Goal: Task Accomplishment & Management: Manage account settings

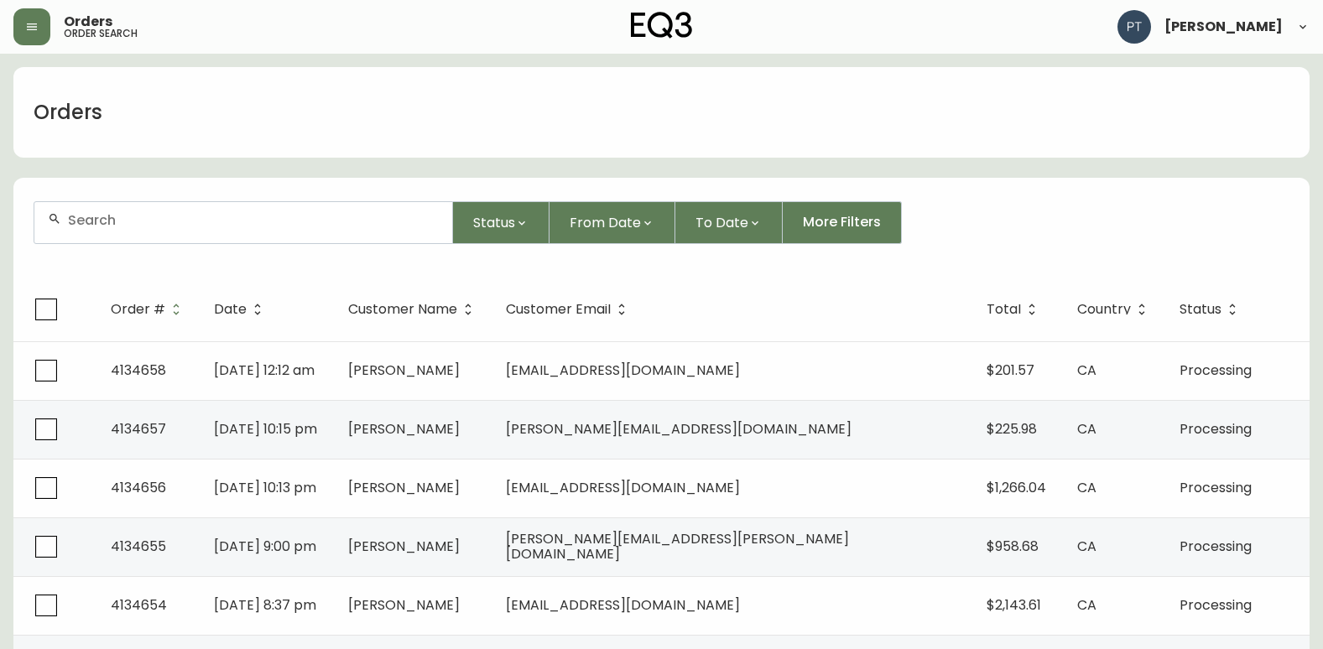
click at [302, 225] on input "text" at bounding box center [253, 220] width 371 height 16
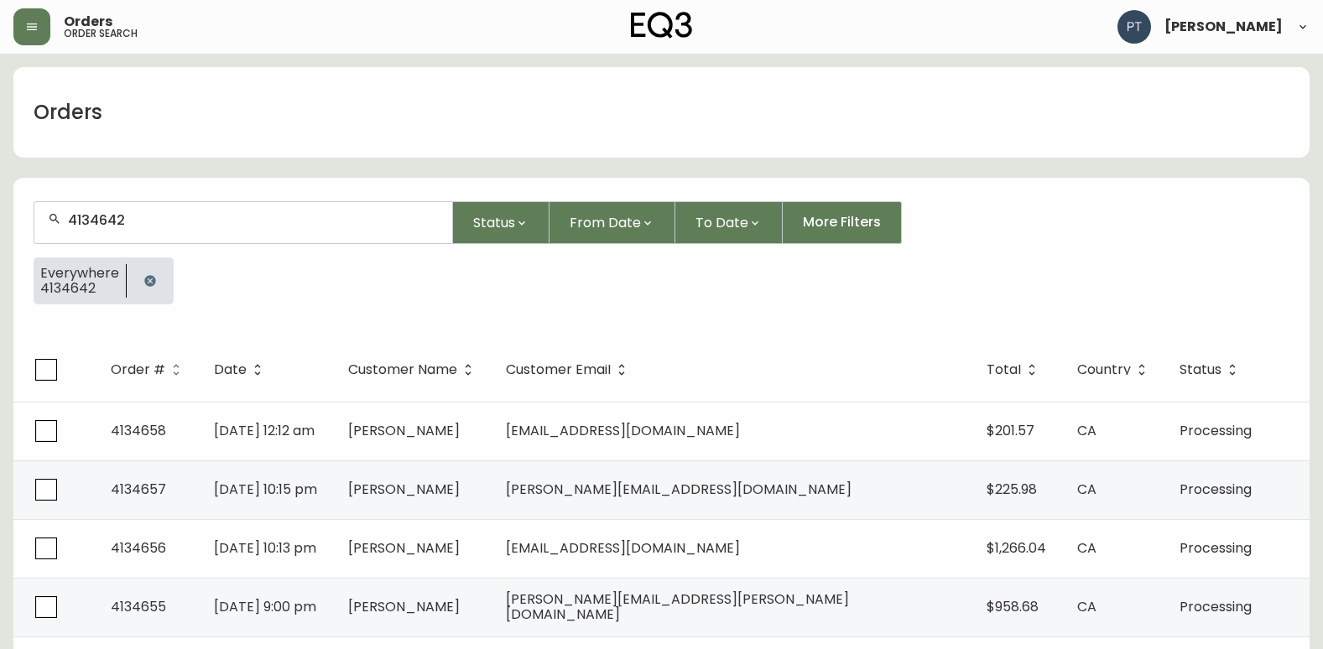
type input "4134642"
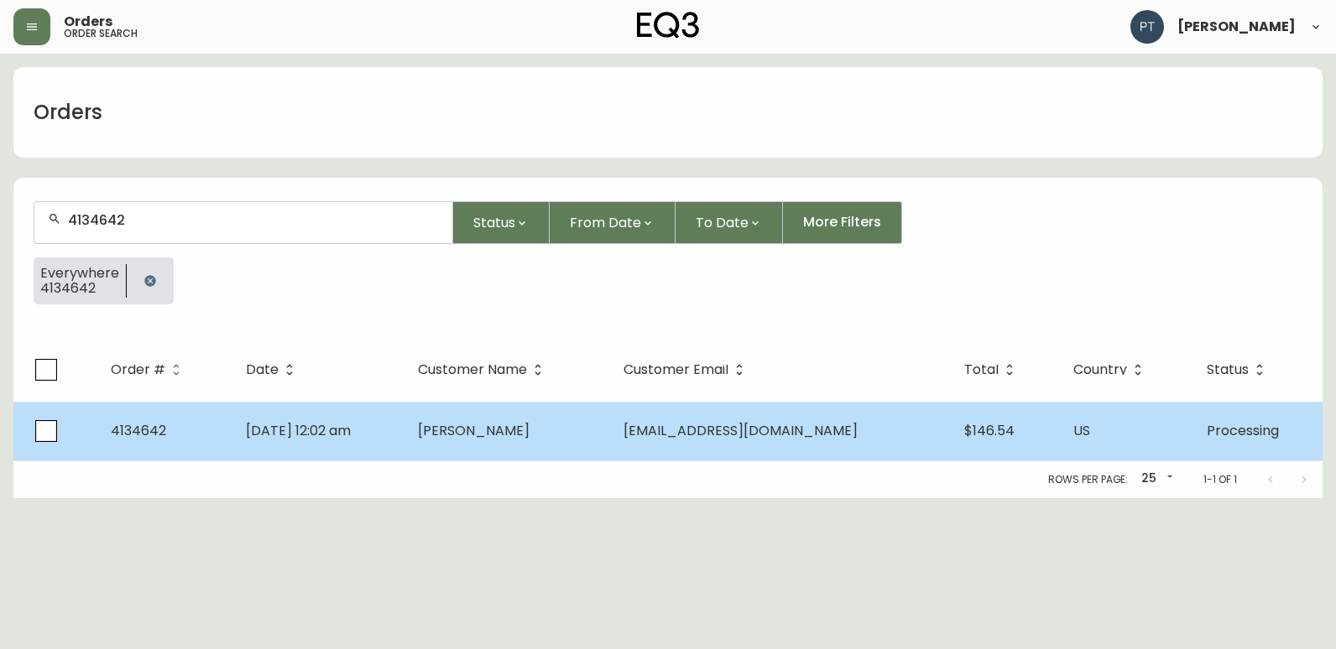
click at [508, 430] on span "[PERSON_NAME]" at bounding box center [474, 430] width 112 height 19
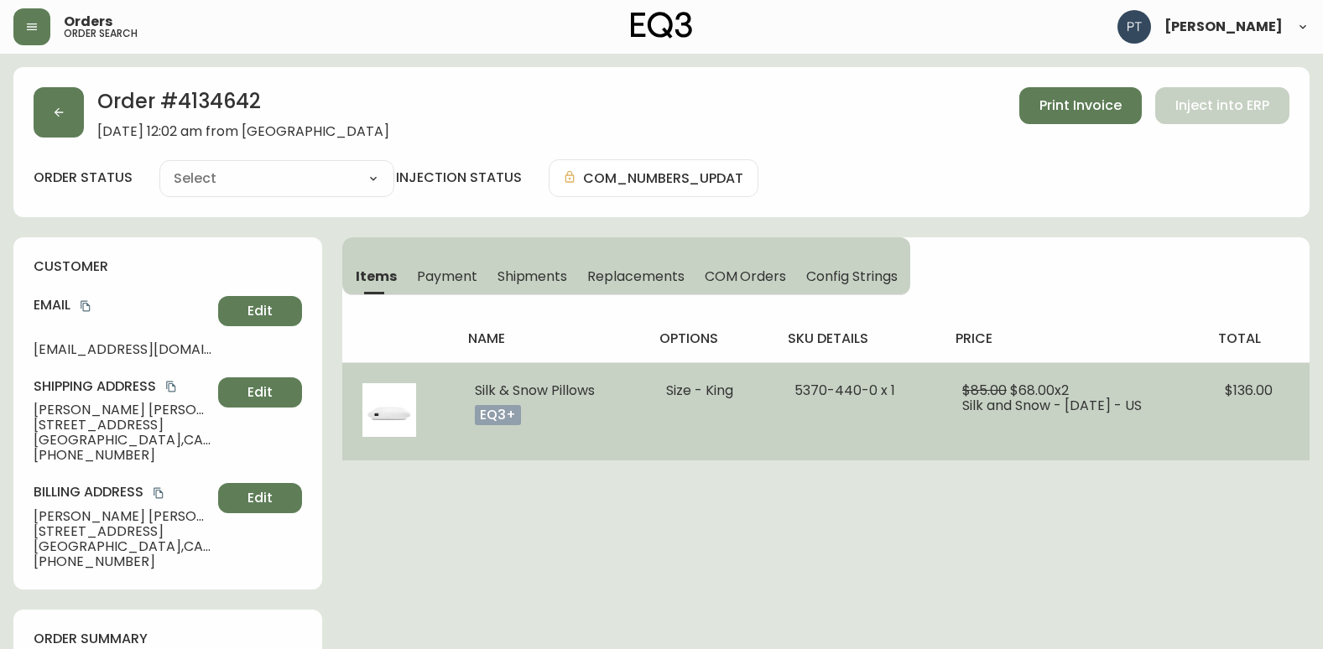
type input "Processing"
select select "PROCESSING"
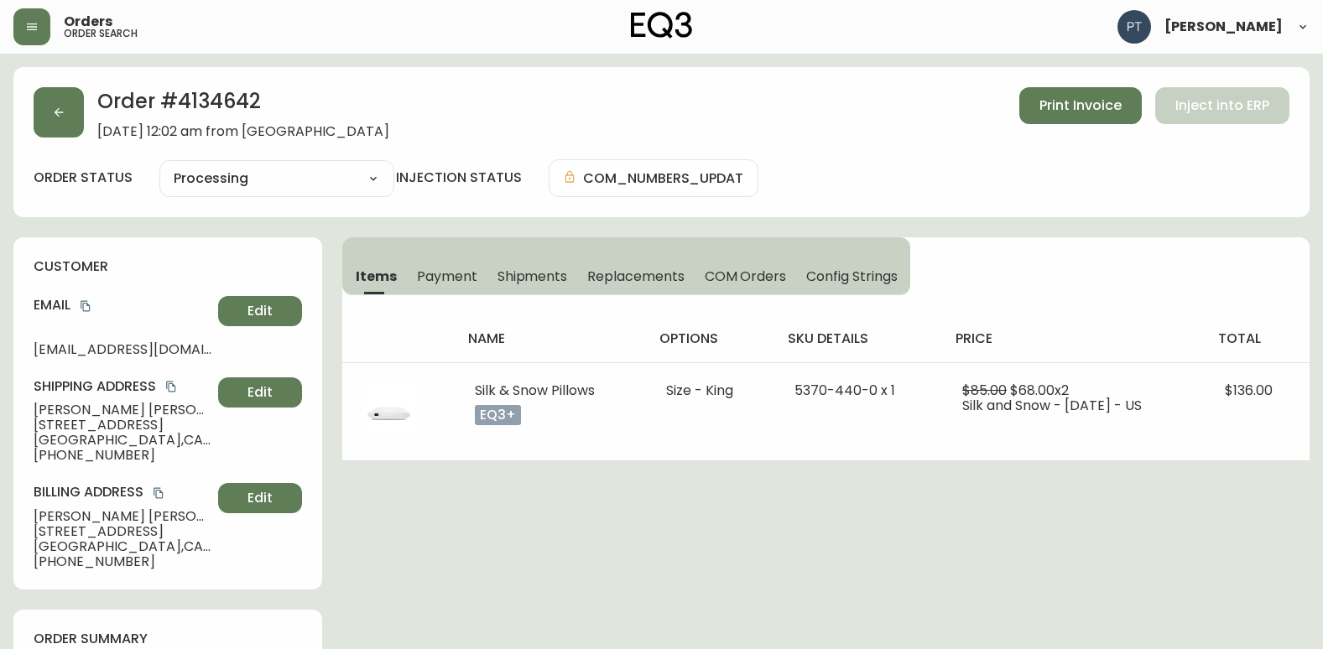
click at [544, 284] on span "Shipments" at bounding box center [532, 277] width 70 height 18
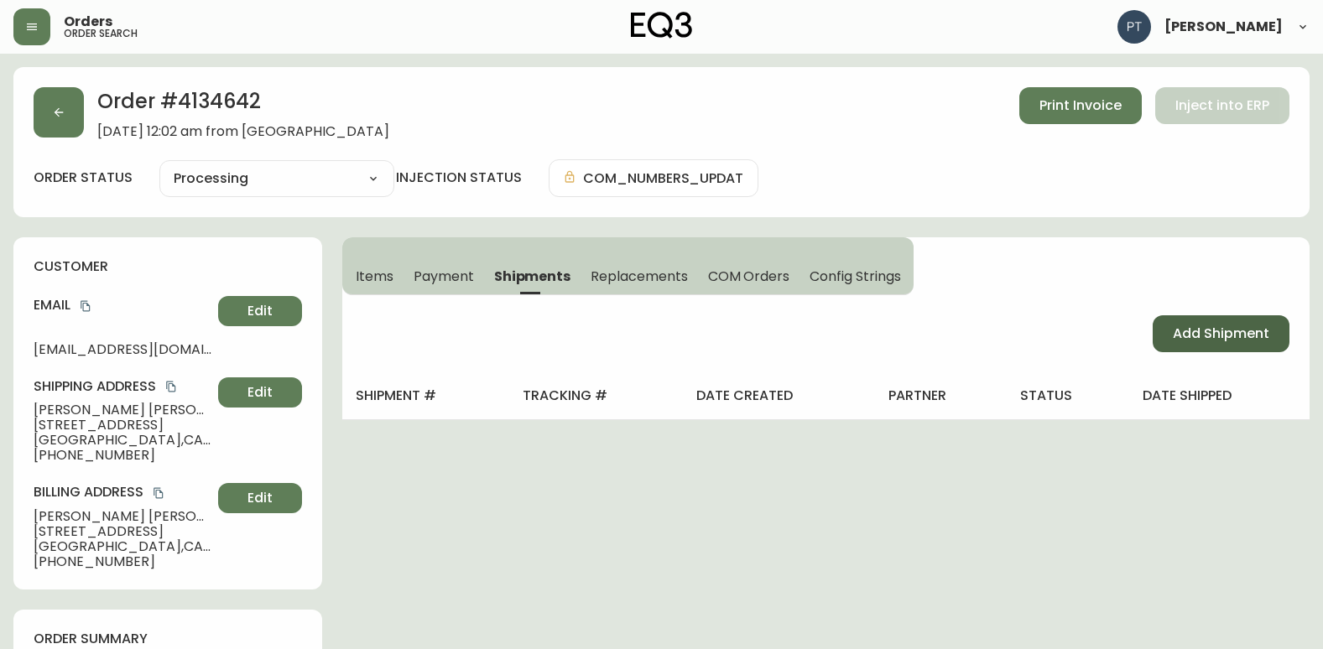
click at [1264, 335] on span "Add Shipment" at bounding box center [1221, 334] width 96 height 18
select select "PENDING"
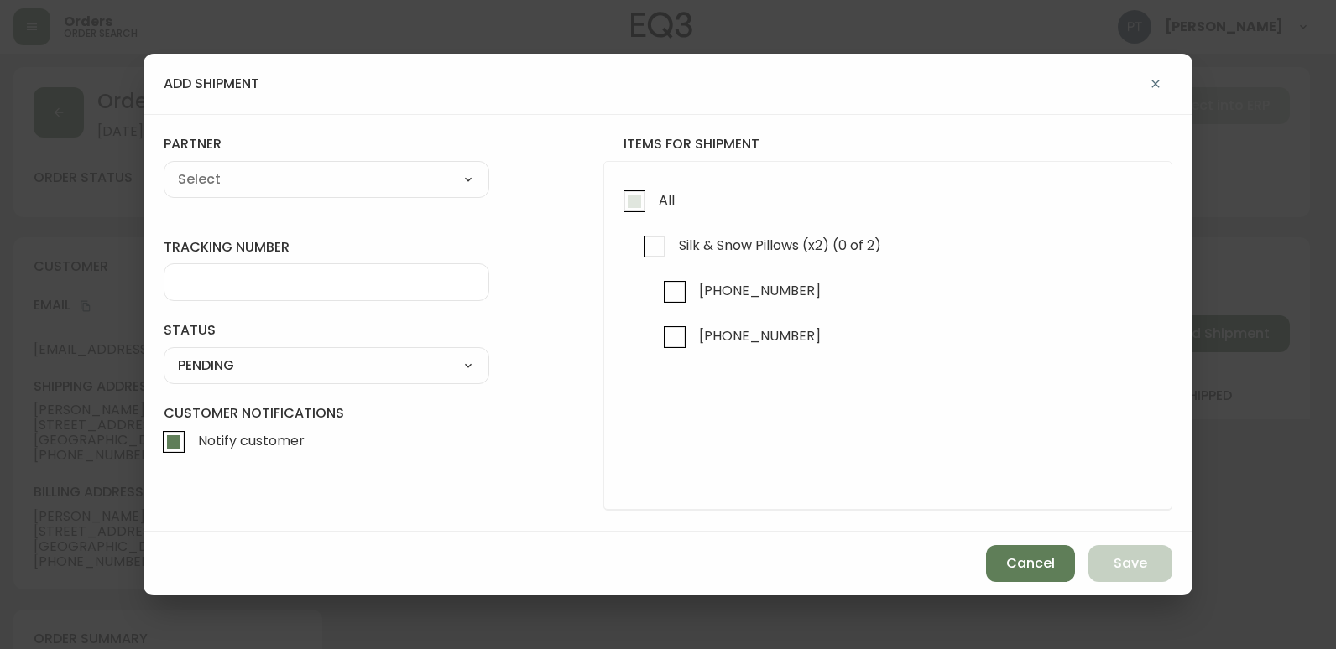
click at [628, 205] on input "All" at bounding box center [634, 201] width 39 height 39
checkbox input "true"
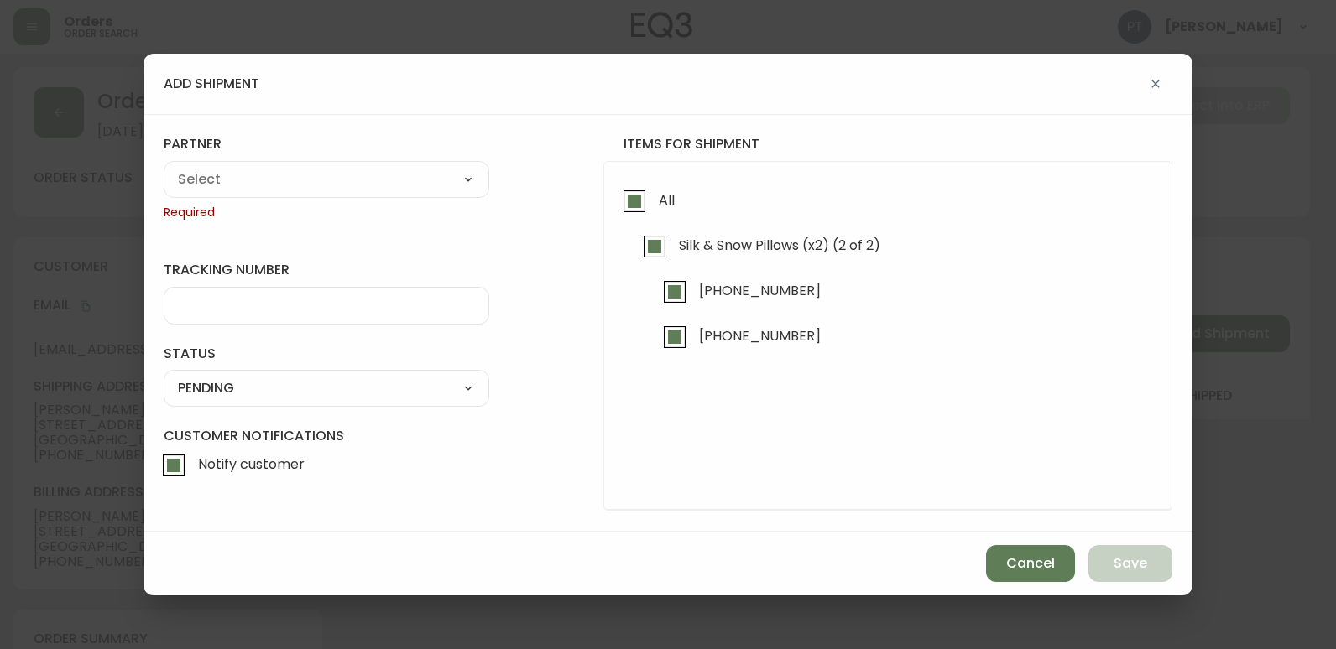
checkbox input "true"
click at [373, 169] on select "A Move to Remember LLC ABF Freight Alero [PERSON_NAME] Canada Post CDS Ceva Log…" at bounding box center [327, 179] width 326 height 25
select select "cjy0a9taa01x001669l98m63c"
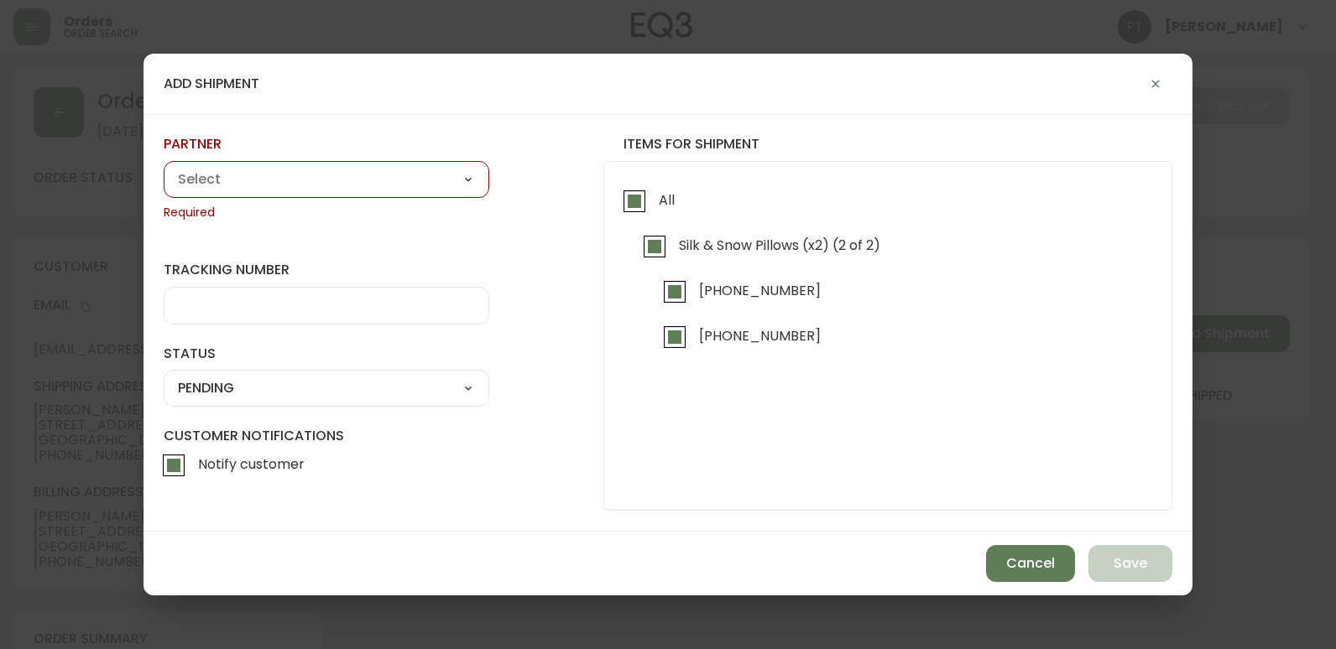
click at [164, 167] on select "A Move to Remember LLC ABF Freight Alero [PERSON_NAME] Canada Post CDS Ceva Log…" at bounding box center [327, 179] width 326 height 25
type input "FedEx"
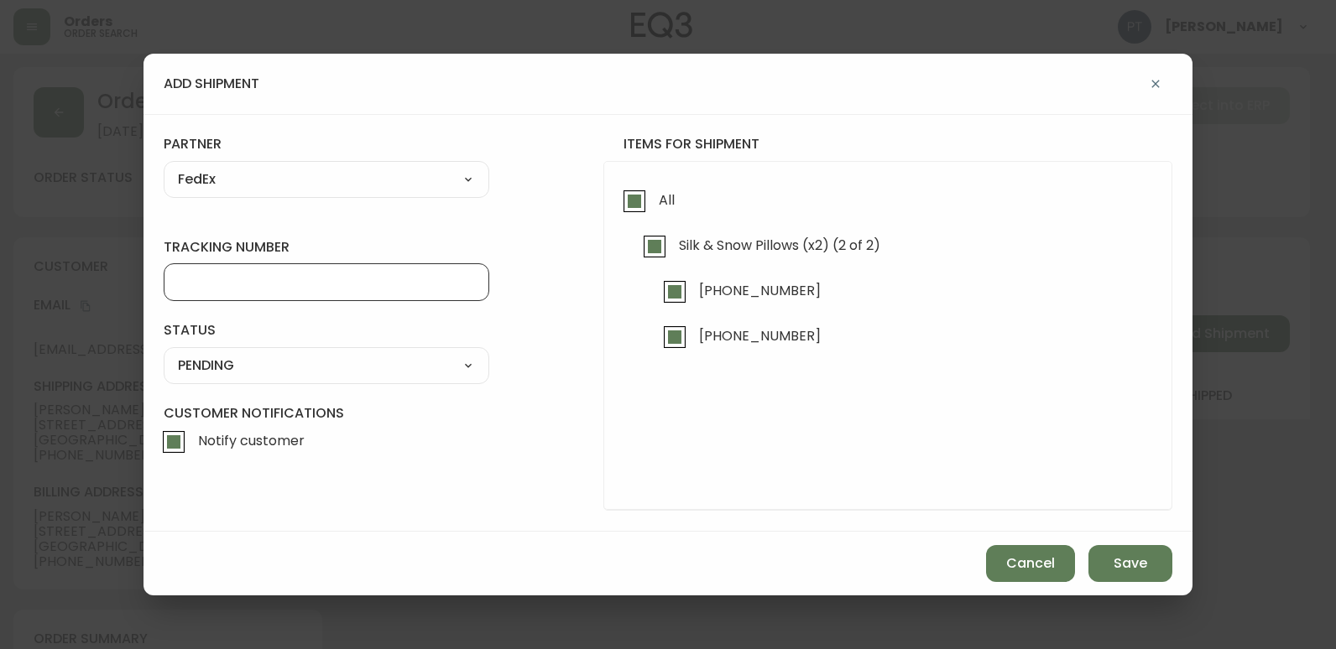
click at [358, 287] on input "tracking number" at bounding box center [326, 282] width 297 height 16
type input "902216337188"
click at [292, 362] on select "SHIPPED PENDING CANCELLED" at bounding box center [327, 365] width 326 height 25
click at [164, 353] on select "SHIPPED PENDING CANCELLED" at bounding box center [327, 365] width 326 height 25
select select "PENDING"
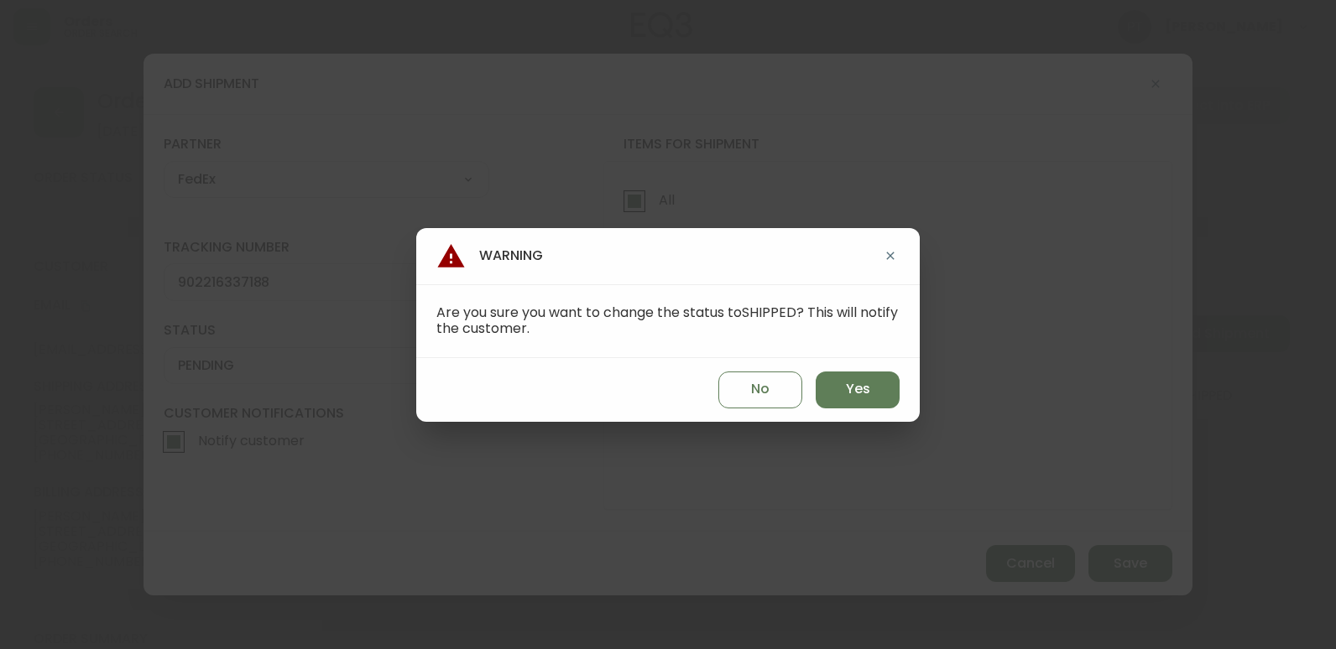
click at [841, 411] on div "No Yes" at bounding box center [667, 390] width 503 height 64
click at [846, 406] on button "Yes" at bounding box center [857, 390] width 84 height 37
type input "SHIPPED"
select select "SHIPPED"
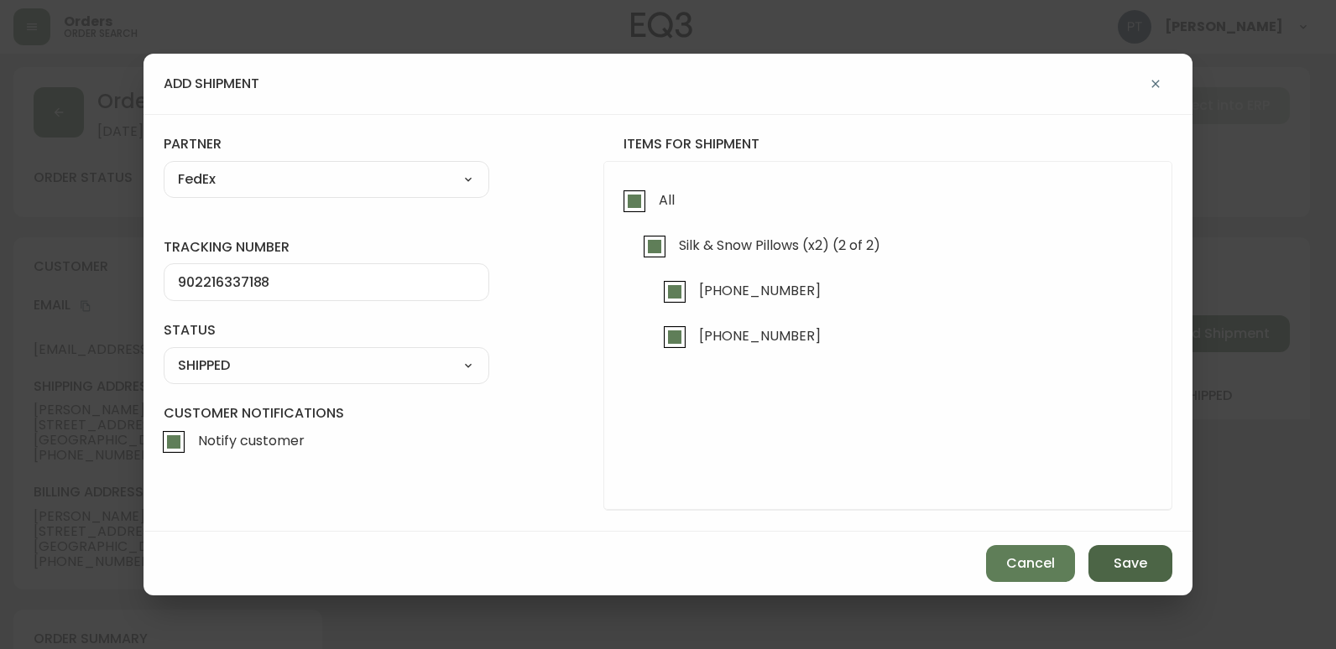
click at [1150, 554] on button "Save" at bounding box center [1130, 563] width 84 height 37
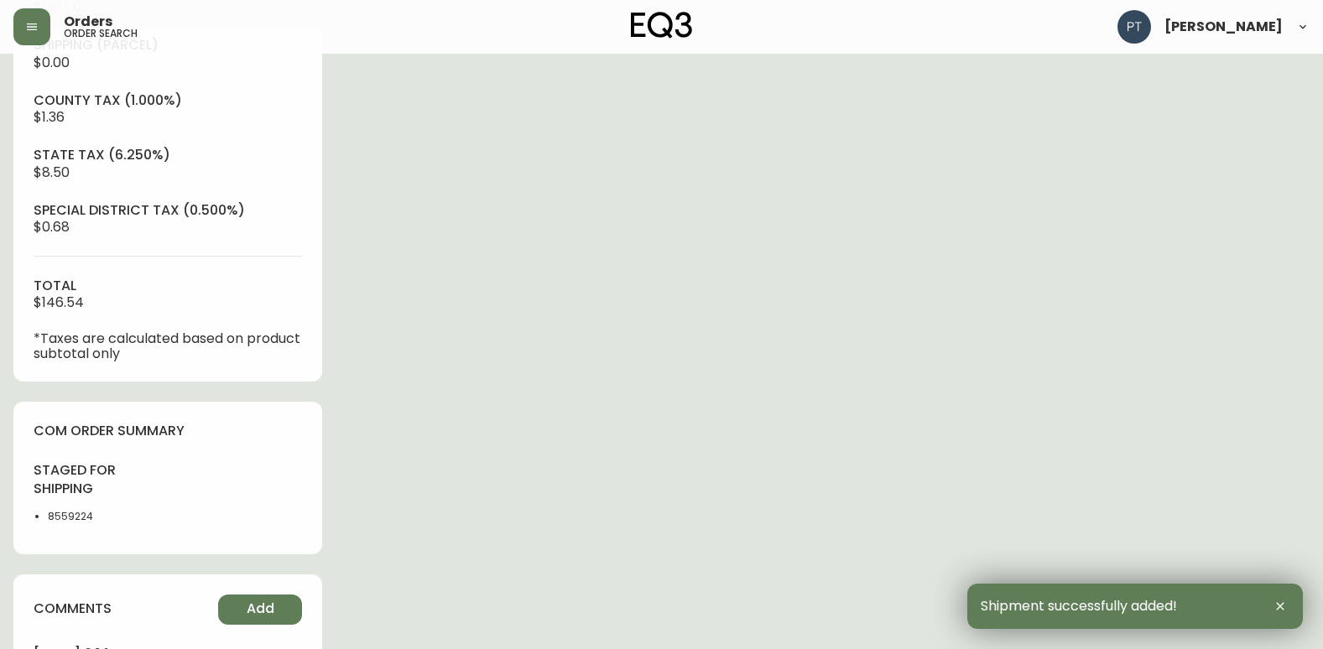
scroll to position [923, 0]
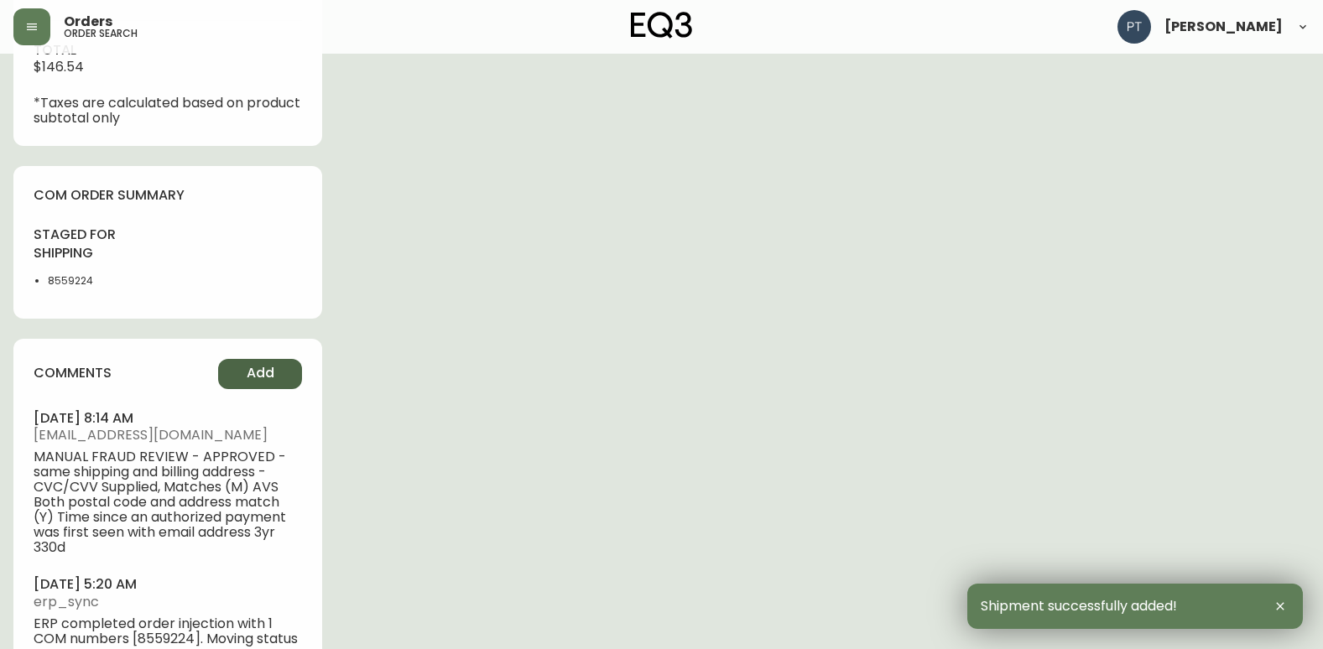
type input "Fully Shipped"
select select "FULLY_SHIPPED"
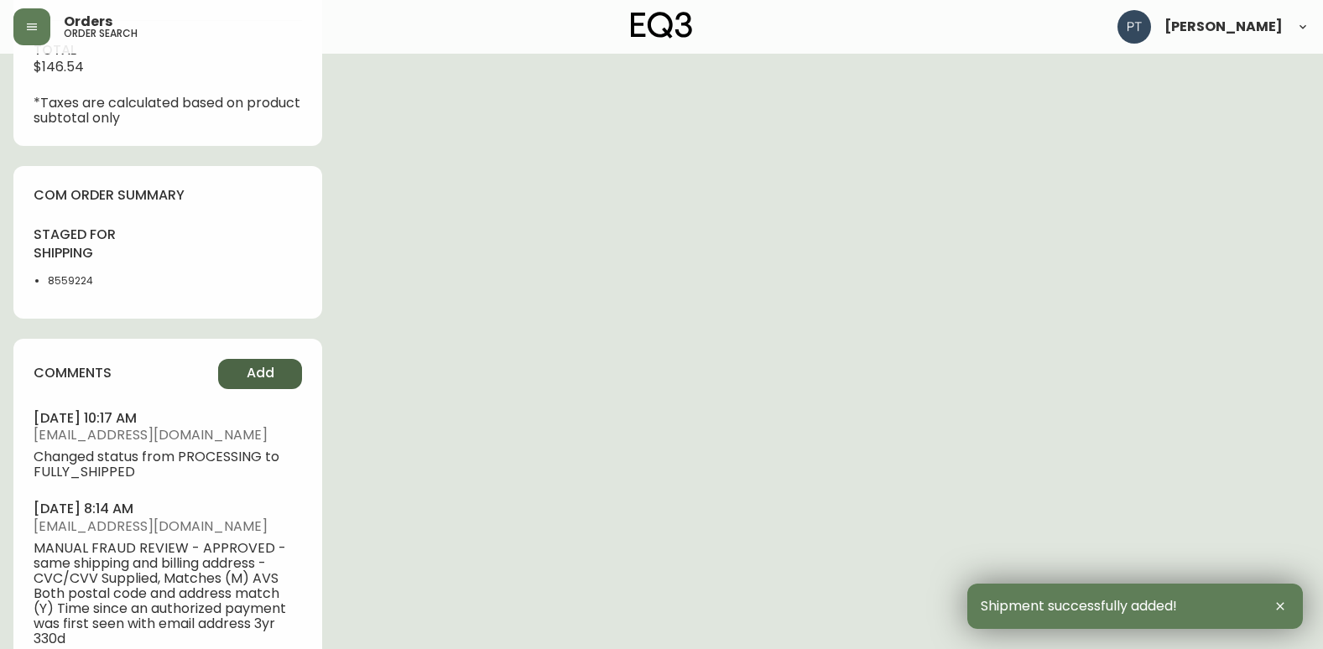
click at [254, 373] on span "Add" at bounding box center [261, 373] width 28 height 18
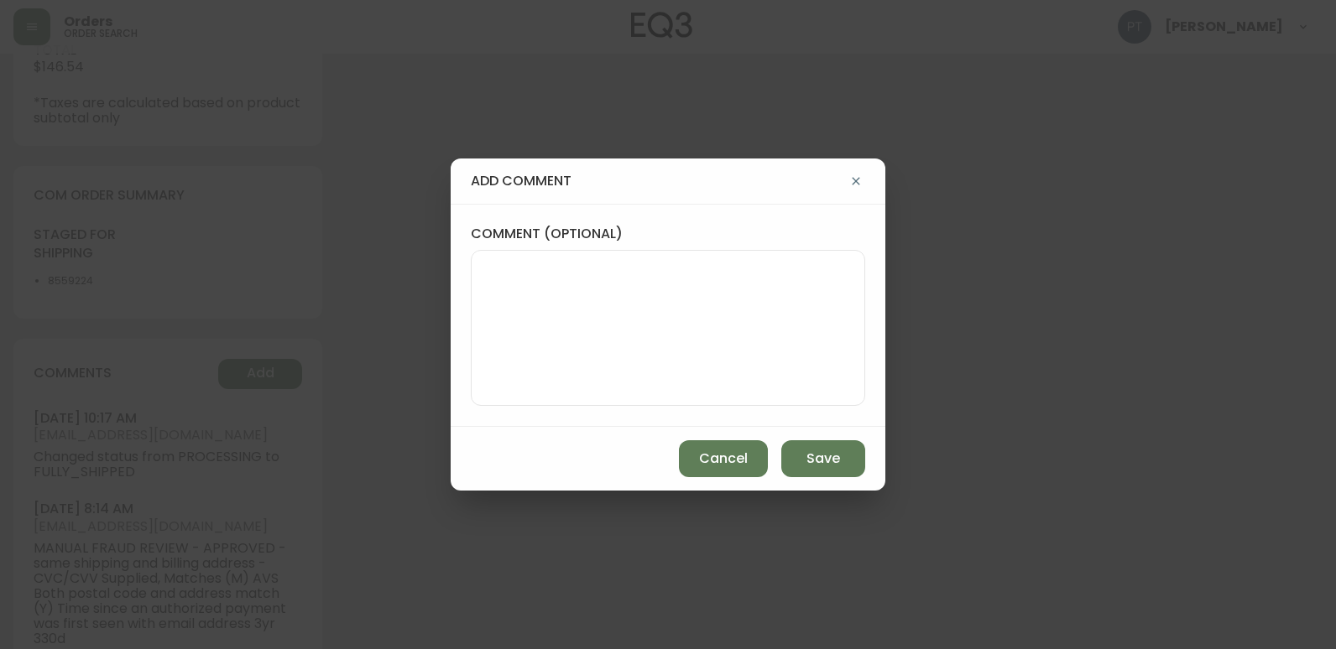
click at [611, 273] on textarea "comment (optional)" at bounding box center [668, 328] width 366 height 134
type textarea "PT"
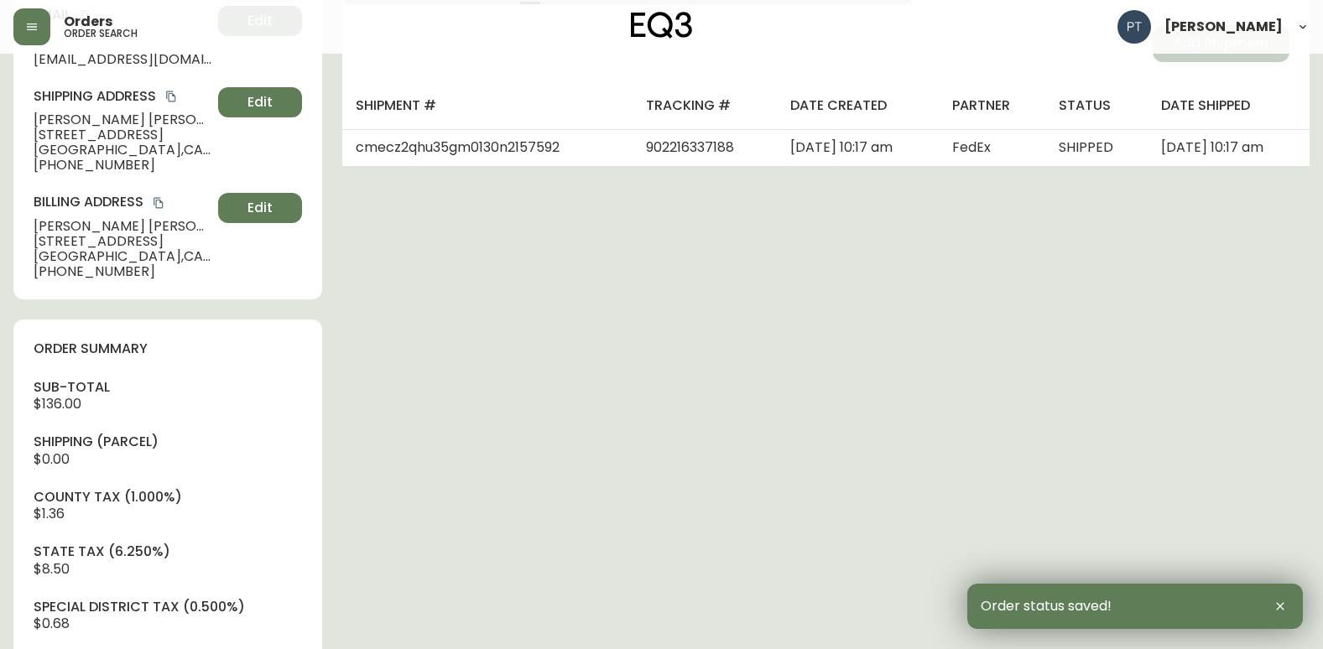
scroll to position [0, 0]
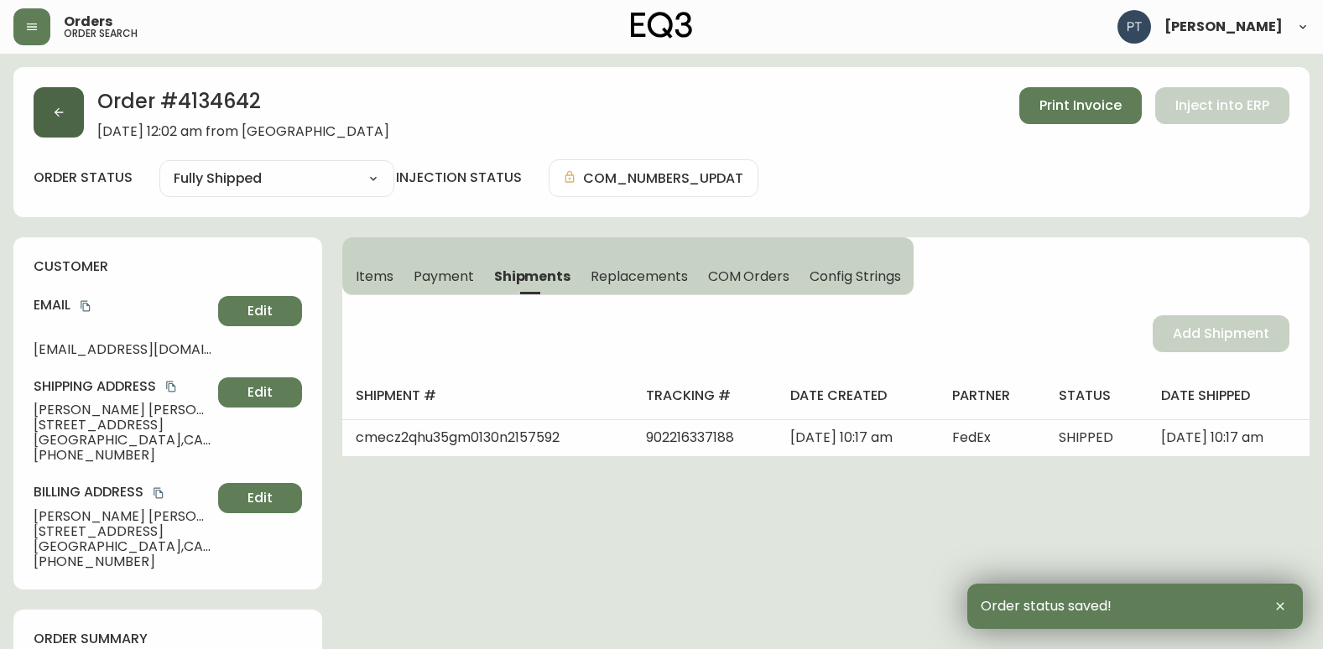
click at [76, 115] on button "button" at bounding box center [59, 112] width 50 height 50
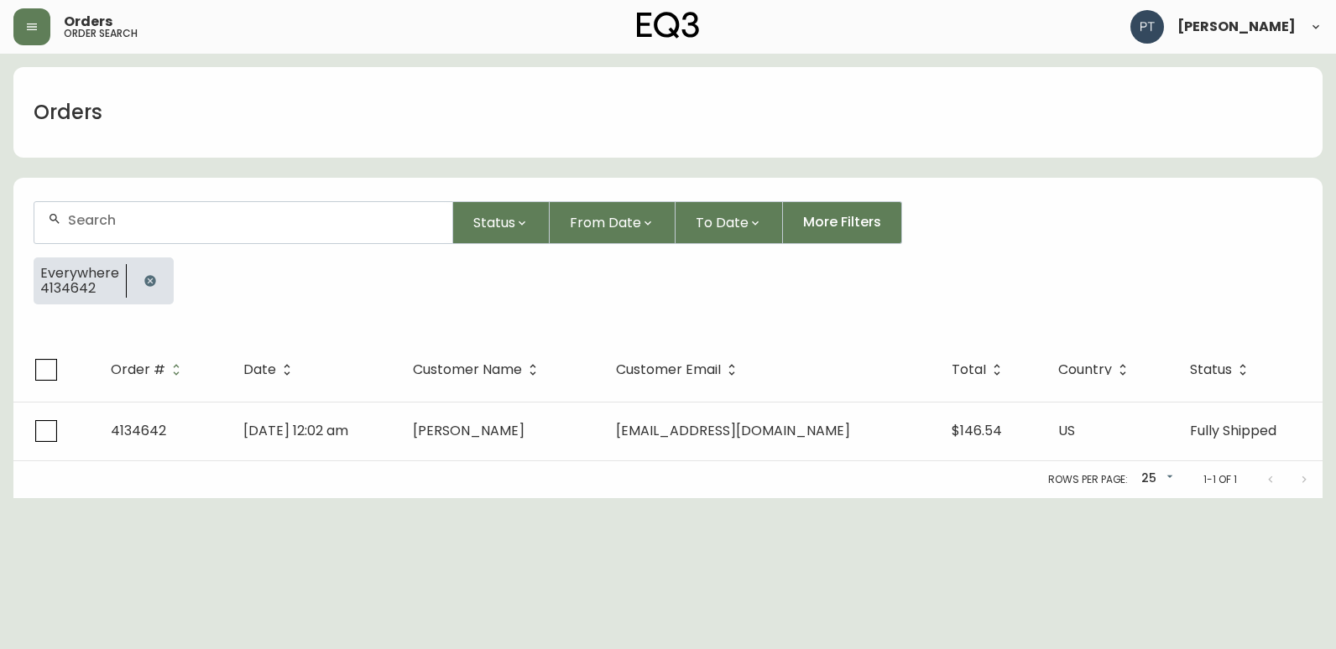
click at [150, 240] on div at bounding box center [243, 222] width 418 height 41
type input "4134644"
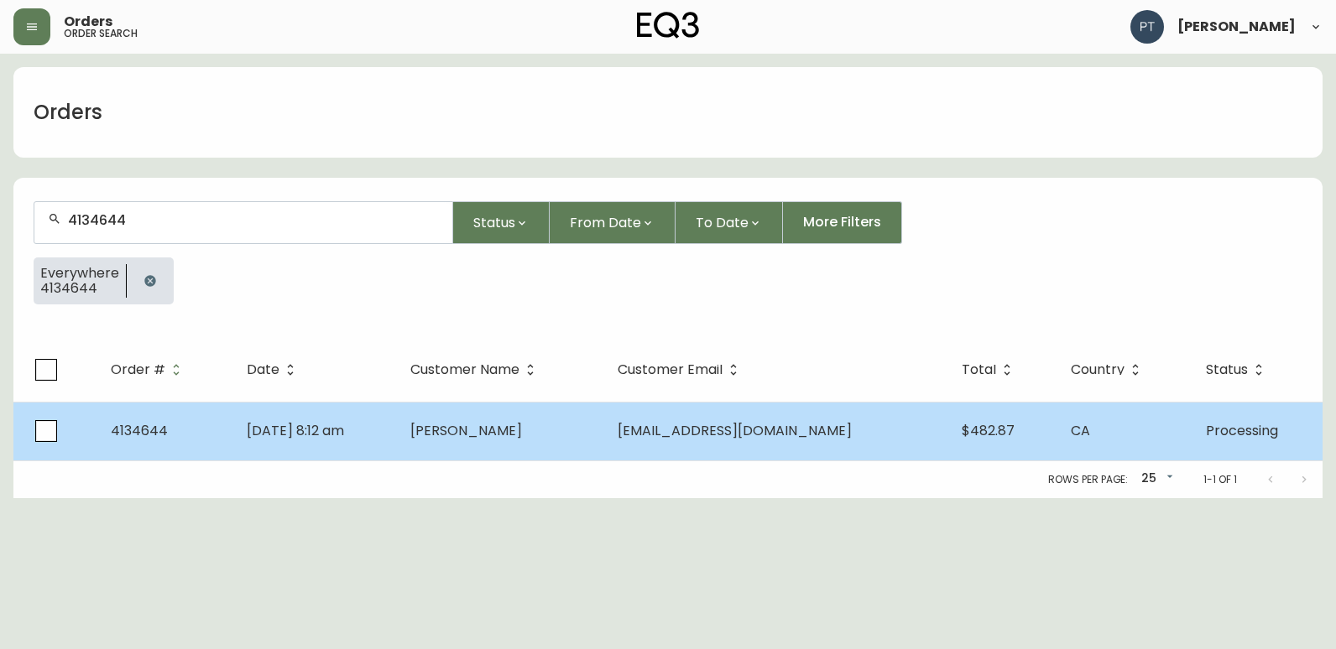
click at [397, 414] on td "[DATE] 8:12 am" at bounding box center [315, 431] width 164 height 59
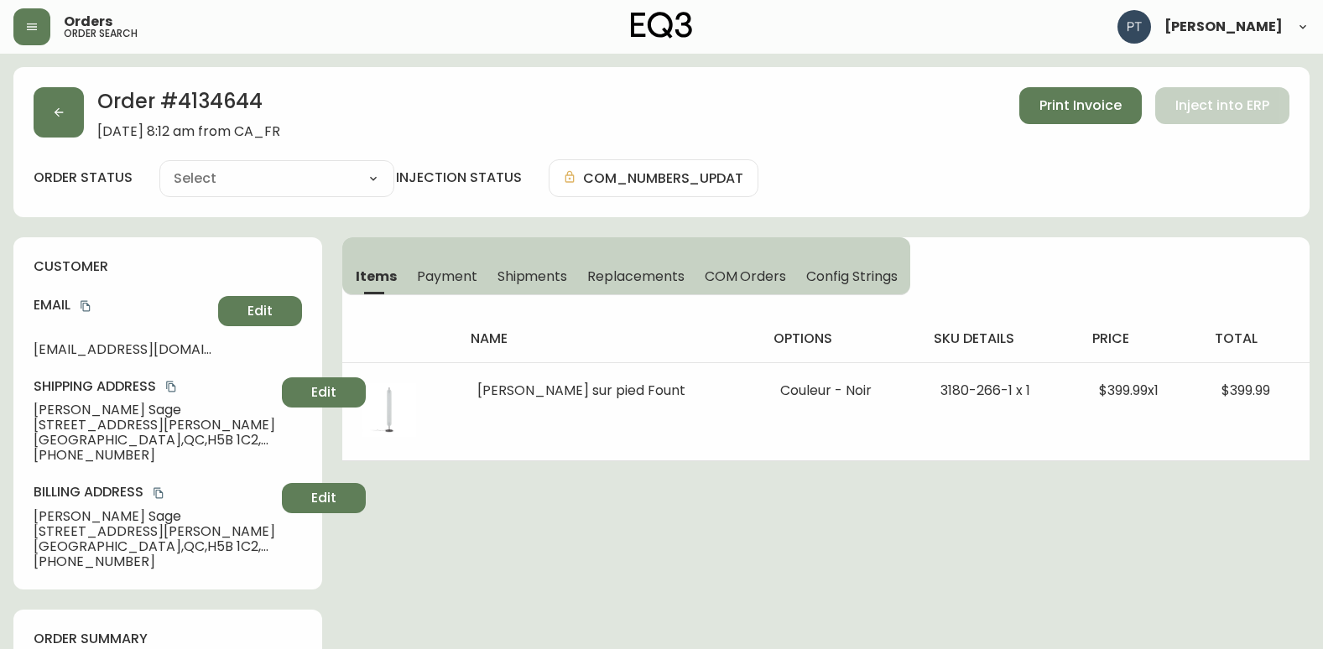
type input "Processing"
select select "PROCESSING"
click at [522, 284] on span "Shipments" at bounding box center [532, 277] width 70 height 18
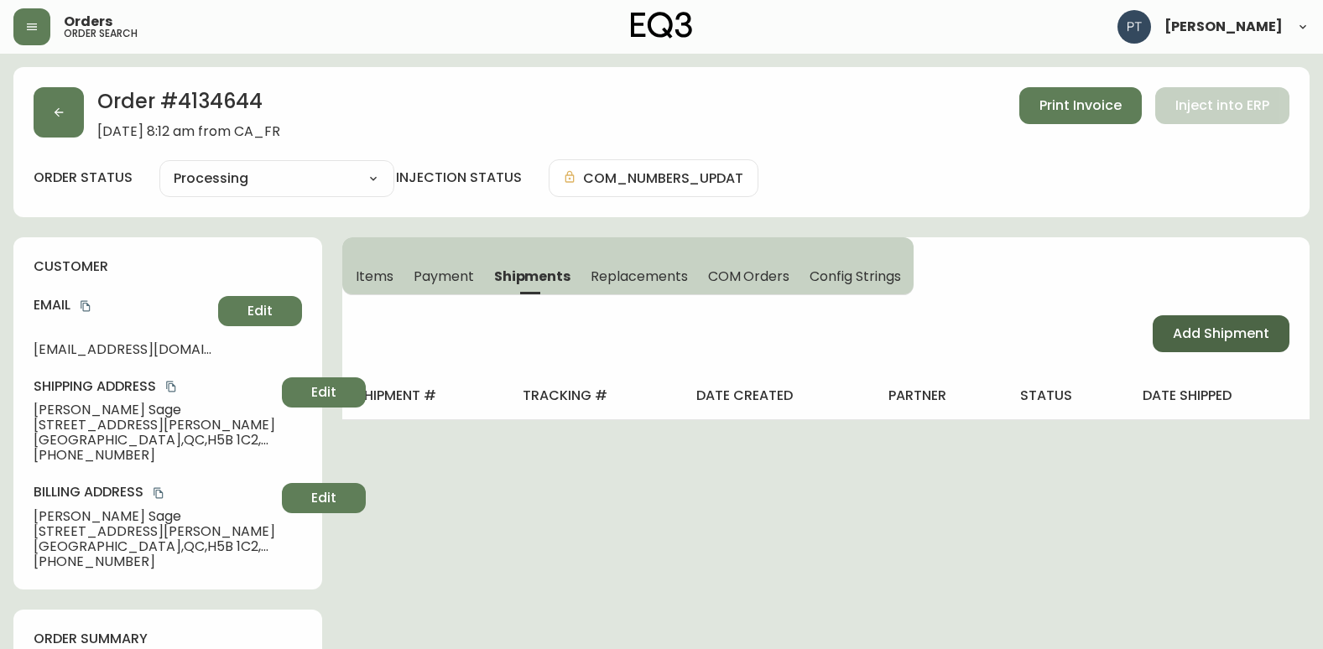
click at [1225, 329] on span "Add Shipment" at bounding box center [1221, 334] width 96 height 18
select select "PENDING"
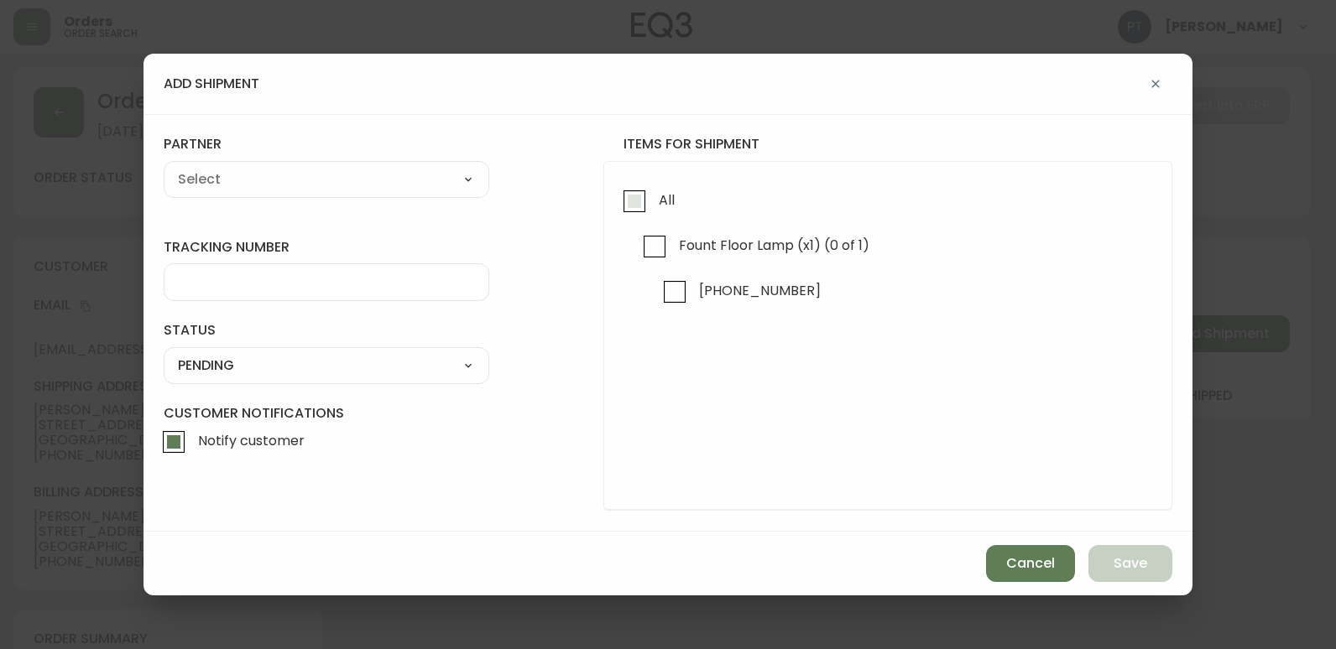
click at [638, 214] on input "All" at bounding box center [634, 201] width 39 height 39
checkbox input "true"
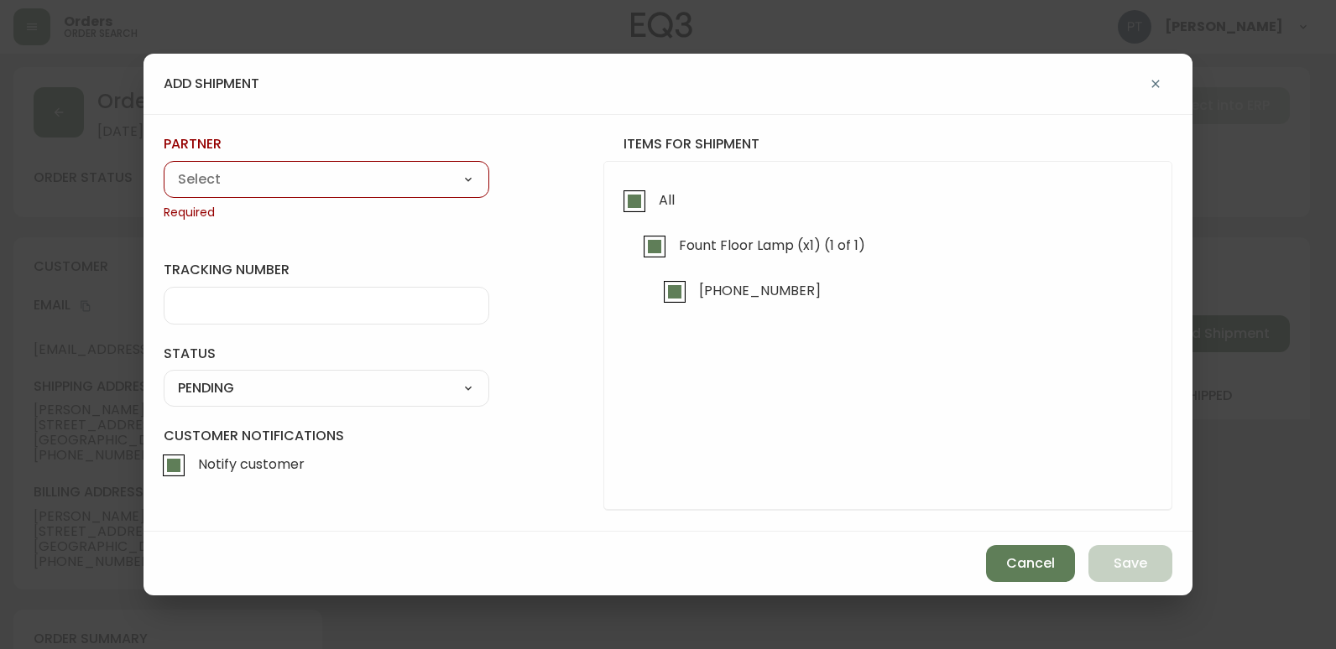
click at [421, 195] on div "A Move to Remember LLC ABF Freight Alero [PERSON_NAME] Canada Post CDS Ceva Log…" at bounding box center [327, 179] width 326 height 37
click at [392, 206] on span "Required" at bounding box center [327, 213] width 326 height 17
click at [405, 189] on select "A Move to Remember LLC ABF Freight Alero [PERSON_NAME] Canada Post CDS Ceva Log…" at bounding box center [327, 179] width 326 height 25
select select "cjy0a9taa01x001669l98m63c"
click at [164, 167] on select "A Move to Remember LLC ABF Freight Alero [PERSON_NAME] Canada Post CDS Ceva Log…" at bounding box center [327, 179] width 326 height 25
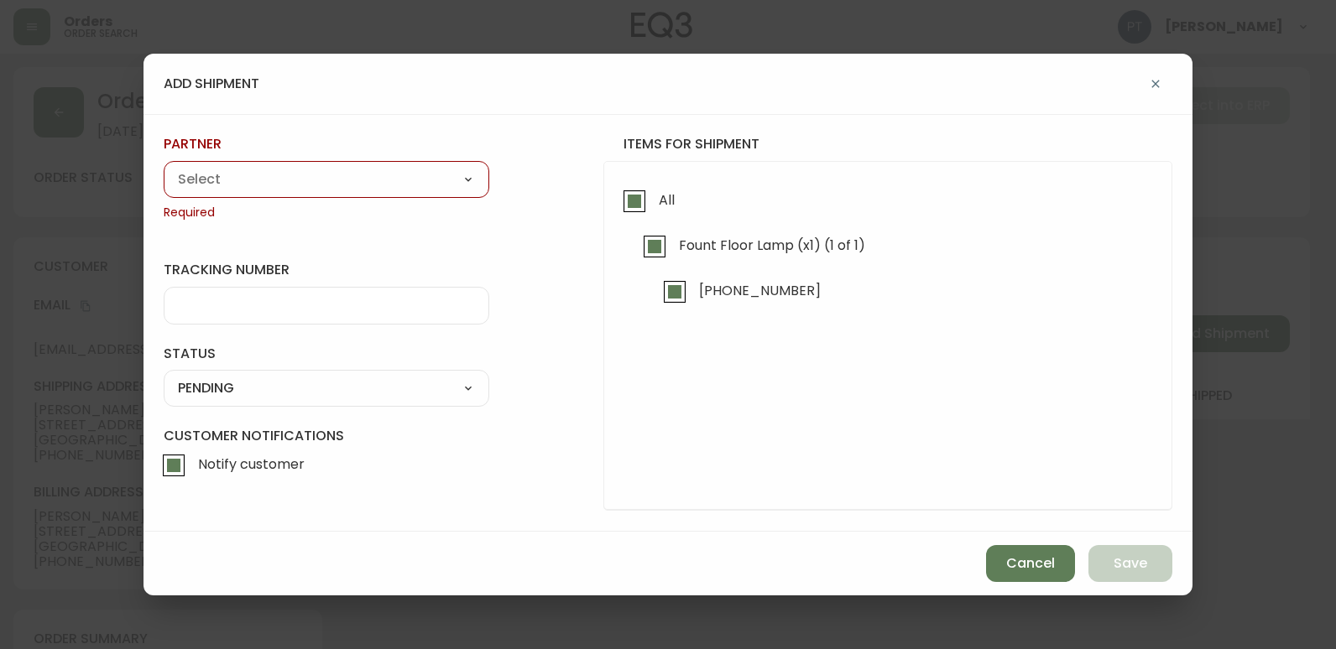
type input "FedEx"
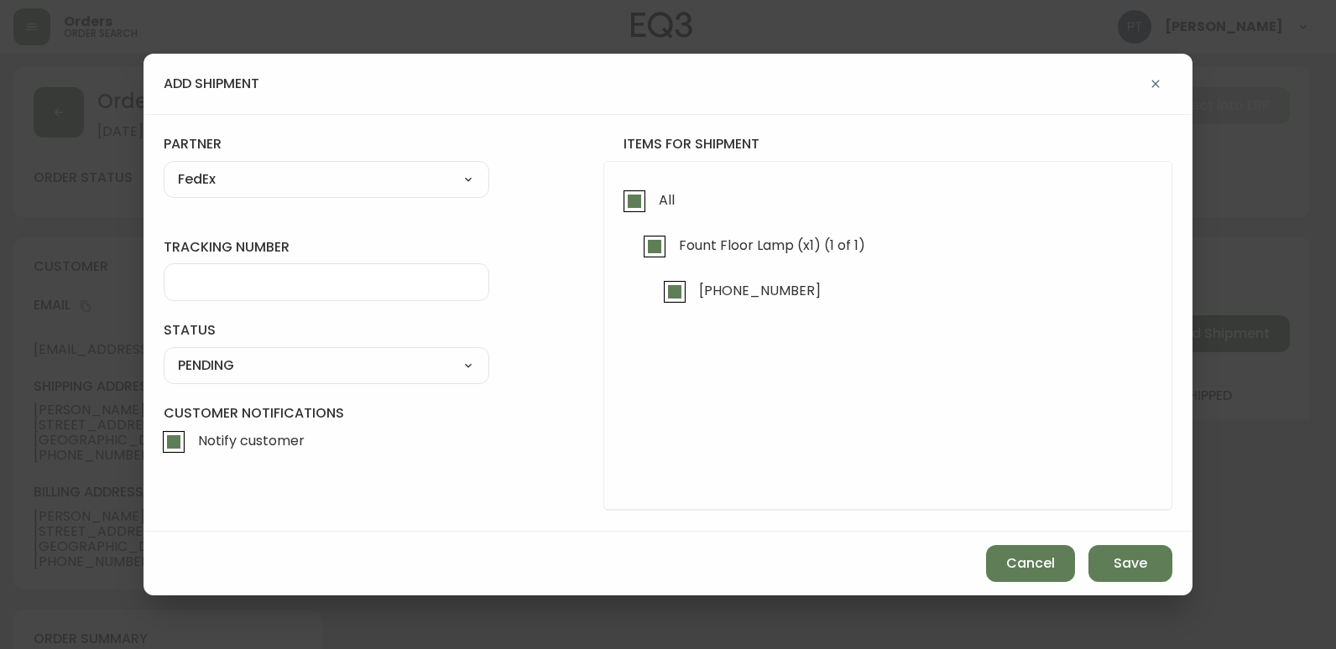
click at [340, 283] on input "tracking number" at bounding box center [326, 282] width 297 height 16
type input "902217262631"
click at [387, 368] on select "SHIPPED PENDING CANCELLED" at bounding box center [327, 365] width 326 height 25
click at [164, 353] on select "SHIPPED PENDING CANCELLED" at bounding box center [327, 365] width 326 height 25
select select "PENDING"
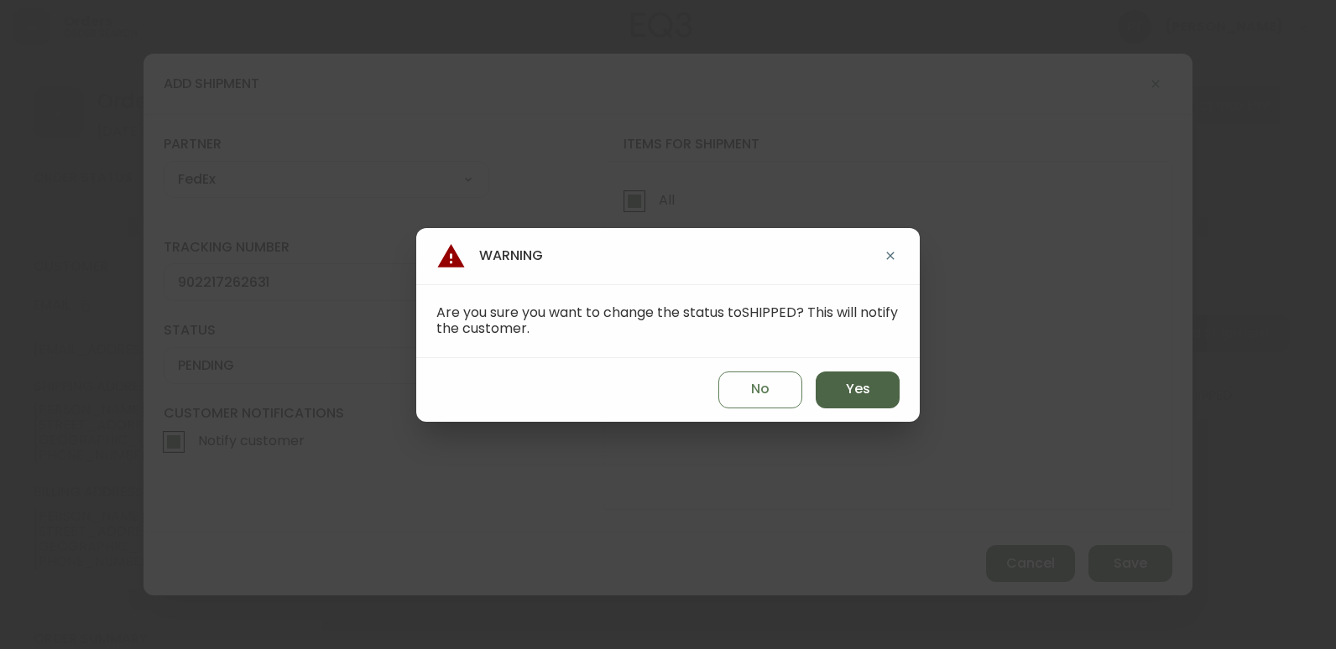
click at [886, 393] on button "Yes" at bounding box center [857, 390] width 84 height 37
type input "SHIPPED"
select select "SHIPPED"
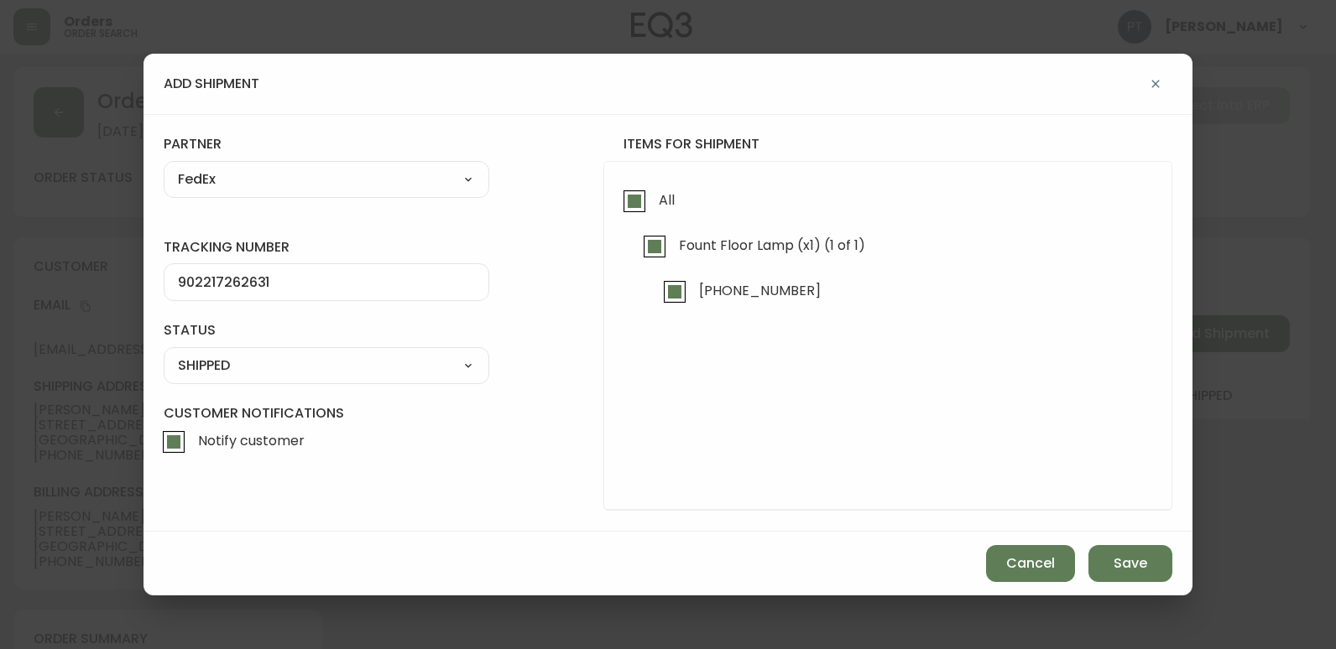
click at [1158, 598] on div "add shipment tracking number 902217262631 status SHIPPED SHIPPED PENDING CANCEL…" at bounding box center [668, 324] width 1336 height 649
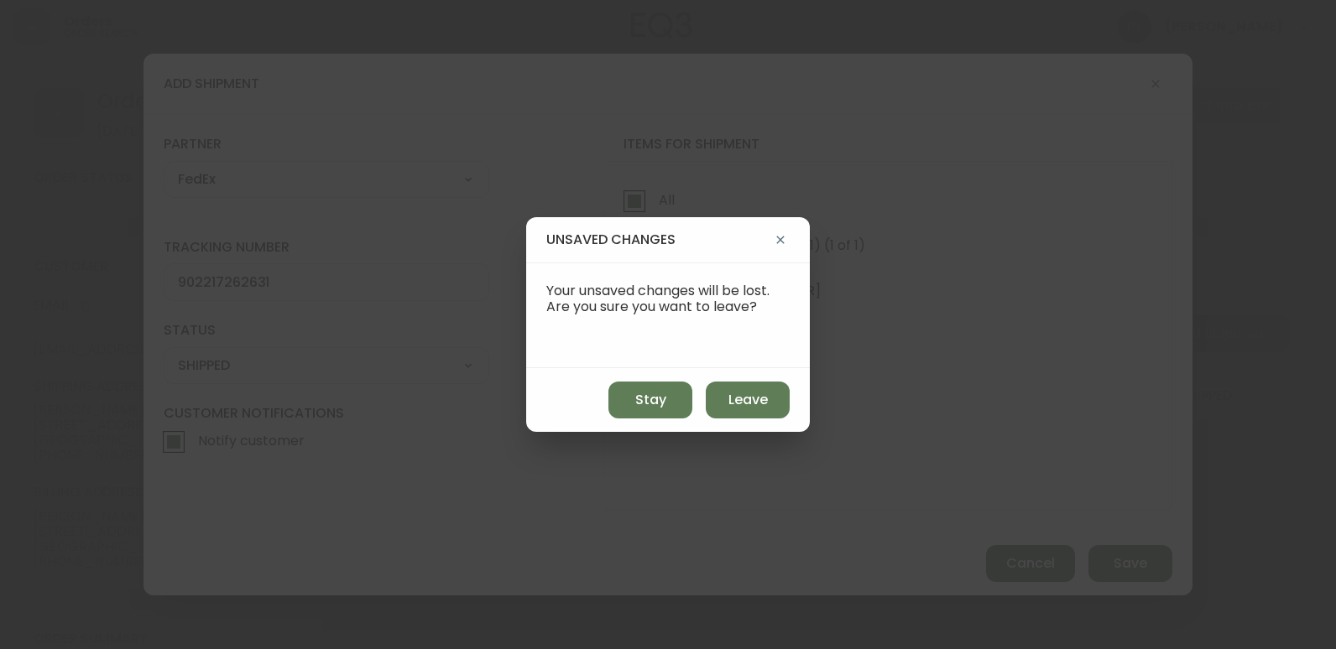
drag, startPoint x: 1158, startPoint y: 598, endPoint x: 1150, endPoint y: 590, distance: 11.3
click at [1156, 593] on div "unsaved changes Your unsaved changes will be lost. Are you sure you want to lea…" at bounding box center [668, 324] width 1336 height 649
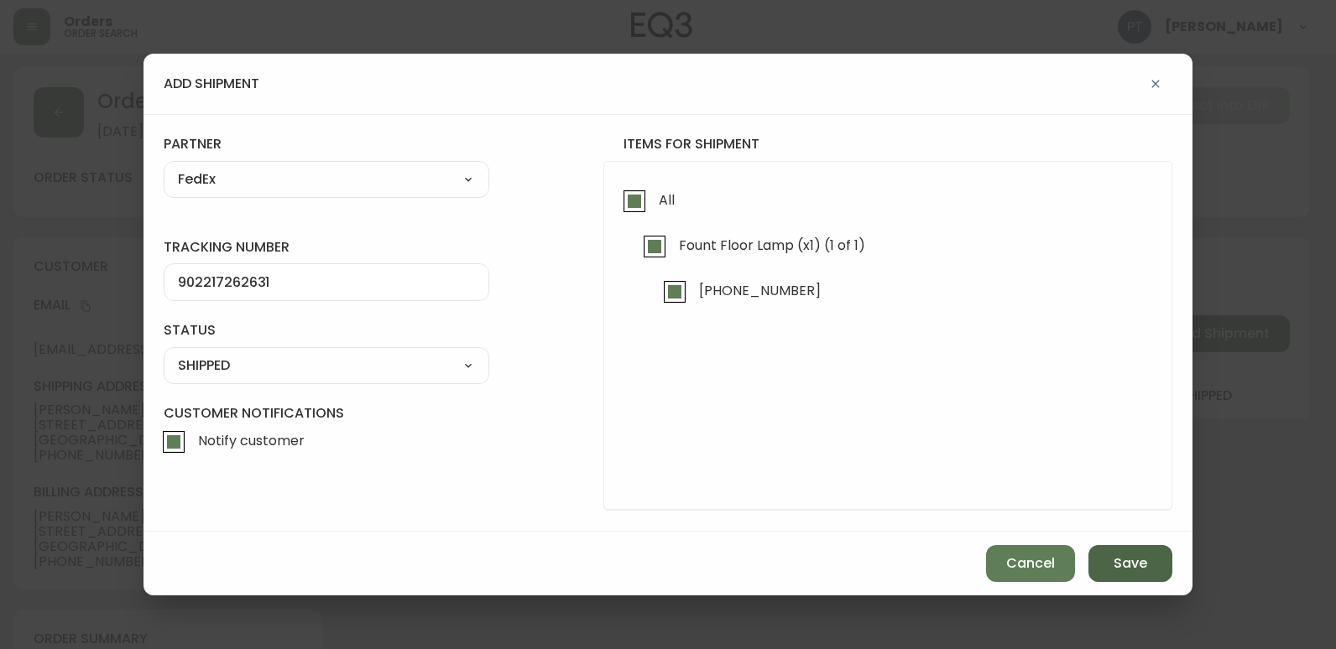
click at [1114, 549] on div "Cancel Save" at bounding box center [667, 564] width 1049 height 64
click at [1114, 550] on button "Save" at bounding box center [1130, 563] width 84 height 37
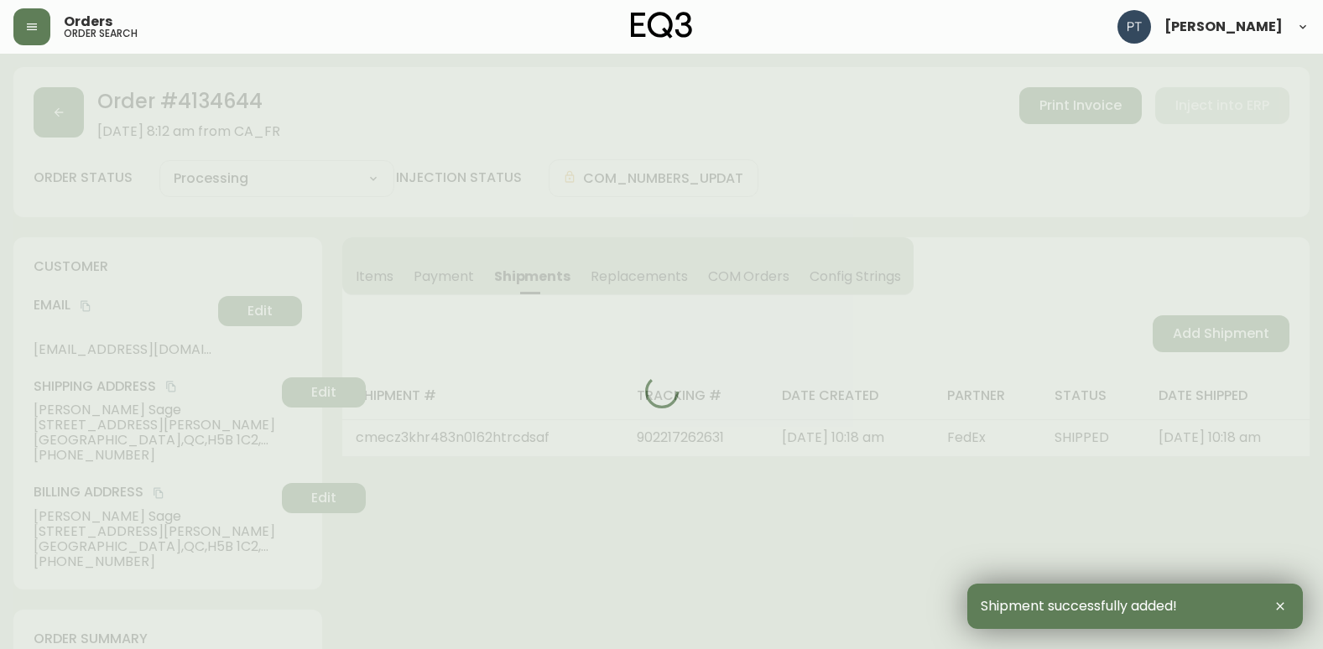
type input "Fully Shipped"
select select "FULLY_SHIPPED"
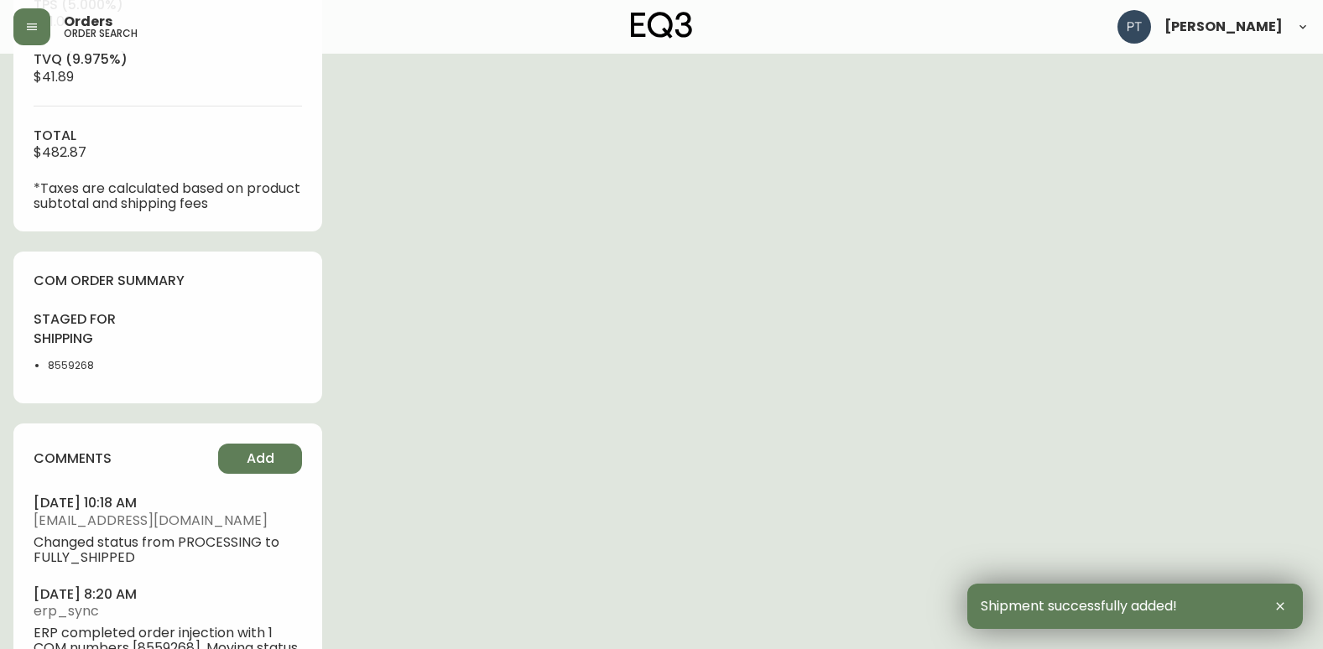
scroll to position [923, 0]
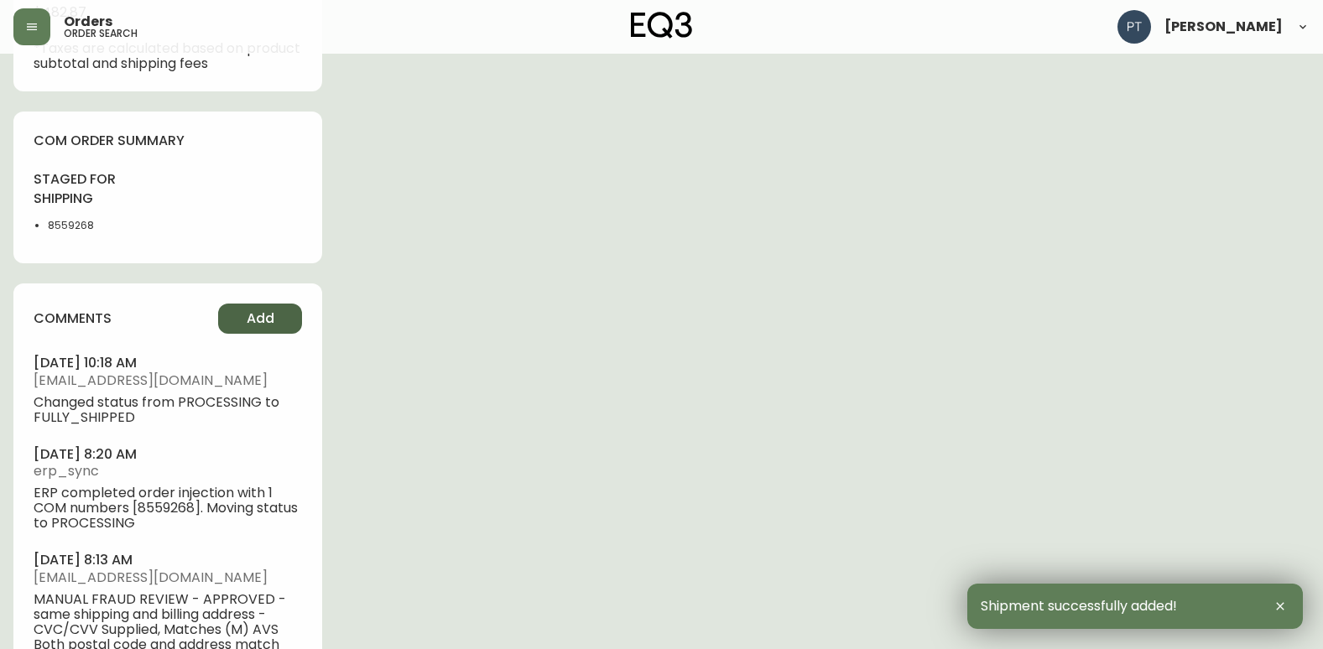
click at [247, 314] on span "Add" at bounding box center [261, 319] width 28 height 18
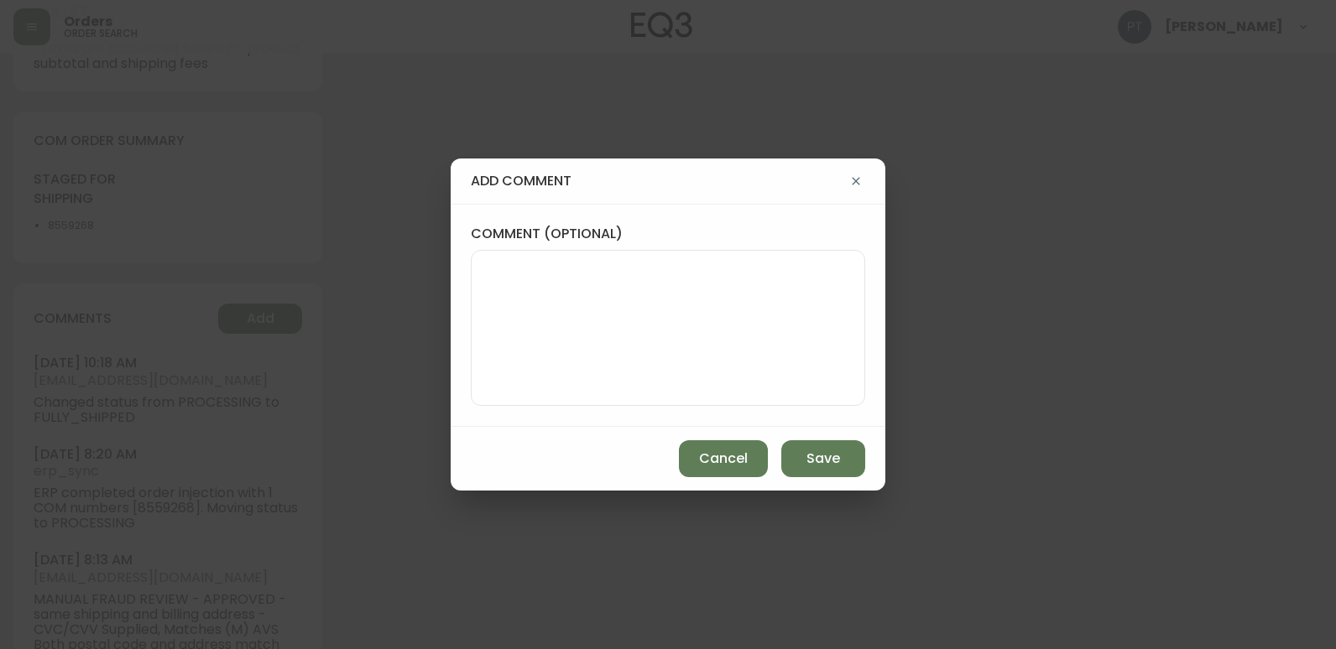
drag, startPoint x: 633, startPoint y: 150, endPoint x: 725, endPoint y: 284, distance: 162.9
click at [633, 154] on div "add comment comment (optional) Cancel Save" at bounding box center [668, 324] width 1336 height 649
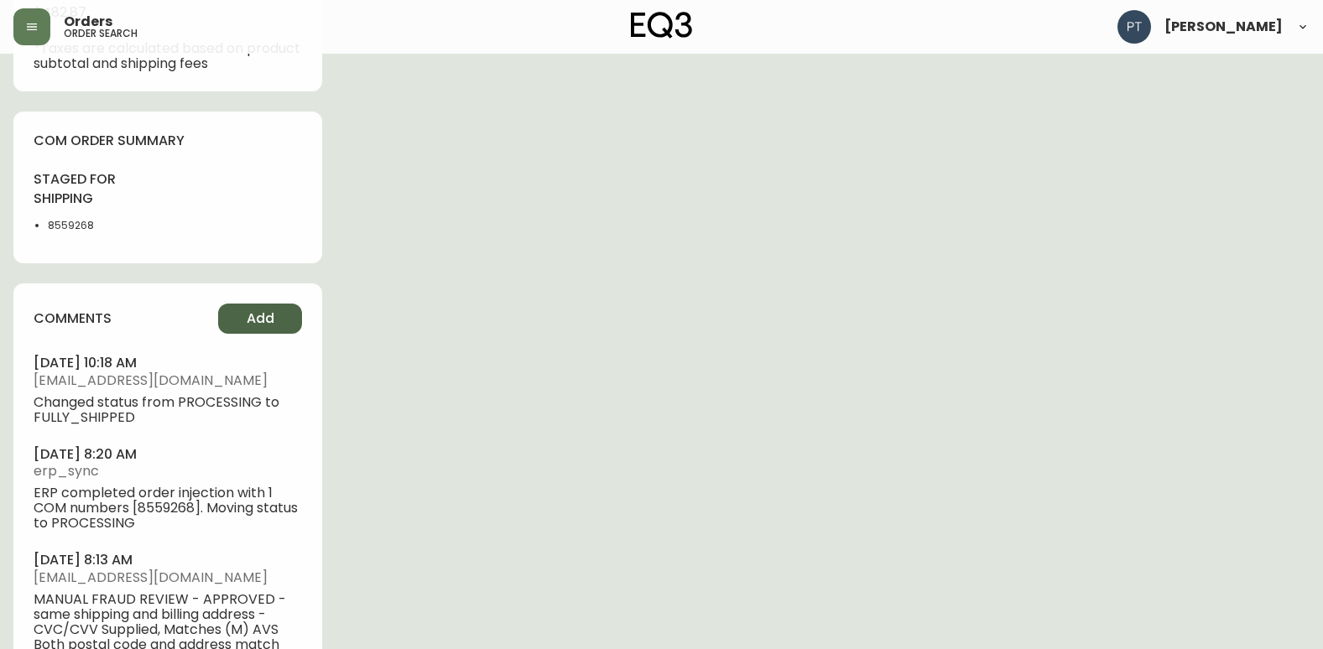
click at [250, 325] on span "Add" at bounding box center [261, 319] width 28 height 18
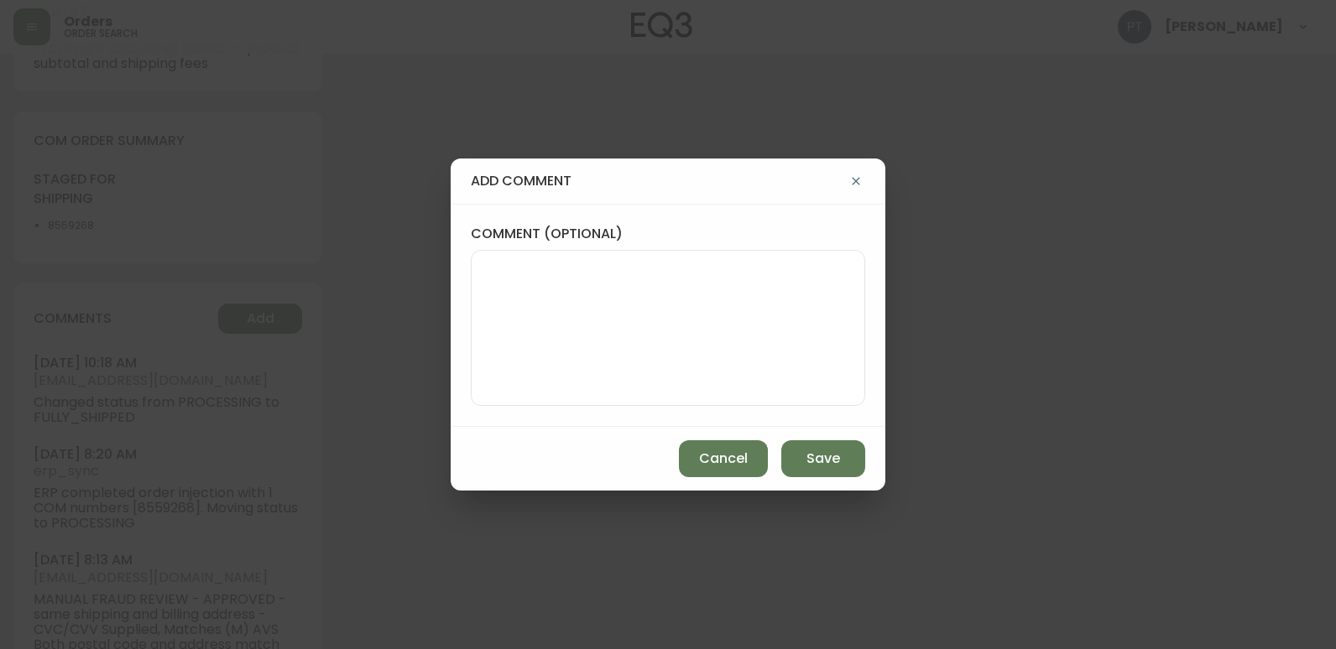
click at [742, 272] on textarea "comment (optional)" at bounding box center [668, 328] width 366 height 134
type textarea "PT"
click at [218, 304] on button "Add" at bounding box center [260, 319] width 84 height 30
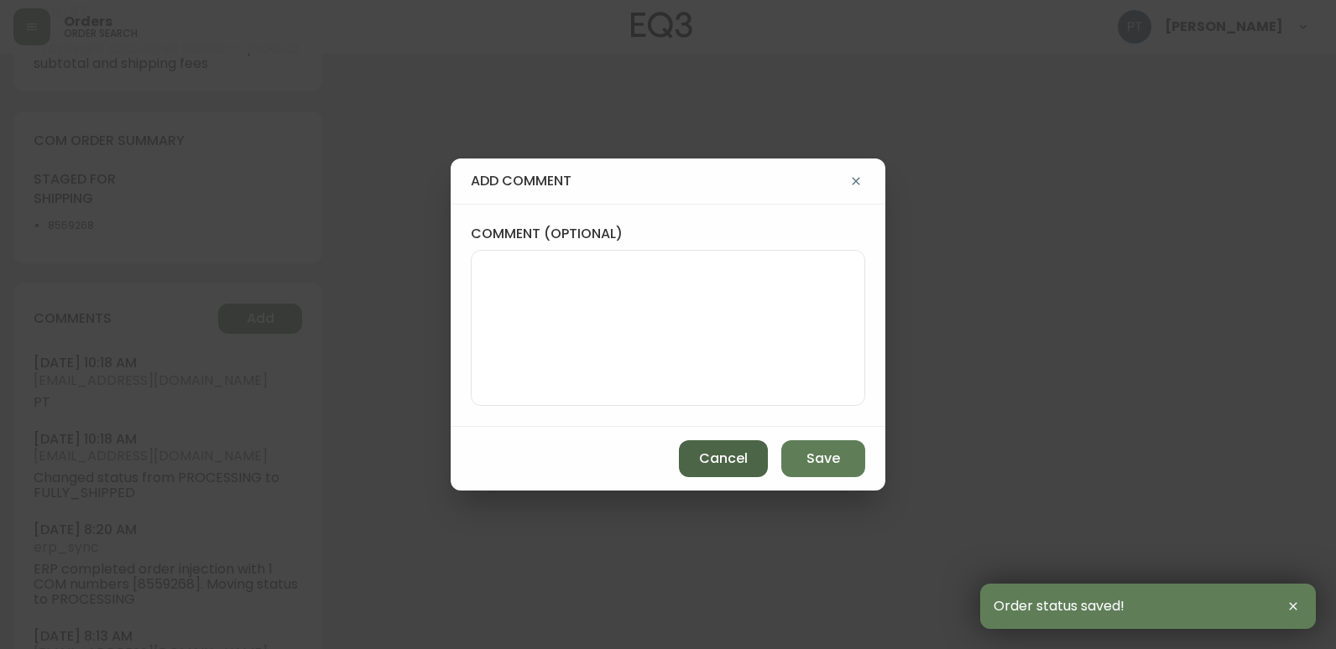
click at [713, 458] on span "Cancel" at bounding box center [723, 459] width 49 height 18
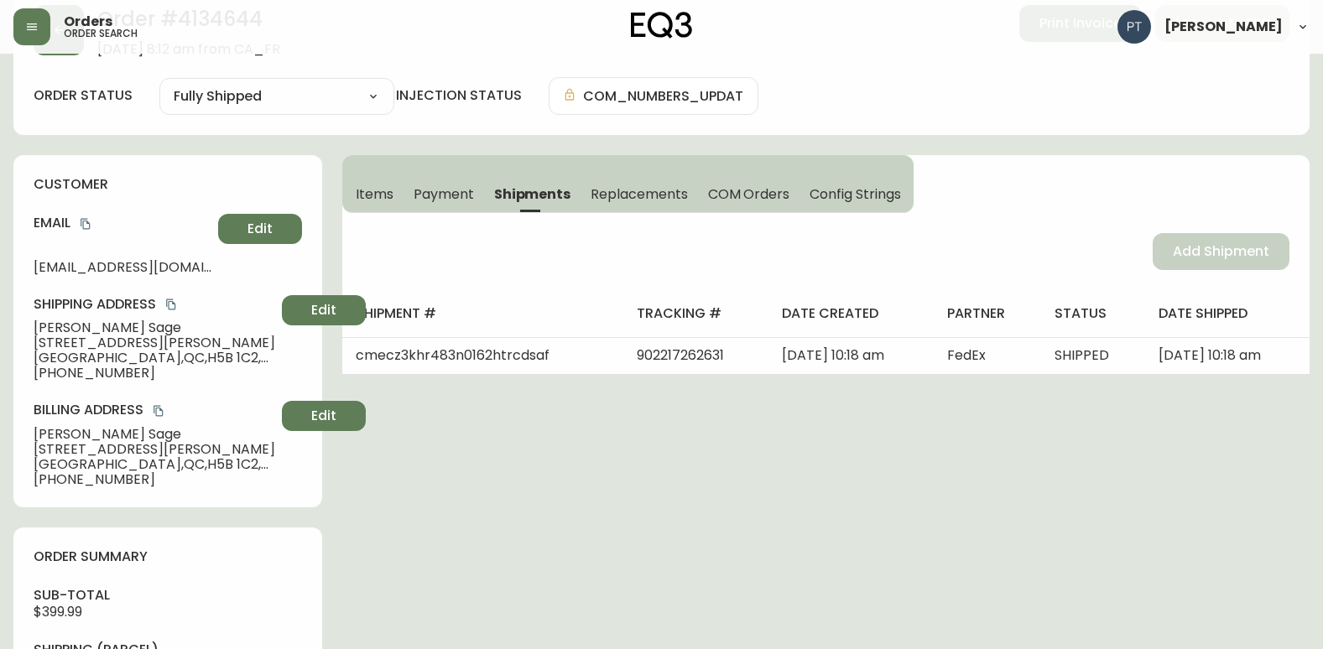
scroll to position [0, 0]
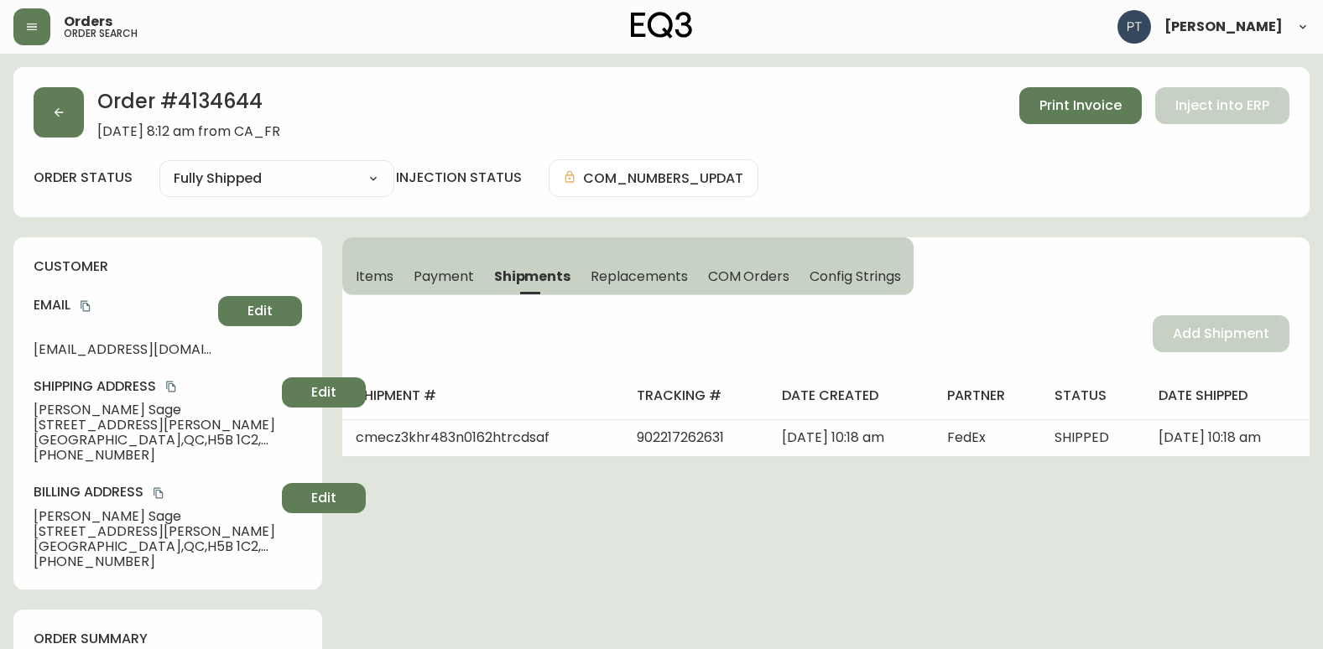
click at [275, 425] on span "[STREET_ADDRESS][PERSON_NAME]" at bounding box center [155, 425] width 242 height 15
click at [55, 81] on div "Order # 4134644 [DATE] 8:12 am from CA_FR Print Invoice Inject into ERP order s…" at bounding box center [661, 142] width 1296 height 150
click at [65, 116] on button "button" at bounding box center [59, 112] width 50 height 50
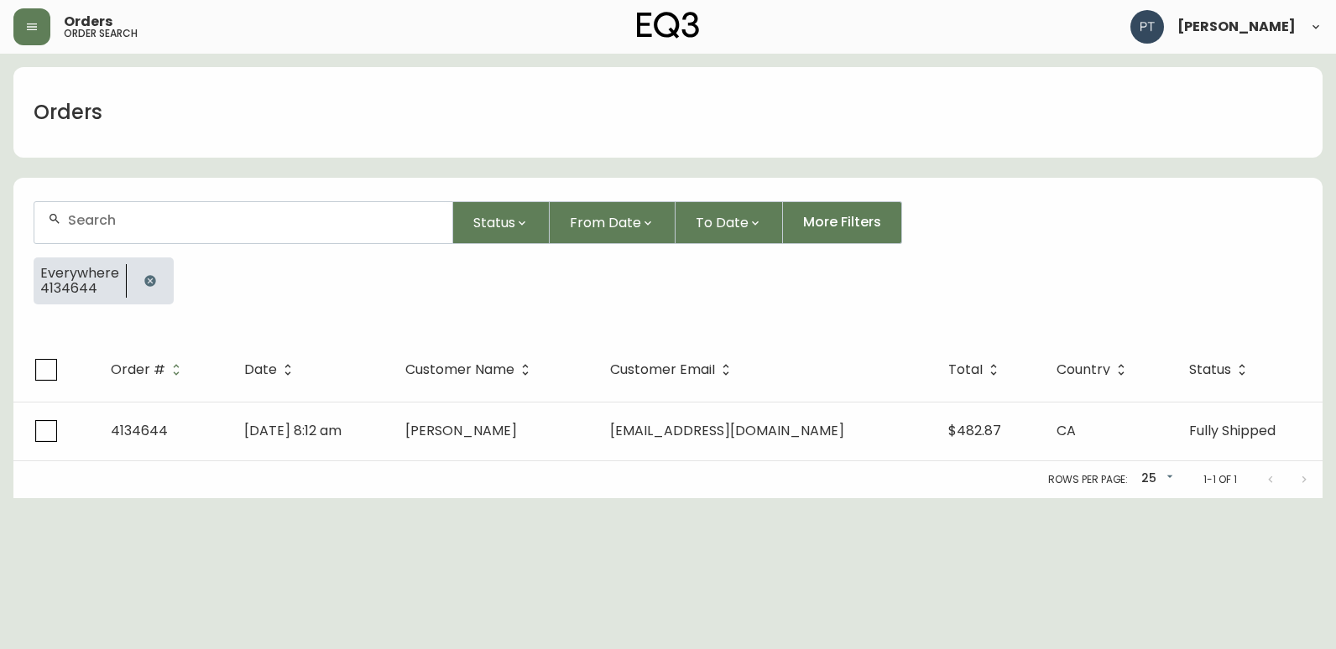
click at [212, 236] on div at bounding box center [243, 222] width 418 height 41
type input "4134658"
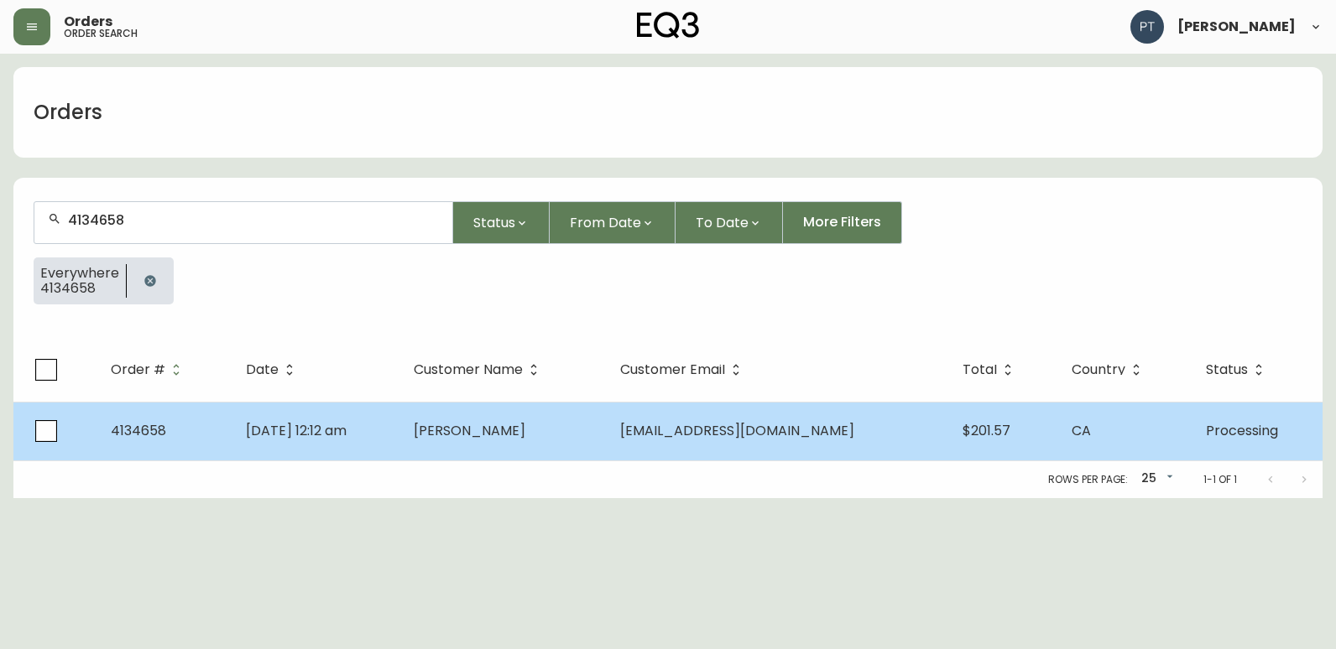
click at [529, 445] on td "[PERSON_NAME]" at bounding box center [503, 431] width 207 height 59
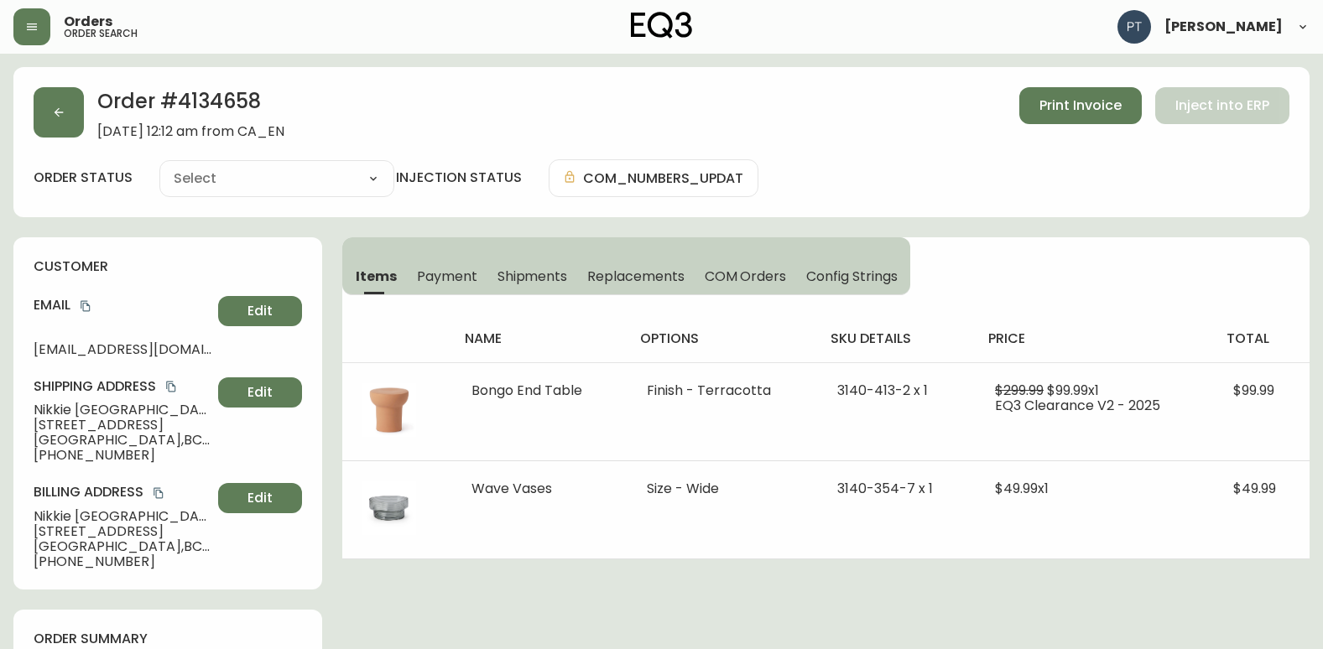
type input "Processing"
select select "PROCESSING"
click at [531, 286] on button "Shipments" at bounding box center [532, 276] width 91 height 37
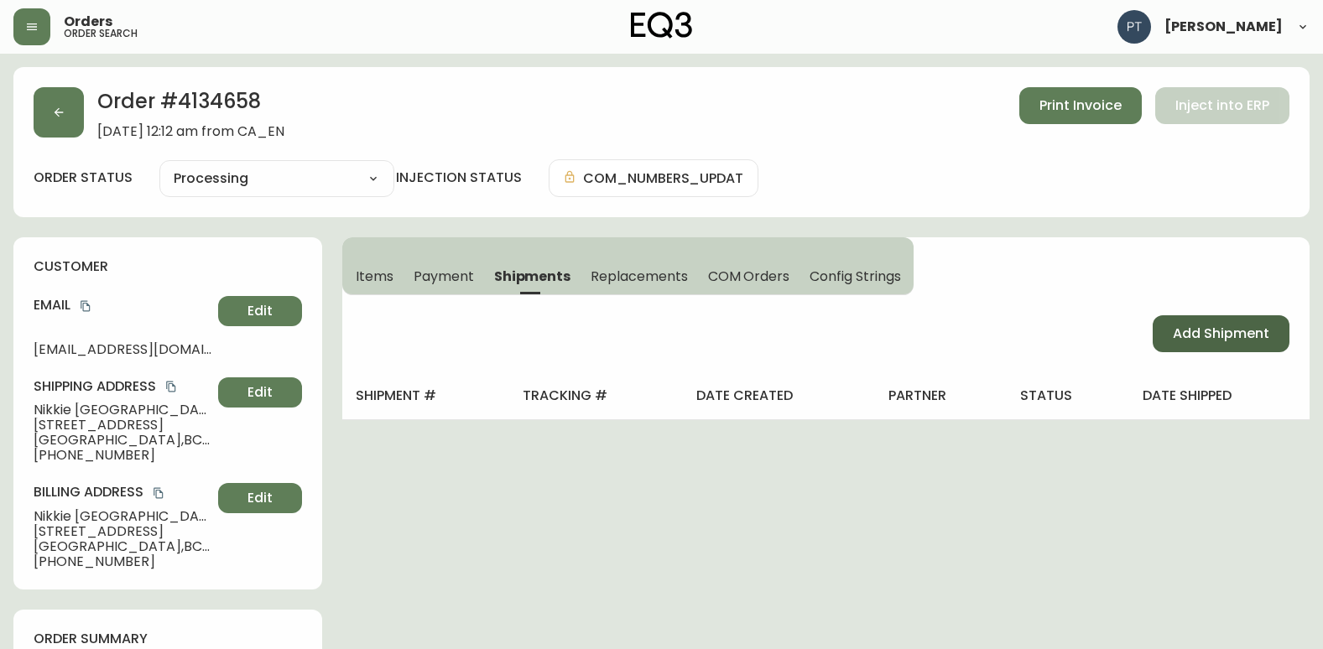
click at [1222, 317] on button "Add Shipment" at bounding box center [1221, 333] width 137 height 37
select select "PENDING"
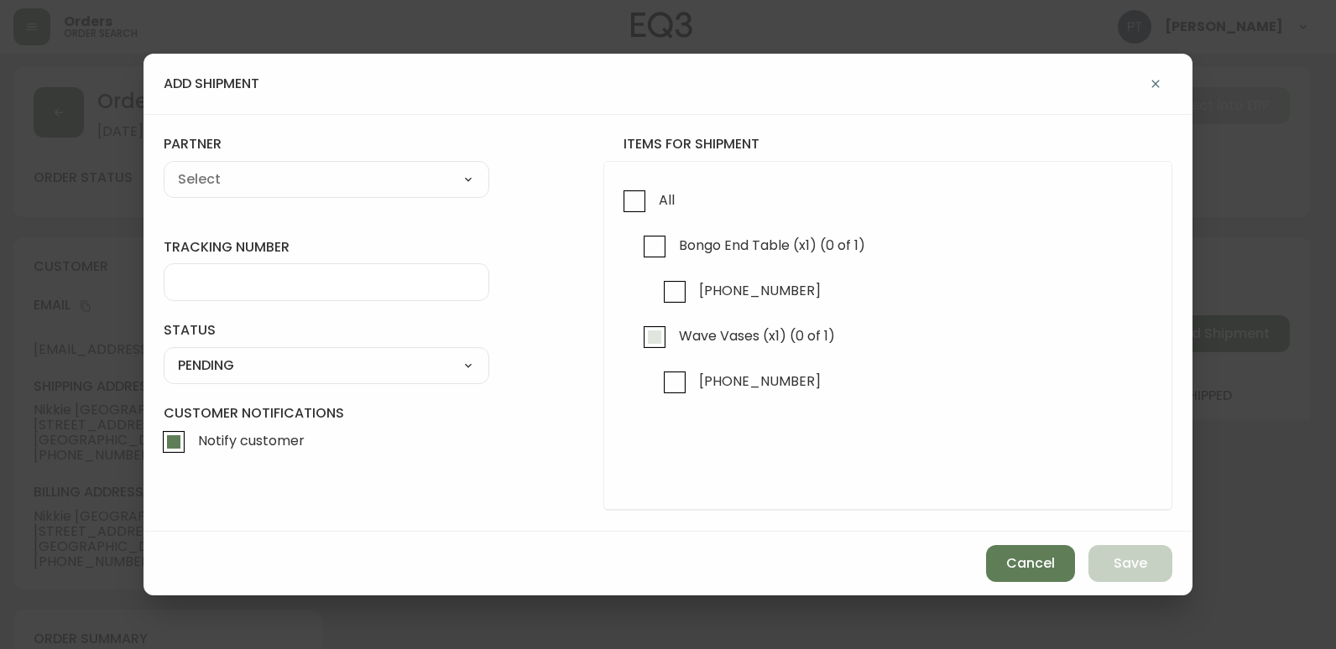
drag, startPoint x: 650, startPoint y: 339, endPoint x: 638, endPoint y: 329, distance: 16.1
click at [649, 340] on input "Wave Vases (x1) (0 of 1)" at bounding box center [654, 337] width 39 height 39
checkbox input "true"
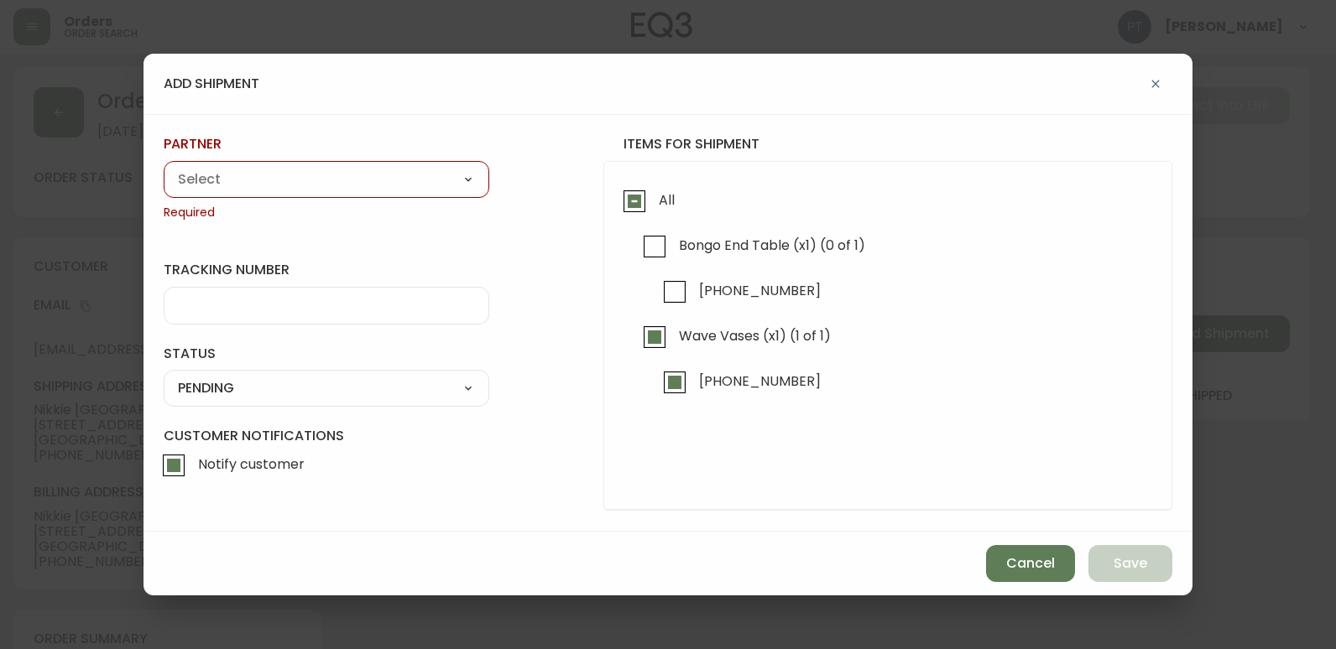
click at [368, 180] on select "A Move to Remember LLC ABF Freight Alero [PERSON_NAME] Canada Post CDS Ceva Log…" at bounding box center [327, 179] width 326 height 25
select select "cjy0a9taa01x001669l98m63c"
click at [164, 167] on select "A Move to Remember LLC ABF Freight Alero [PERSON_NAME] Canada Post CDS Ceva Log…" at bounding box center [327, 179] width 326 height 25
type input "FedEx"
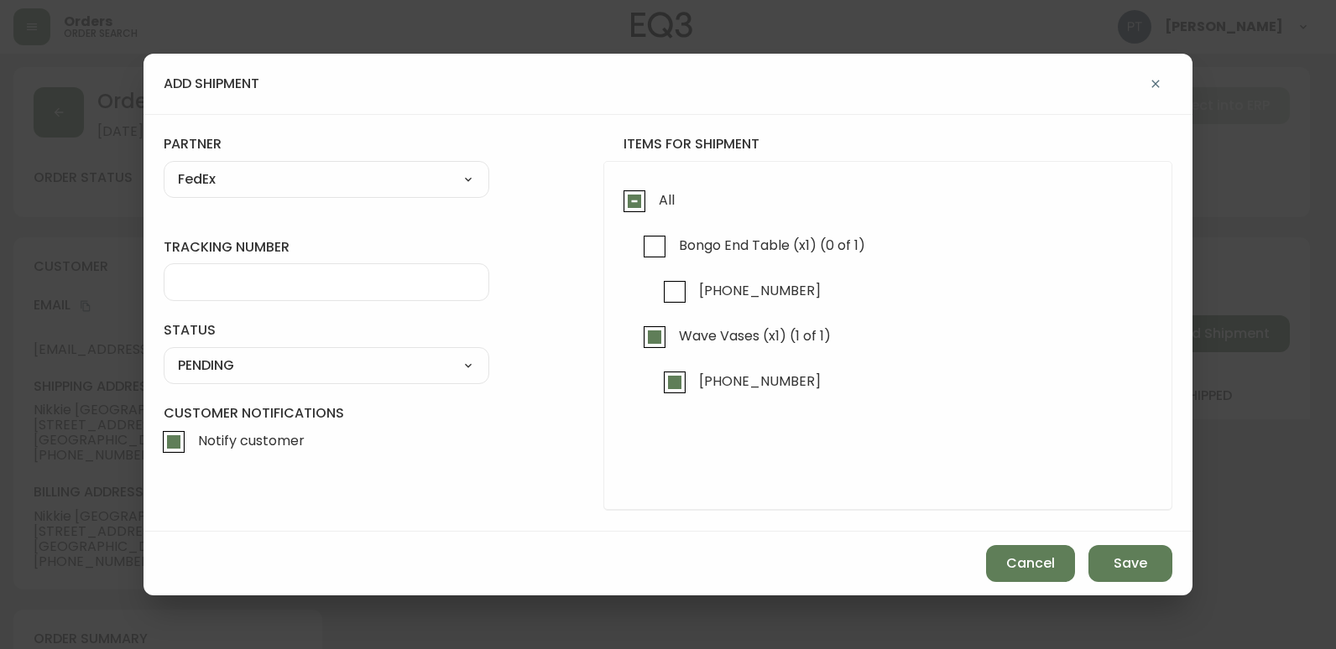
click at [368, 289] on input "tracking number" at bounding box center [326, 282] width 297 height 16
type input "902217262642"
click at [365, 351] on div "SHIPPED PENDING CANCELLED" at bounding box center [327, 365] width 326 height 37
click at [367, 372] on select "SHIPPED PENDING CANCELLED" at bounding box center [327, 365] width 326 height 25
click at [164, 353] on select "SHIPPED PENDING CANCELLED" at bounding box center [327, 365] width 326 height 25
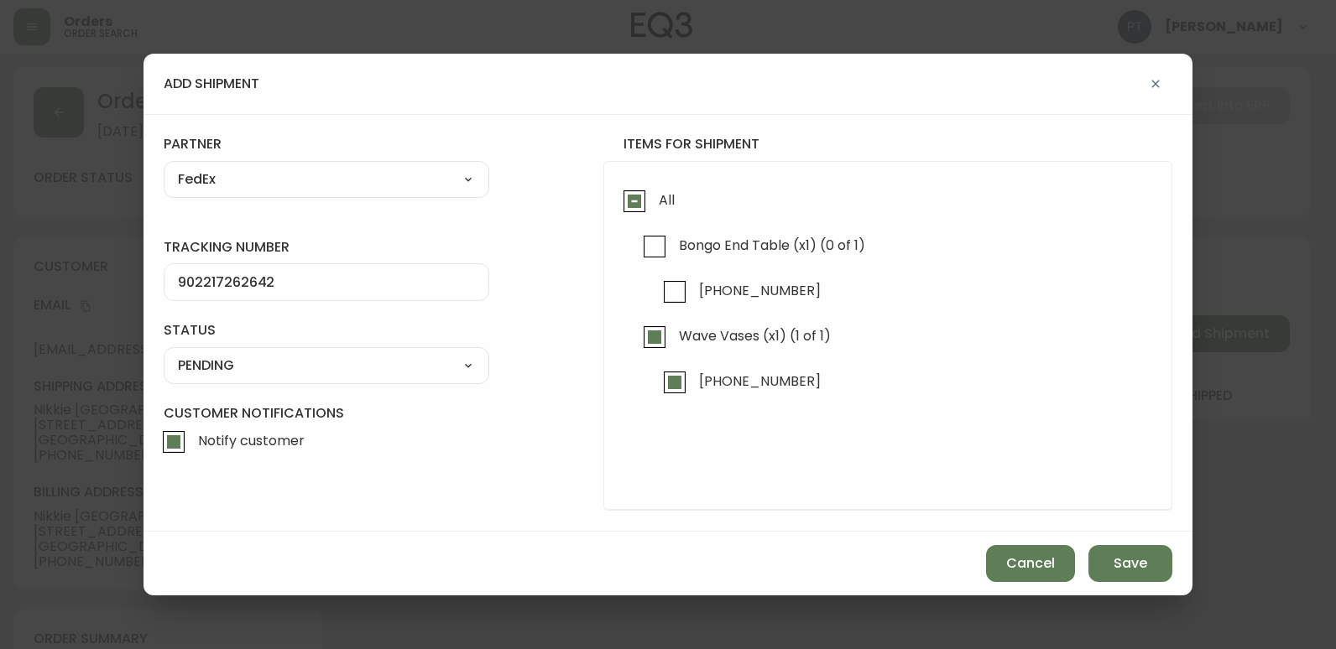
select select "PENDING"
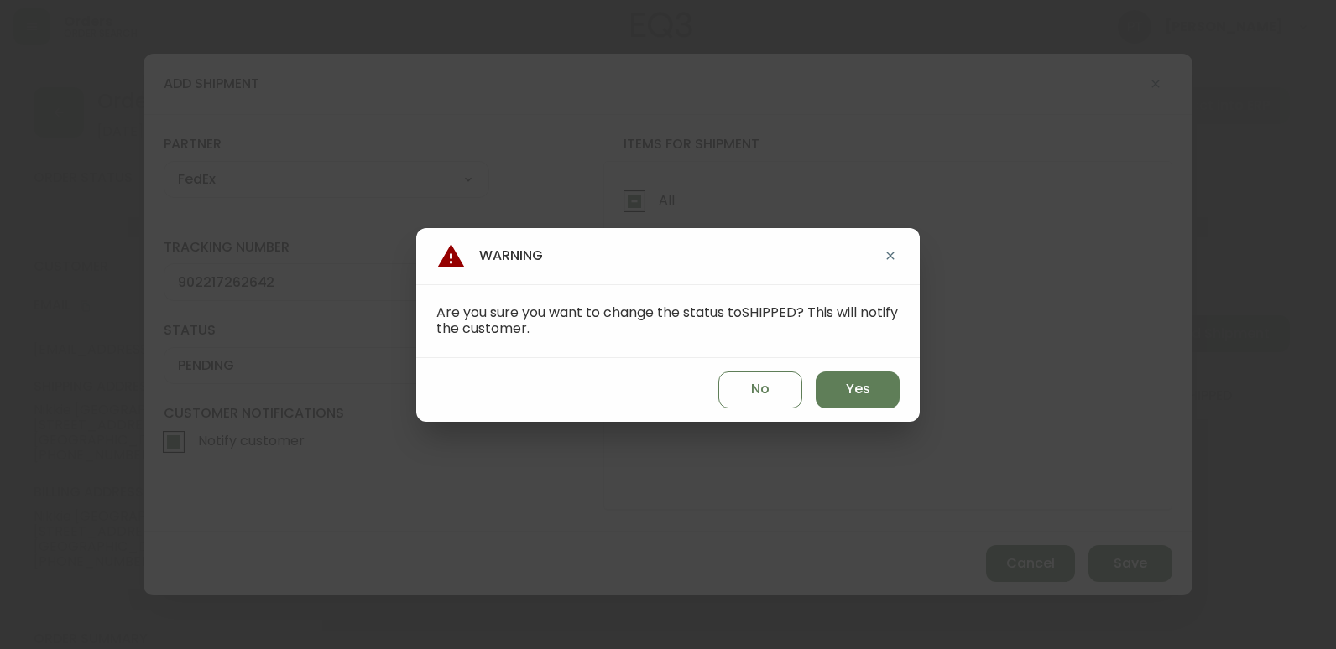
click at [904, 406] on div "No Yes" at bounding box center [667, 390] width 503 height 64
click at [887, 396] on button "Yes" at bounding box center [857, 390] width 84 height 37
type input "SHIPPED"
select select "SHIPPED"
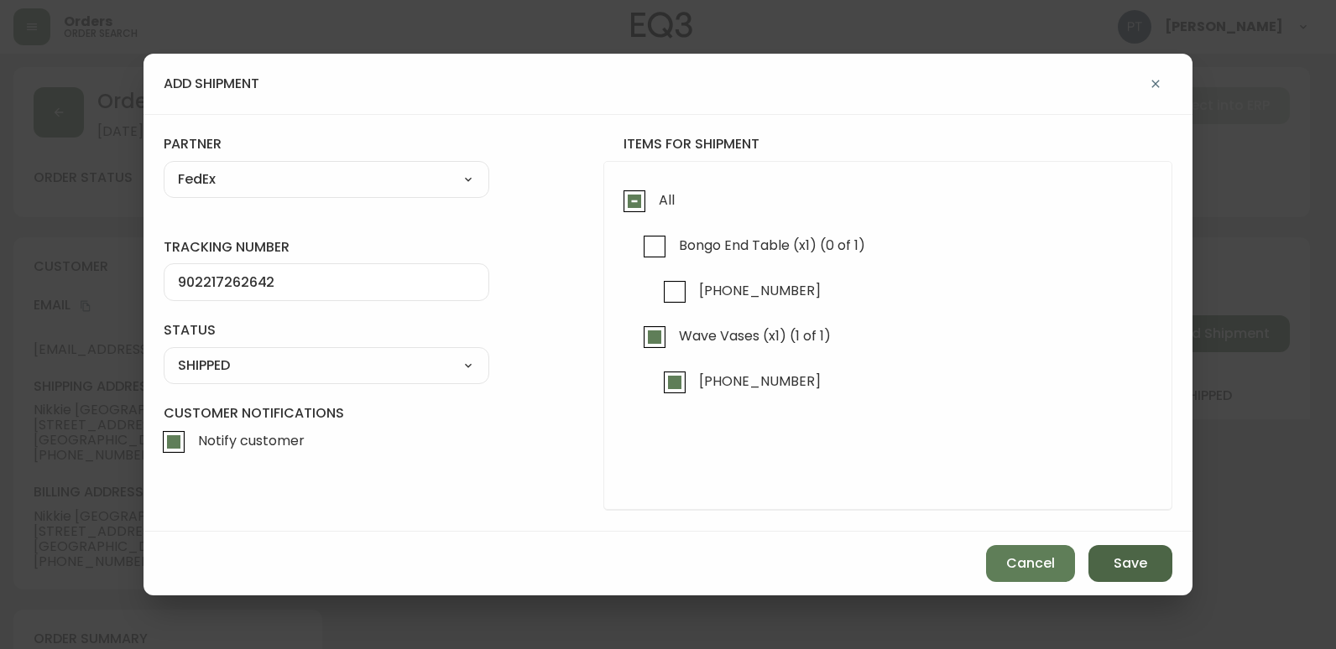
click at [1130, 556] on span "Save" at bounding box center [1130, 564] width 34 height 18
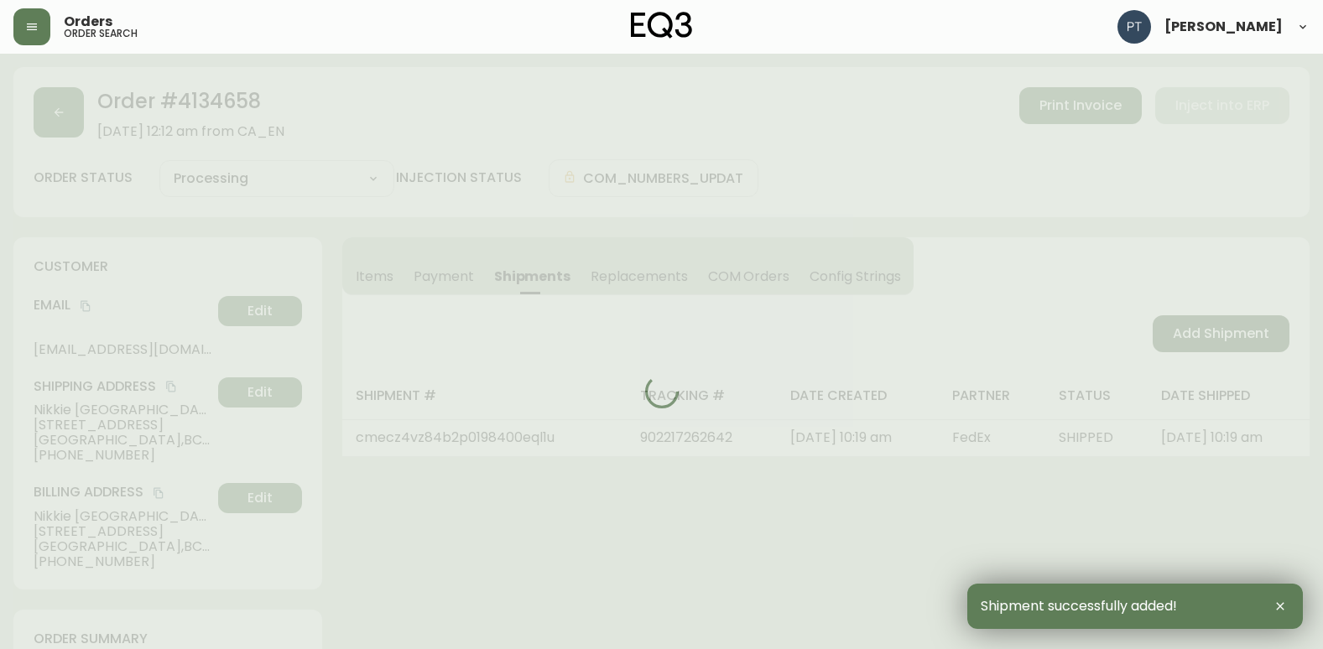
click at [1211, 339] on div at bounding box center [661, 391] width 1296 height 649
type input "Partially Shipped"
select select "PARTIALLY_SHIPPED"
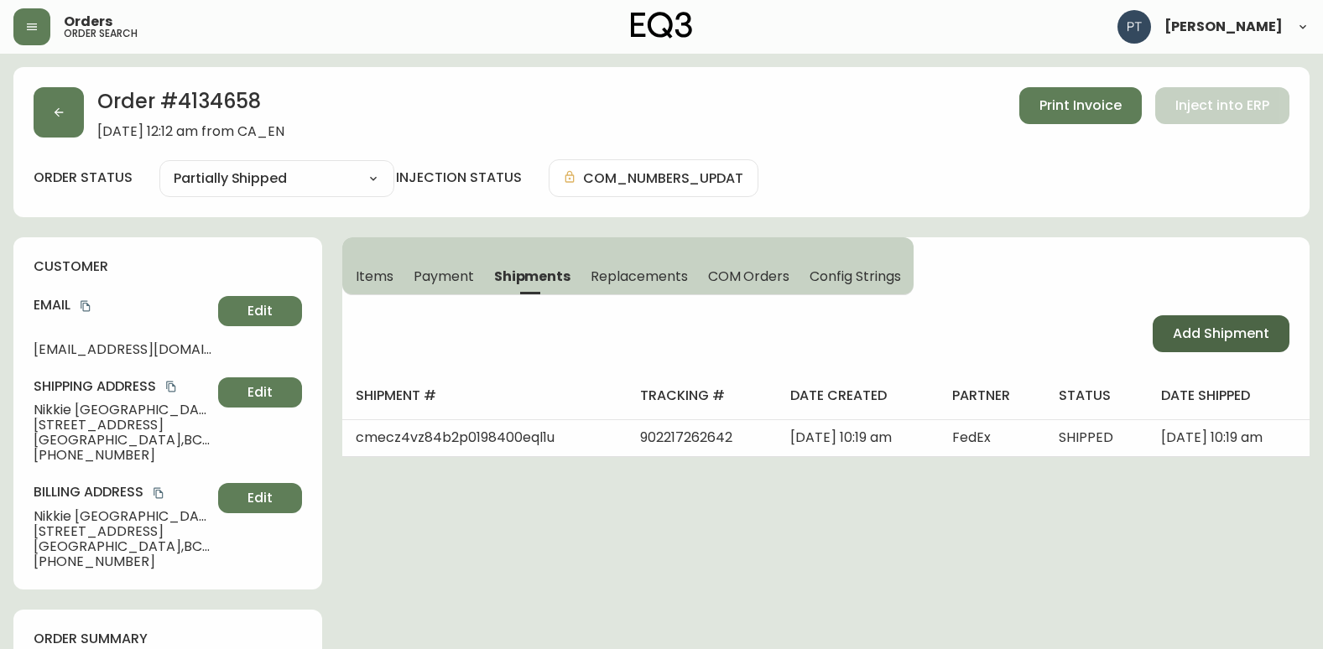
click at [1211, 339] on span "Add Shipment" at bounding box center [1221, 334] width 96 height 18
select select "PENDING"
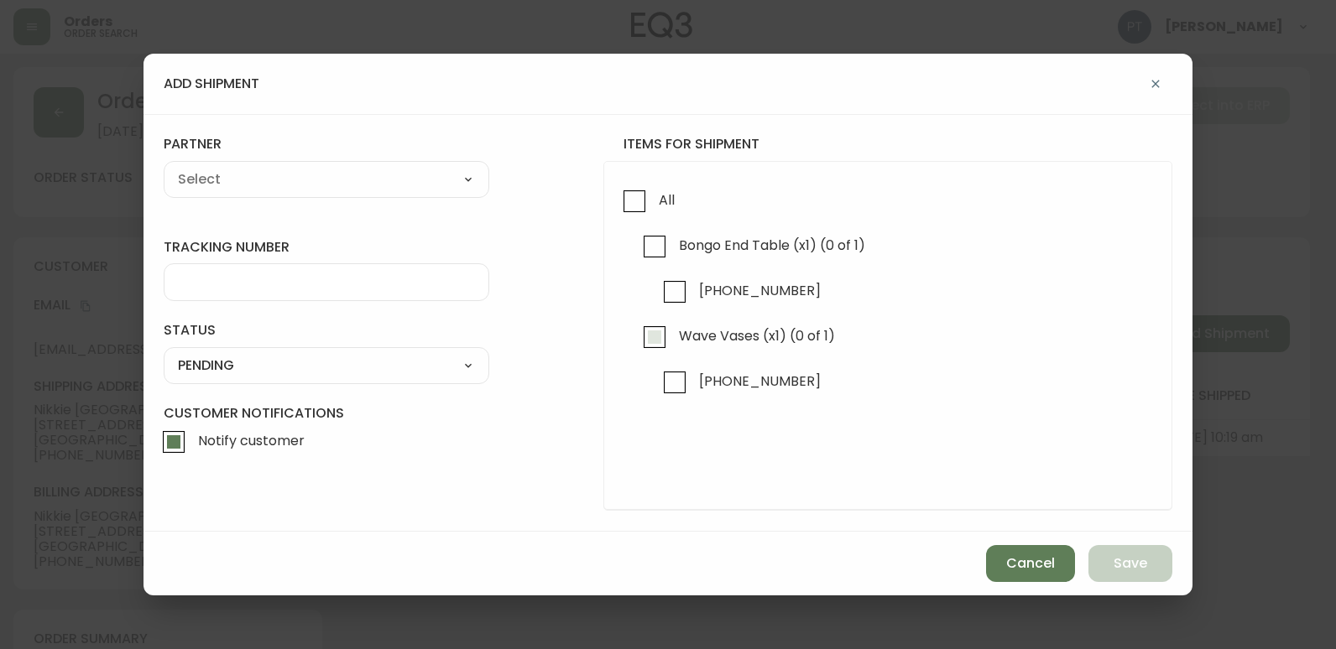
checkbox input "true"
click at [663, 263] on input "Bongo End Table (x1) (0 of 1)" at bounding box center [654, 246] width 39 height 39
checkbox input "true"
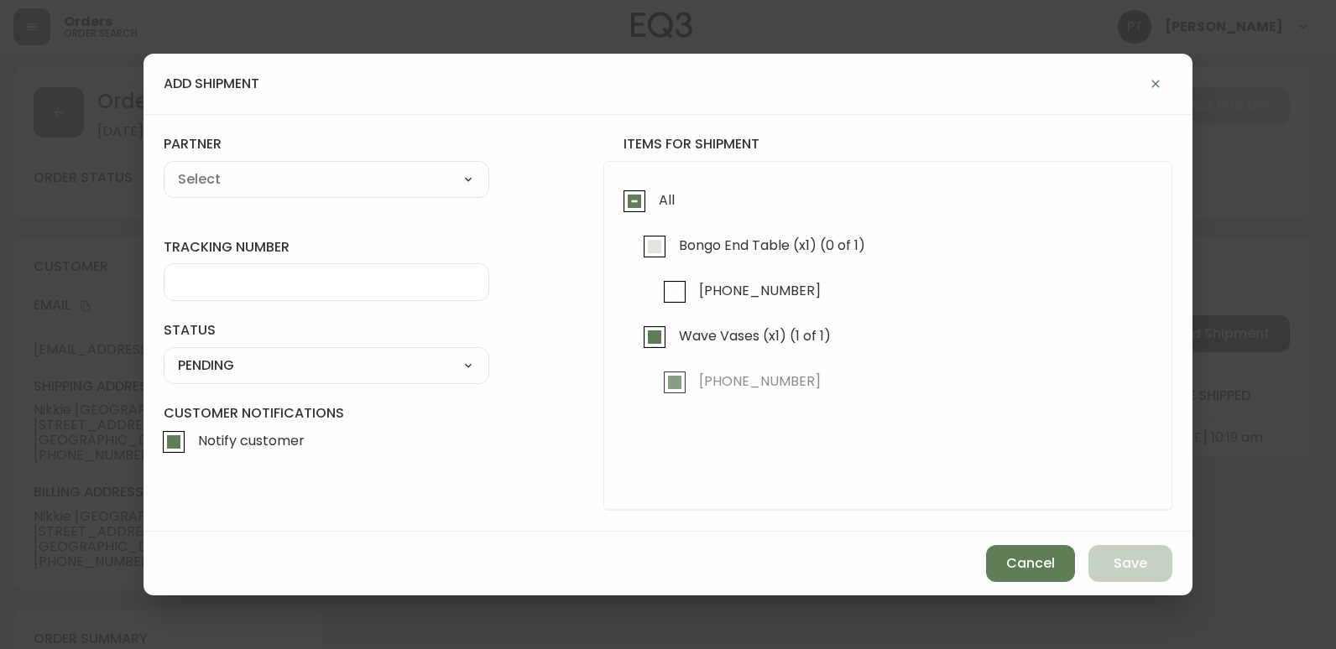
checkbox input "true"
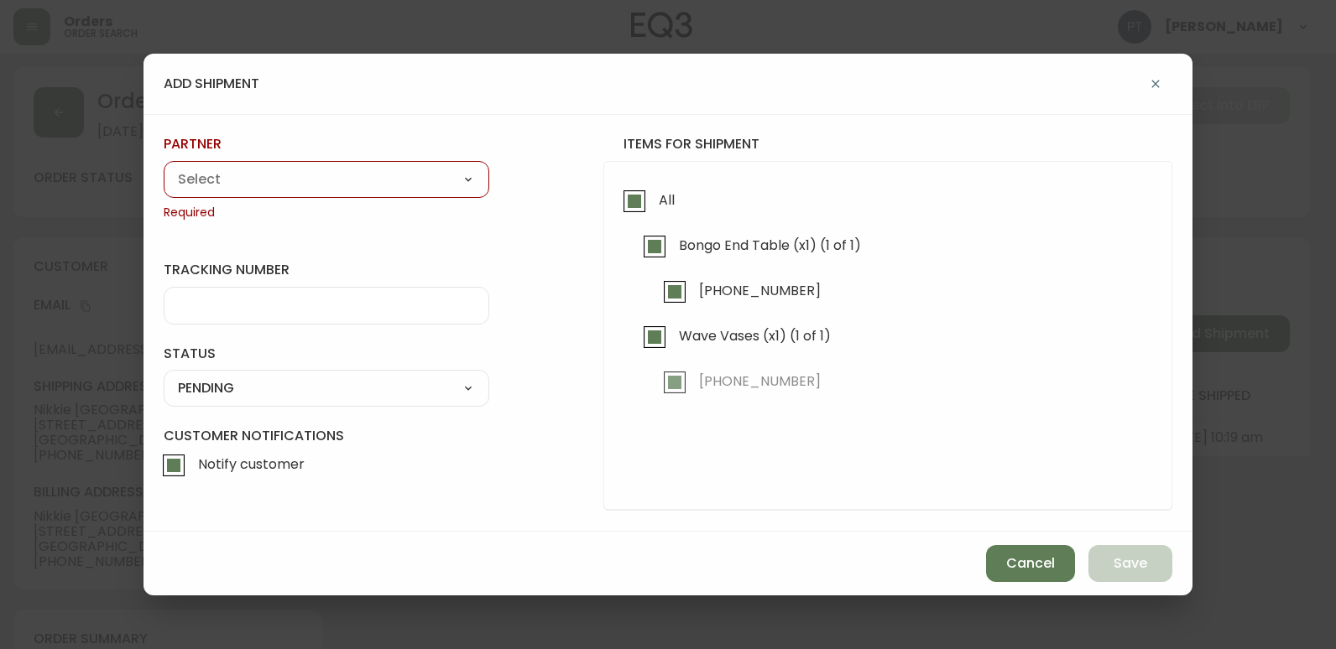
click at [457, 177] on select "A Move to Remember LLC ABF Freight Alero [PERSON_NAME] Canada Post CDS Ceva Log…" at bounding box center [327, 179] width 326 height 25
select select "cjy0a9taa01x001669l98m63c"
click at [164, 167] on select "A Move to Remember LLC ABF Freight Alero [PERSON_NAME] Canada Post CDS Ceva Log…" at bounding box center [327, 179] width 326 height 25
type input "FedEx"
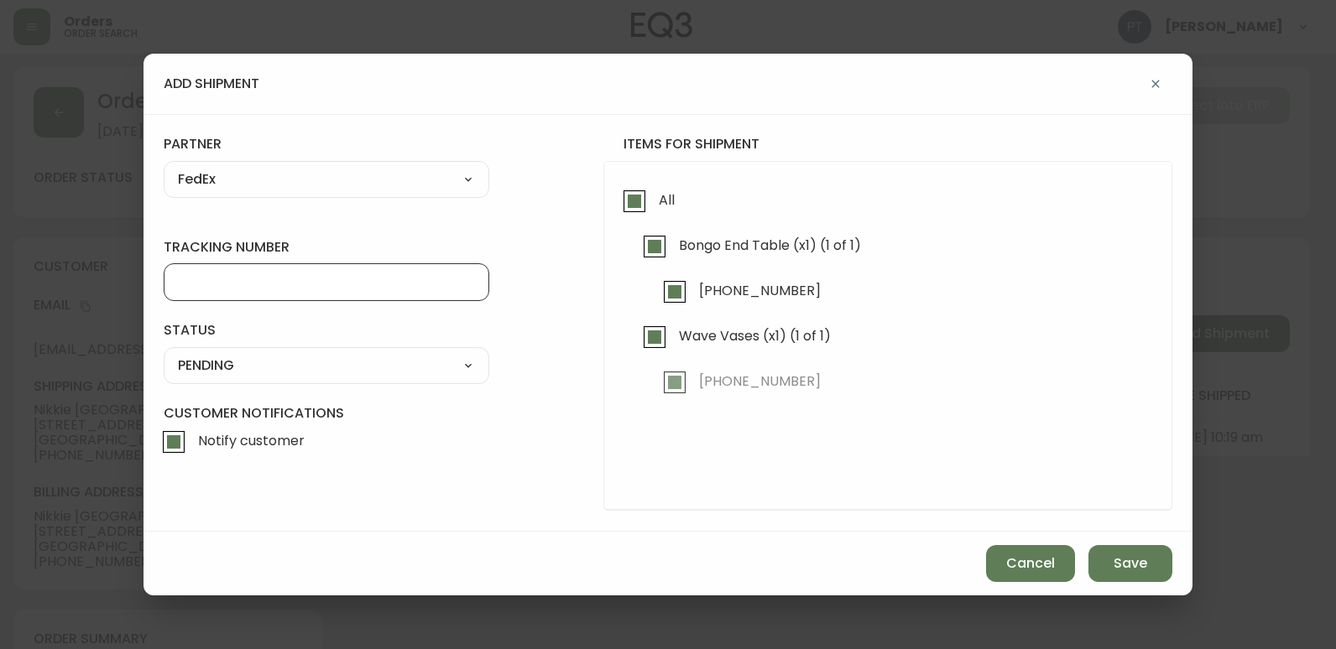
click at [360, 284] on input "tracking number" at bounding box center [326, 282] width 297 height 16
type input "902217262653"
click at [392, 353] on select "SHIPPED PENDING CANCELLED" at bounding box center [327, 365] width 326 height 25
click at [164, 353] on select "SHIPPED PENDING CANCELLED" at bounding box center [327, 365] width 326 height 25
select select "PENDING"
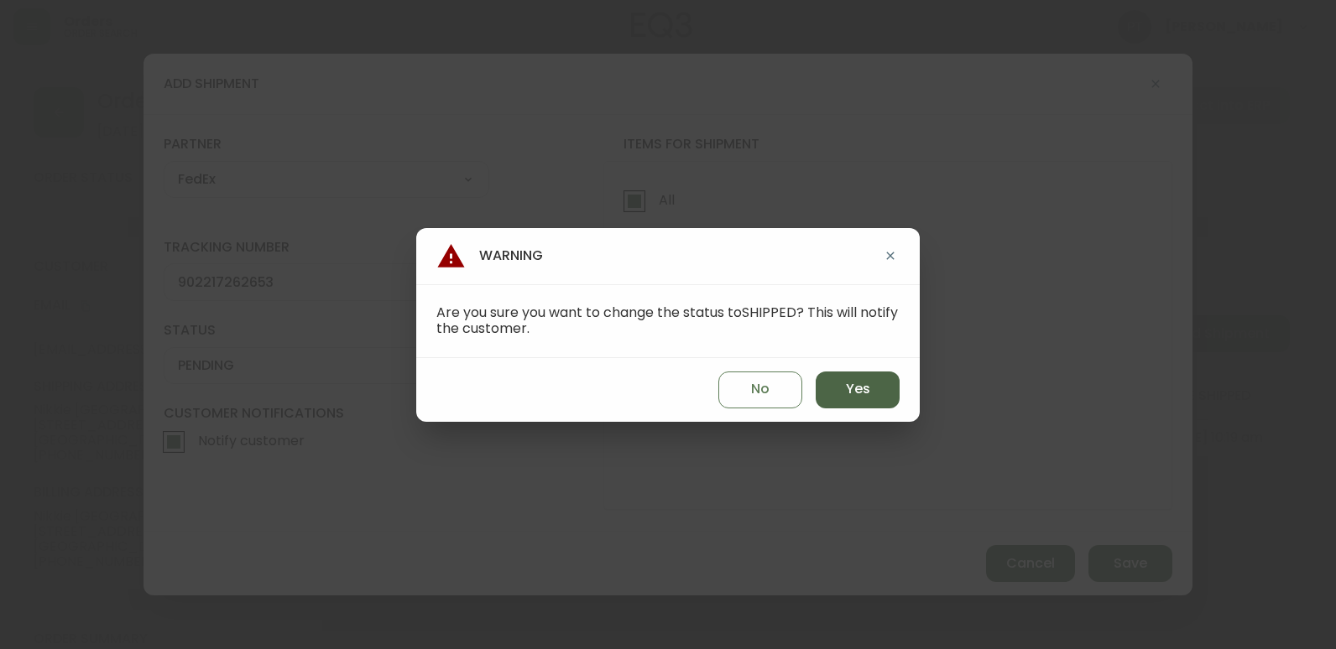
click at [852, 403] on button "Yes" at bounding box center [857, 390] width 84 height 37
type input "SHIPPED"
select select "SHIPPED"
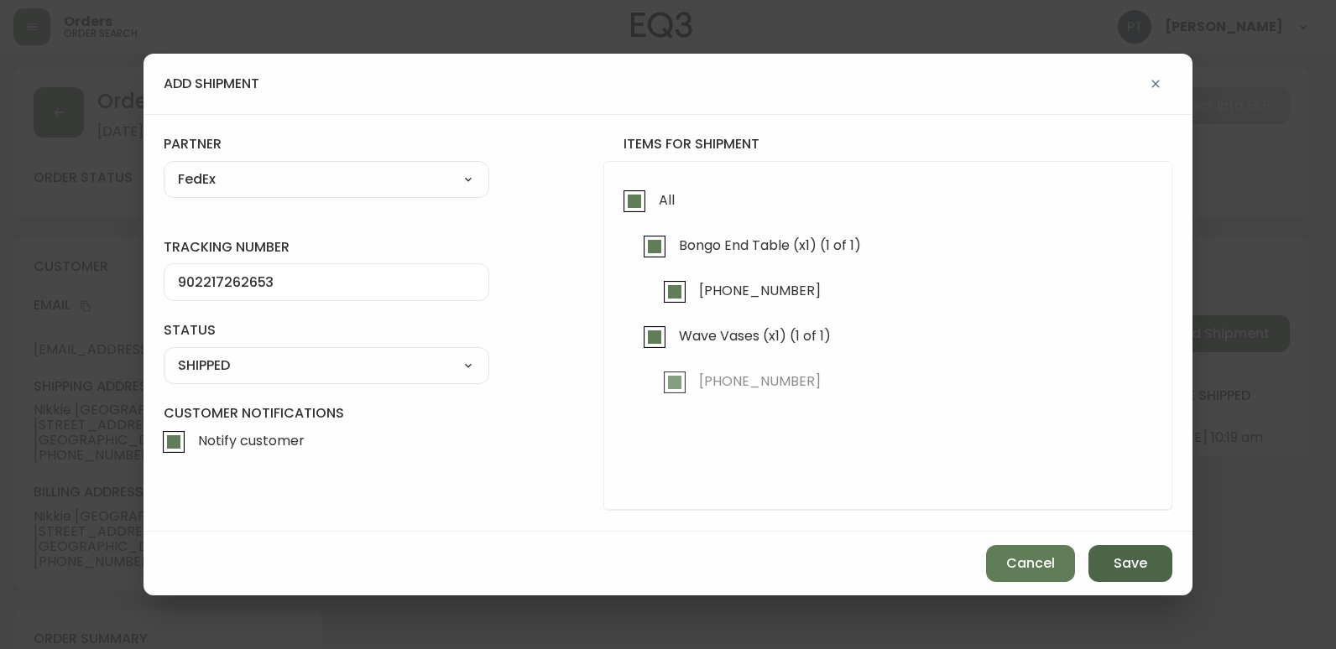
click at [1146, 560] on button "Save" at bounding box center [1130, 563] width 84 height 37
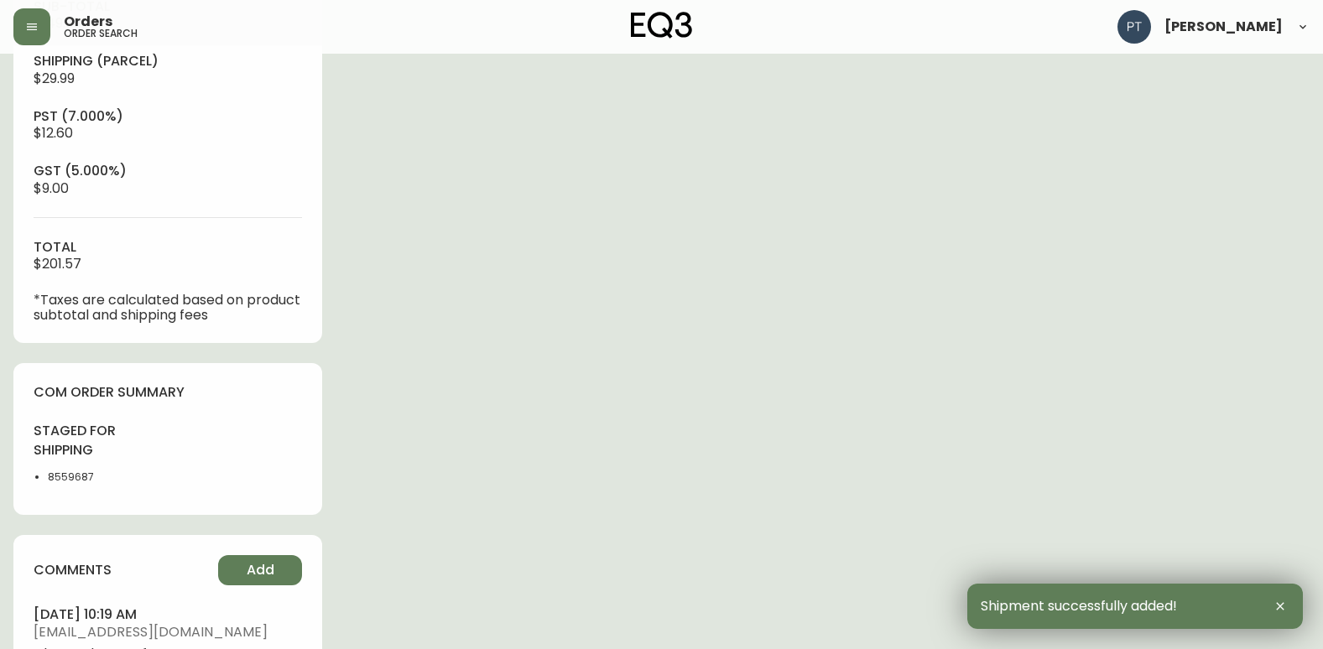
type input "Fully Shipped"
select select "FULLY_SHIPPED"
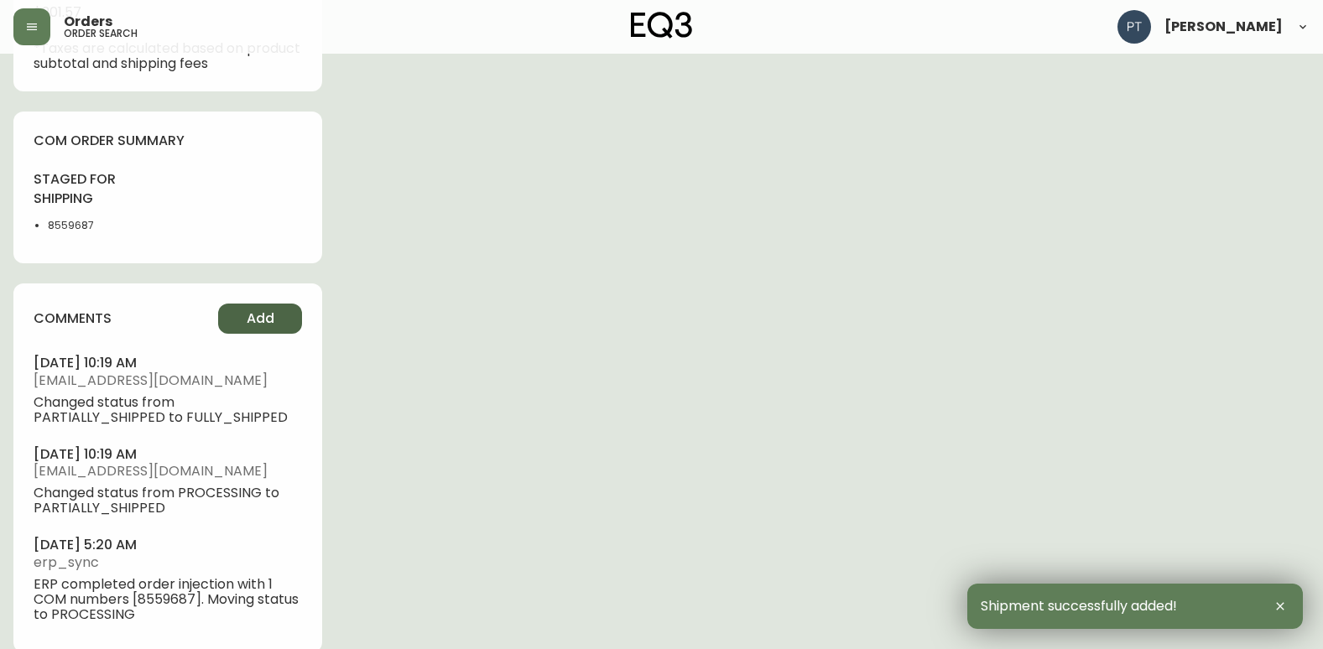
click at [281, 325] on button "Add" at bounding box center [260, 319] width 84 height 30
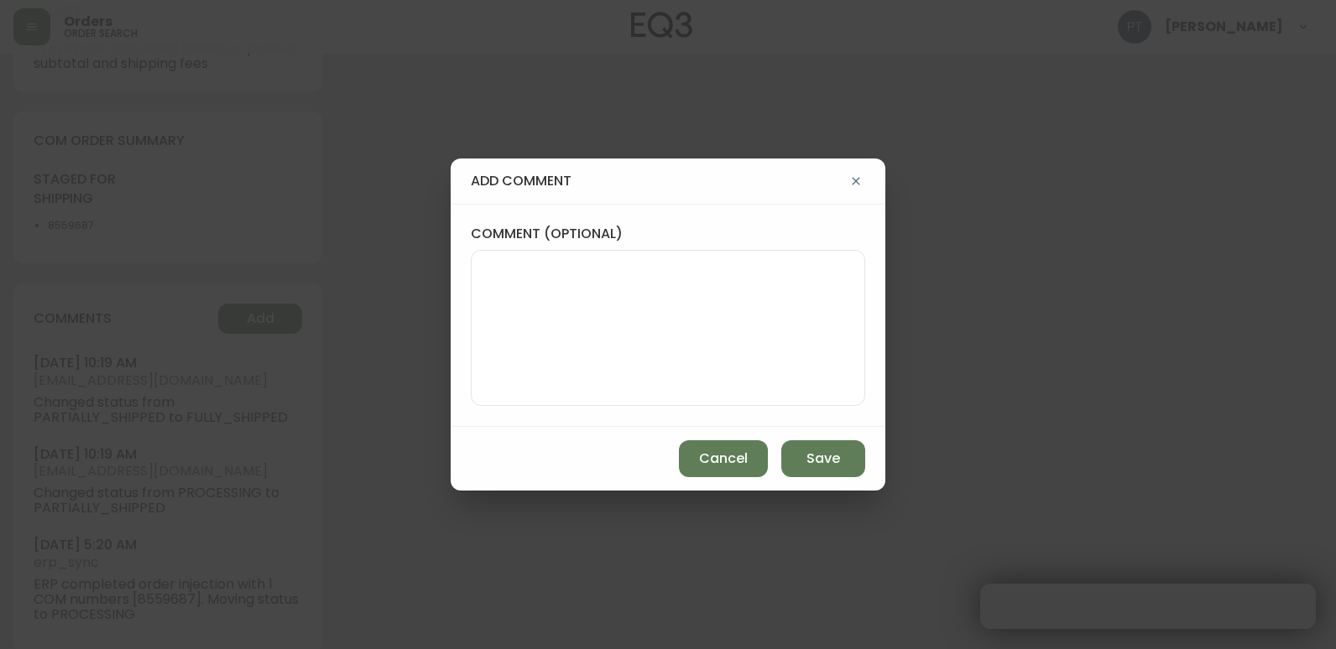
click at [643, 334] on textarea "comment (optional)" at bounding box center [668, 328] width 366 height 134
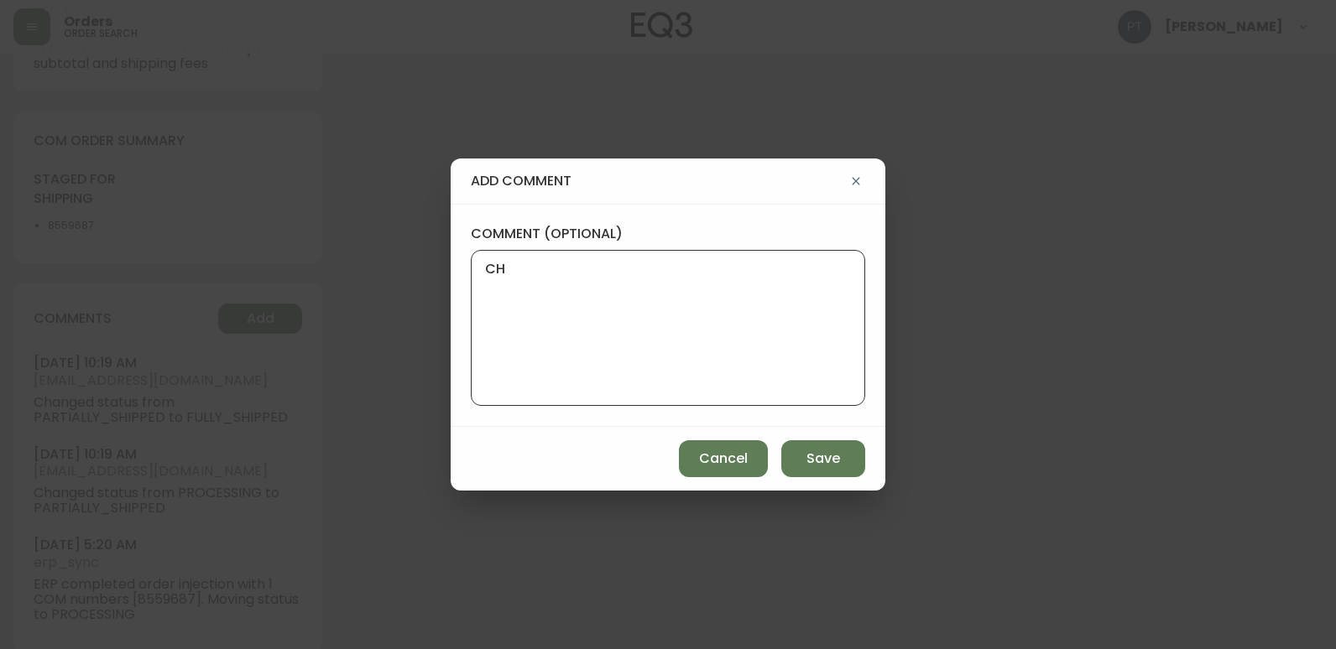
type textarea "CH"
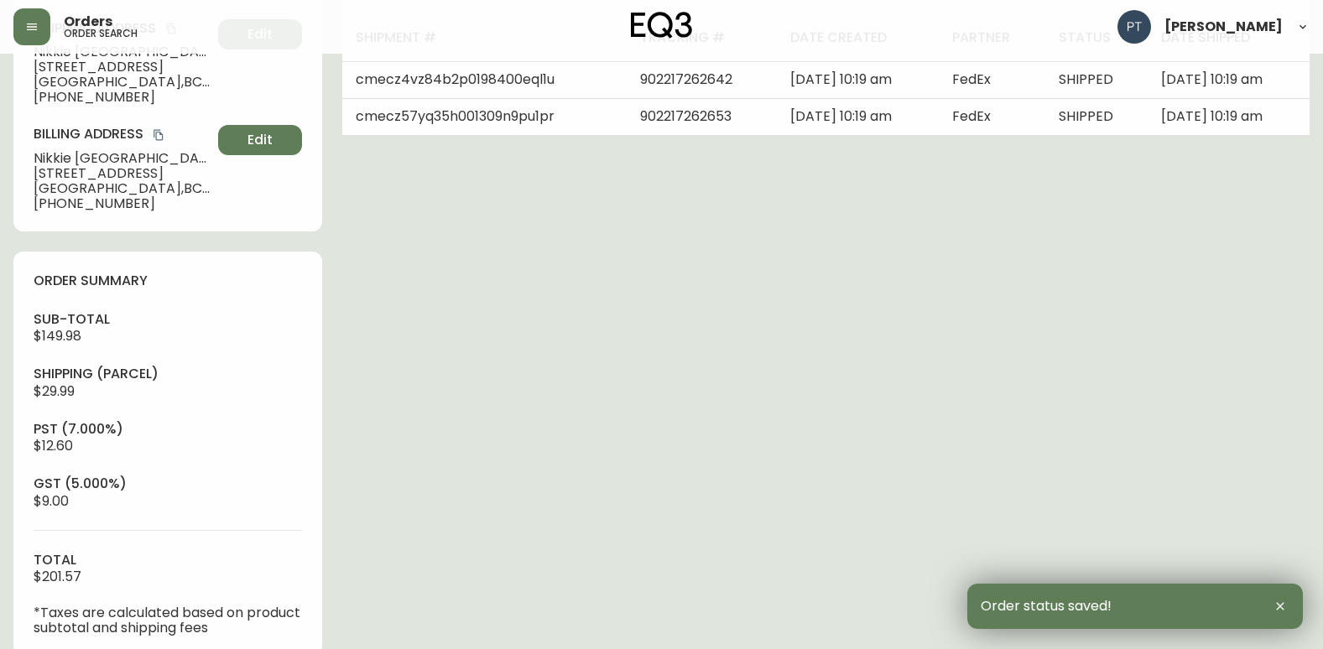
scroll to position [0, 0]
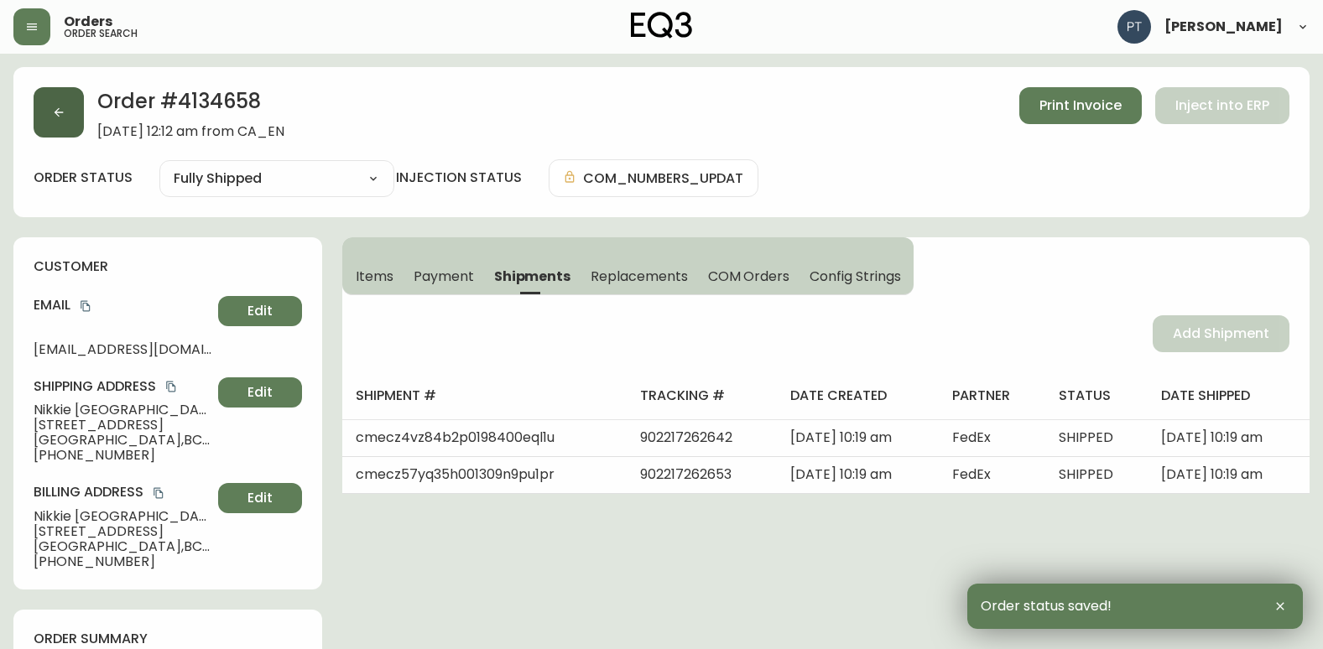
drag, startPoint x: 29, startPoint y: 105, endPoint x: 50, endPoint y: 114, distance: 23.7
click at [30, 105] on div "Order # 4134658 [DATE] 12:12 am from CA_EN Print Invoice Inject into ERP order …" at bounding box center [661, 142] width 1296 height 150
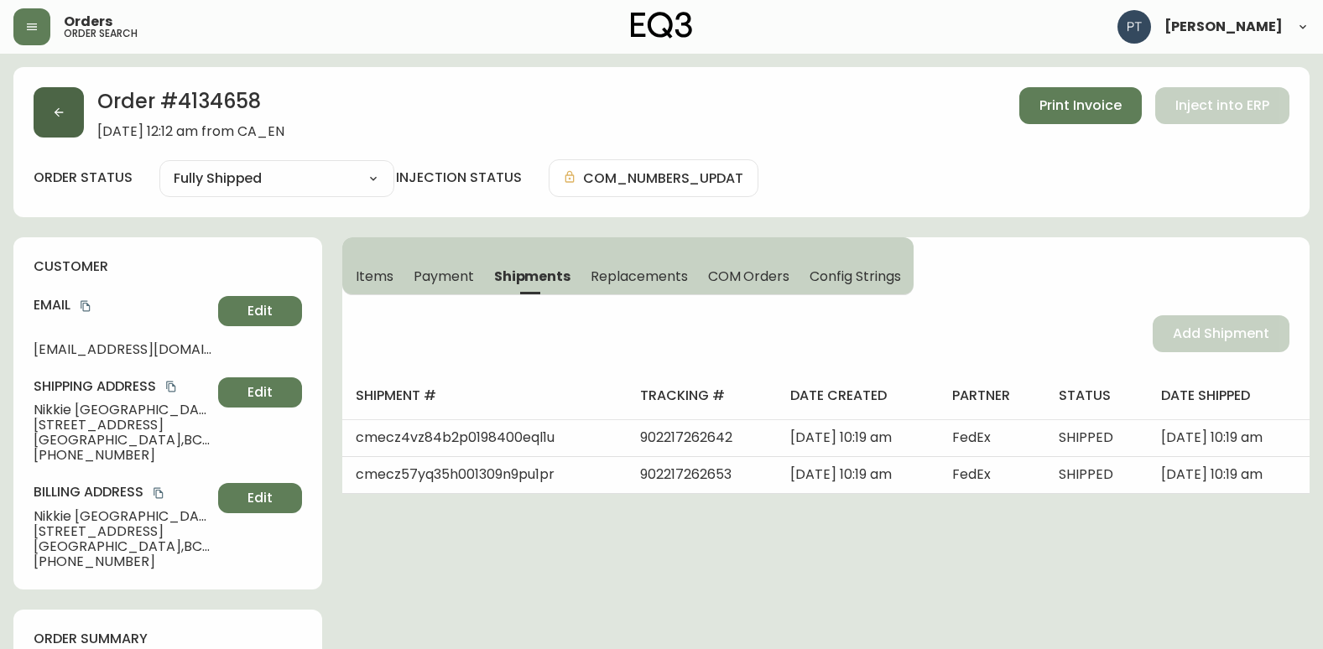
click at [52, 114] on icon "button" at bounding box center [58, 112] width 13 height 13
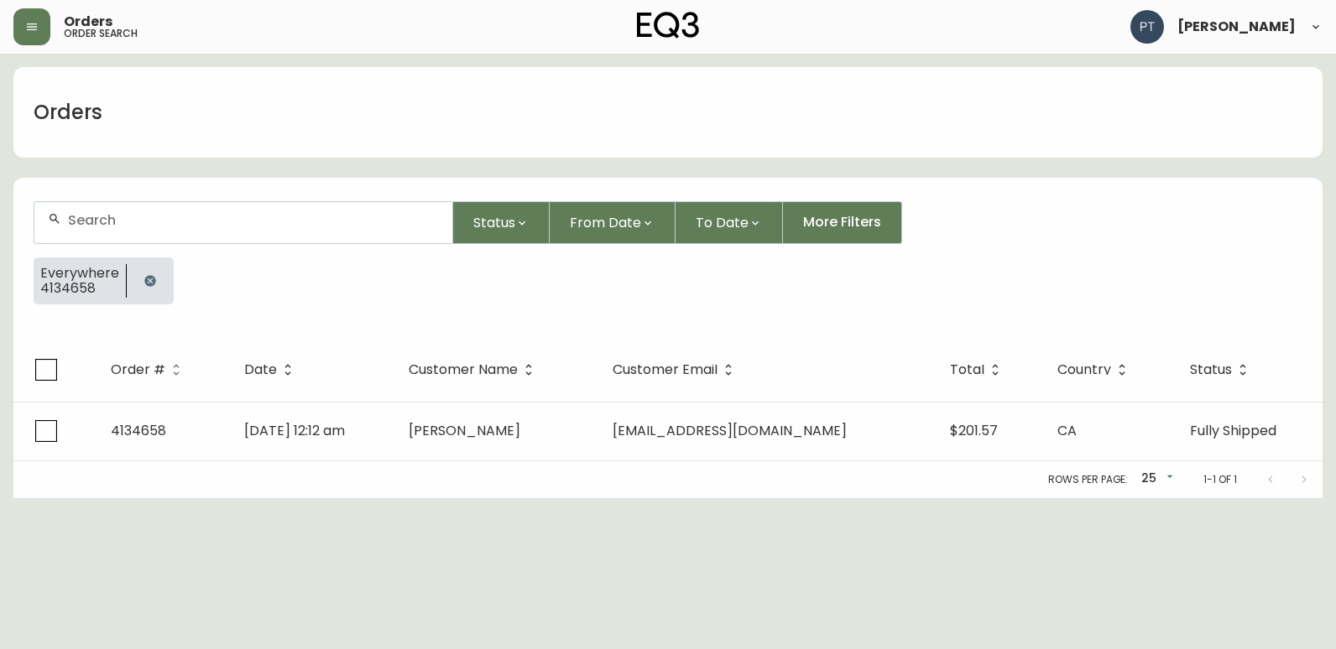
click at [151, 215] on input "text" at bounding box center [253, 220] width 371 height 16
type input "4134655"
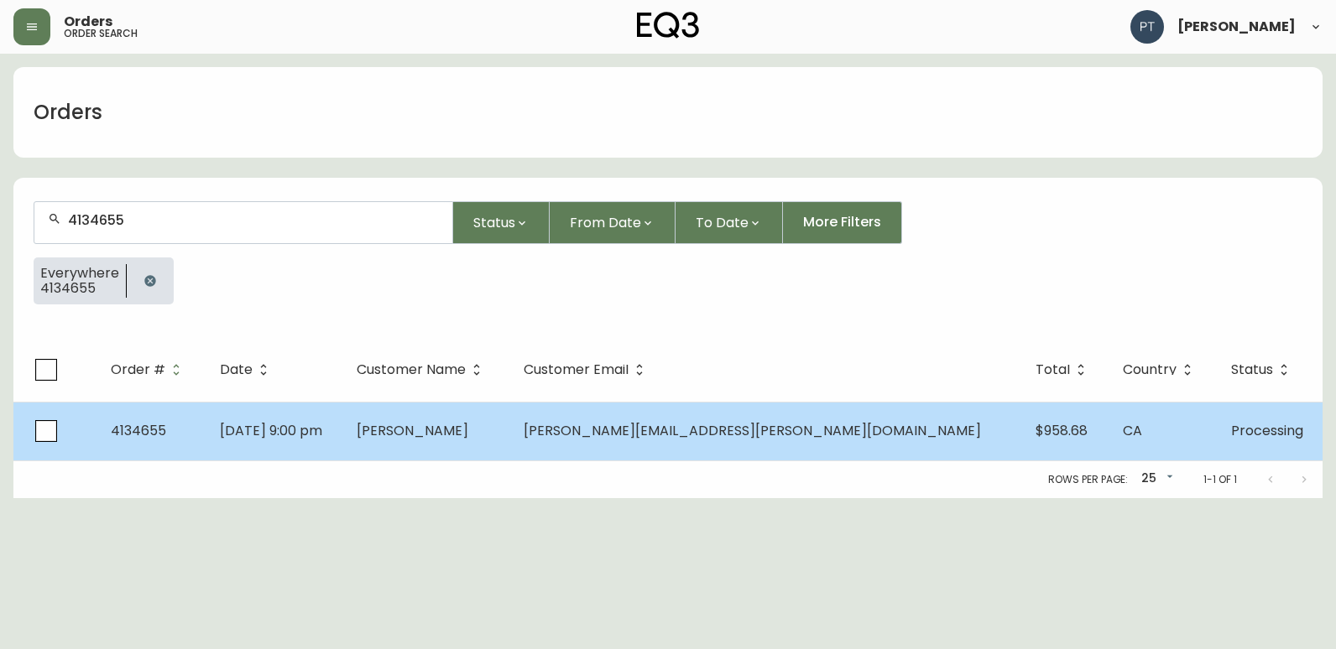
click at [510, 443] on td "[PERSON_NAME]" at bounding box center [426, 431] width 167 height 59
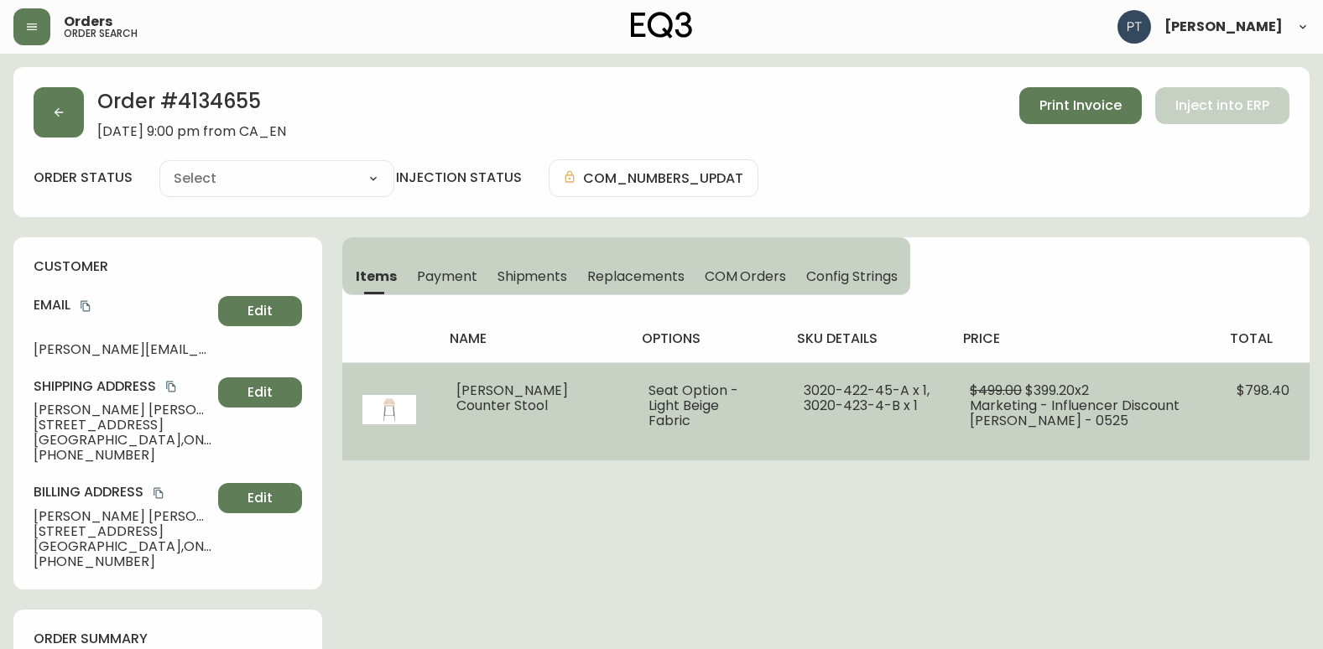
type input "Processing"
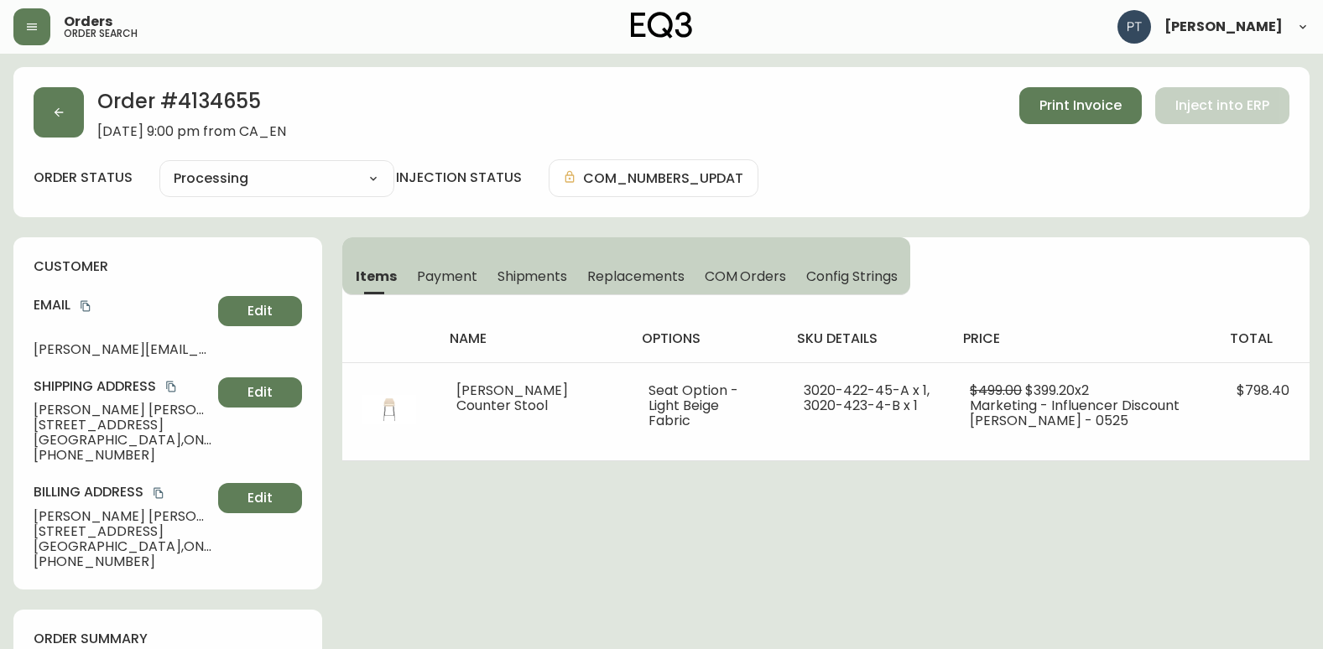
select select "PROCESSING"
click at [522, 284] on span "Shipments" at bounding box center [532, 277] width 70 height 18
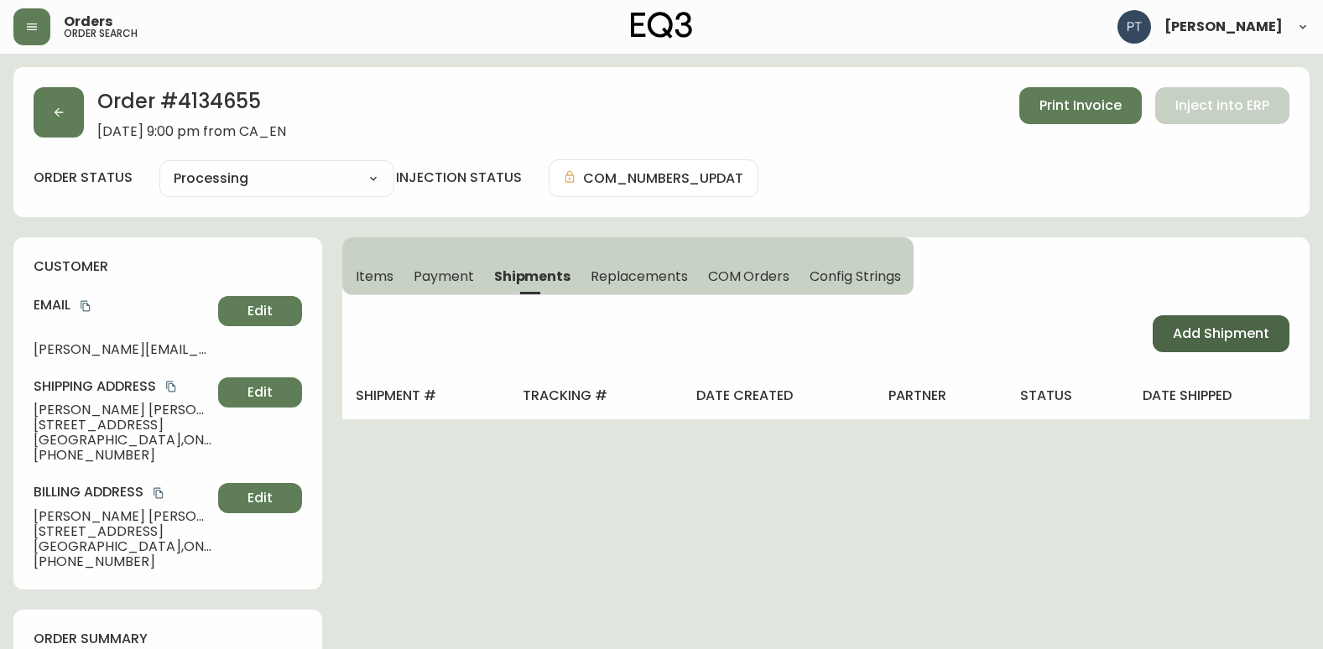
click at [1296, 332] on div "Add Shipment" at bounding box center [825, 333] width 967 height 77
click at [1237, 341] on span "Add Shipment" at bounding box center [1221, 334] width 96 height 18
select select "PENDING"
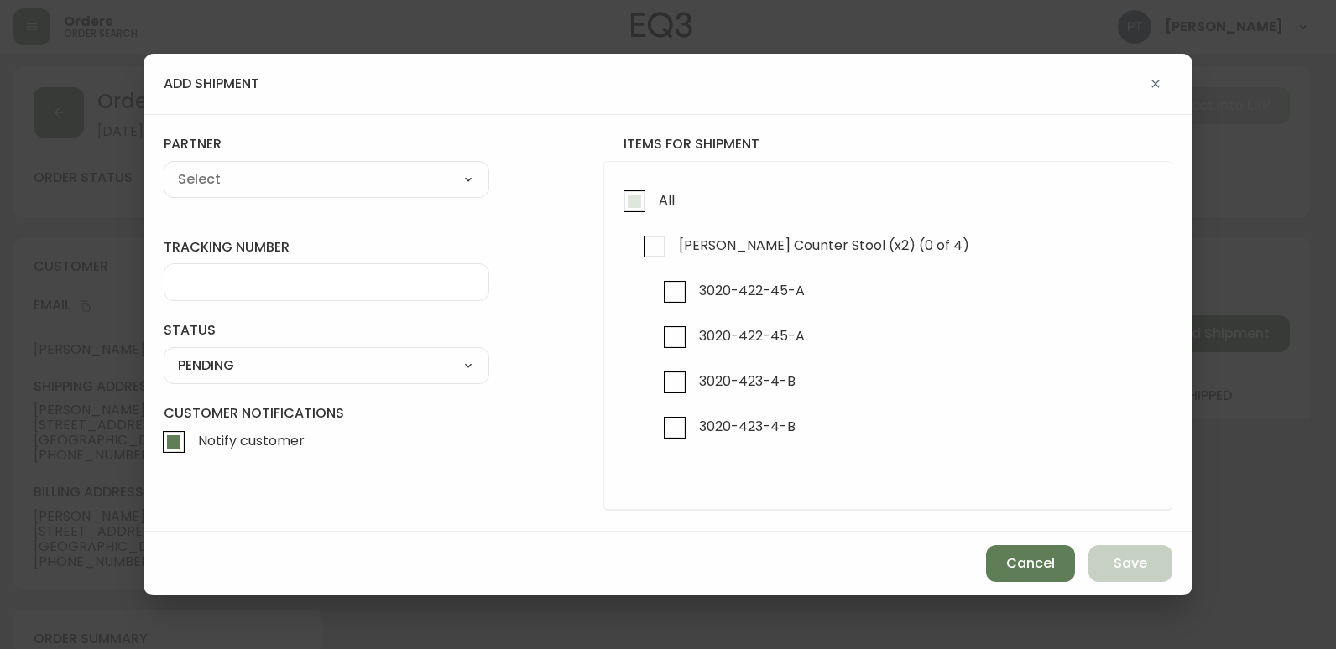
click at [628, 211] on input "All" at bounding box center [634, 201] width 39 height 39
checkbox input "true"
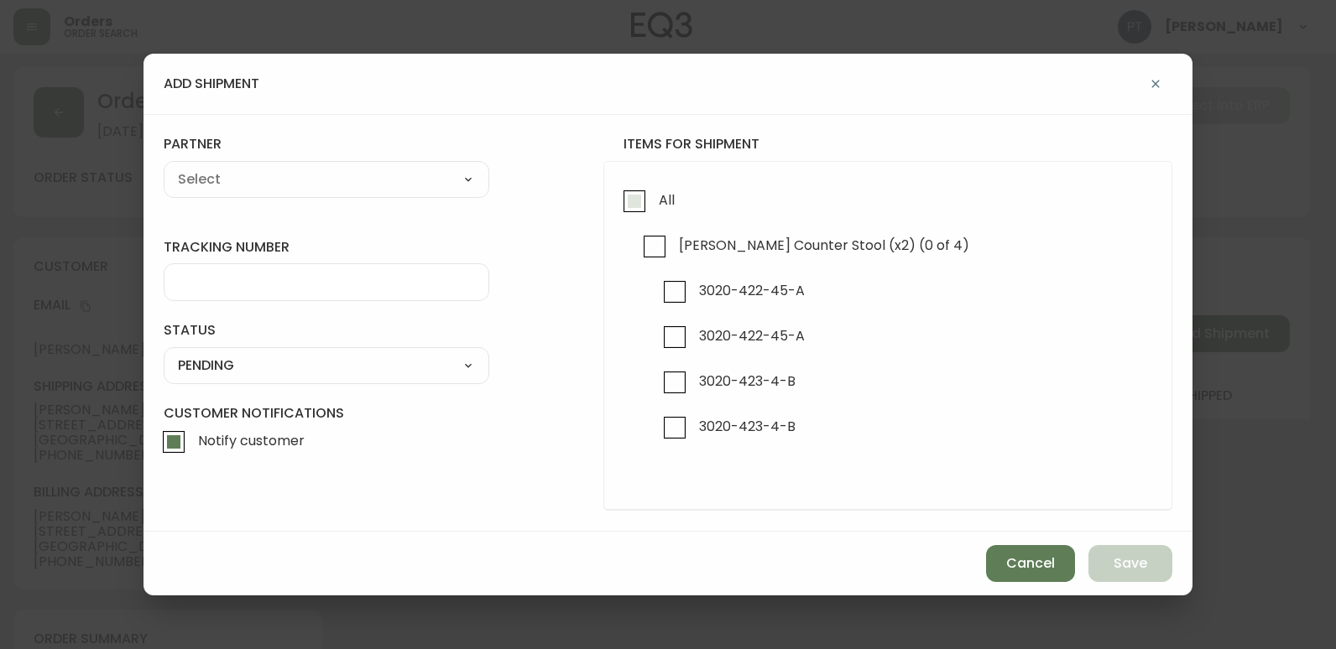
checkbox input "true"
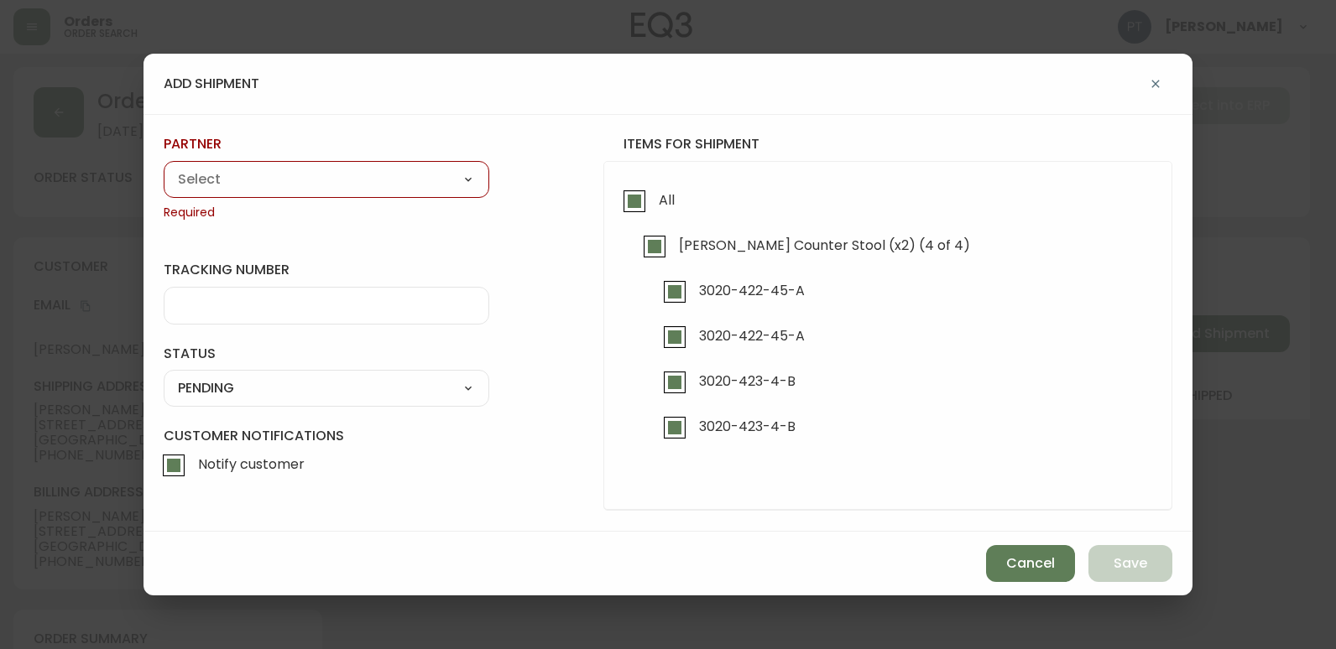
click at [687, 429] on input "3020-423-4-B" at bounding box center [674, 428] width 39 height 39
checkbox input "false"
click at [676, 383] on input "3020-423-4-B" at bounding box center [674, 382] width 39 height 39
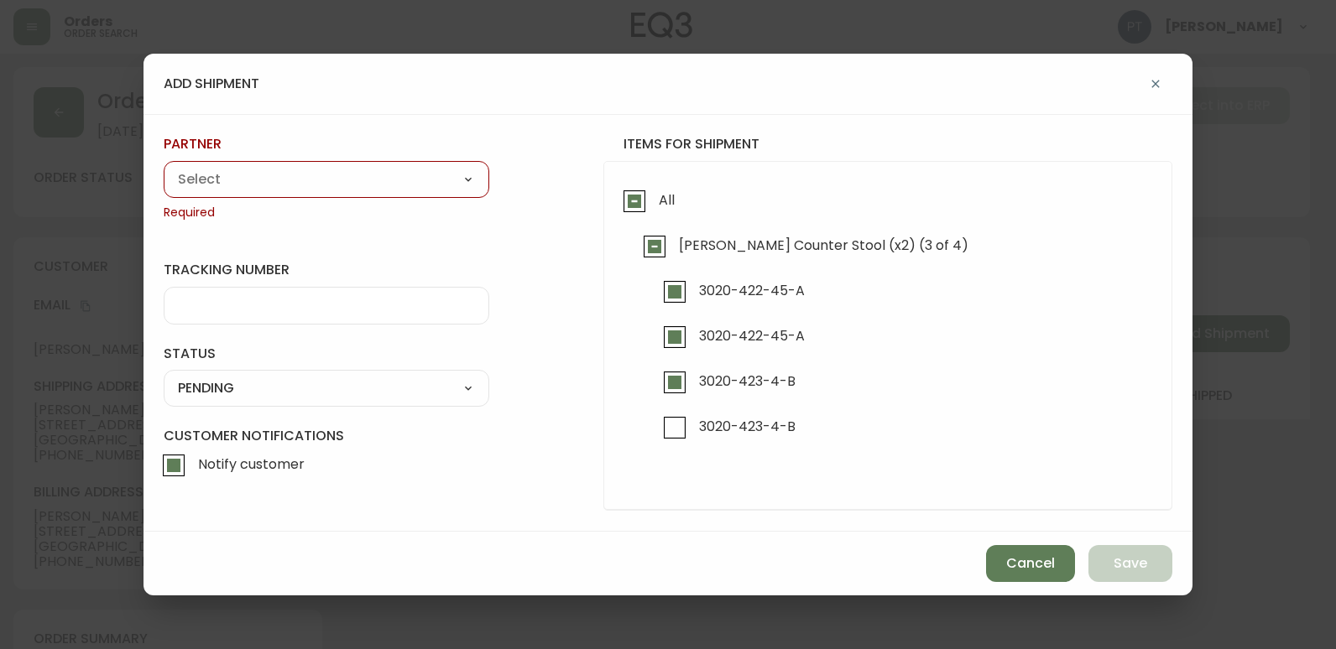
checkbox input "false"
drag, startPoint x: 428, startPoint y: 179, endPoint x: 428, endPoint y: 193, distance: 14.3
click at [428, 179] on select "A Move to Remember LLC ABF Freight Alero [PERSON_NAME] Canada Post CDS Ceva Log…" at bounding box center [327, 179] width 326 height 25
select select "cjy0a9taa01x001669l98m63c"
click at [164, 167] on select "A Move to Remember LLC ABF Freight Alero [PERSON_NAME] Canada Post CDS Ceva Log…" at bounding box center [327, 179] width 326 height 25
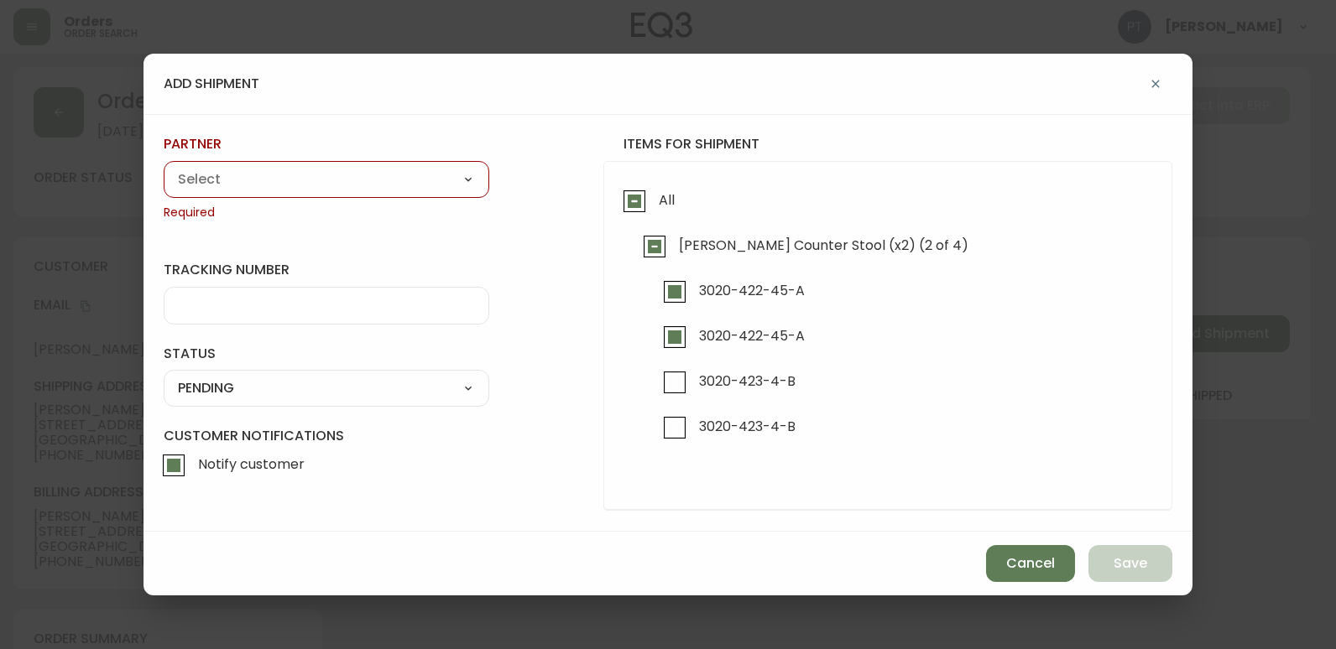
type input "FedEx"
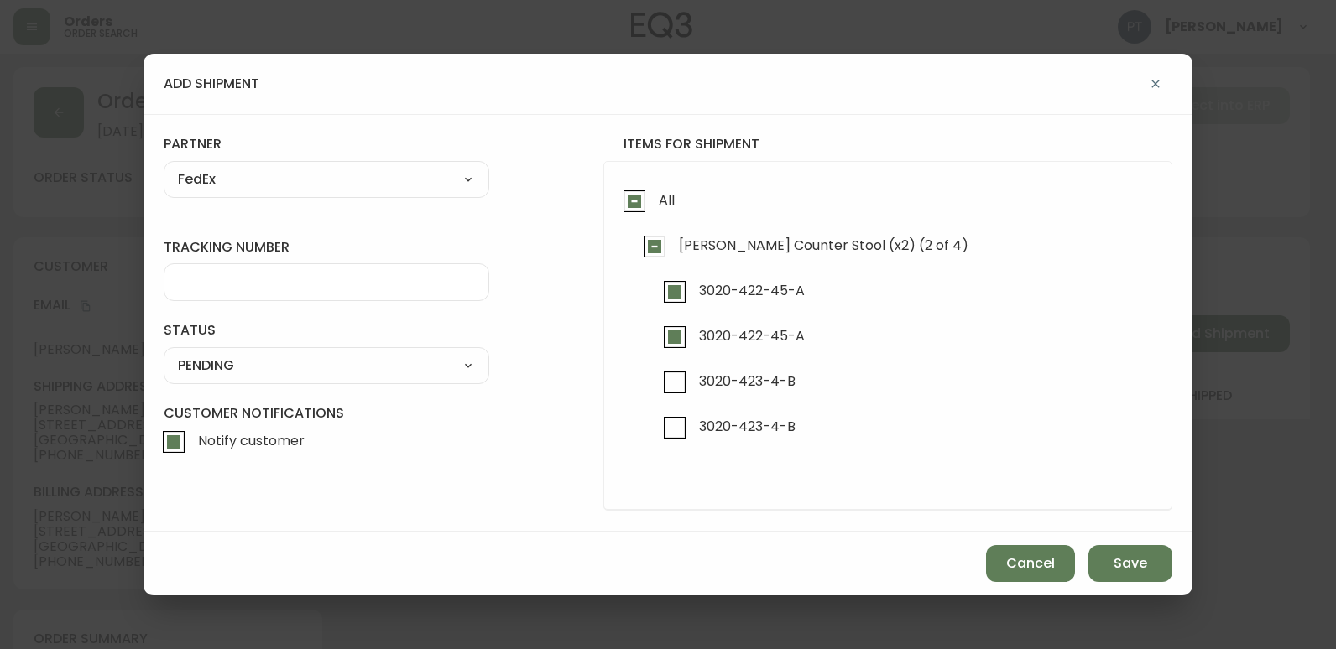
click at [376, 294] on div at bounding box center [327, 282] width 326 height 38
type input "902217262664"
click at [406, 363] on select "SHIPPED PENDING CANCELLED" at bounding box center [327, 365] width 326 height 25
click at [394, 384] on form "tracking number 902217262664 status PENDING SHIPPED PENDING CANCELLED partner F…" at bounding box center [668, 322] width 1008 height 375
click at [400, 381] on div "SHIPPED PENDING CANCELLED" at bounding box center [327, 365] width 326 height 37
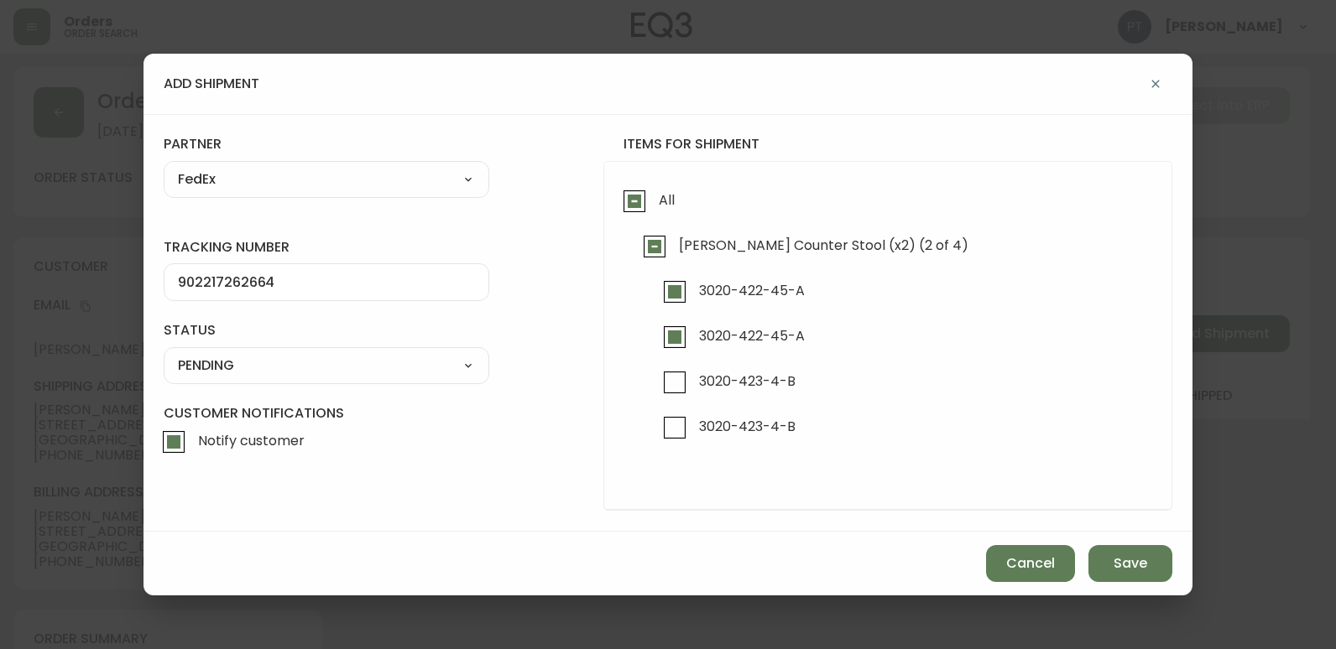
click at [415, 361] on select "SHIPPED PENDING CANCELLED" at bounding box center [327, 365] width 326 height 25
click at [164, 353] on select "SHIPPED PENDING CANCELLED" at bounding box center [327, 365] width 326 height 25
select select "PENDING"
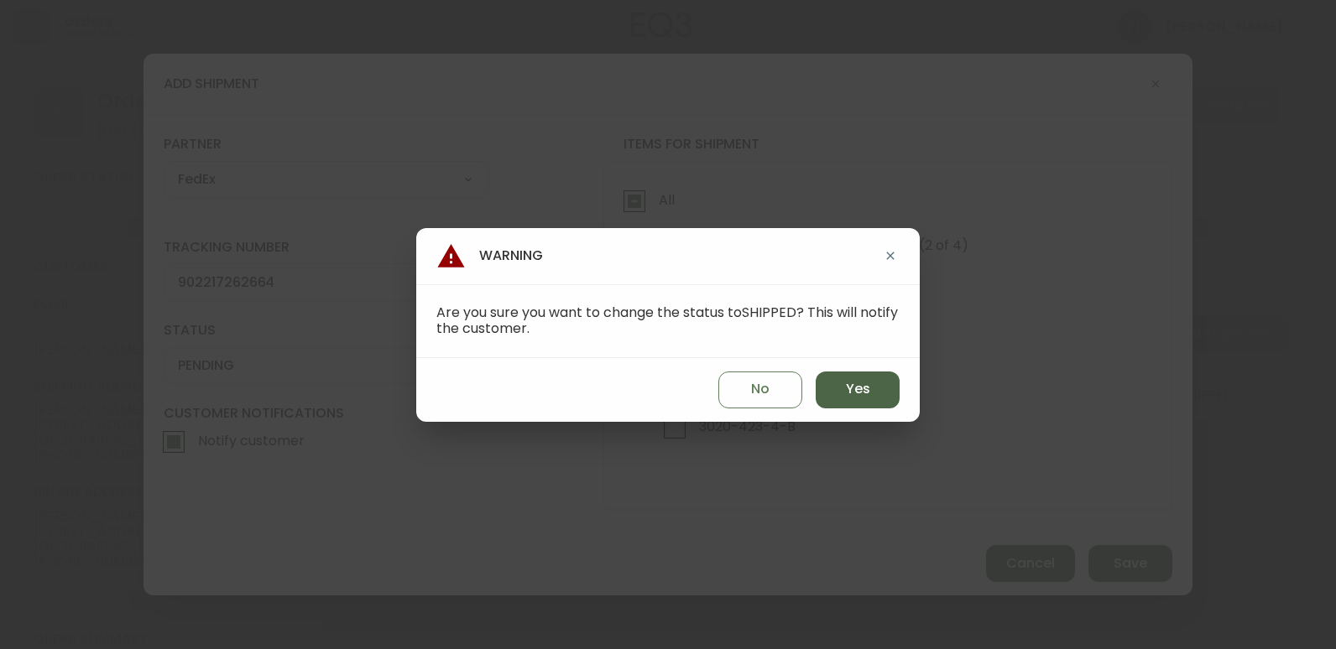
click at [843, 391] on button "Yes" at bounding box center [857, 390] width 84 height 37
type input "SHIPPED"
select select "SHIPPED"
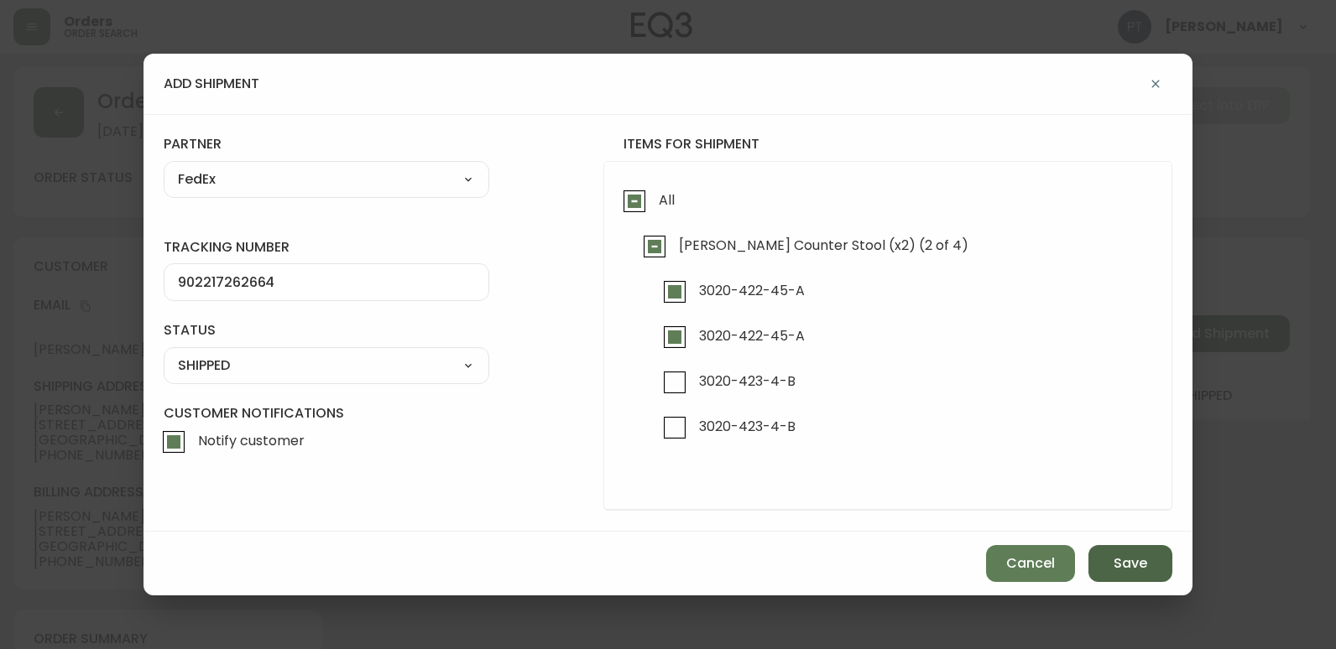
drag, startPoint x: 1156, startPoint y: 559, endPoint x: 1154, endPoint y: 574, distance: 15.3
click at [1154, 574] on button "Save" at bounding box center [1130, 563] width 84 height 37
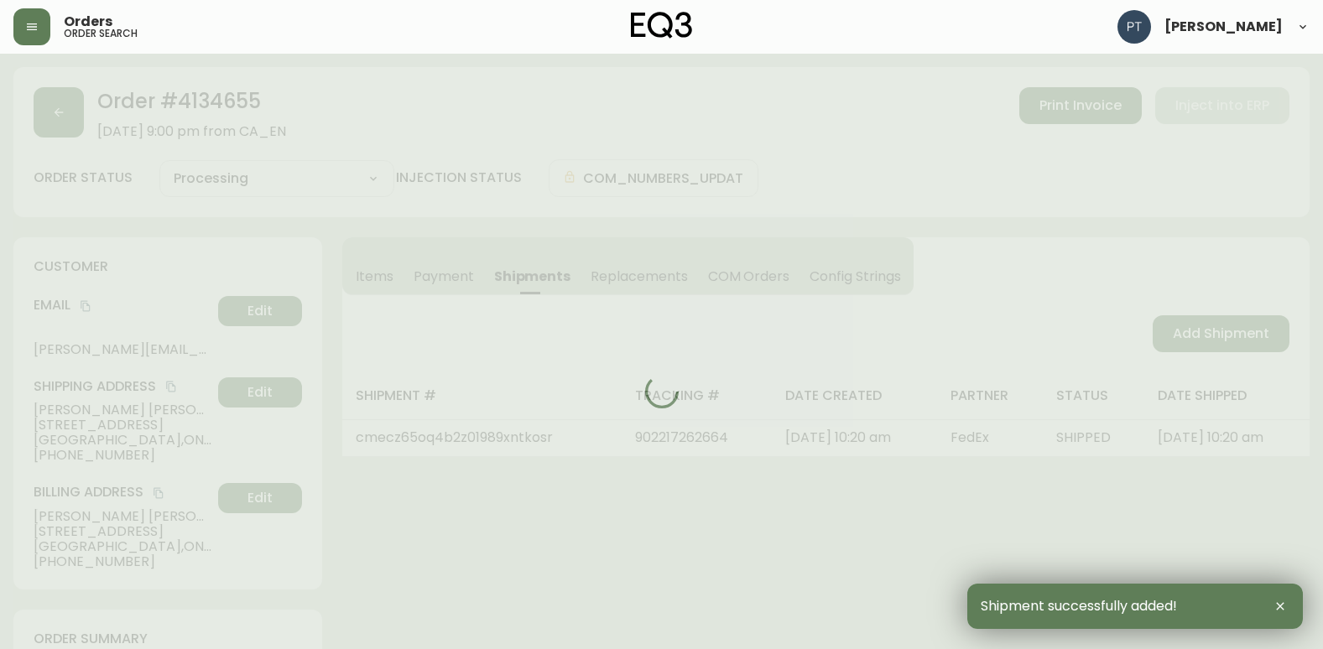
click at [1223, 332] on div at bounding box center [661, 391] width 1296 height 649
type input "Partially Shipped"
select select "PARTIALLY_SHIPPED"
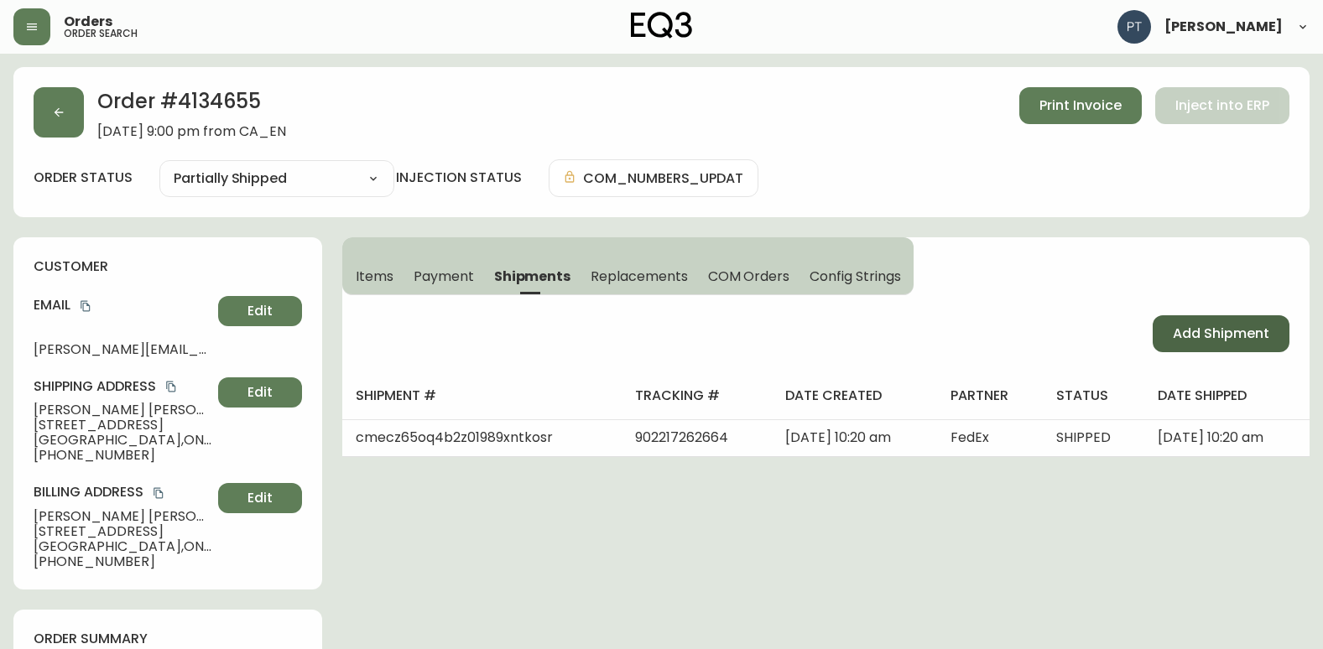
click at [1222, 332] on span "Add Shipment" at bounding box center [1221, 334] width 96 height 18
select select "PENDING"
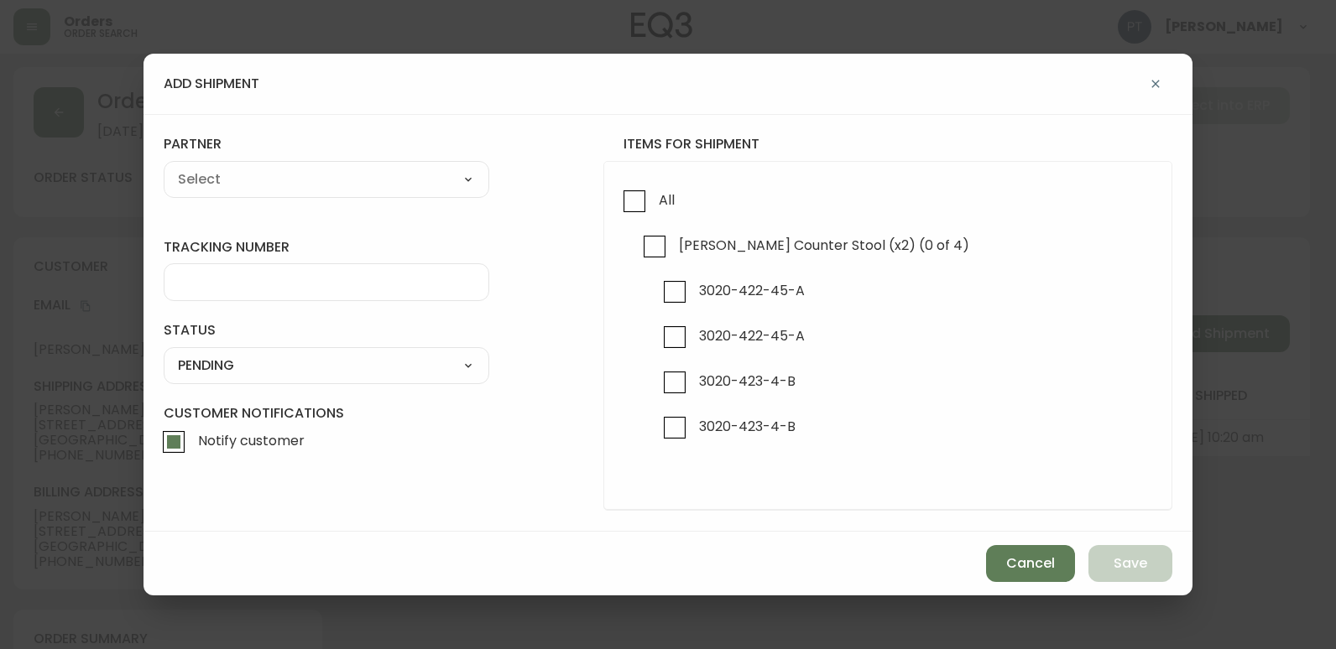
checkbox input "true"
click at [675, 382] on input "3020-423-4-B" at bounding box center [674, 382] width 39 height 39
checkbox input "true"
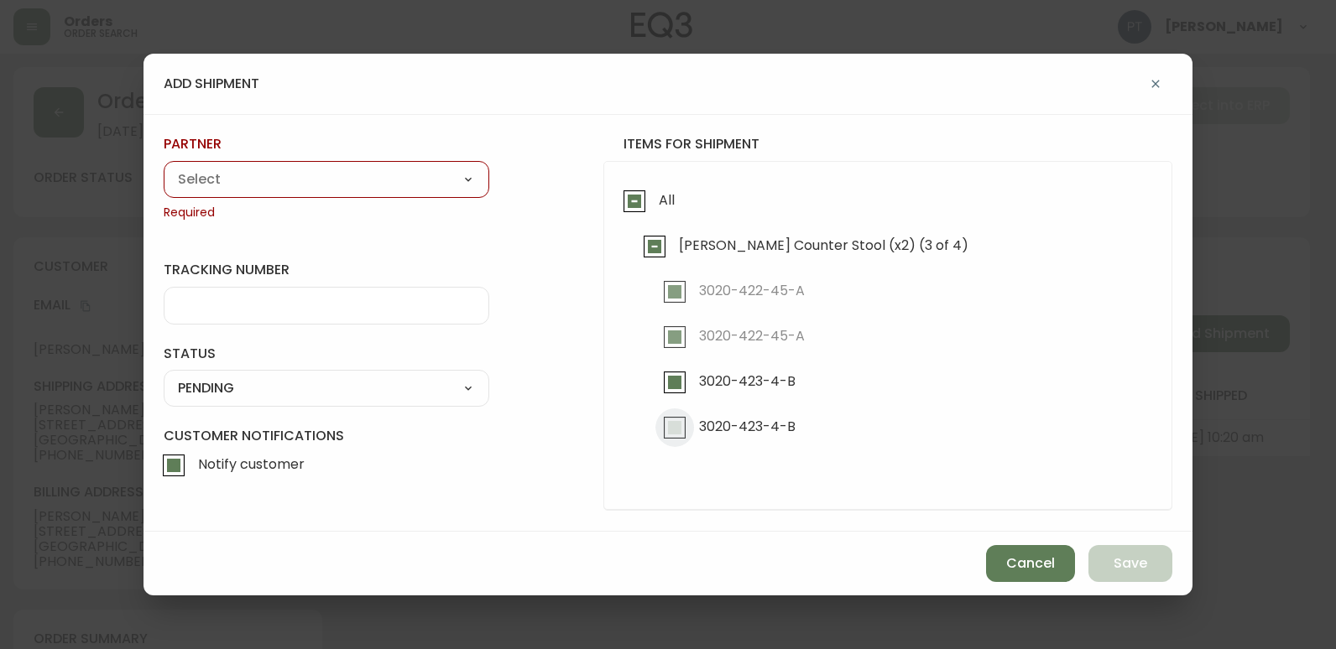
click at [657, 445] on input "3020-423-4-B" at bounding box center [674, 428] width 39 height 39
checkbox input "true"
click at [287, 174] on select "A Move to Remember LLC ABF Freight Alero [PERSON_NAME] Canada Post CDS Ceva Log…" at bounding box center [327, 179] width 326 height 25
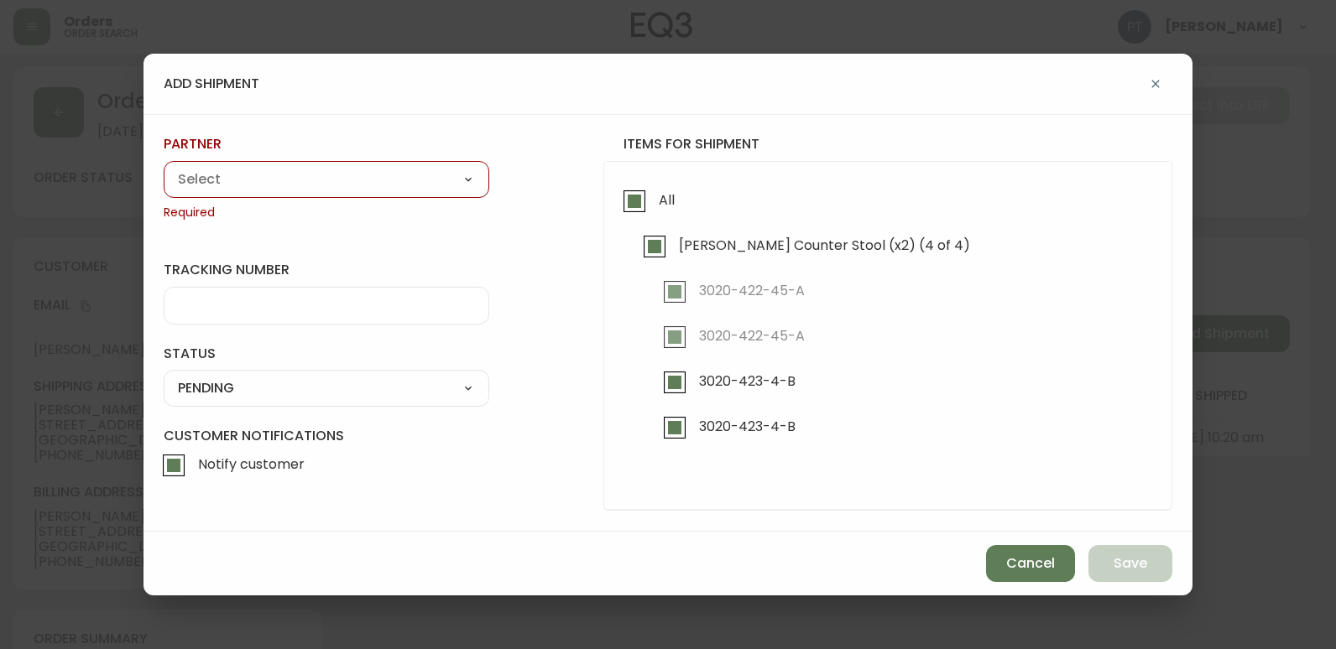
select select "cjy0a9taa01x001669l98m63c"
click at [164, 167] on select "A Move to Remember LLC ABF Freight Alero [PERSON_NAME] Canada Post CDS Ceva Log…" at bounding box center [327, 179] width 326 height 25
type input "FedEx"
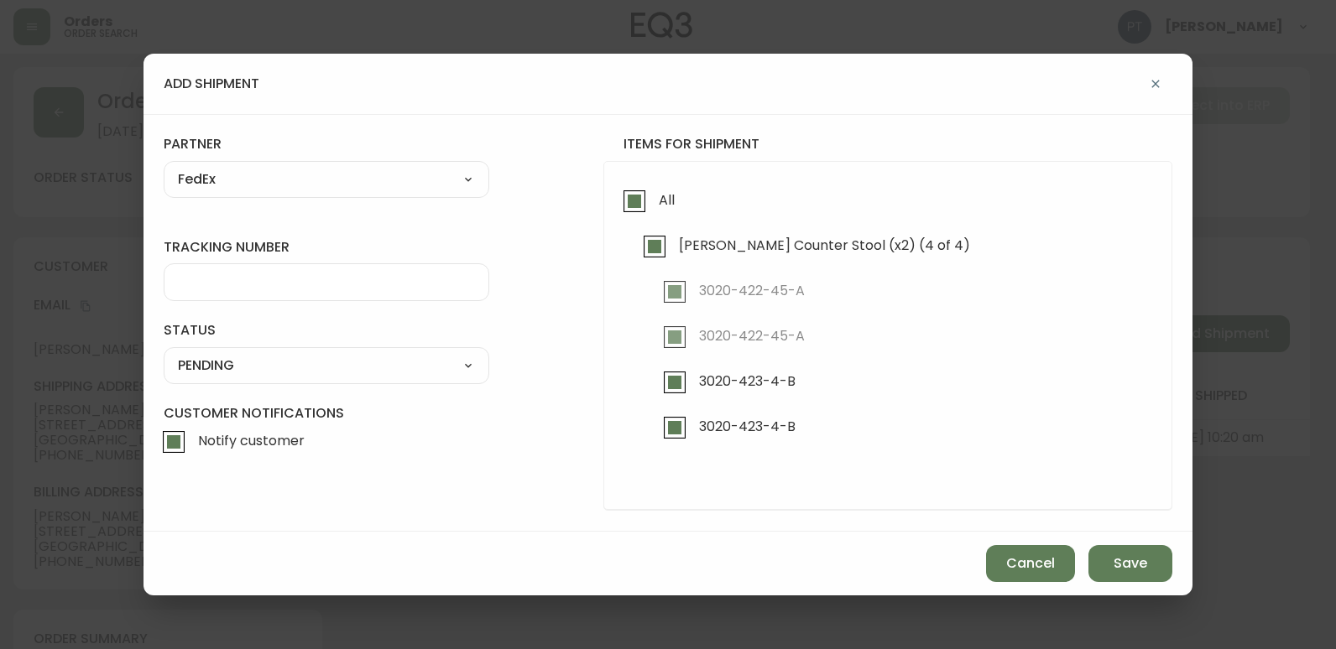
click at [355, 296] on div at bounding box center [327, 282] width 326 height 38
type input "902217262675"
click at [258, 367] on select "SHIPPED PENDING CANCELLED" at bounding box center [327, 365] width 326 height 25
click at [164, 353] on select "SHIPPED PENDING CANCELLED" at bounding box center [327, 365] width 326 height 25
select select "PENDING"
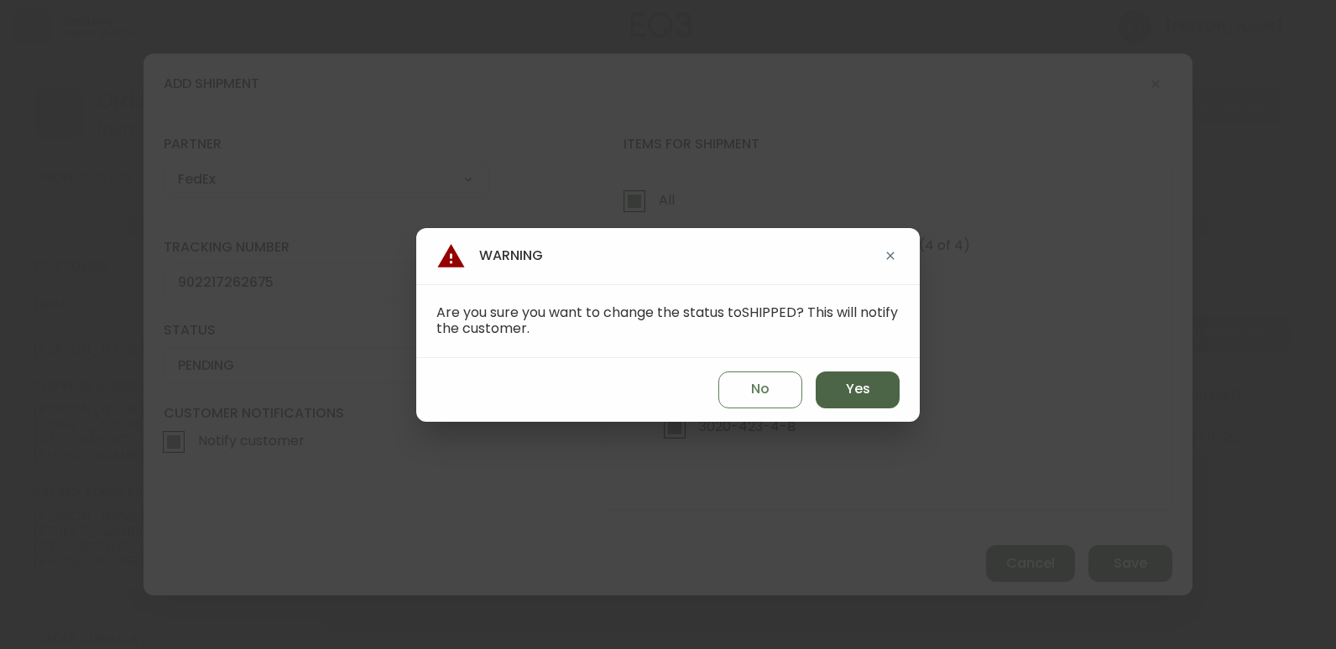
click at [883, 402] on button "Yes" at bounding box center [857, 390] width 84 height 37
type input "SHIPPED"
select select "SHIPPED"
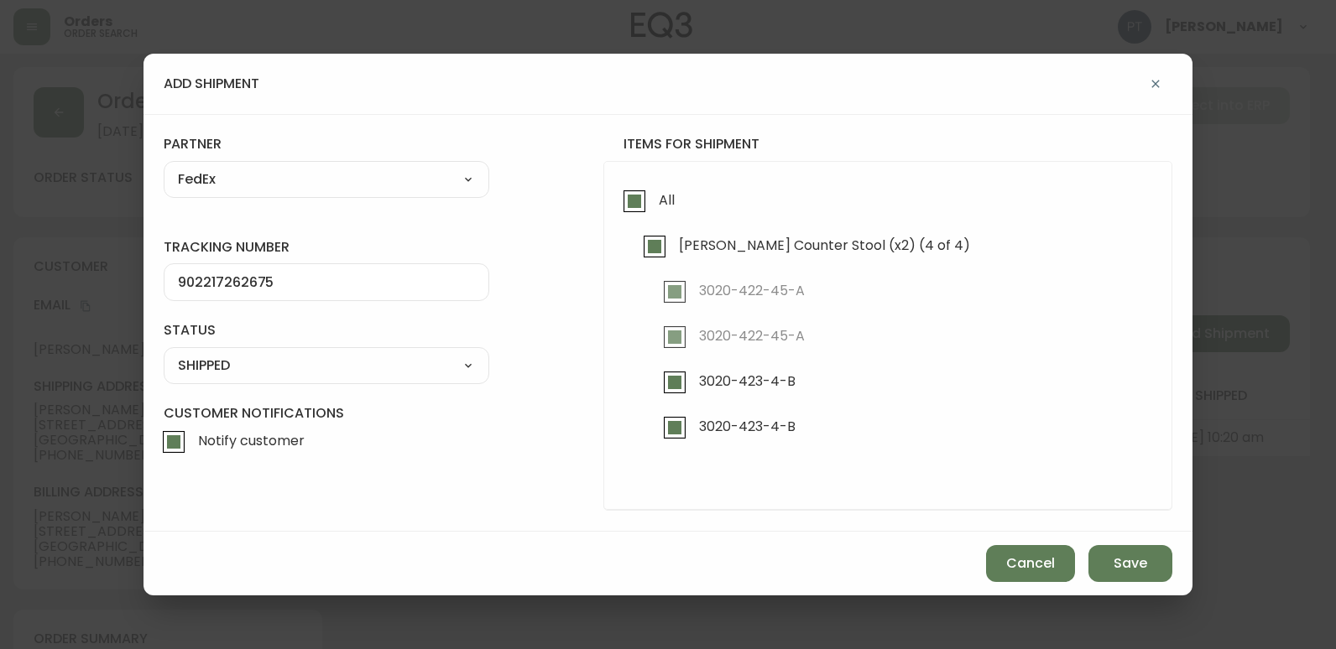
click at [1090, 548] on div "Cancel Save" at bounding box center [667, 564] width 1049 height 64
click at [1107, 553] on button "Save" at bounding box center [1130, 563] width 84 height 37
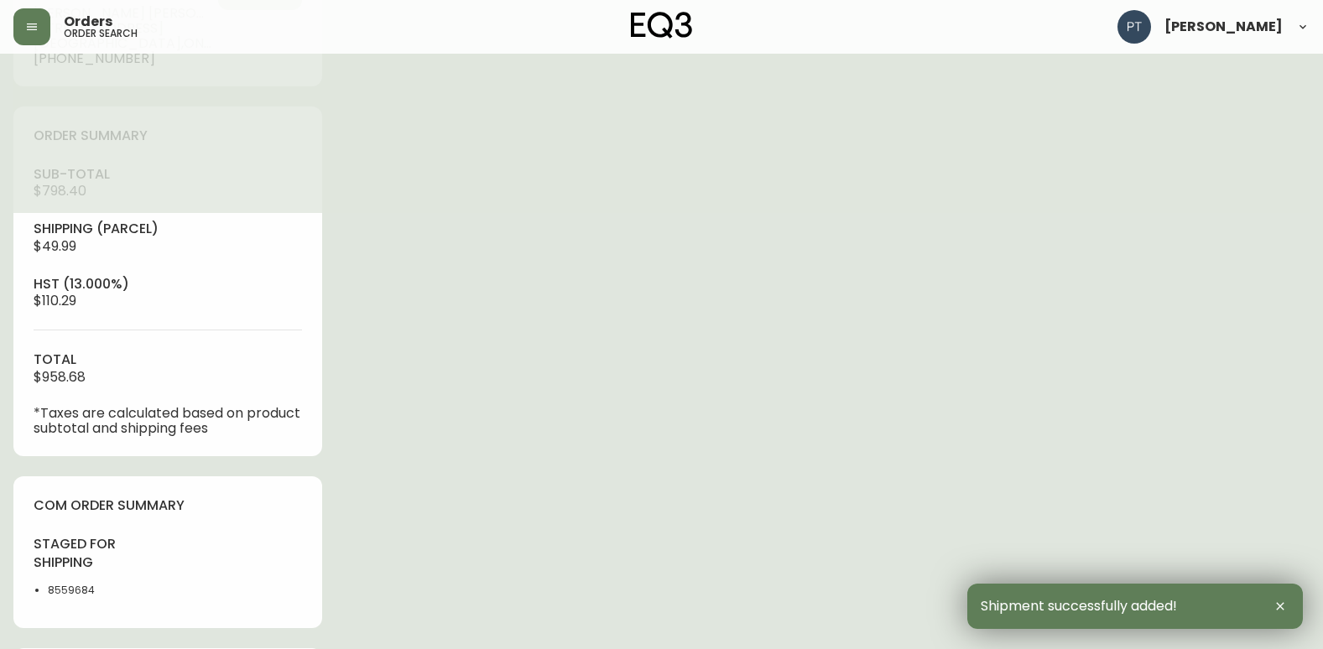
type input "Fully Shipped"
select select "FULLY_SHIPPED"
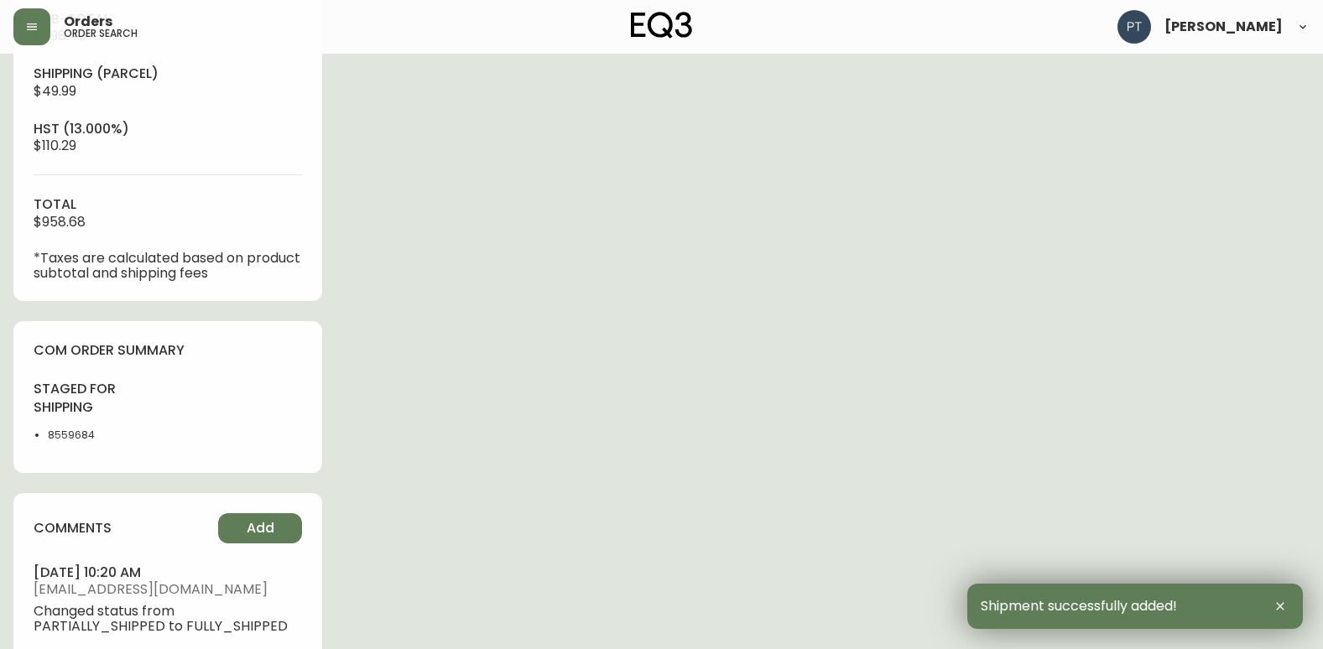
scroll to position [839, 0]
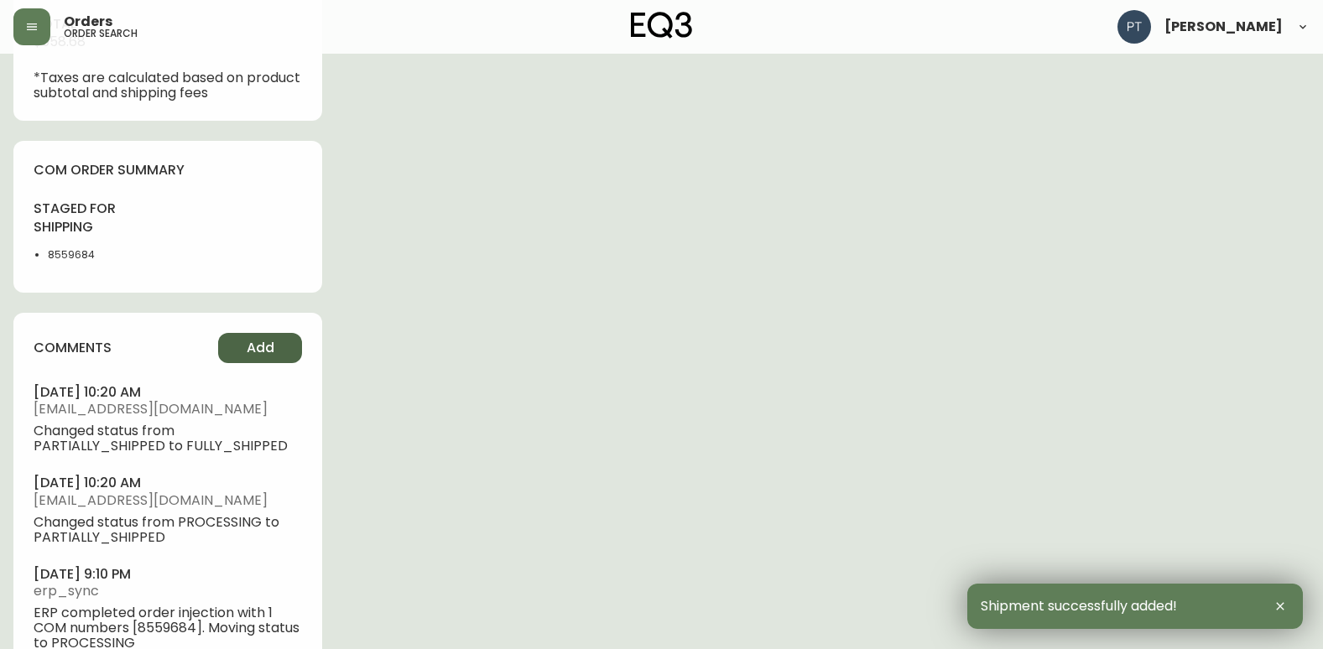
click at [266, 333] on div "comments Add [DATE] 10:20 am [EMAIL_ADDRESS][DOMAIN_NAME] Changed status from P…" at bounding box center [167, 497] width 309 height 368
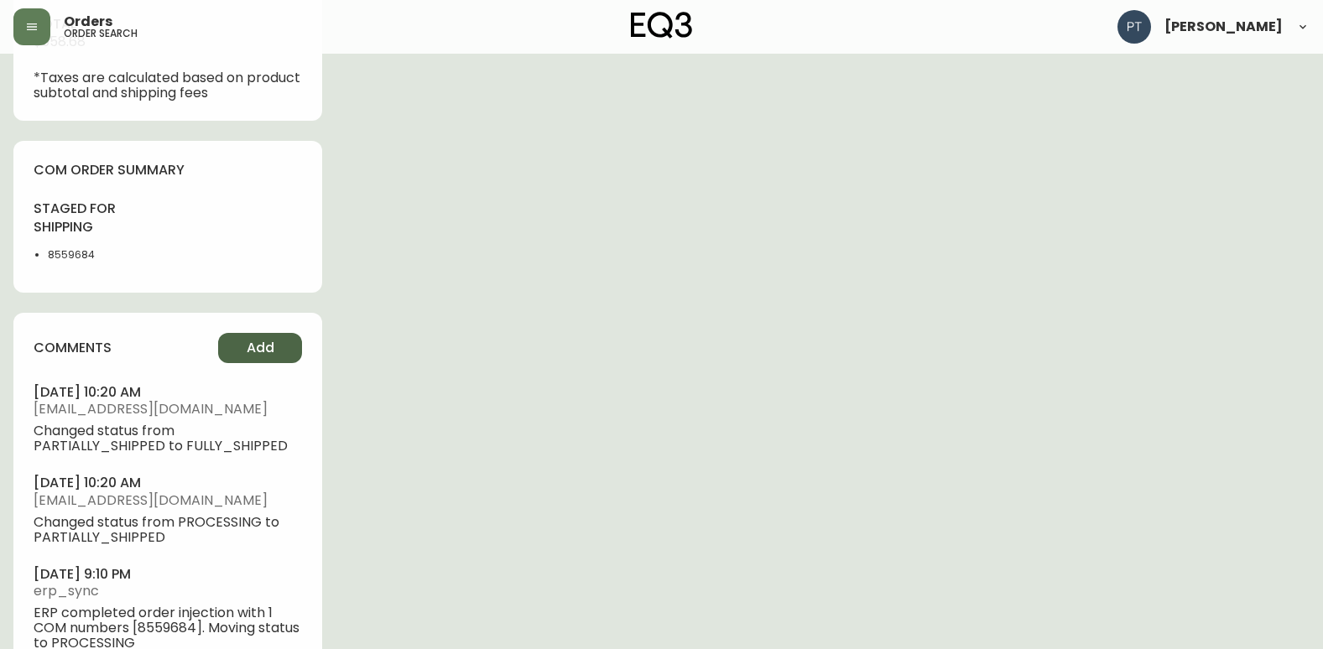
click at [273, 350] on span "Add" at bounding box center [261, 348] width 28 height 18
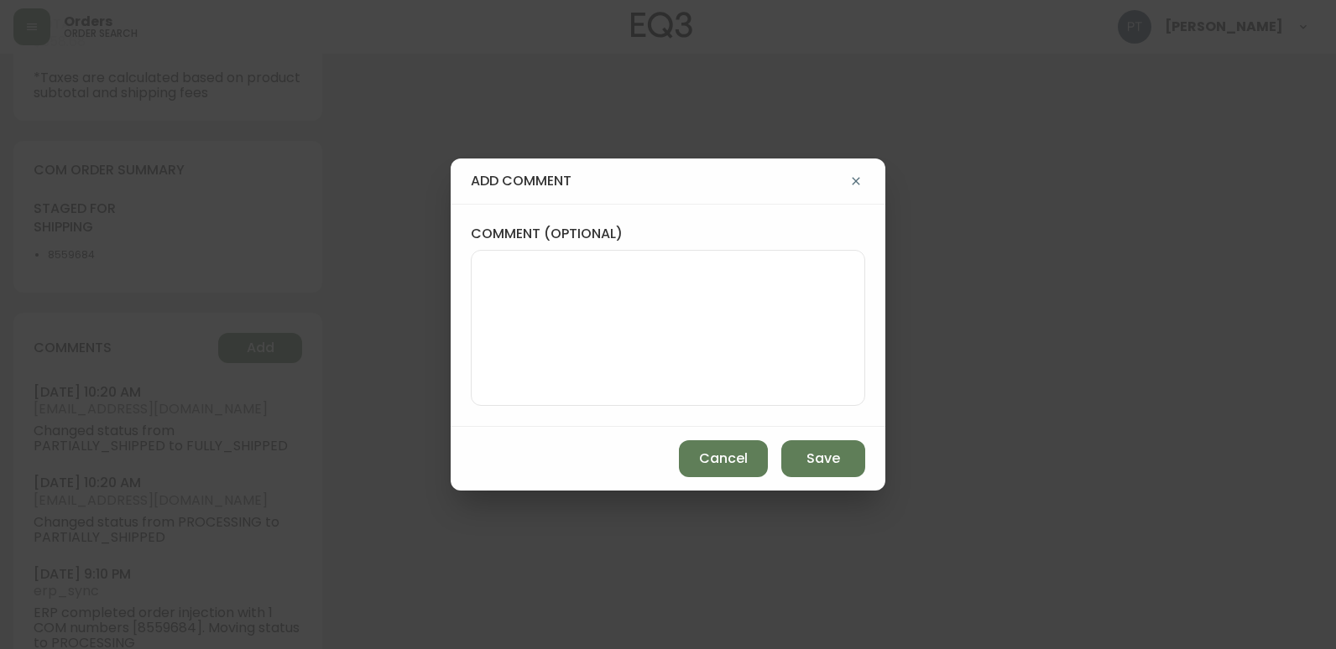
click at [540, 355] on textarea "comment (optional)" at bounding box center [668, 328] width 366 height 134
type textarea "CH"
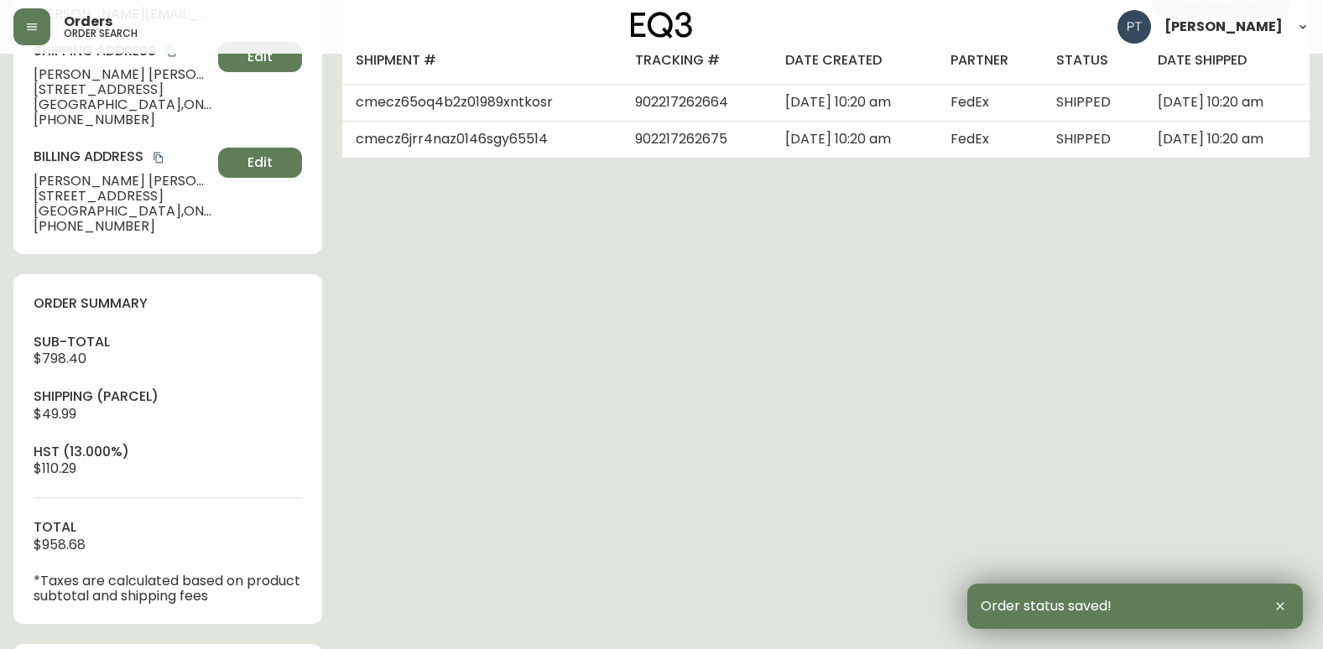
scroll to position [0, 0]
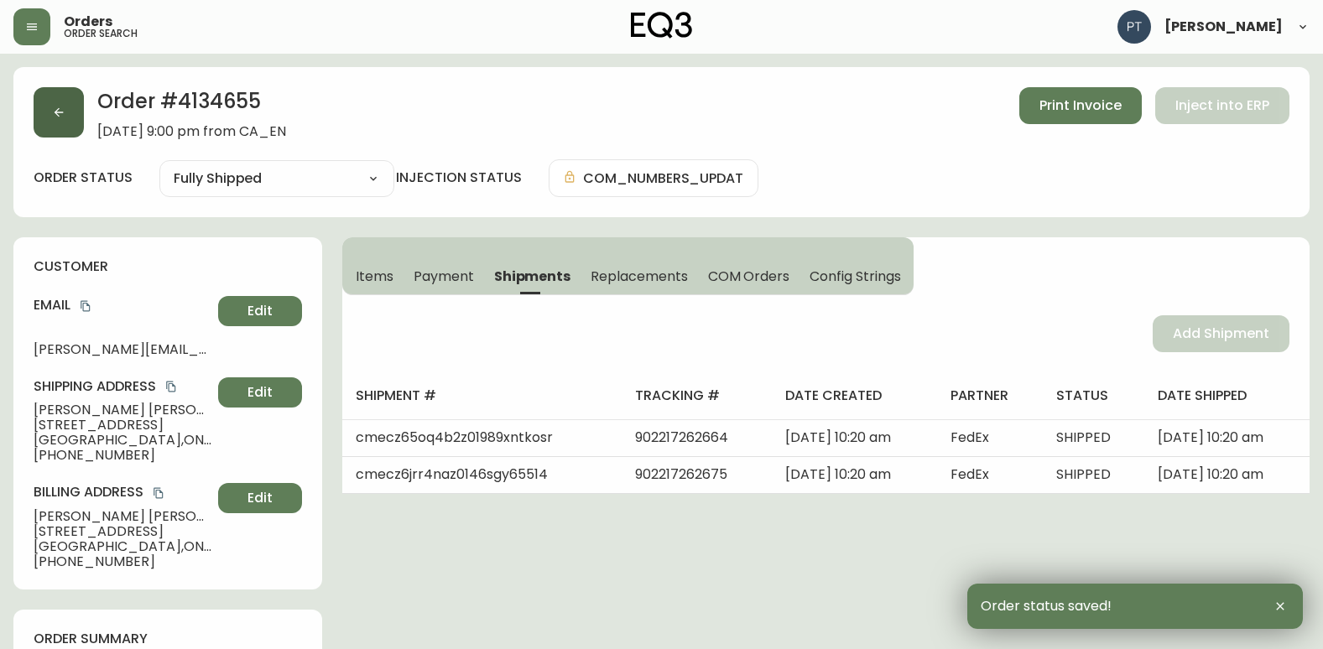
click at [75, 124] on button "button" at bounding box center [59, 112] width 50 height 50
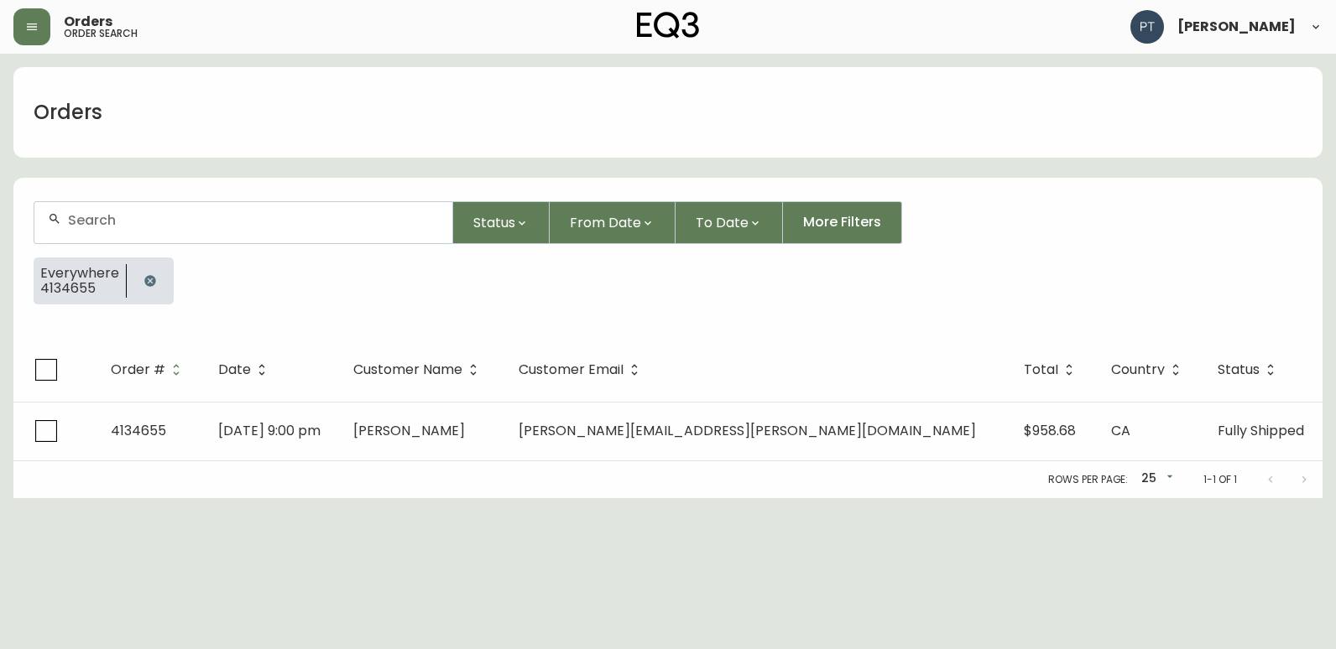
click at [123, 233] on div at bounding box center [243, 222] width 418 height 41
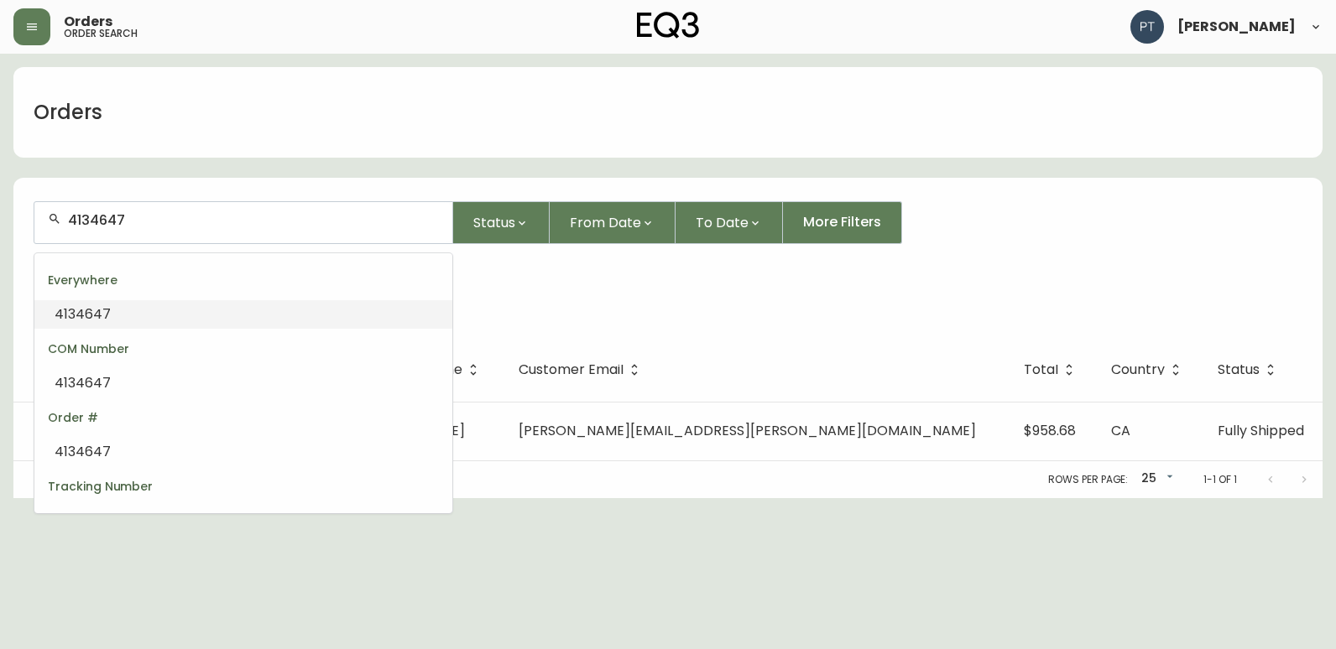
type input "4134647"
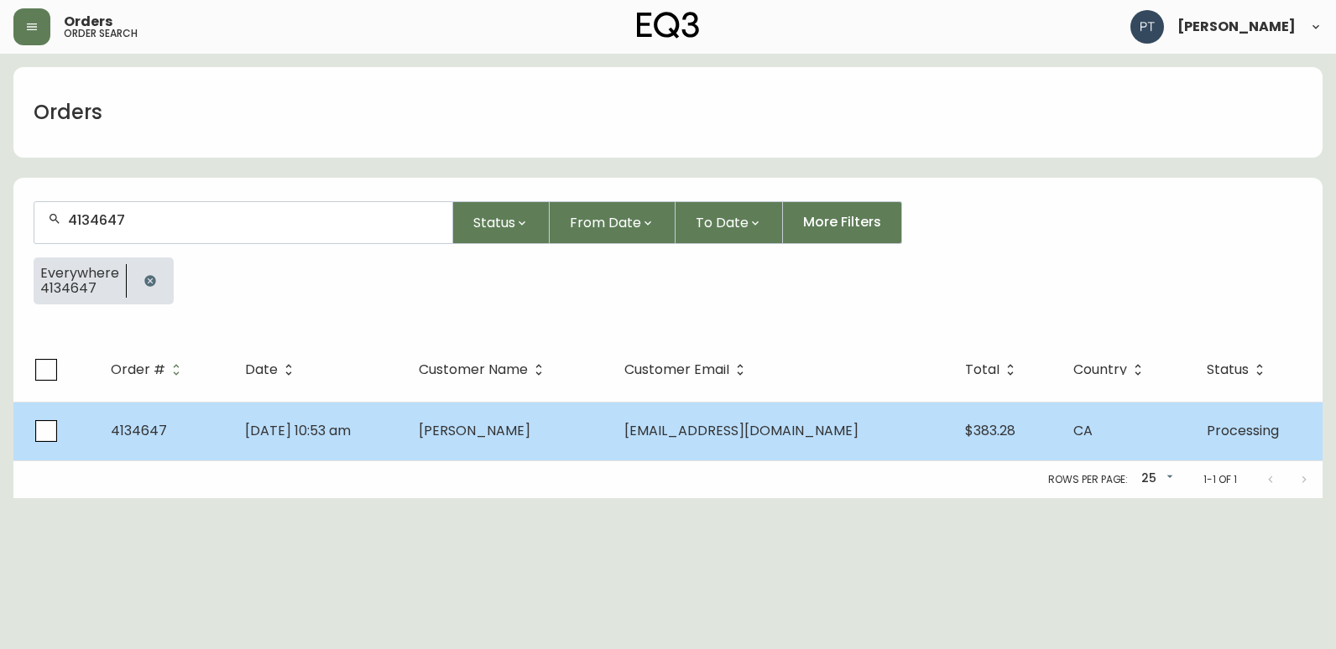
click at [523, 413] on td "[PERSON_NAME]" at bounding box center [508, 431] width 206 height 59
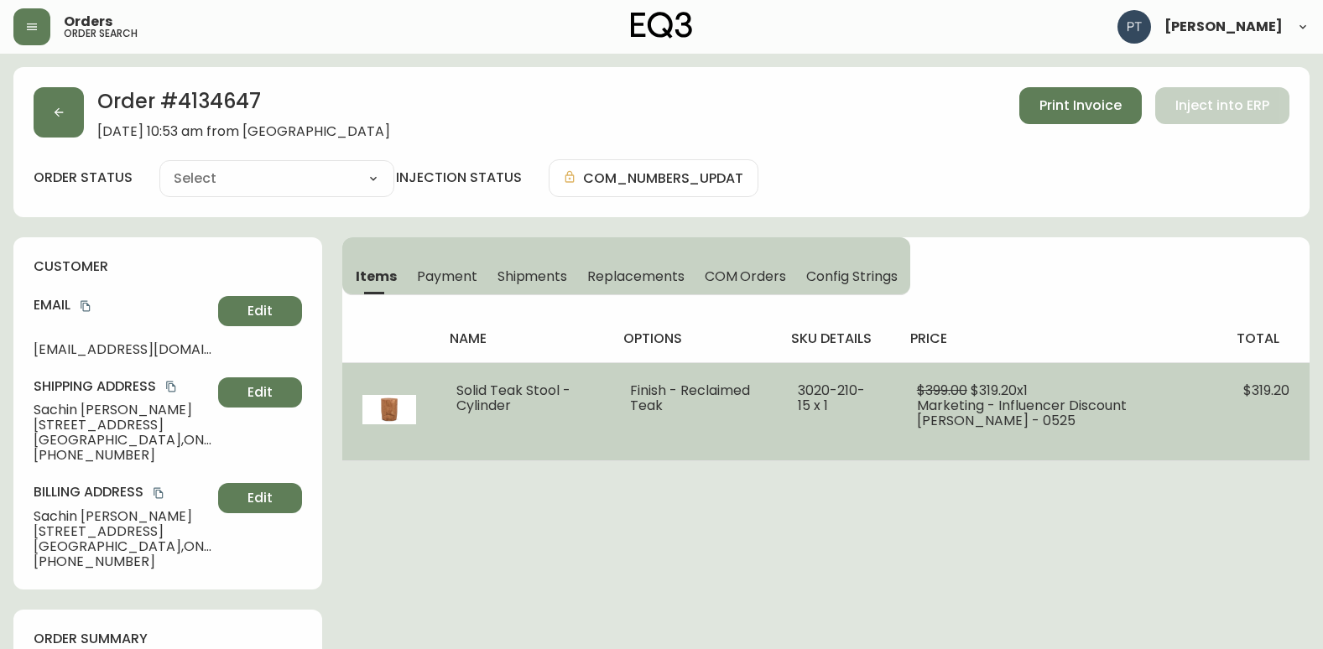
type input "Processing"
select select "PROCESSING"
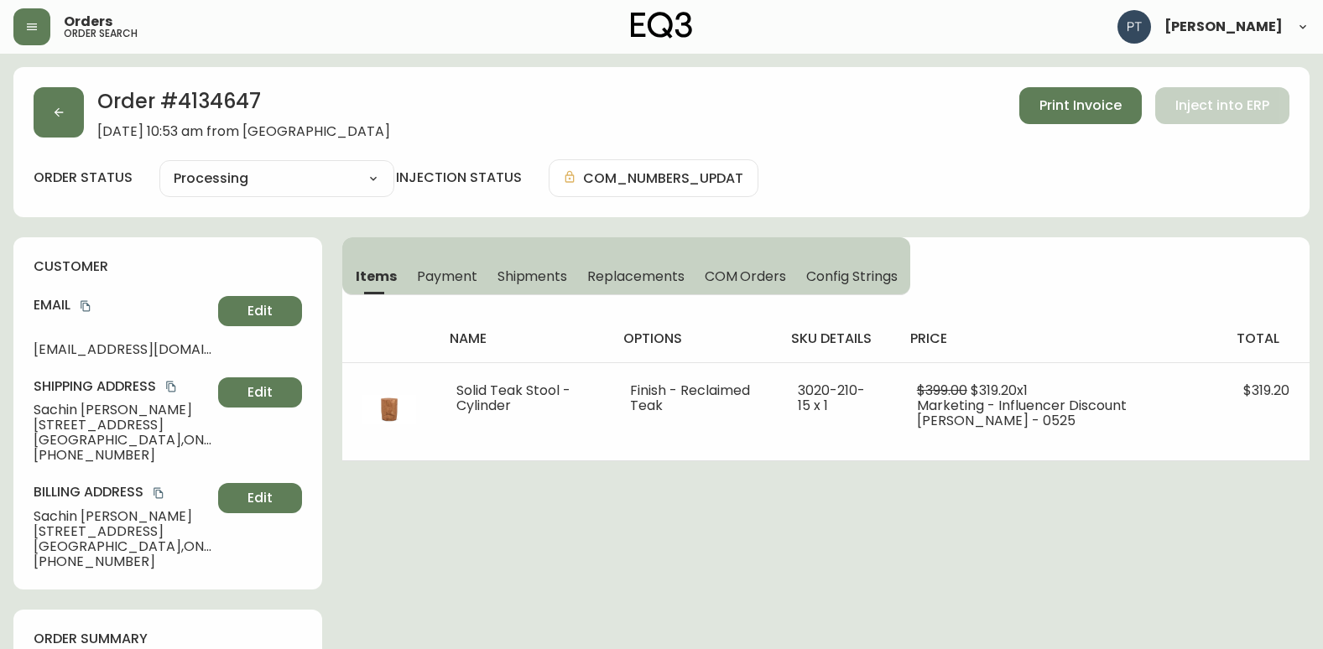
click at [521, 283] on span "Shipments" at bounding box center [532, 277] width 70 height 18
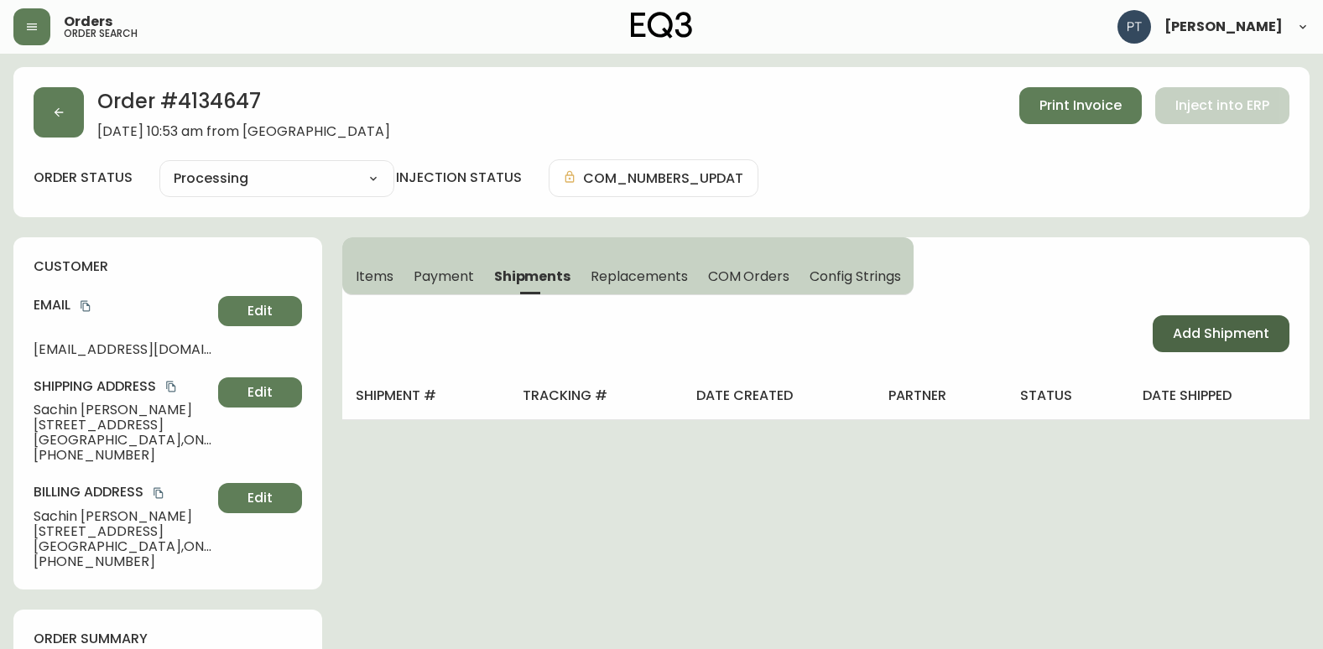
click at [1208, 338] on span "Add Shipment" at bounding box center [1221, 334] width 96 height 18
select select "PENDING"
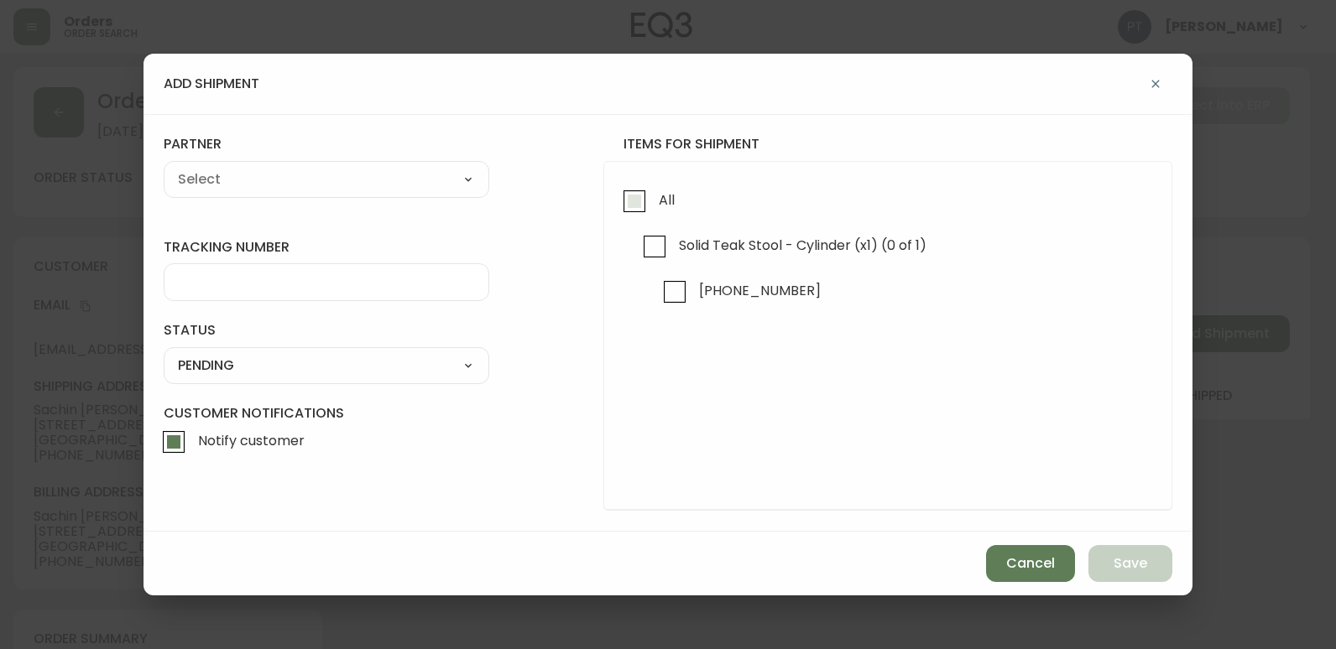
click at [624, 215] on input "All" at bounding box center [634, 201] width 39 height 39
checkbox input "true"
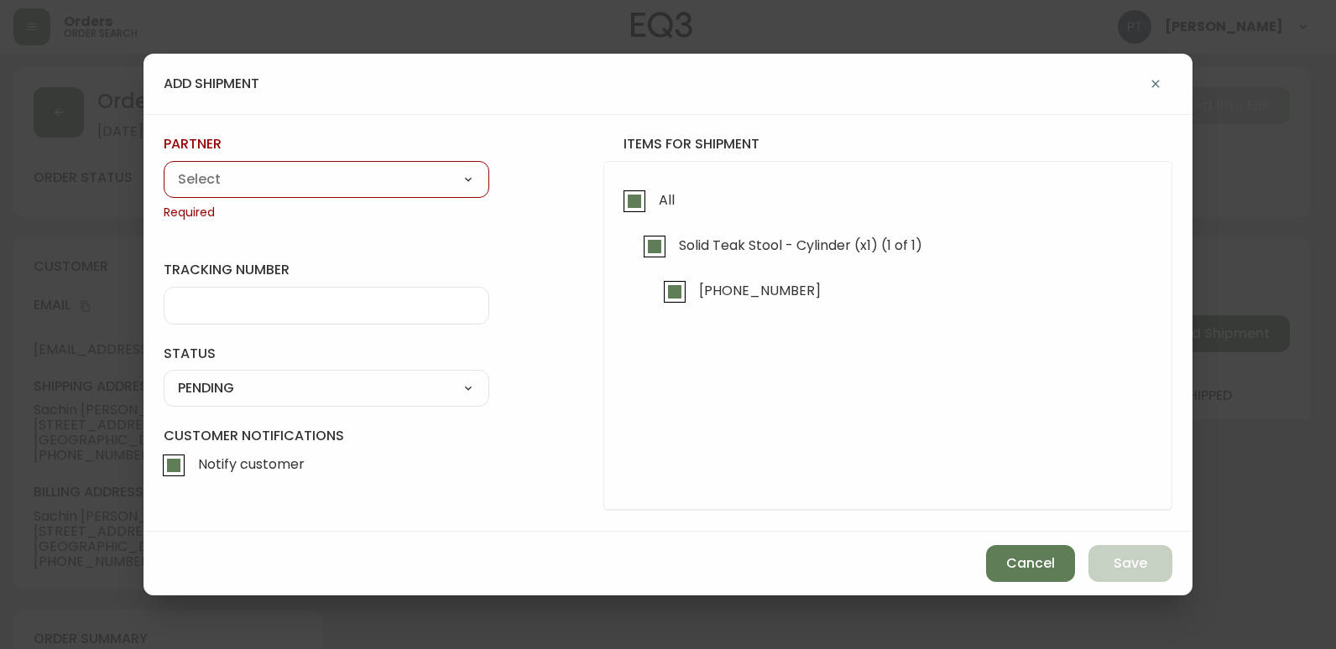
click at [405, 197] on div "A Move to Remember LLC ABF Freight Alero [PERSON_NAME] Canada Post CDS Ceva Log…" at bounding box center [327, 179] width 326 height 37
drag, startPoint x: 419, startPoint y: 183, endPoint x: 418, endPoint y: 195, distance: 11.8
click at [419, 183] on select "A Move to Remember LLC ABF Freight Alero [PERSON_NAME] Canada Post CDS Ceva Log…" at bounding box center [327, 179] width 326 height 25
select select "cjy0a9taa01x001669l98m63c"
click at [164, 167] on select "A Move to Remember LLC ABF Freight Alero [PERSON_NAME] Canada Post CDS Ceva Log…" at bounding box center [327, 179] width 326 height 25
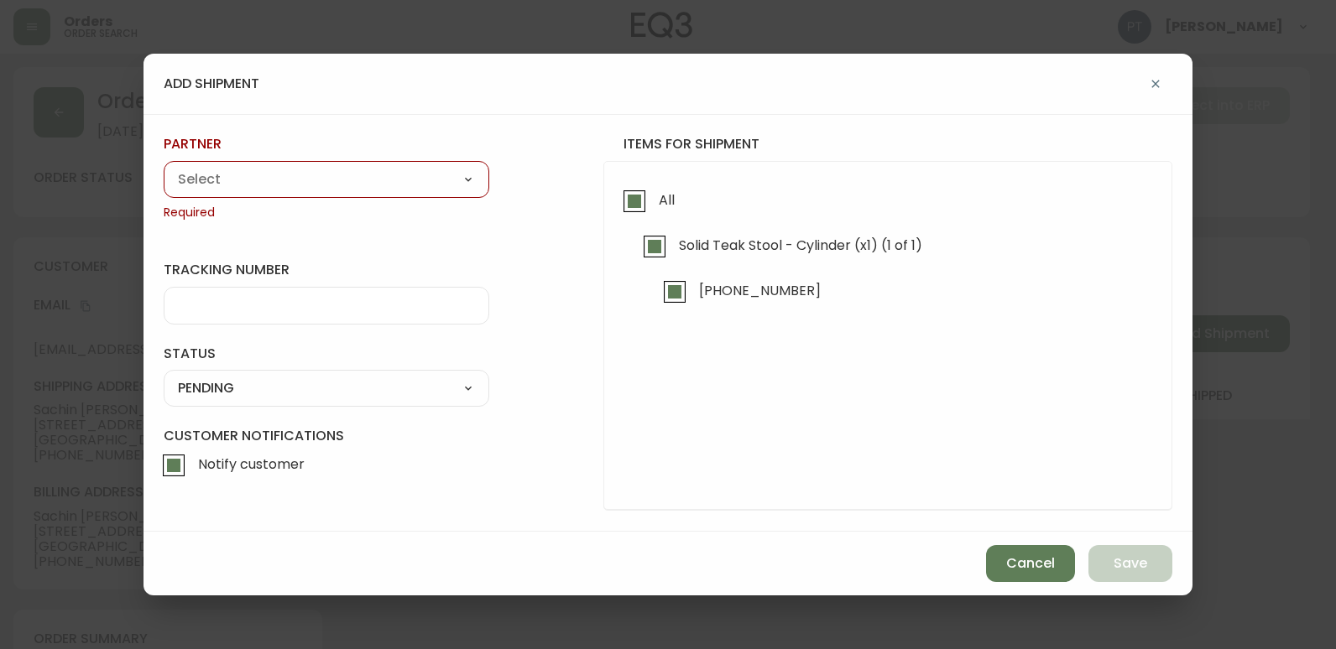
type input "FedEx"
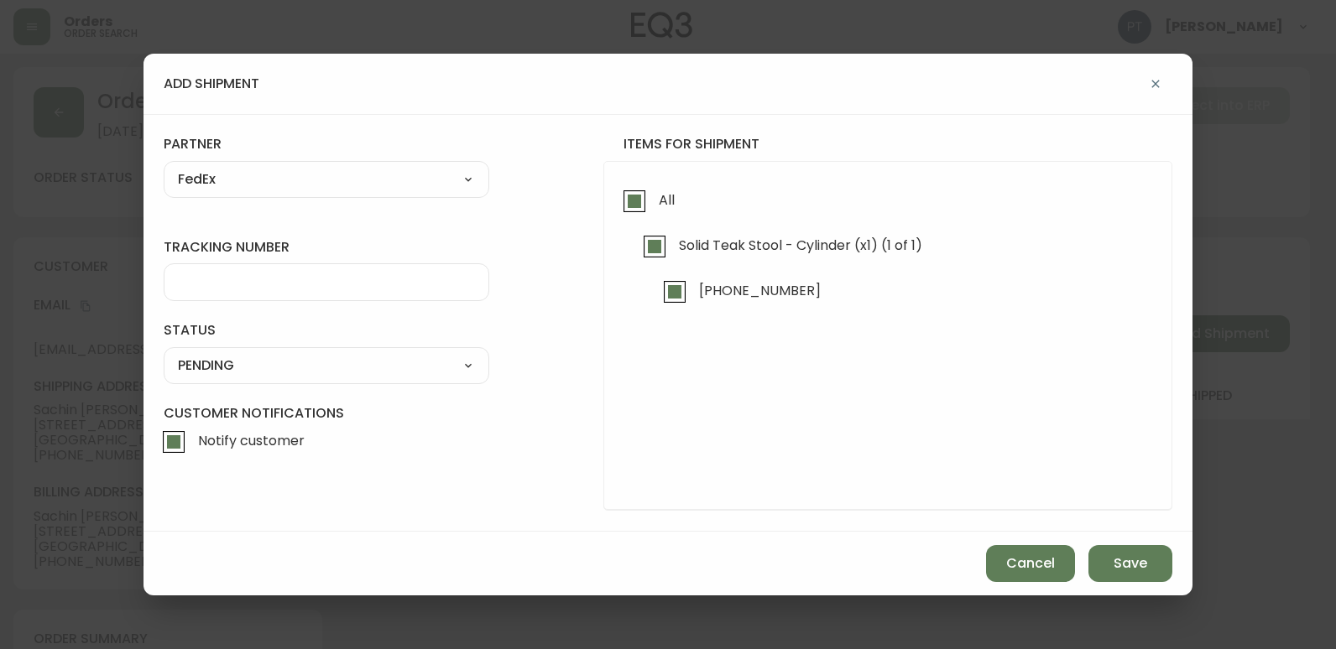
click at [398, 279] on input "tracking number" at bounding box center [326, 282] width 297 height 16
type input "902217262686"
click at [446, 370] on select "SHIPPED PENDING CANCELLED" at bounding box center [327, 365] width 326 height 25
click at [164, 353] on select "SHIPPED PENDING CANCELLED" at bounding box center [327, 365] width 326 height 25
select select "PENDING"
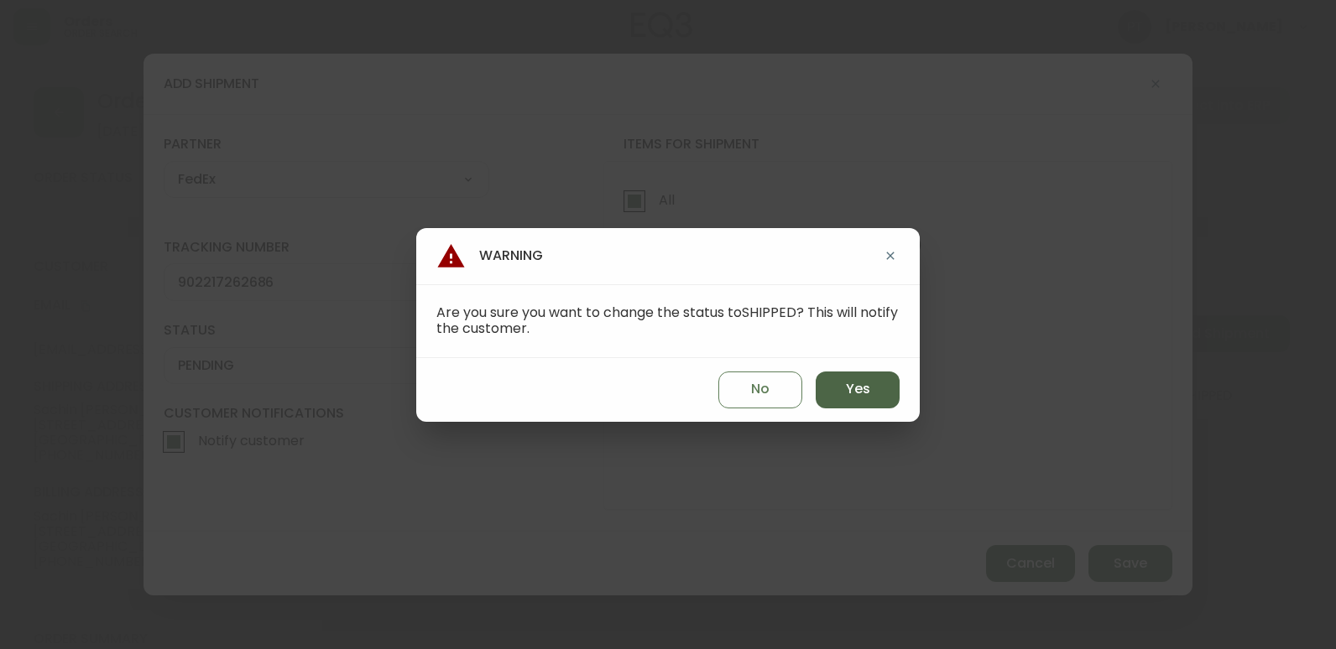
click at [857, 388] on span "Yes" at bounding box center [858, 389] width 24 height 18
type input "SHIPPED"
select select "SHIPPED"
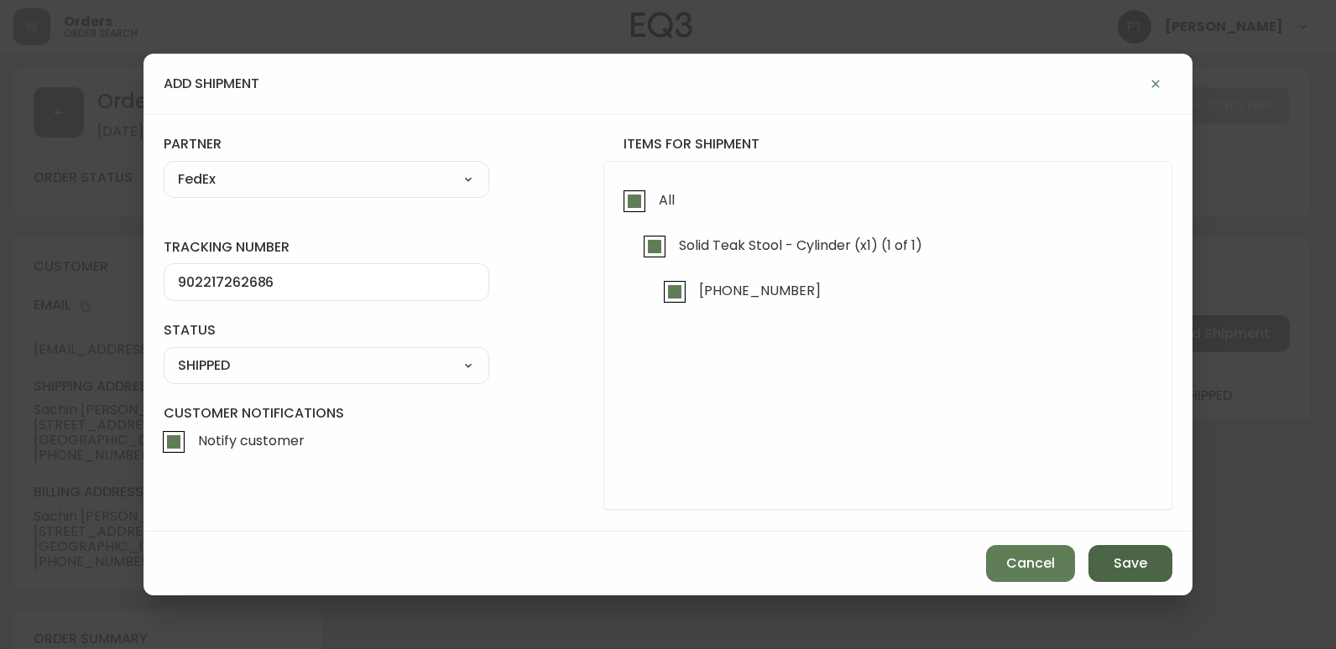
click at [1163, 567] on button "Save" at bounding box center [1130, 563] width 84 height 37
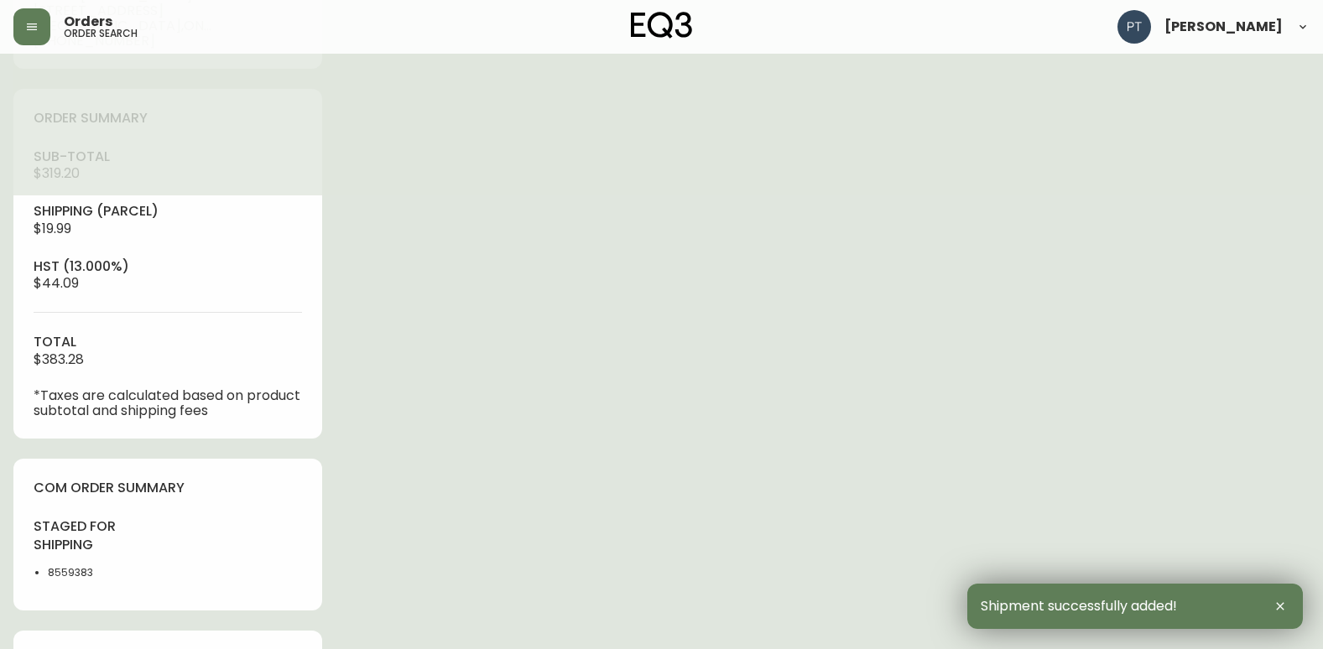
scroll to position [709, 0]
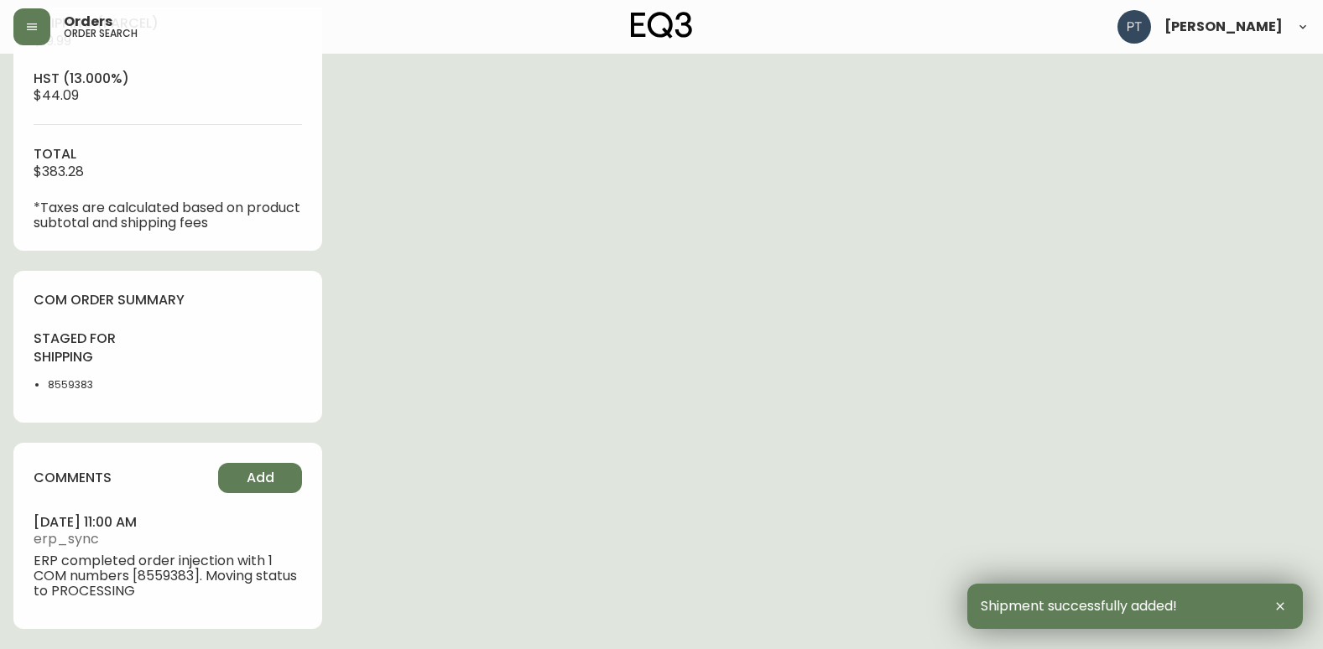
type input "Fully Shipped"
select select "FULLY_SHIPPED"
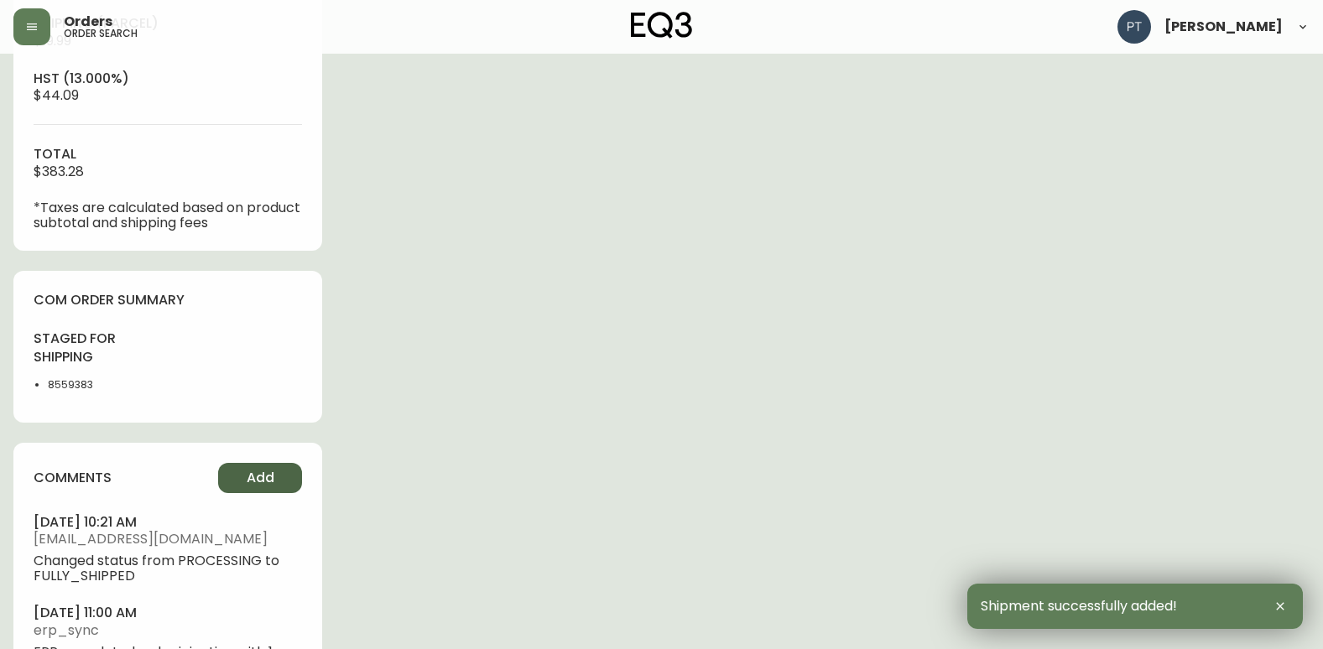
click at [249, 477] on span "Add" at bounding box center [261, 478] width 28 height 18
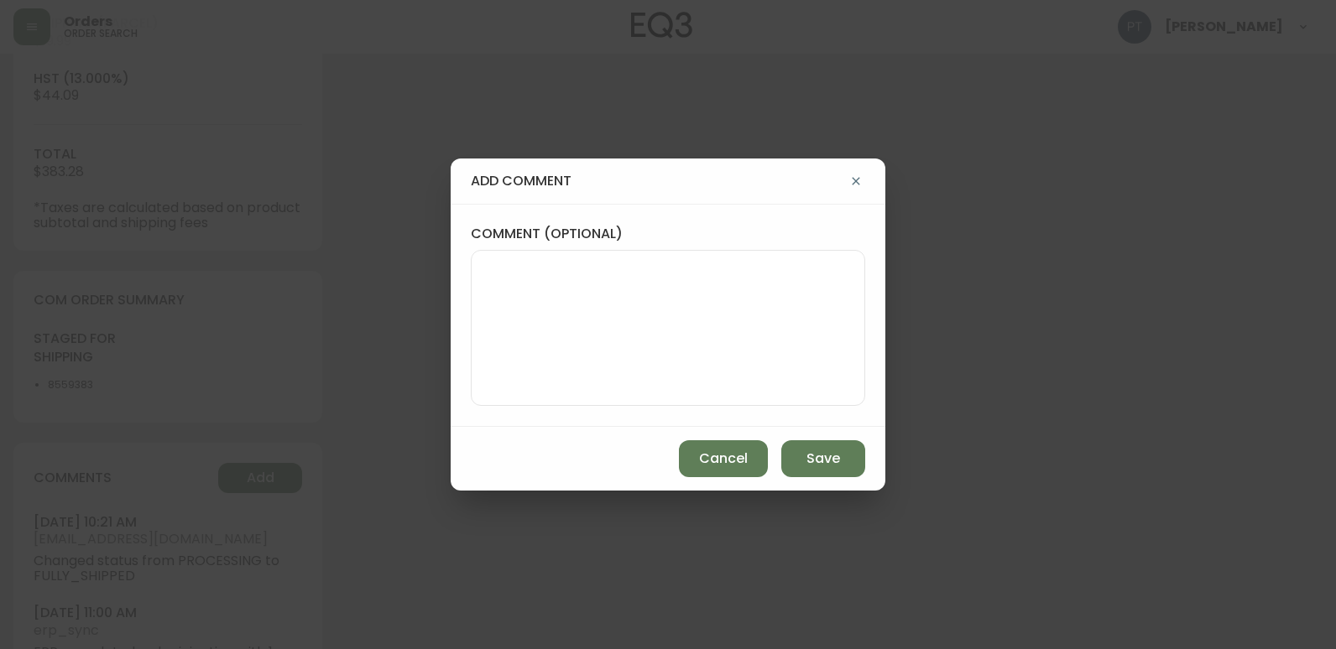
click at [521, 378] on textarea "comment (optional)" at bounding box center [668, 328] width 366 height 134
type textarea "CH"
click at [218, 463] on button "Add" at bounding box center [260, 478] width 84 height 30
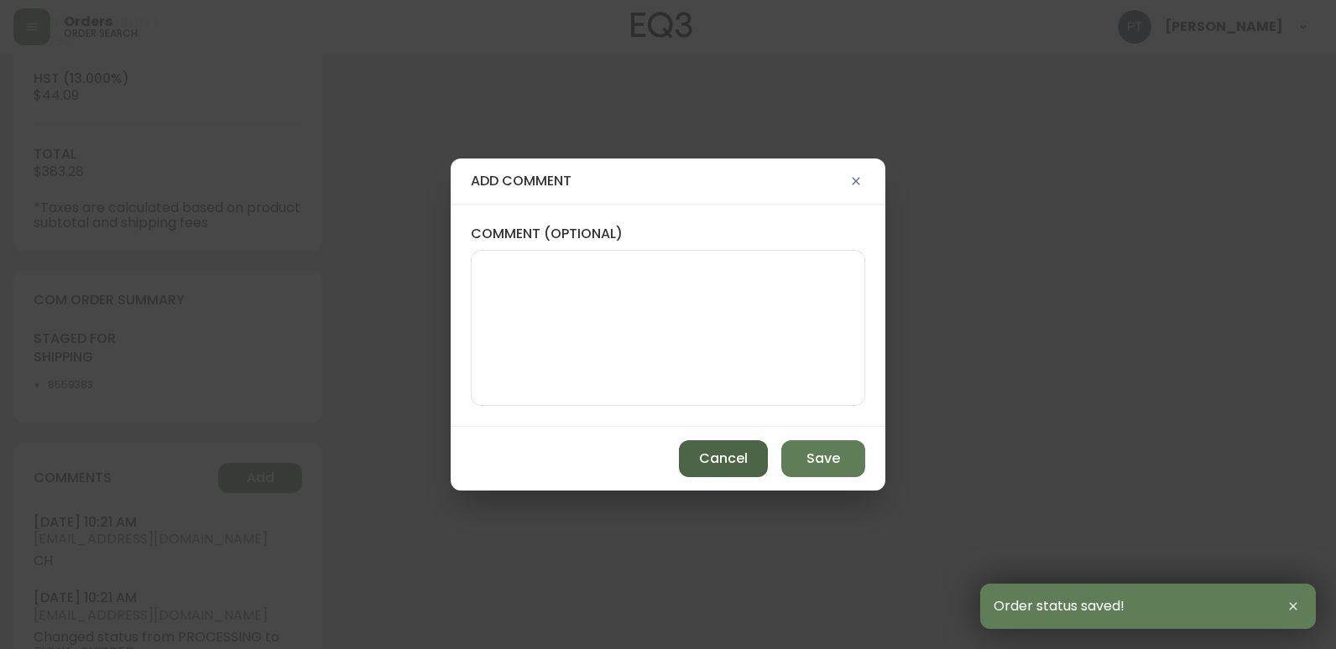
click at [736, 443] on button "Cancel" at bounding box center [723, 458] width 89 height 37
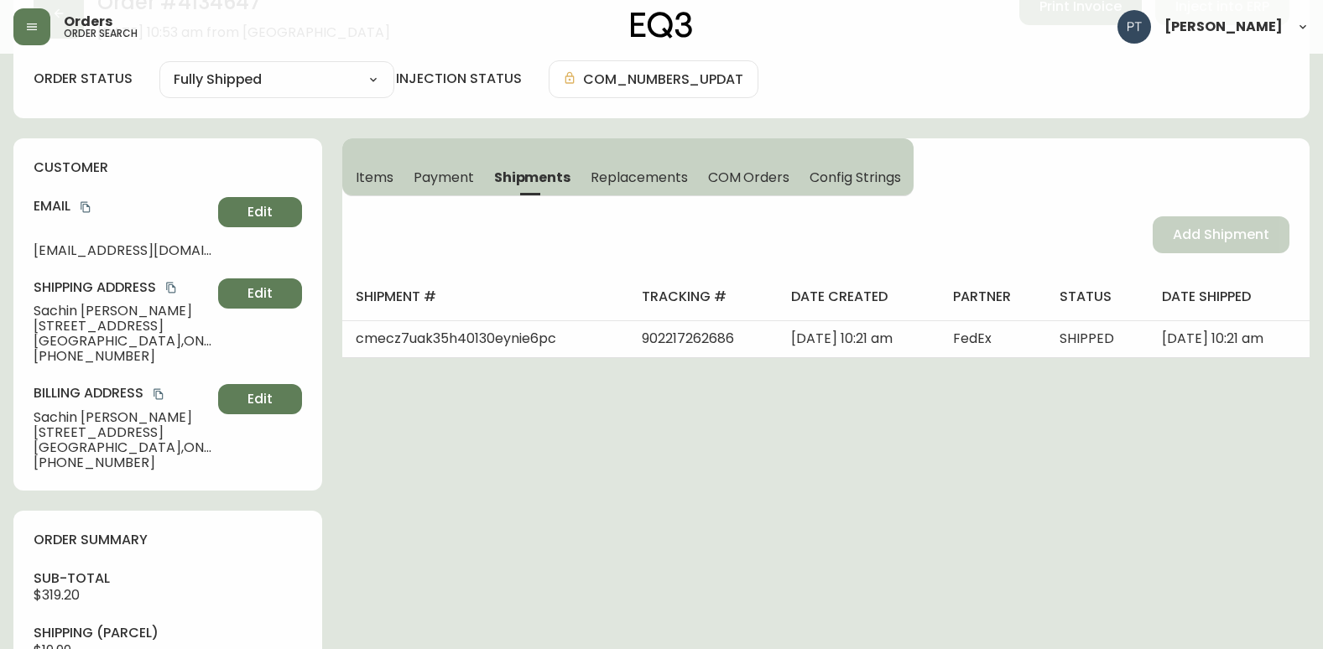
scroll to position [0, 0]
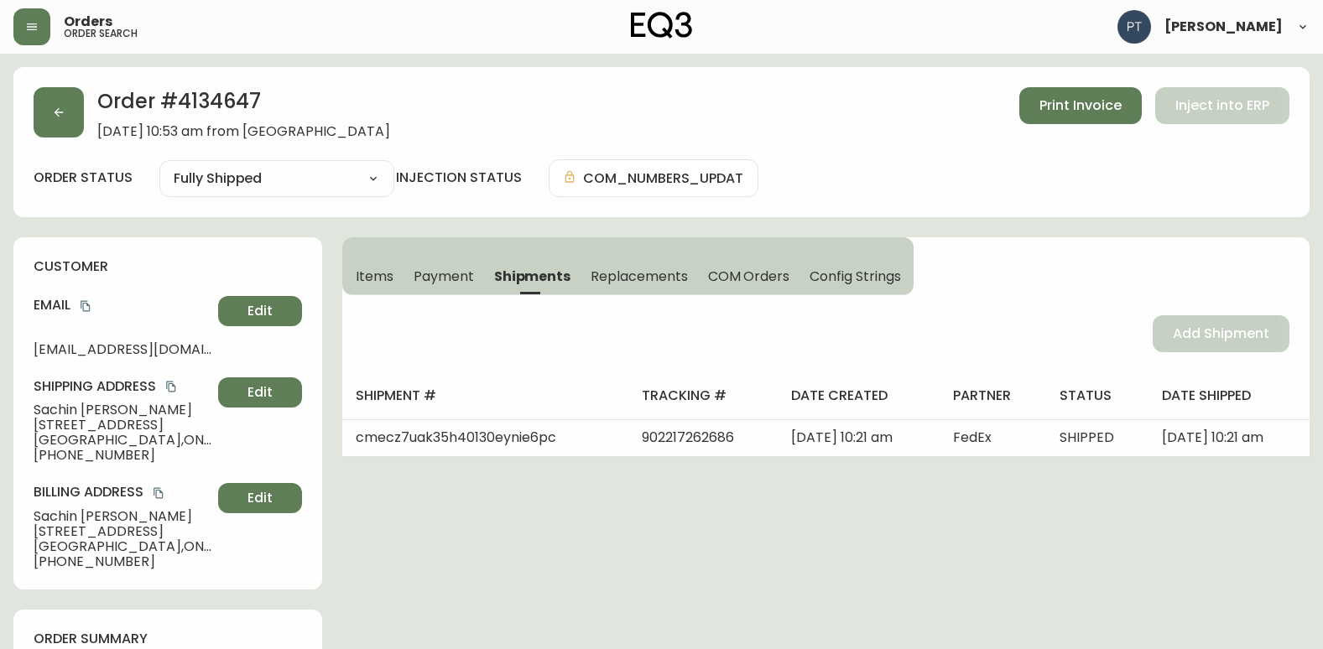
drag, startPoint x: 97, startPoint y: 108, endPoint x: 50, endPoint y: 100, distance: 47.7
click at [95, 108] on div "Order # 4134647 [DATE] 10:53 am from CA_EN Print Invoice Inject into ERP" at bounding box center [662, 113] width 1256 height 52
click at [50, 100] on button "button" at bounding box center [59, 112] width 50 height 50
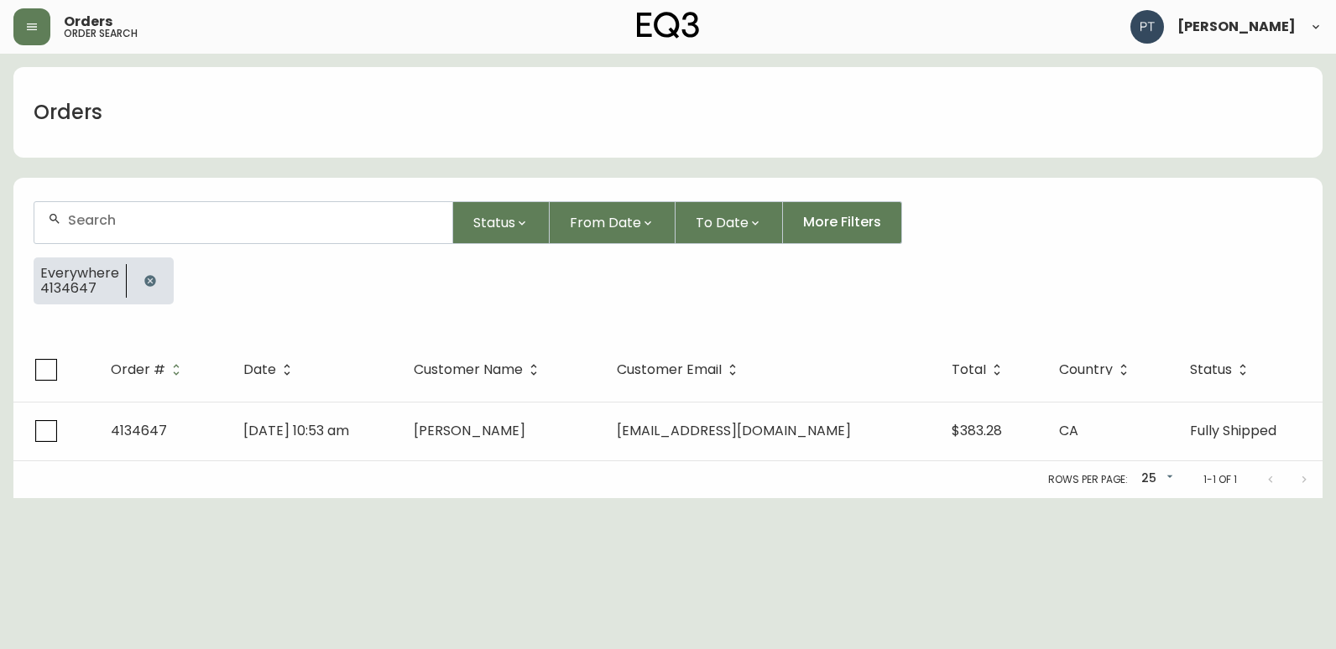
click at [260, 235] on div at bounding box center [243, 222] width 418 height 41
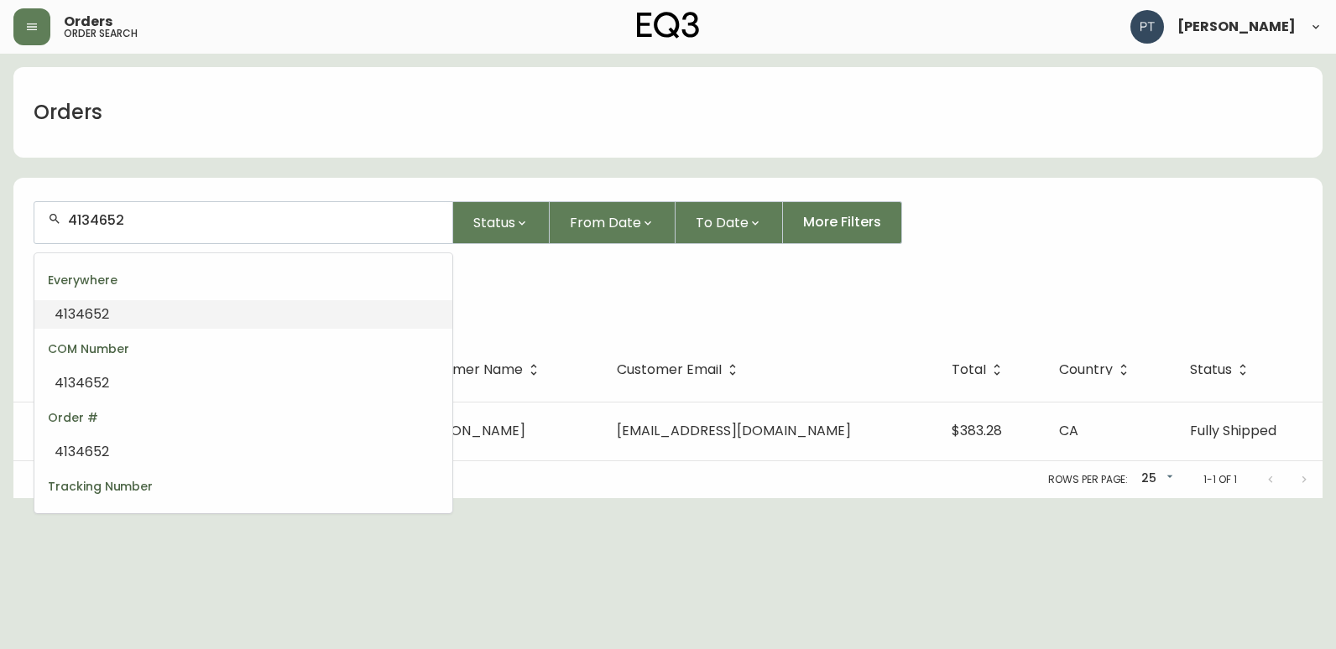
type input "4134652"
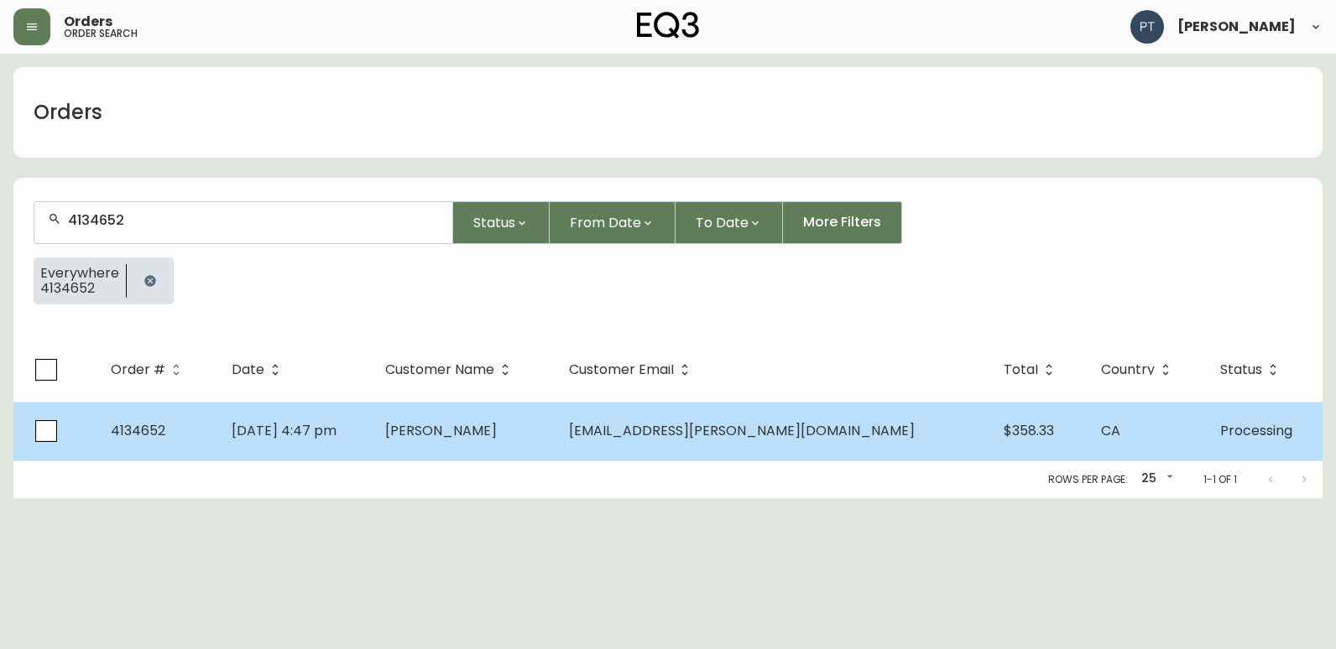
click at [497, 407] on td "[PERSON_NAME]" at bounding box center [464, 431] width 184 height 59
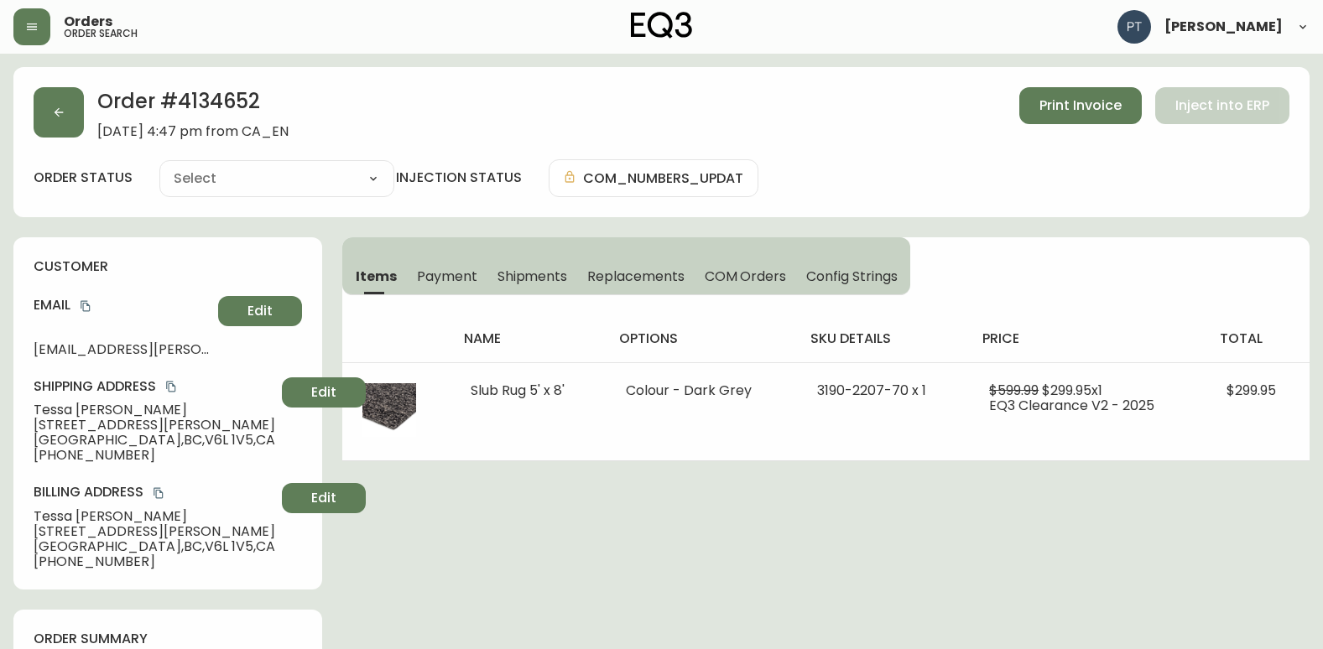
type input "Processing"
select select "PROCESSING"
click at [532, 279] on span "Shipments" at bounding box center [532, 277] width 70 height 18
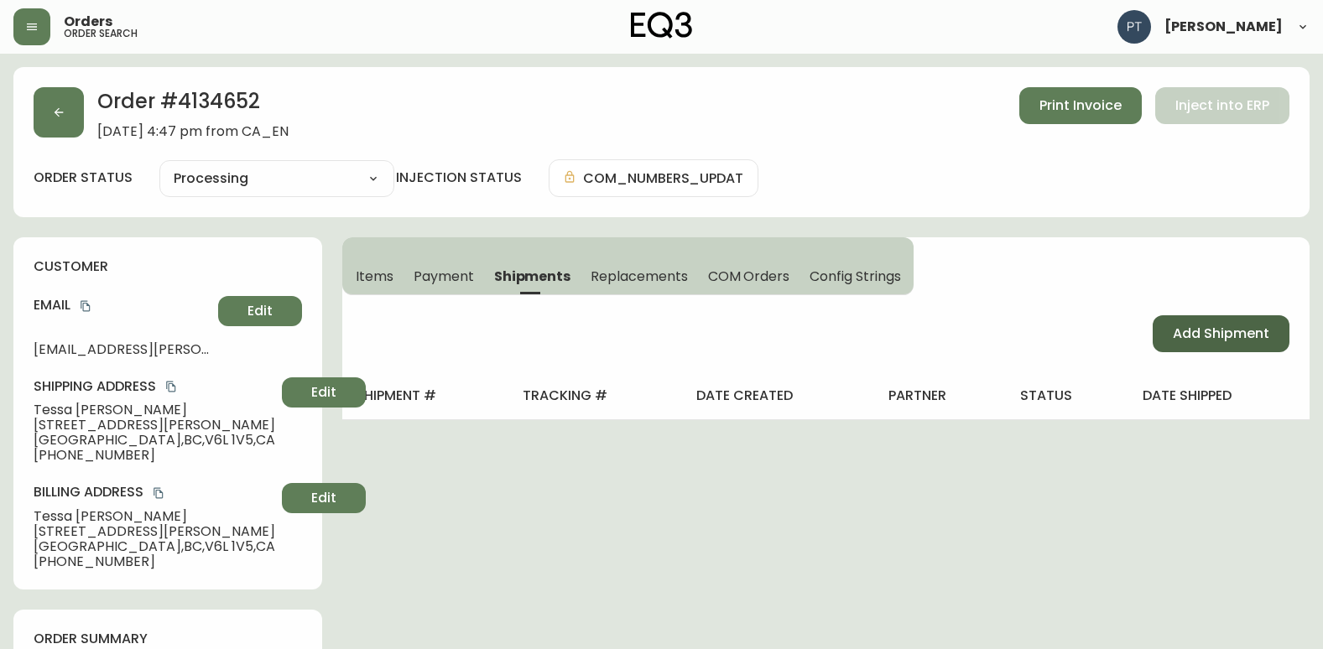
click at [1185, 321] on button "Add Shipment" at bounding box center [1221, 333] width 137 height 37
select select "PENDING"
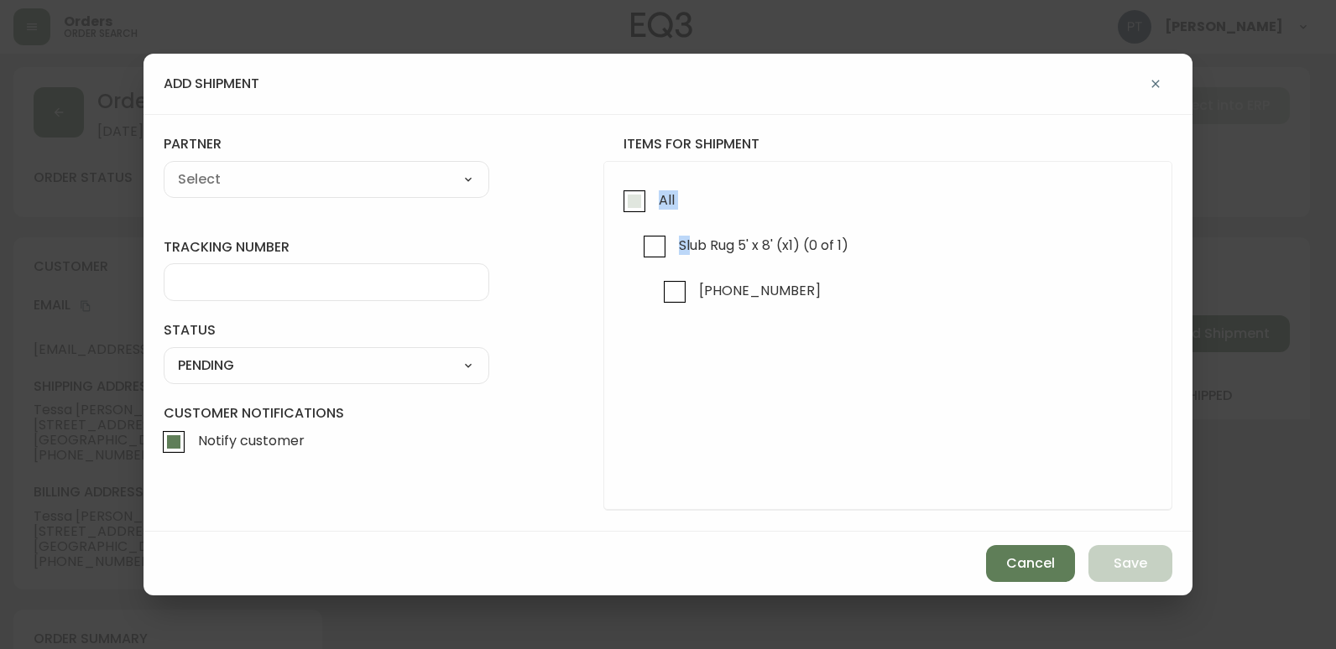
click at [647, 220] on div "All Slub Rug 5' x 8' (x1) (0 of 1) [PHONE_NUMBER]" at bounding box center [887, 336] width 569 height 350
drag, startPoint x: 647, startPoint y: 220, endPoint x: 582, endPoint y: 207, distance: 65.8
click at [635, 214] on input "All" at bounding box center [634, 201] width 39 height 39
checkbox input "true"
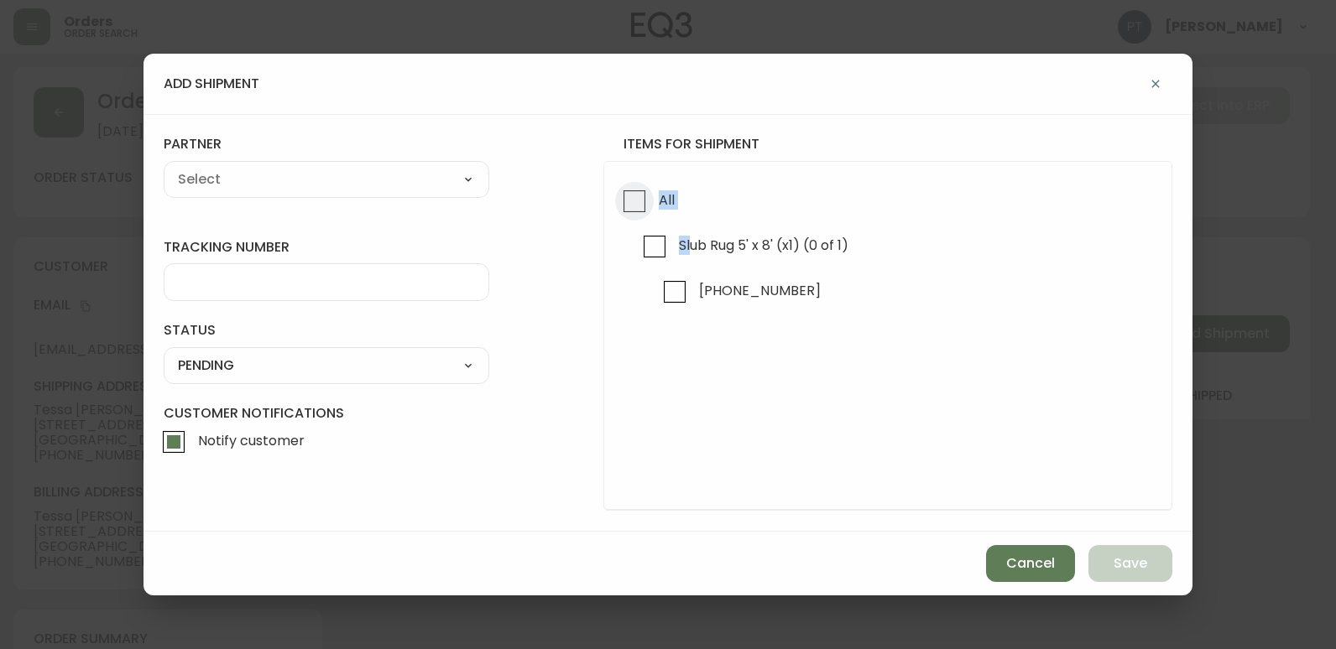
checkbox input "true"
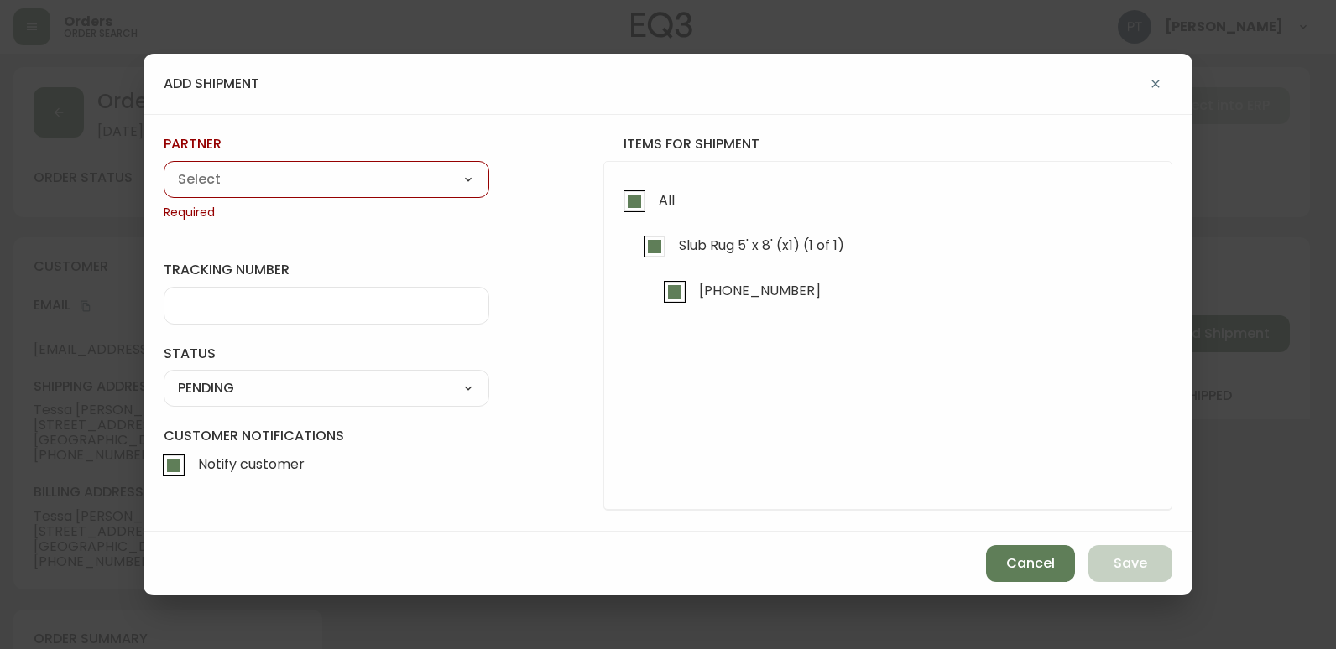
drag, startPoint x: 317, startPoint y: 158, endPoint x: 343, endPoint y: 169, distance: 28.2
click at [323, 161] on div "partner A Move to Remember LLC ABF Freight Alero [PERSON_NAME] Canada Post CDS …" at bounding box center [327, 178] width 326 height 86
drag, startPoint x: 376, startPoint y: 180, endPoint x: 378, endPoint y: 190, distance: 10.2
click at [376, 180] on select "A Move to Remember LLC ABF Freight Alero [PERSON_NAME] Canada Post CDS Ceva Log…" at bounding box center [327, 179] width 326 height 25
select select "cjy0a9taa01x001669l98m63c"
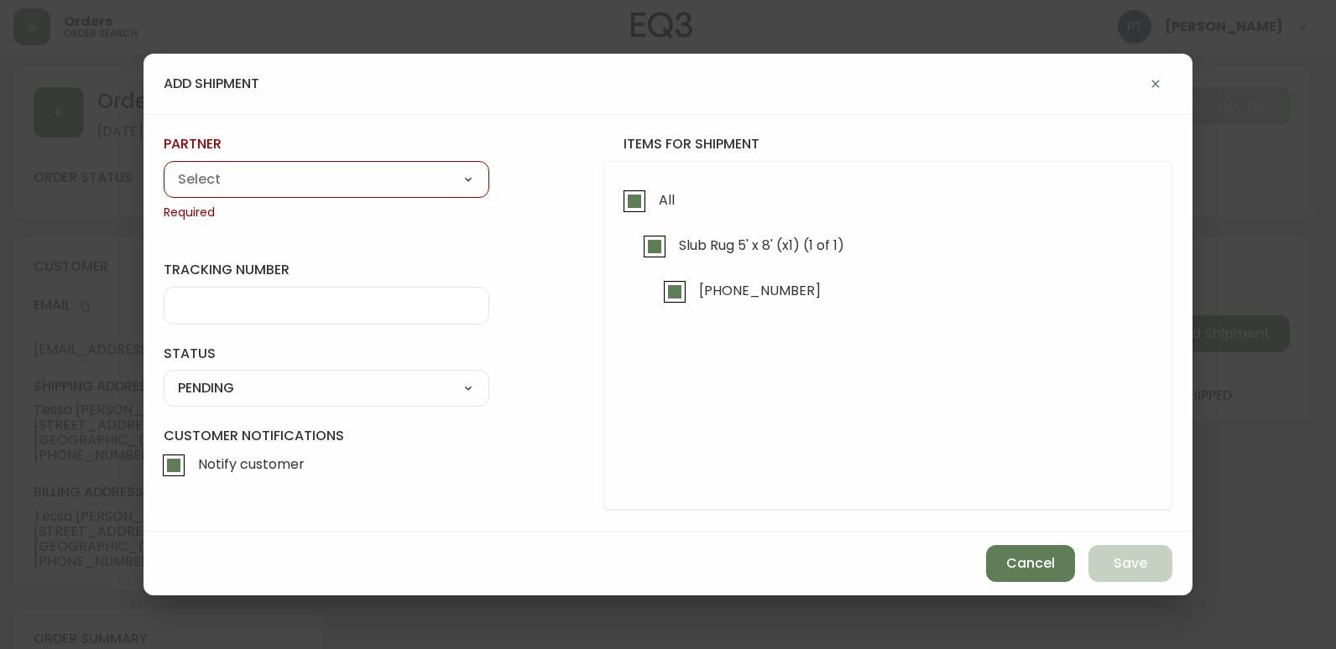
click at [164, 167] on select "A Move to Remember LLC ABF Freight Alero [PERSON_NAME] Canada Post CDS Ceva Log…" at bounding box center [327, 179] width 326 height 25
type input "FedEx"
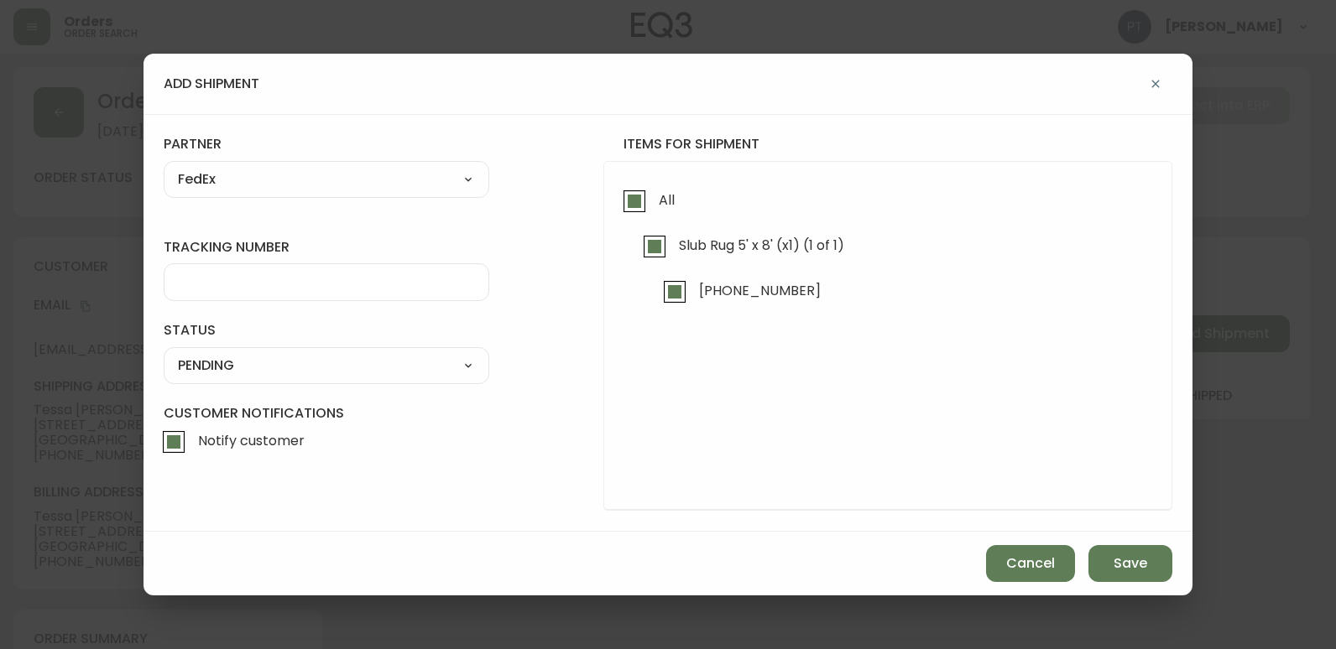
click at [418, 293] on div at bounding box center [327, 282] width 326 height 38
type input "902217262697"
click at [472, 372] on select "SHIPPED PENDING CANCELLED" at bounding box center [327, 365] width 326 height 25
click at [164, 353] on select "SHIPPED PENDING CANCELLED" at bounding box center [327, 365] width 326 height 25
select select "PENDING"
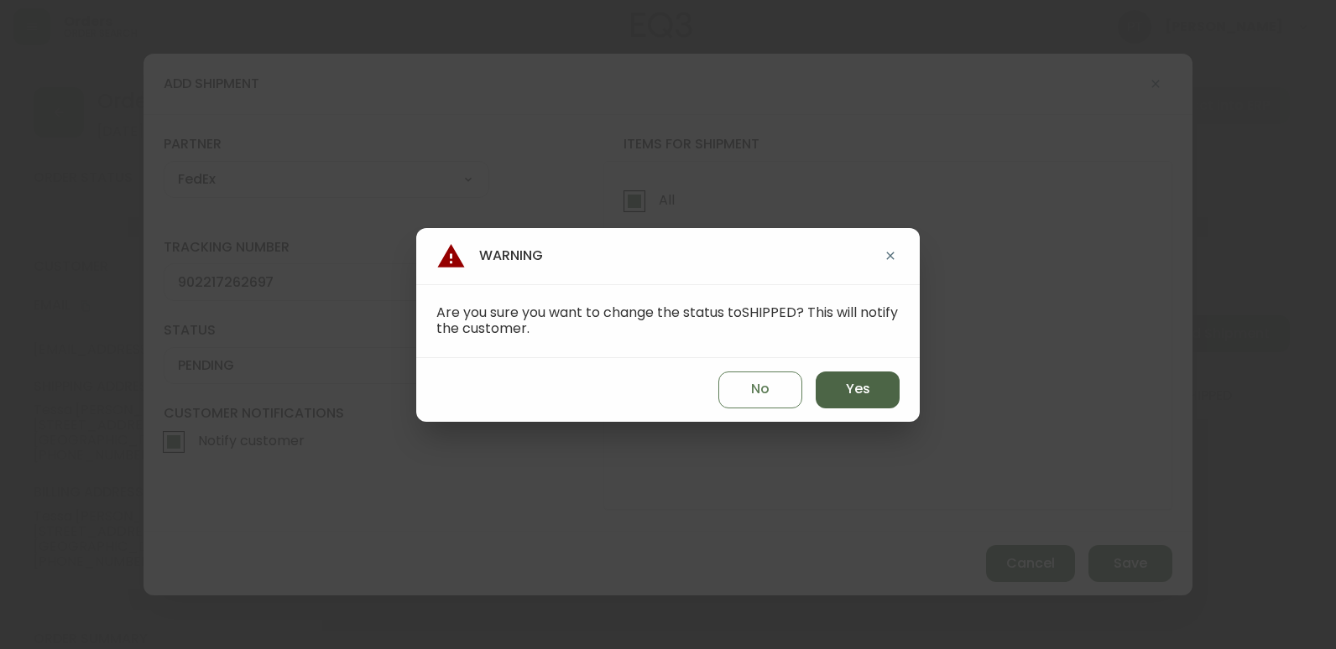
click at [836, 384] on button "Yes" at bounding box center [857, 390] width 84 height 37
type input "SHIPPED"
select select "SHIPPED"
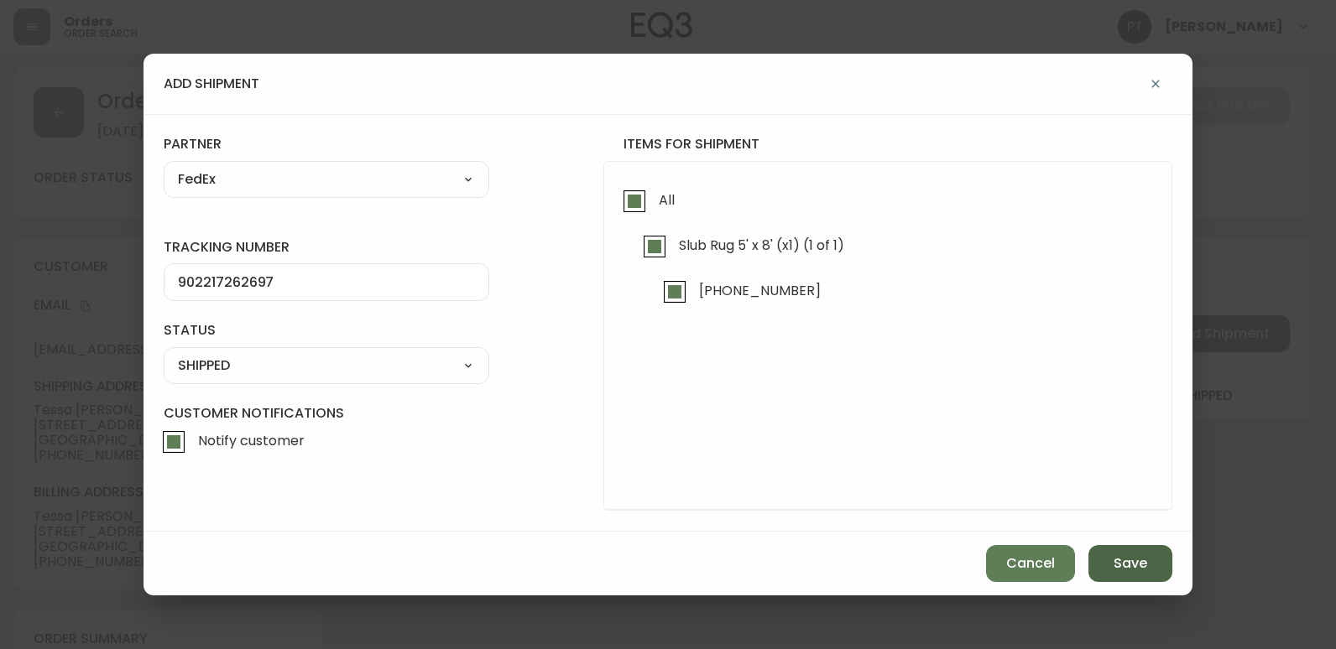
click at [1145, 580] on button "Save" at bounding box center [1130, 563] width 84 height 37
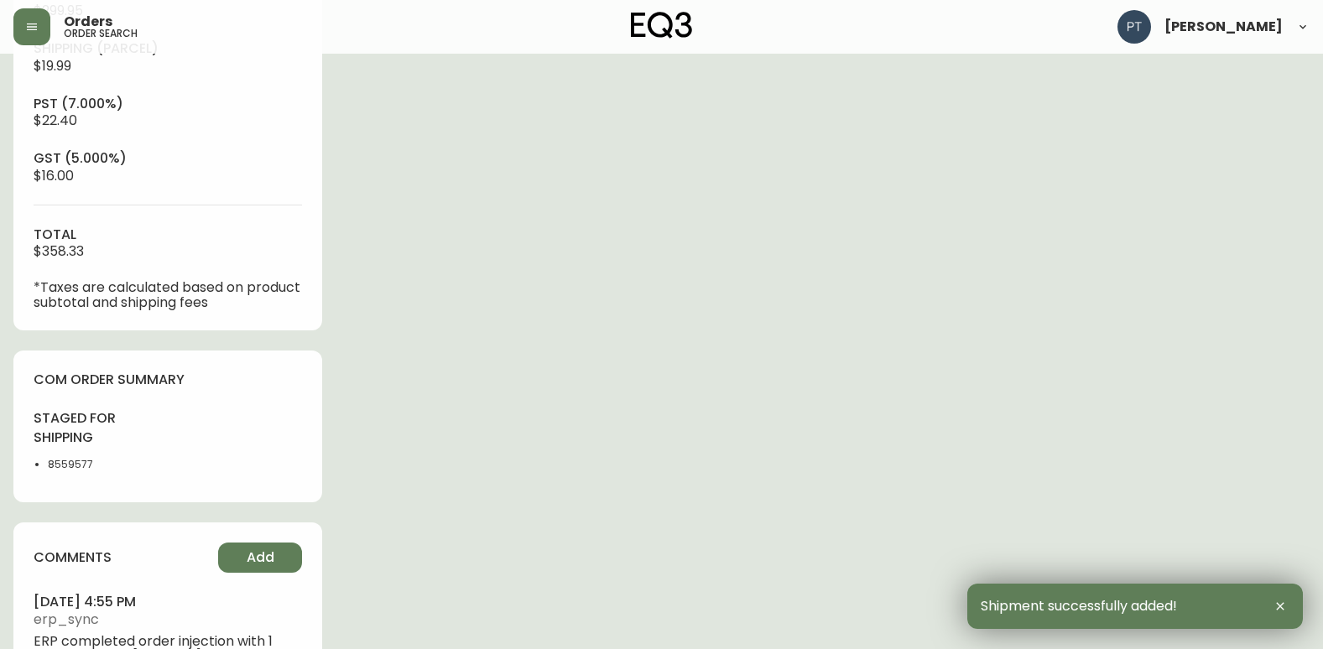
scroll to position [764, 0]
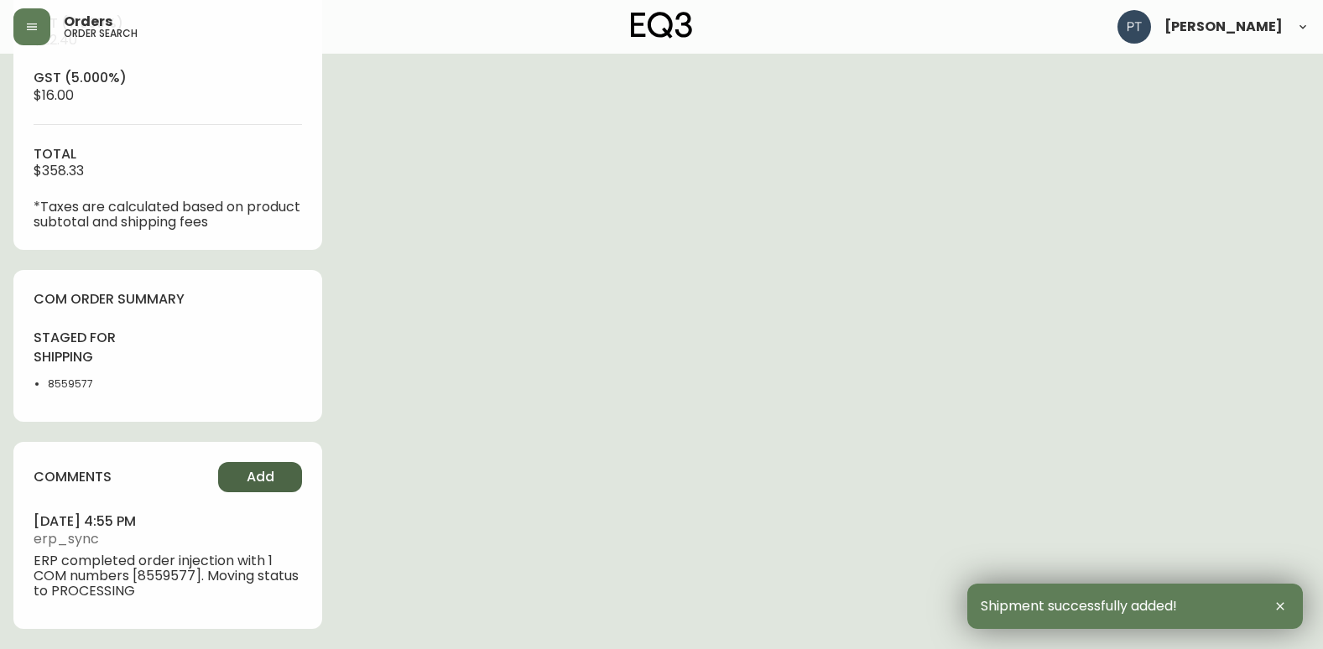
type input "Fully Shipped"
select select "FULLY_SHIPPED"
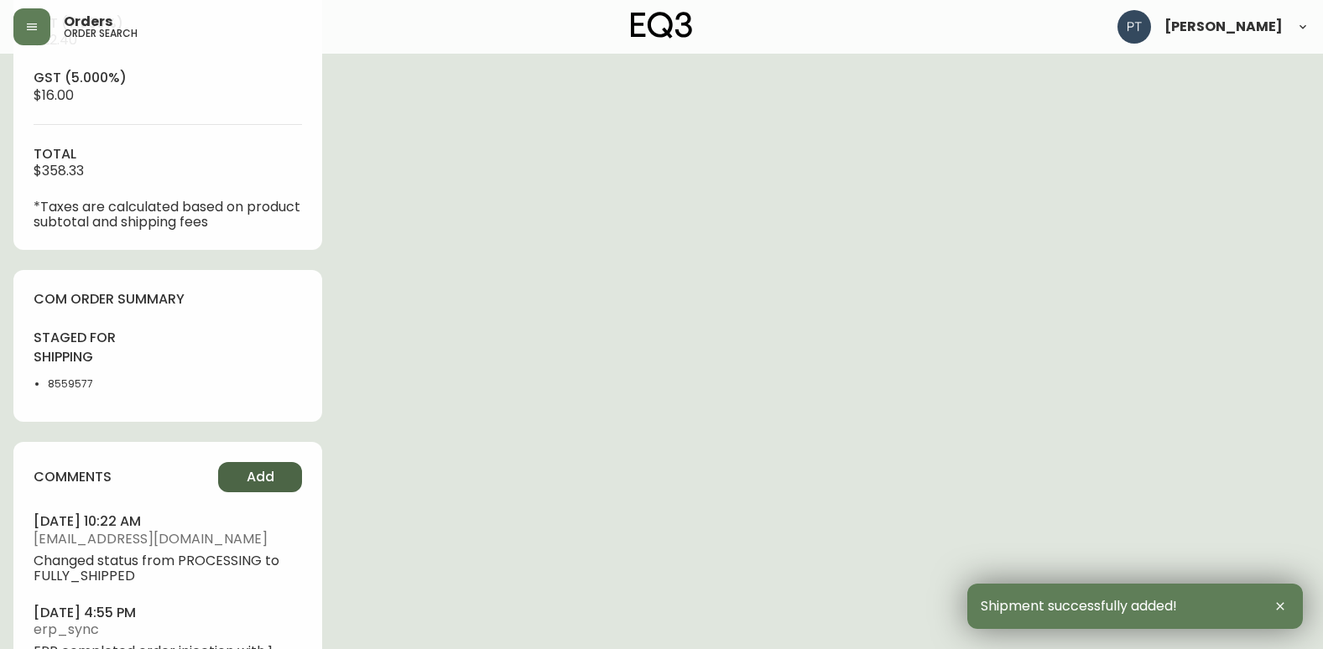
click at [284, 475] on button "Add" at bounding box center [260, 477] width 84 height 30
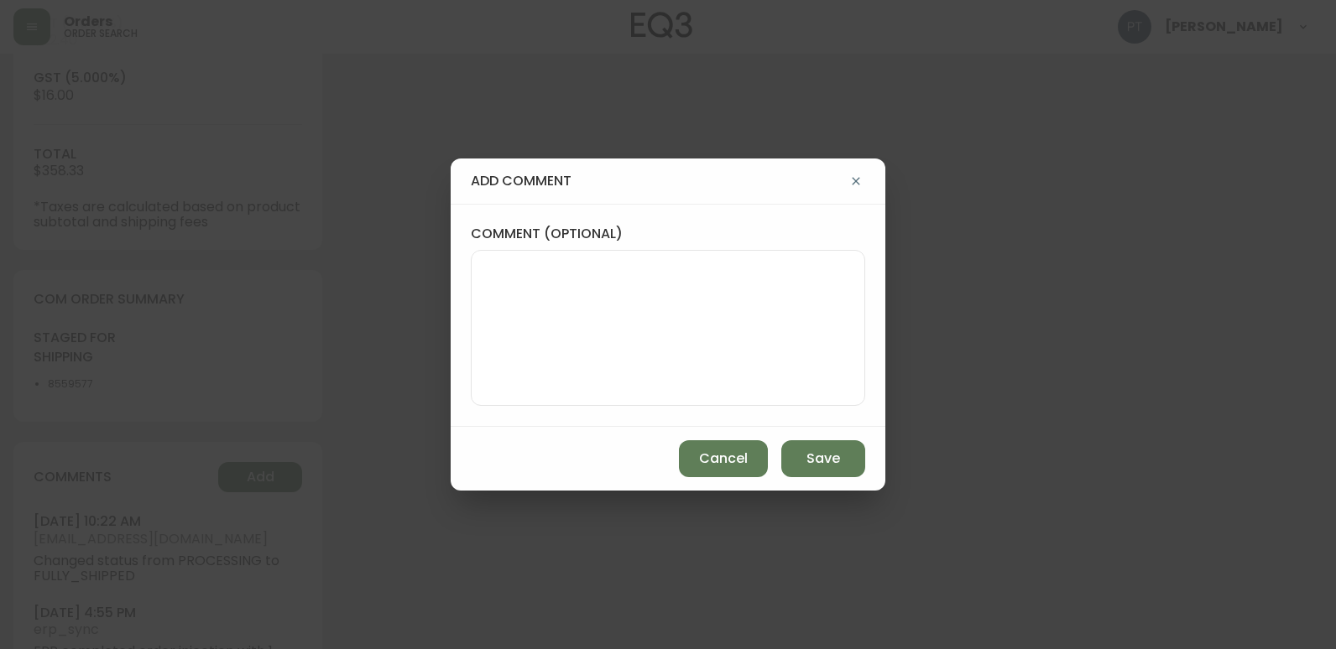
click at [621, 372] on textarea "comment (optional)" at bounding box center [668, 328] width 366 height 134
type textarea "CH"
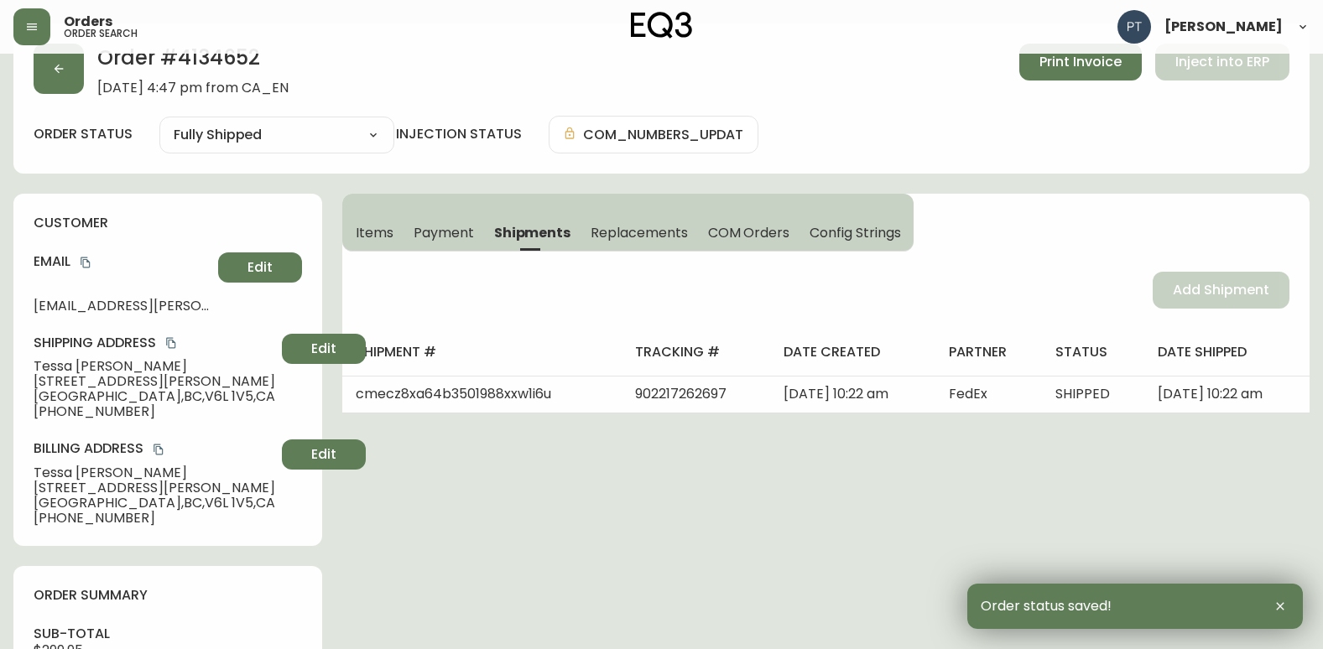
scroll to position [0, 0]
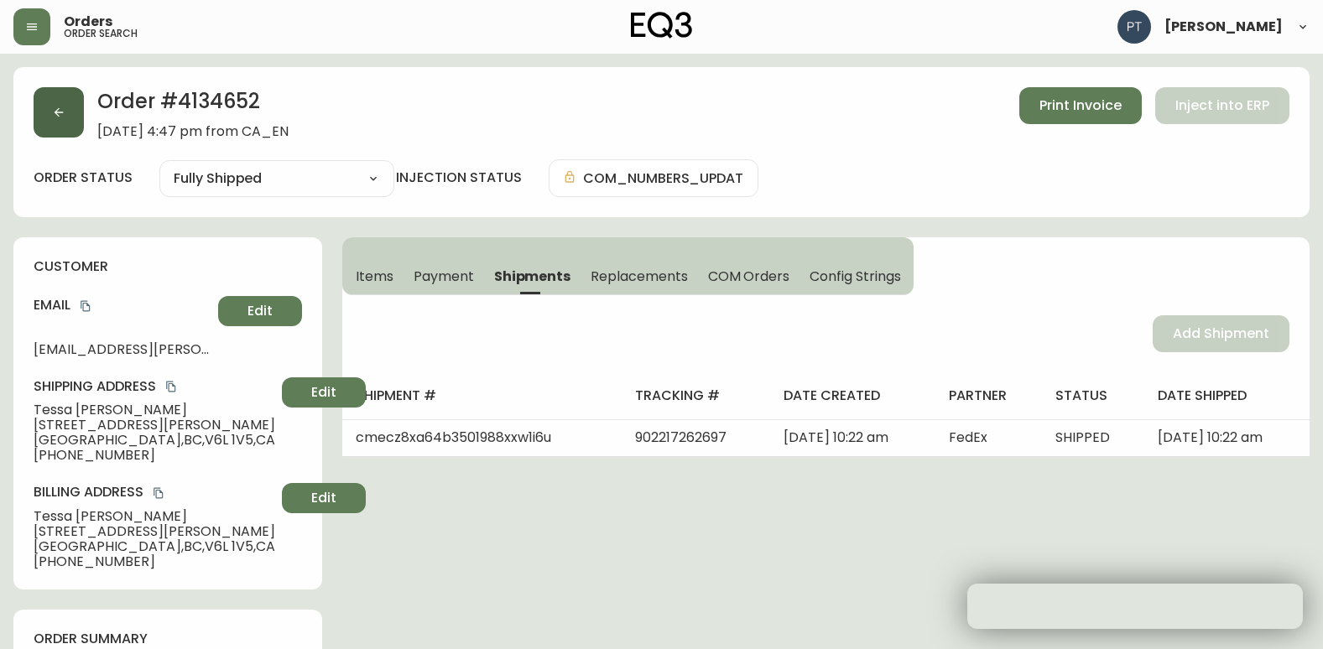
click at [39, 91] on button "button" at bounding box center [59, 112] width 50 height 50
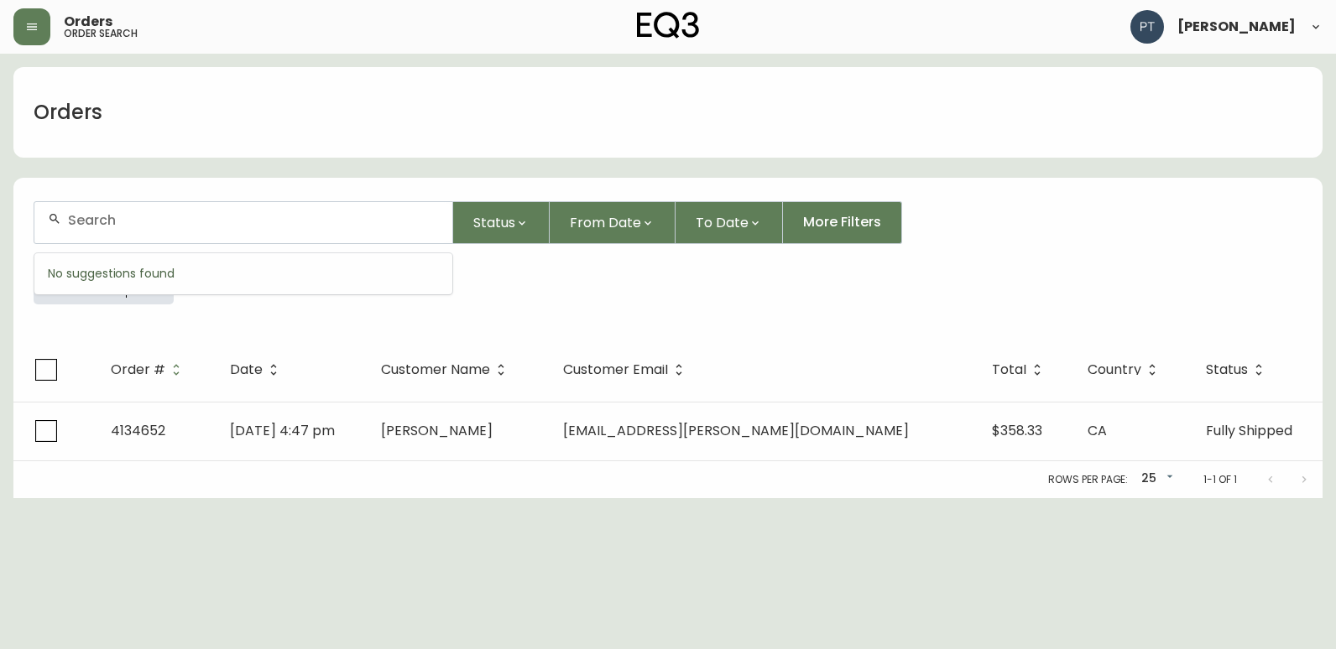
click at [227, 223] on input "text" at bounding box center [253, 220] width 371 height 16
type input "4134651"
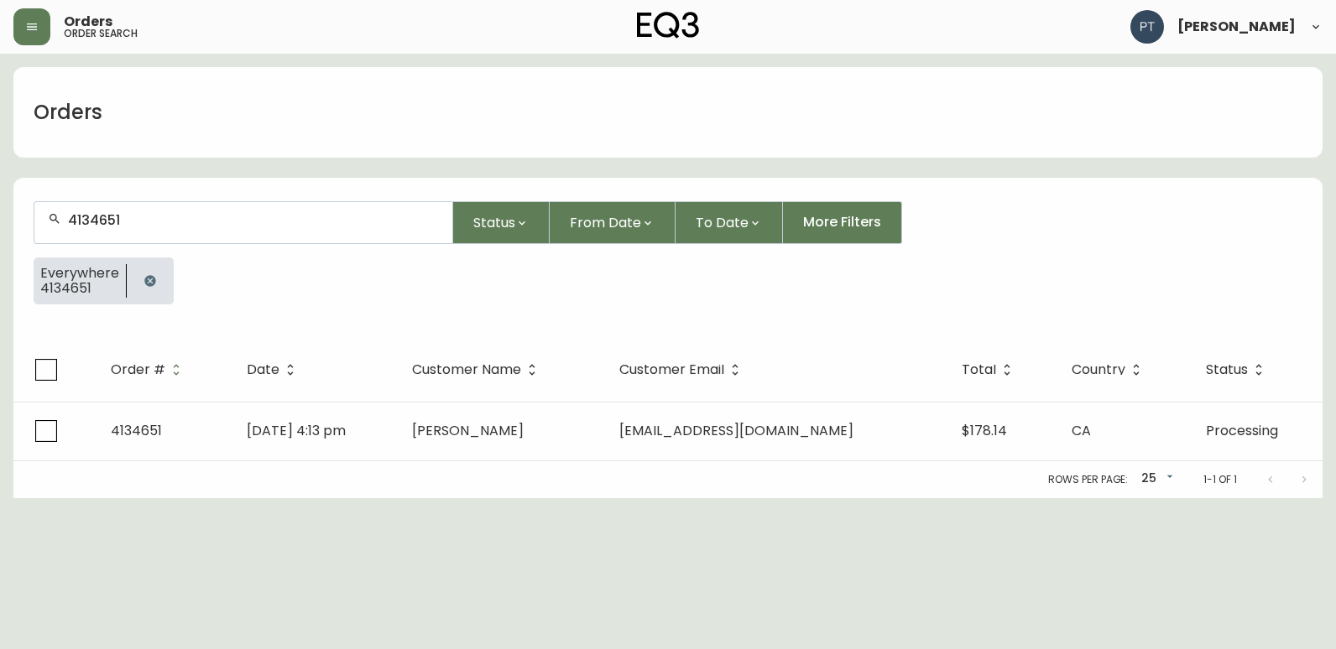
click at [504, 461] on div "Rows per page: 25 25 1-1 of 1" at bounding box center [667, 479] width 1309 height 37
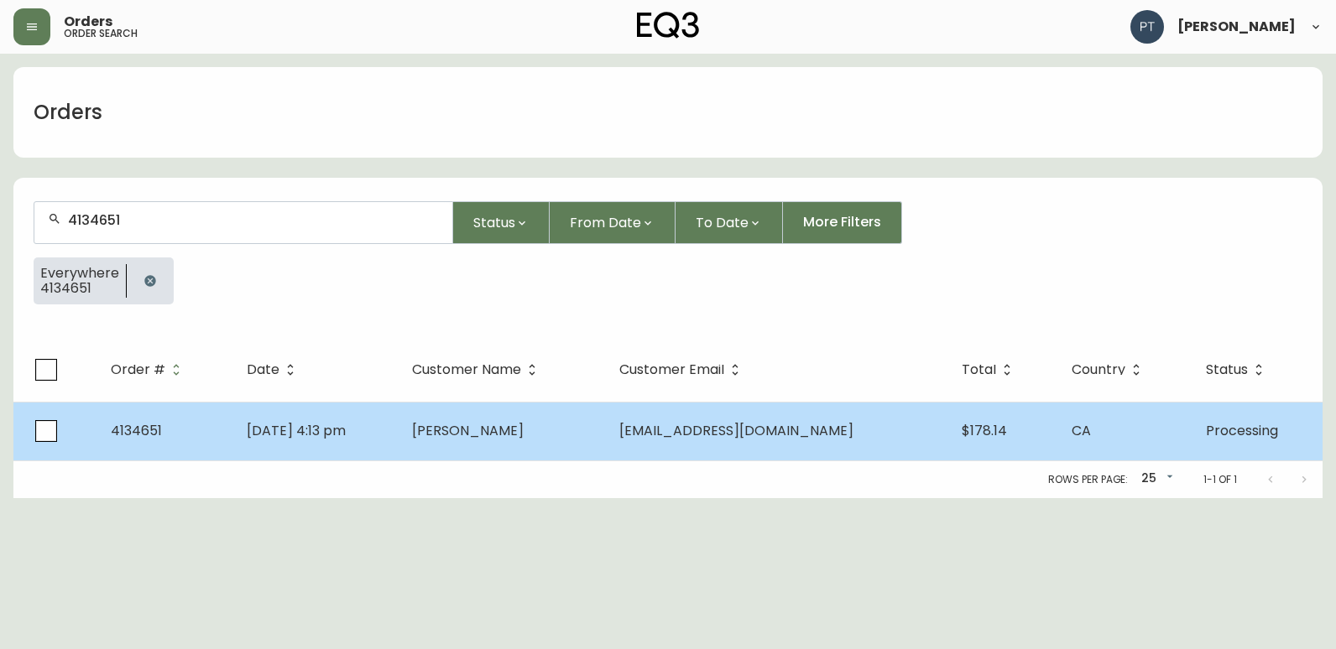
click at [483, 429] on span "[PERSON_NAME]" at bounding box center [468, 430] width 112 height 19
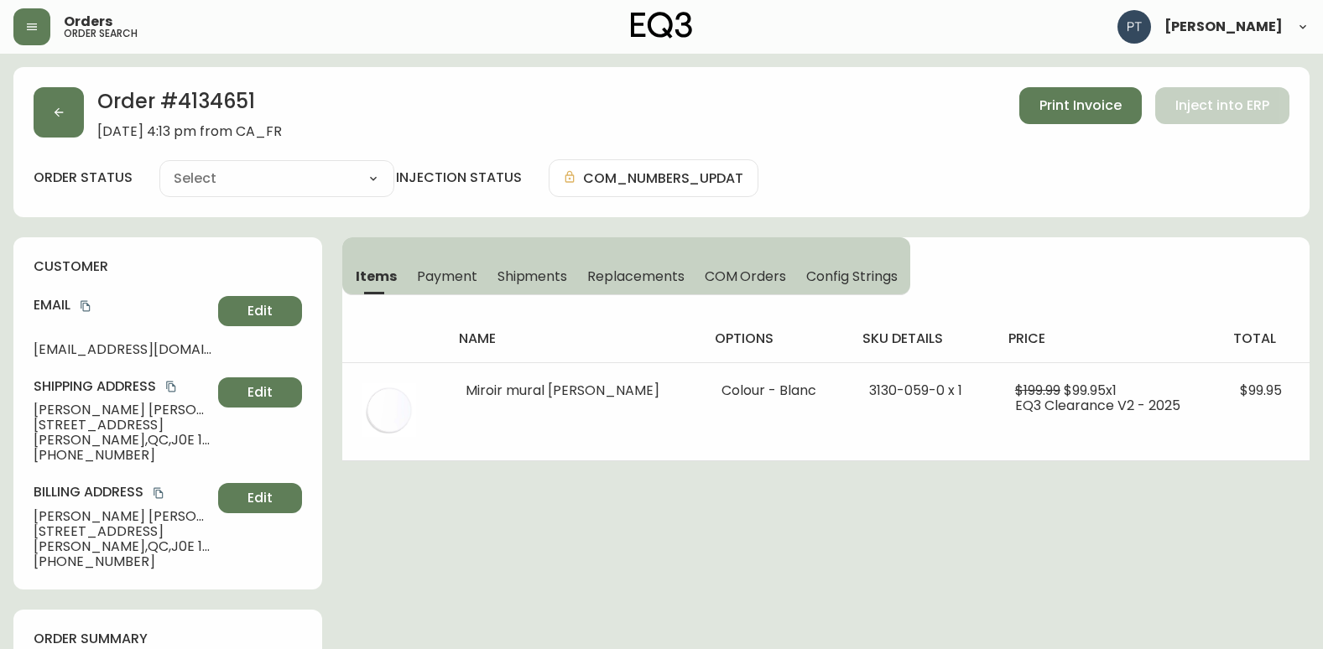
type input "Processing"
select select "PROCESSING"
drag, startPoint x: 525, startPoint y: 276, endPoint x: 536, endPoint y: 277, distance: 10.9
click at [525, 277] on span "Shipments" at bounding box center [532, 277] width 70 height 18
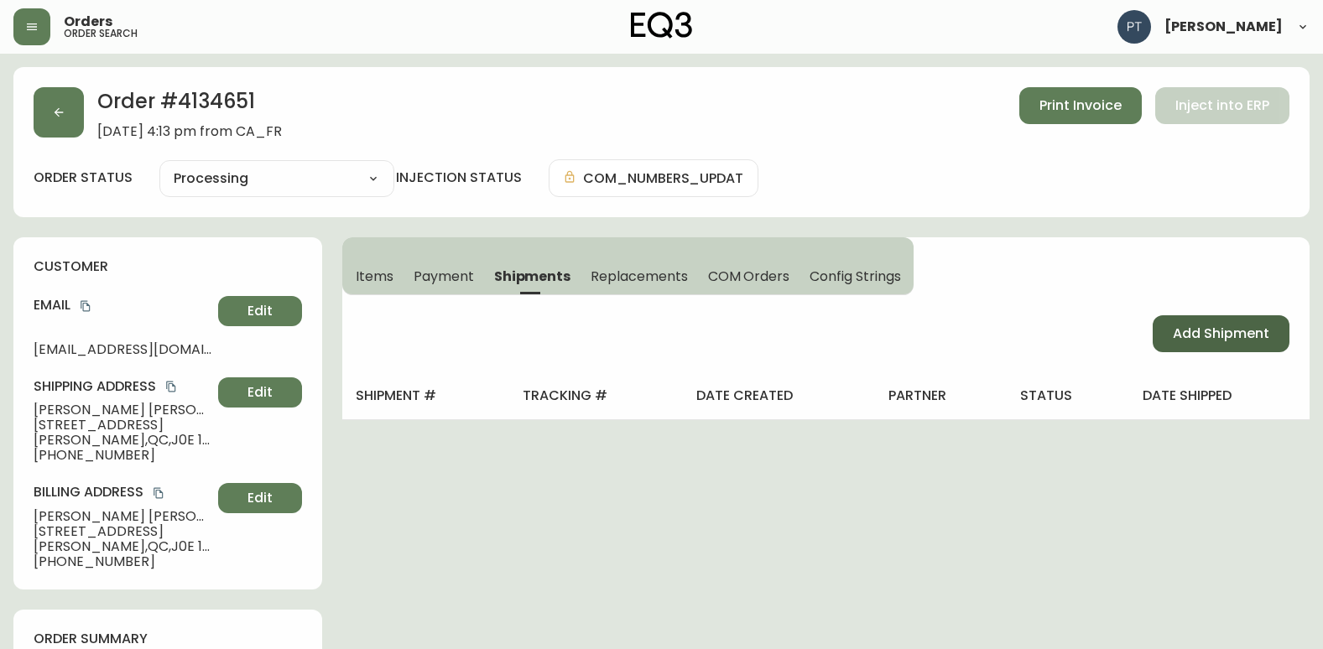
click at [1185, 334] on span "Add Shipment" at bounding box center [1221, 334] width 96 height 18
select select "PENDING"
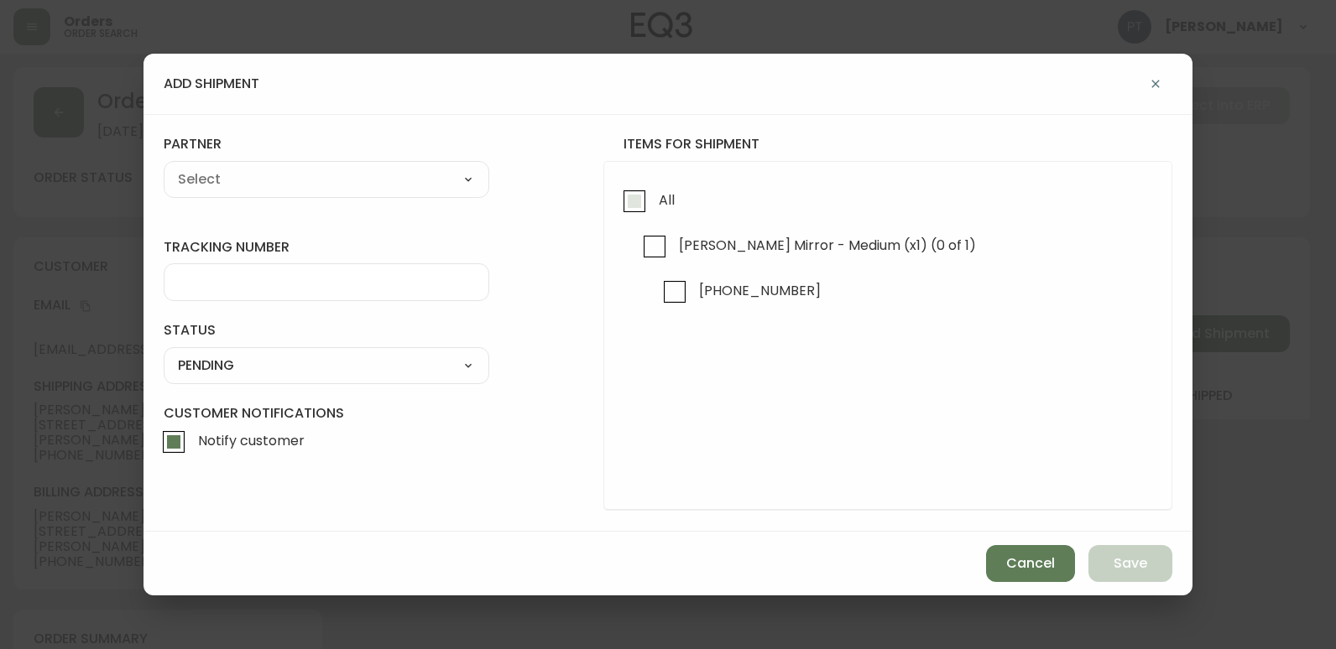
click at [643, 193] on input "All" at bounding box center [634, 201] width 39 height 39
checkbox input "true"
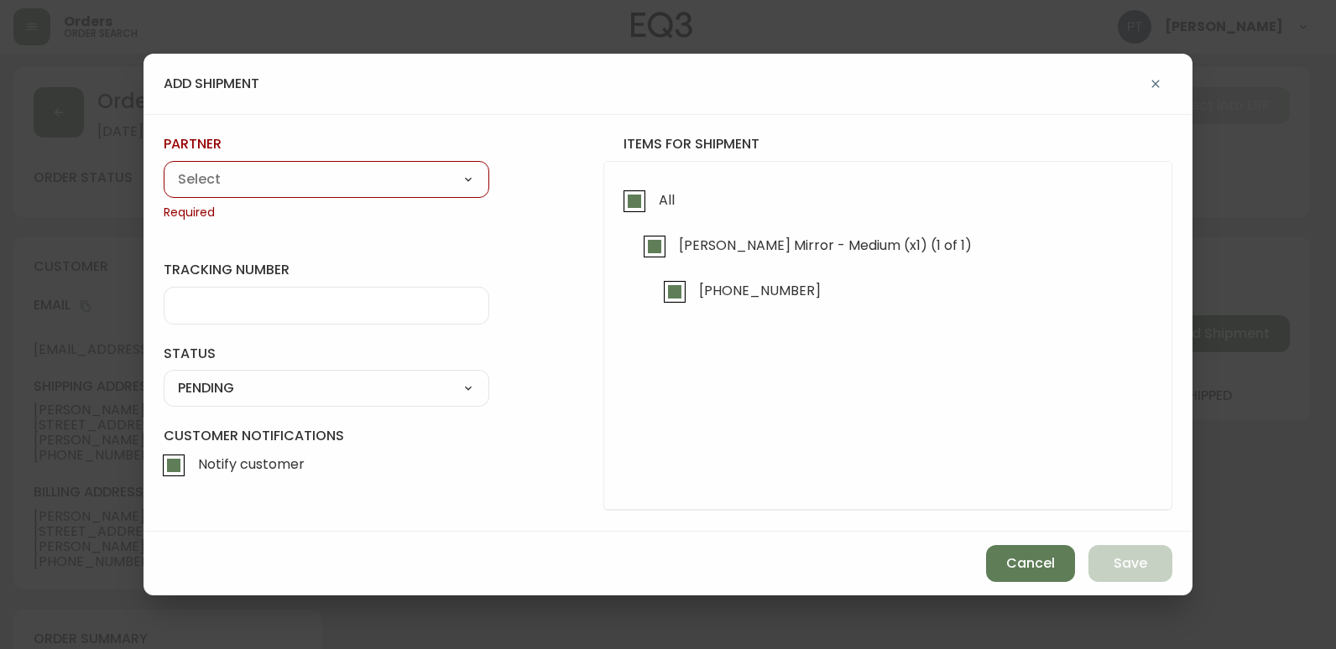
click at [427, 185] on select "A Move to Remember LLC ABF Freight Alero [PERSON_NAME] Canada Post CDS Ceva Log…" at bounding box center [327, 179] width 326 height 25
select select "cjy0a9taa01x001669l98m63c"
click at [164, 167] on select "A Move to Remember LLC ABF Freight Alero [PERSON_NAME] Canada Post CDS Ceva Log…" at bounding box center [327, 179] width 326 height 25
type input "FedEx"
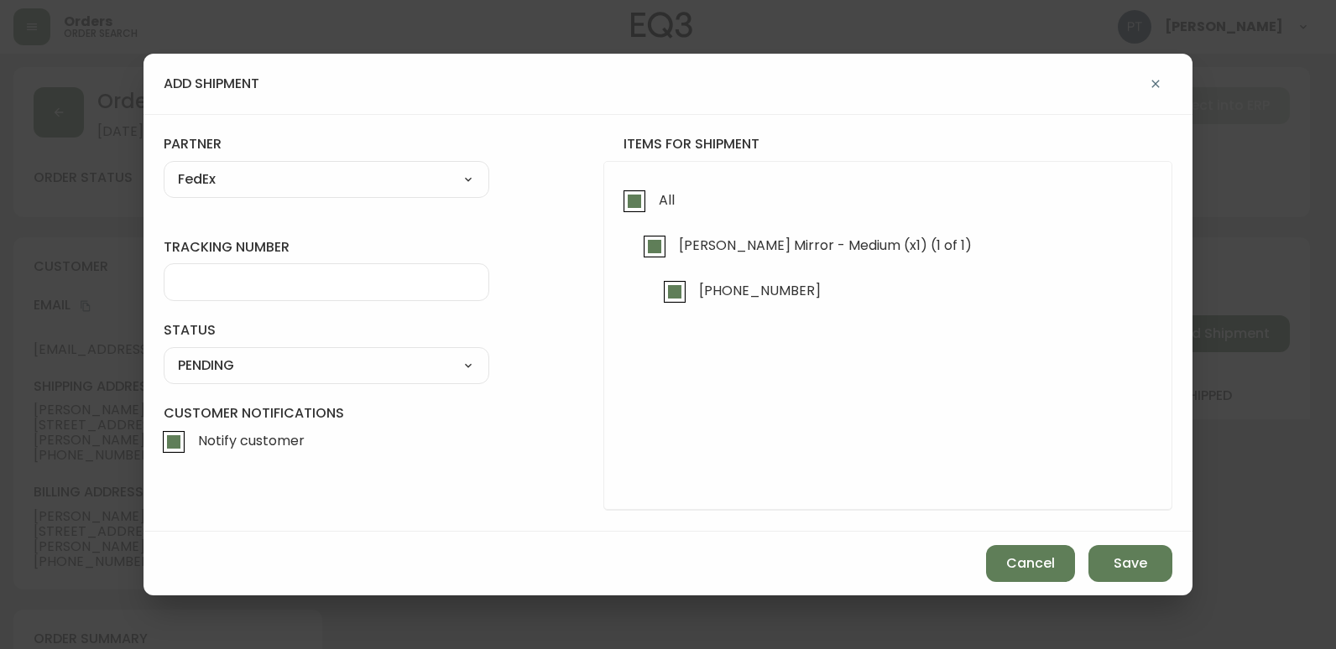
drag, startPoint x: 385, startPoint y: 270, endPoint x: 394, endPoint y: 289, distance: 21.4
click at [385, 273] on div at bounding box center [327, 282] width 326 height 38
type input "902217262701"
click at [376, 362] on select "SHIPPED PENDING CANCELLED" at bounding box center [327, 365] width 326 height 25
click at [164, 353] on select "SHIPPED PENDING CANCELLED" at bounding box center [327, 365] width 326 height 25
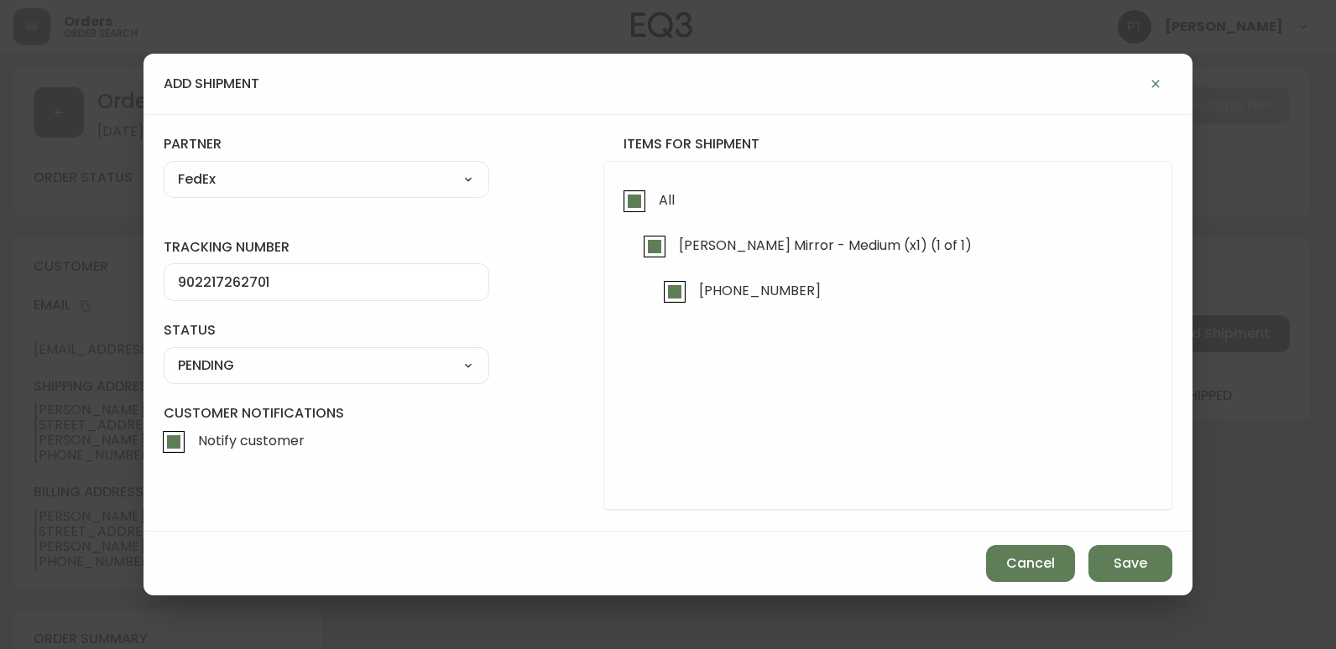
select select "PENDING"
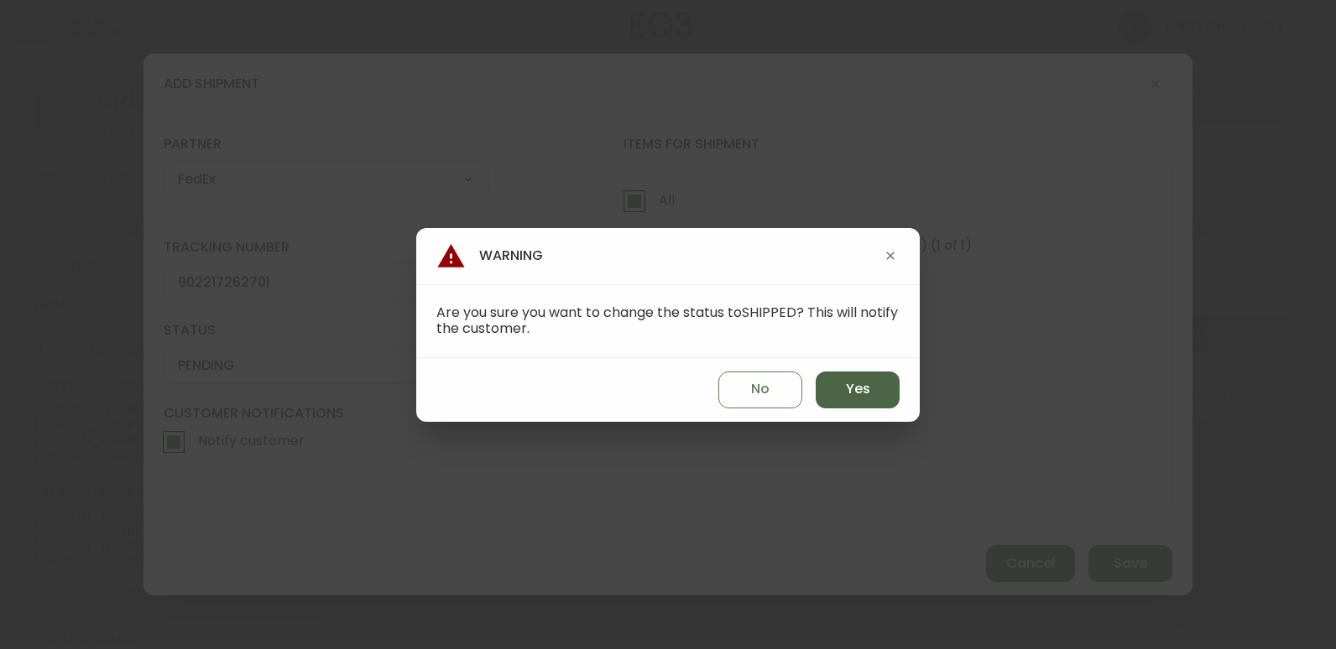
click at [878, 397] on button "Yes" at bounding box center [857, 390] width 84 height 37
type input "SHIPPED"
select select "SHIPPED"
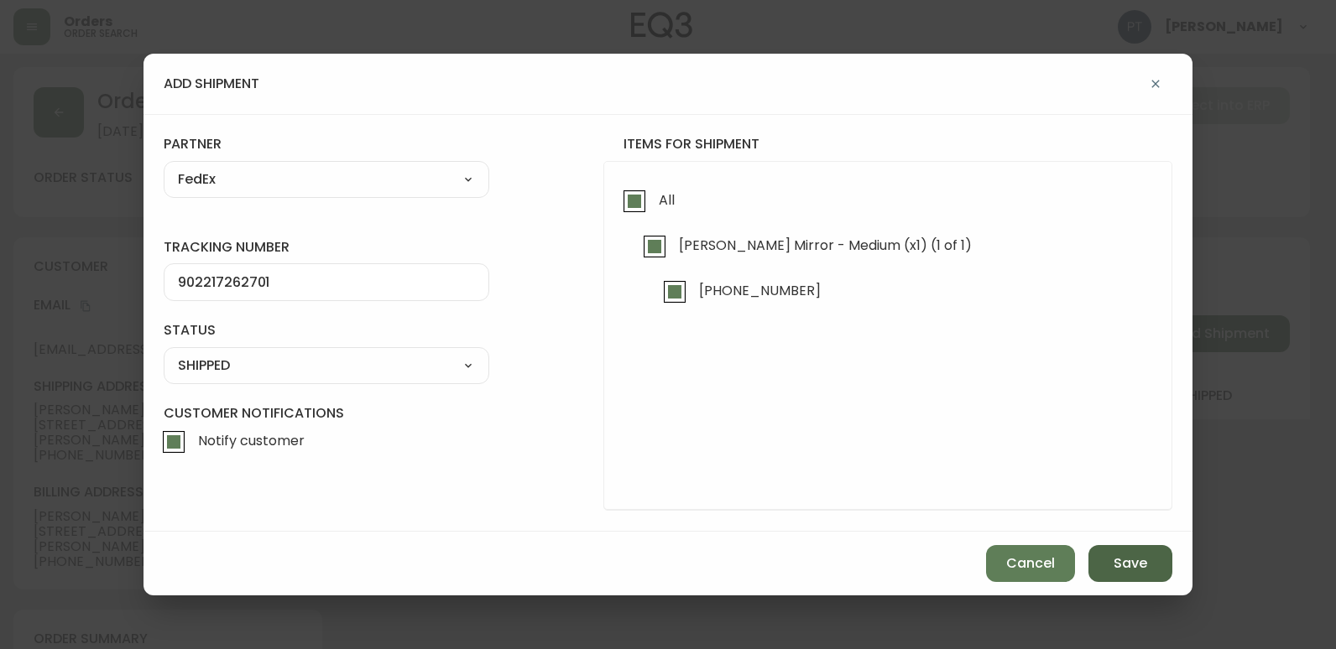
click at [1149, 566] on button "Save" at bounding box center [1130, 563] width 84 height 37
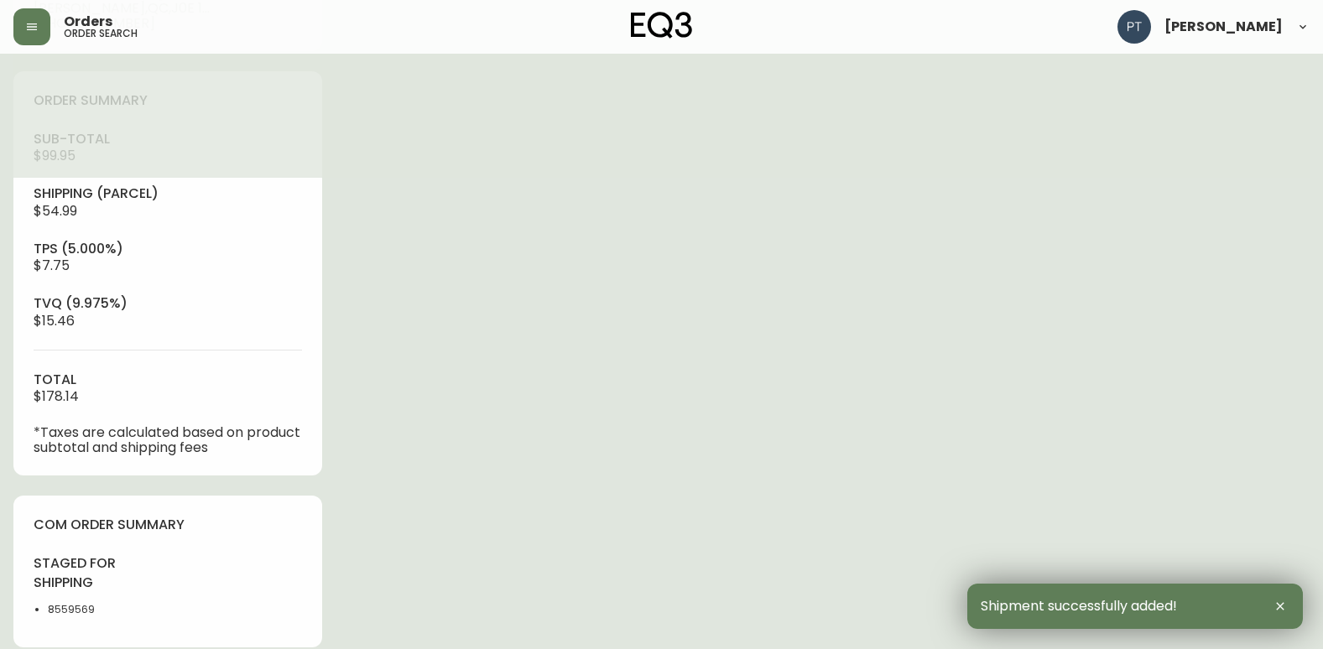
scroll to position [671, 0]
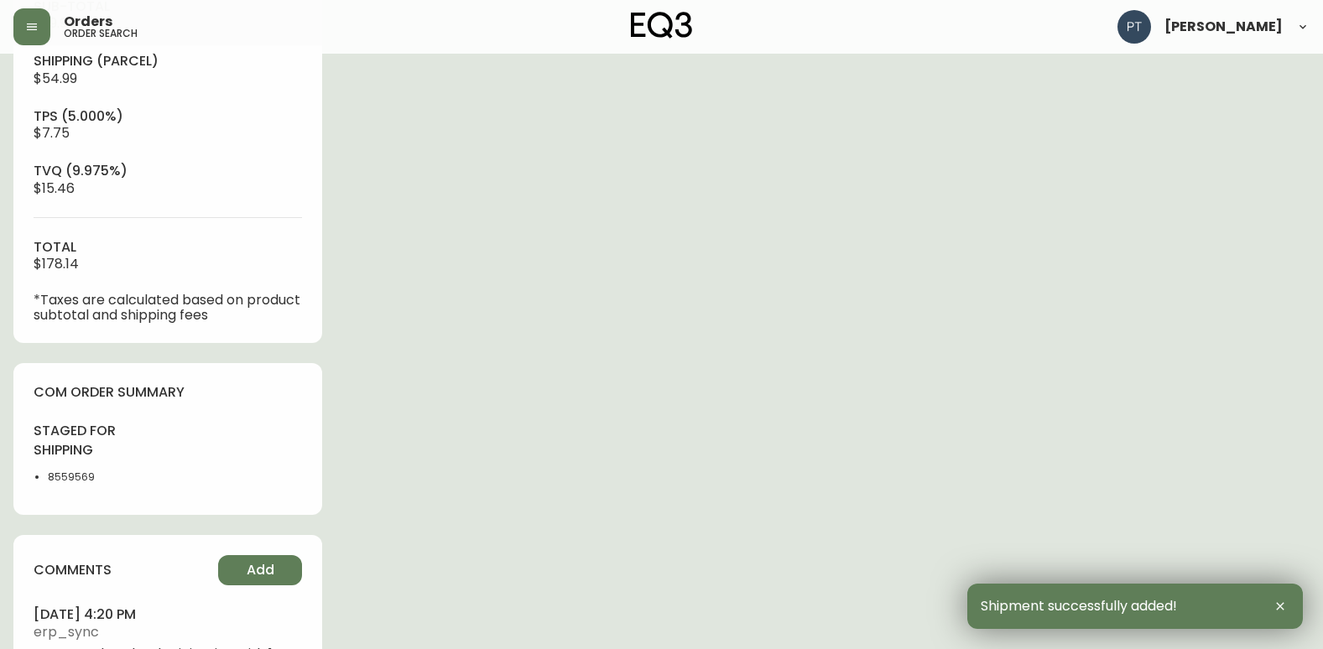
type input "Fully Shipped"
select select "FULLY_SHIPPED"
click at [284, 577] on button "Add" at bounding box center [260, 570] width 84 height 30
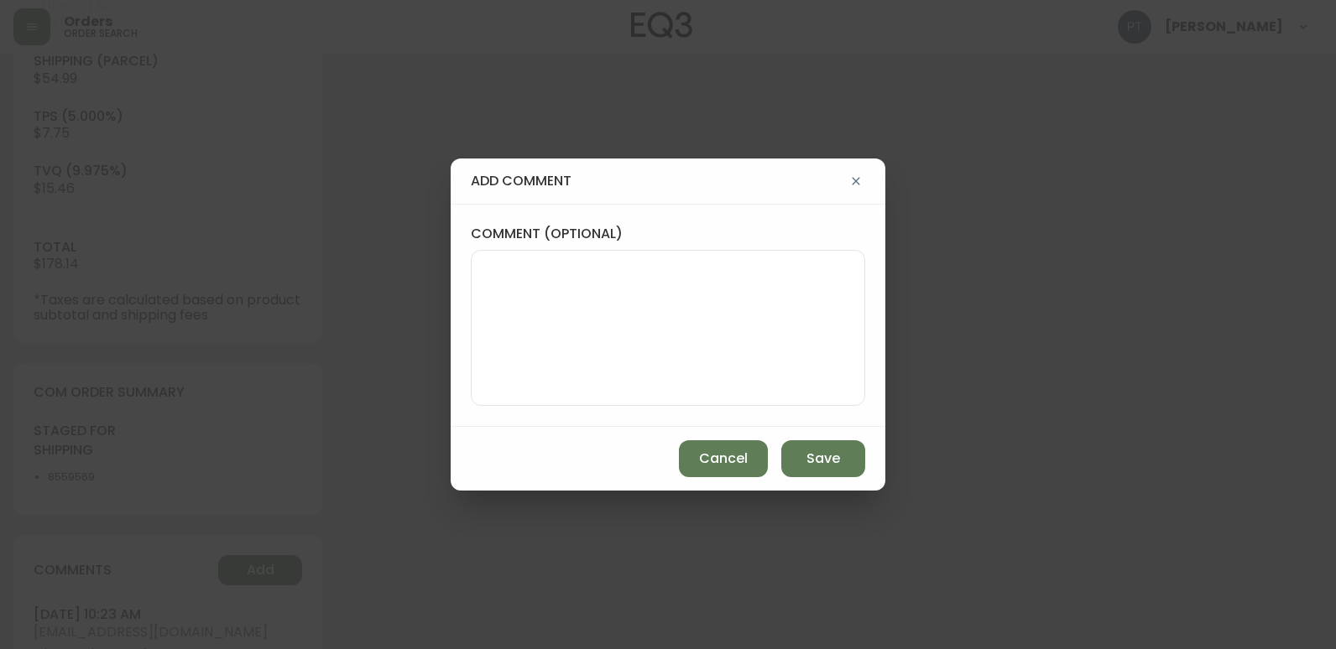
click at [465, 393] on div "comment (optional)" at bounding box center [668, 315] width 435 height 223
click at [550, 351] on textarea "comment (optional)" at bounding box center [668, 328] width 366 height 134
type textarea "CH"
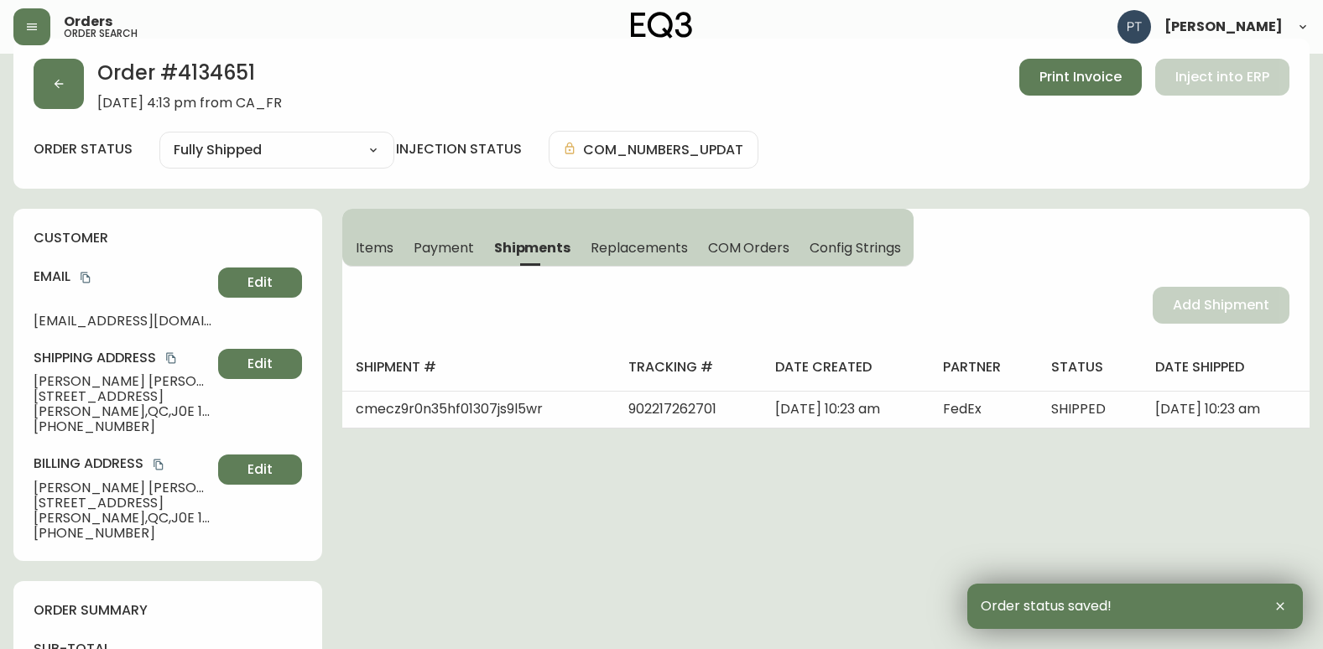
scroll to position [0, 0]
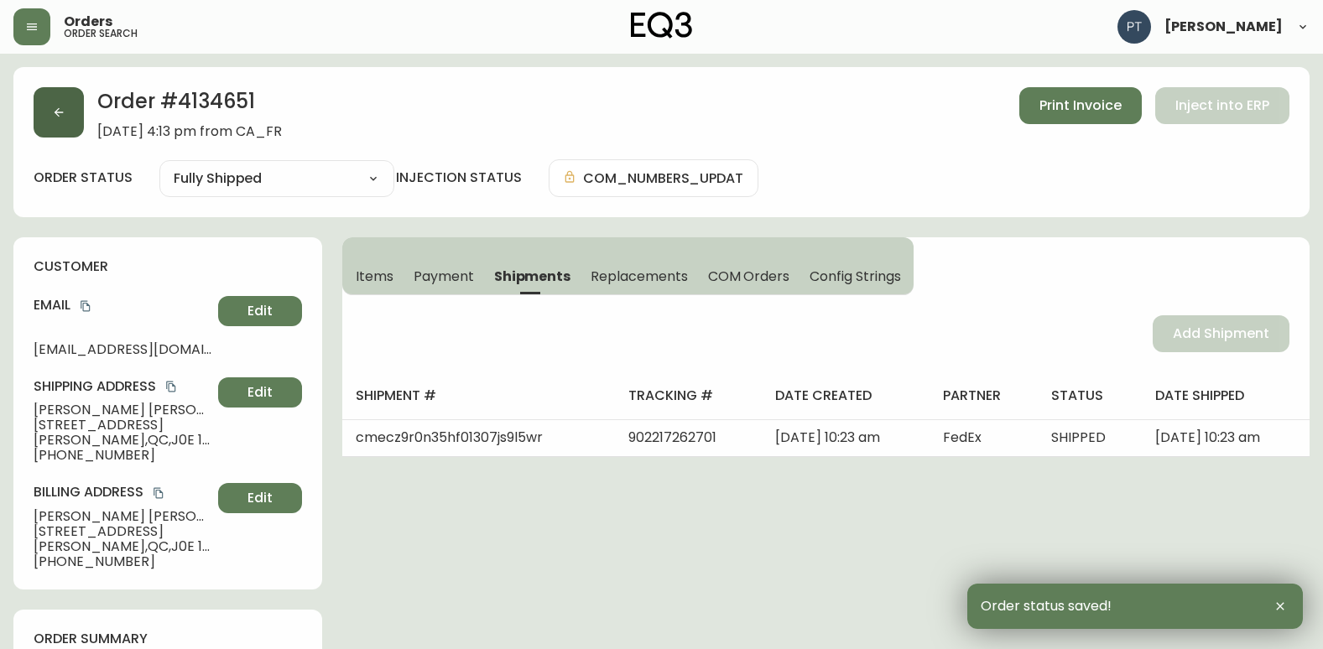
click at [63, 124] on button "button" at bounding box center [59, 112] width 50 height 50
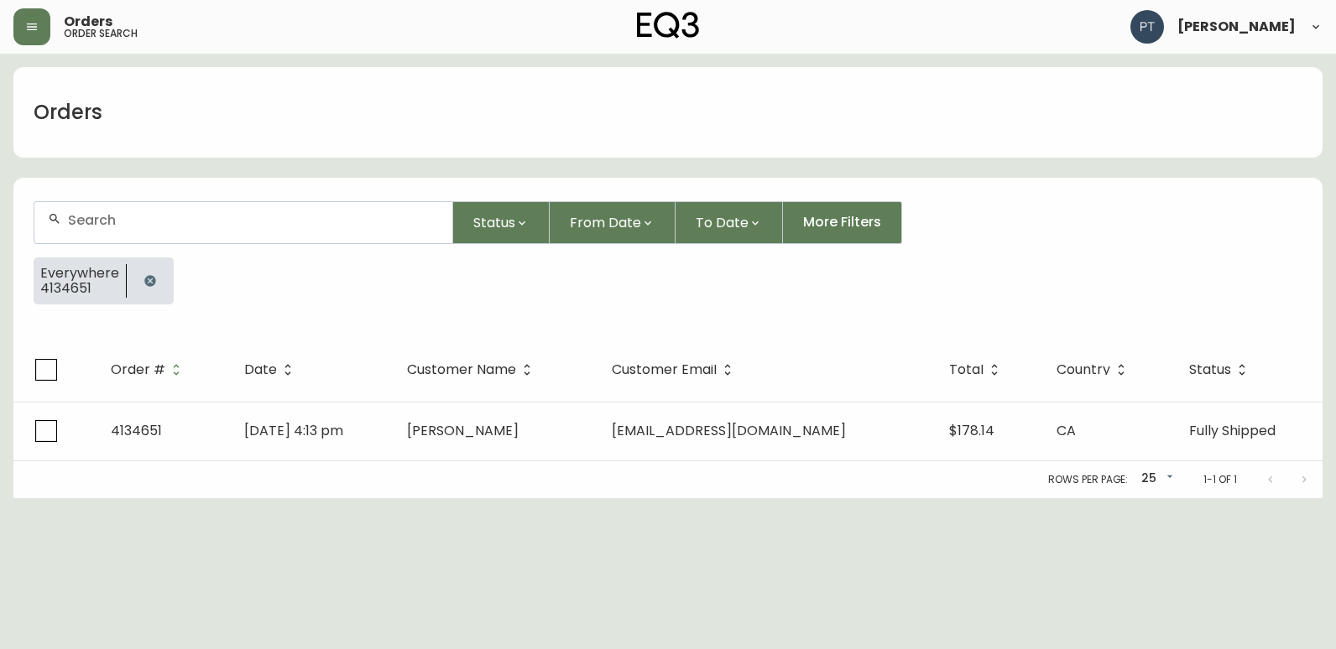
click at [246, 221] on input "text" at bounding box center [253, 220] width 371 height 16
type input "4134657"
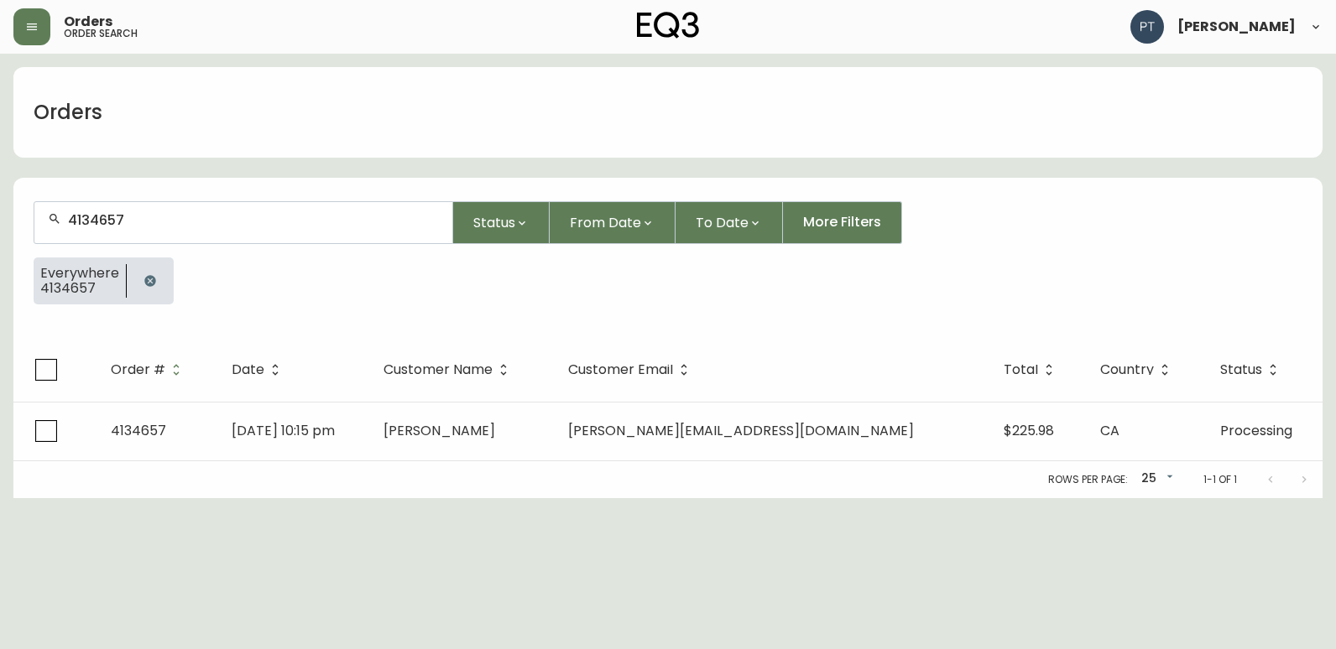
click at [370, 400] on th "Date" at bounding box center [294, 370] width 152 height 64
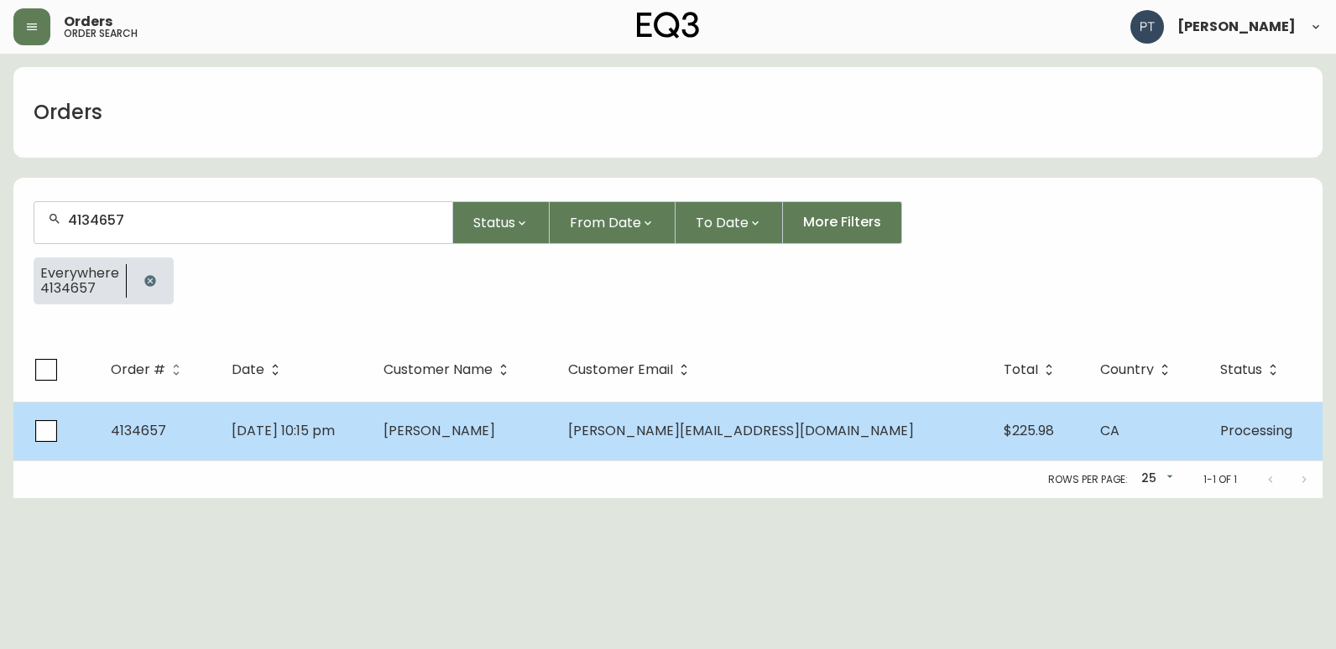
click at [463, 456] on td "[PERSON_NAME]" at bounding box center [462, 431] width 185 height 59
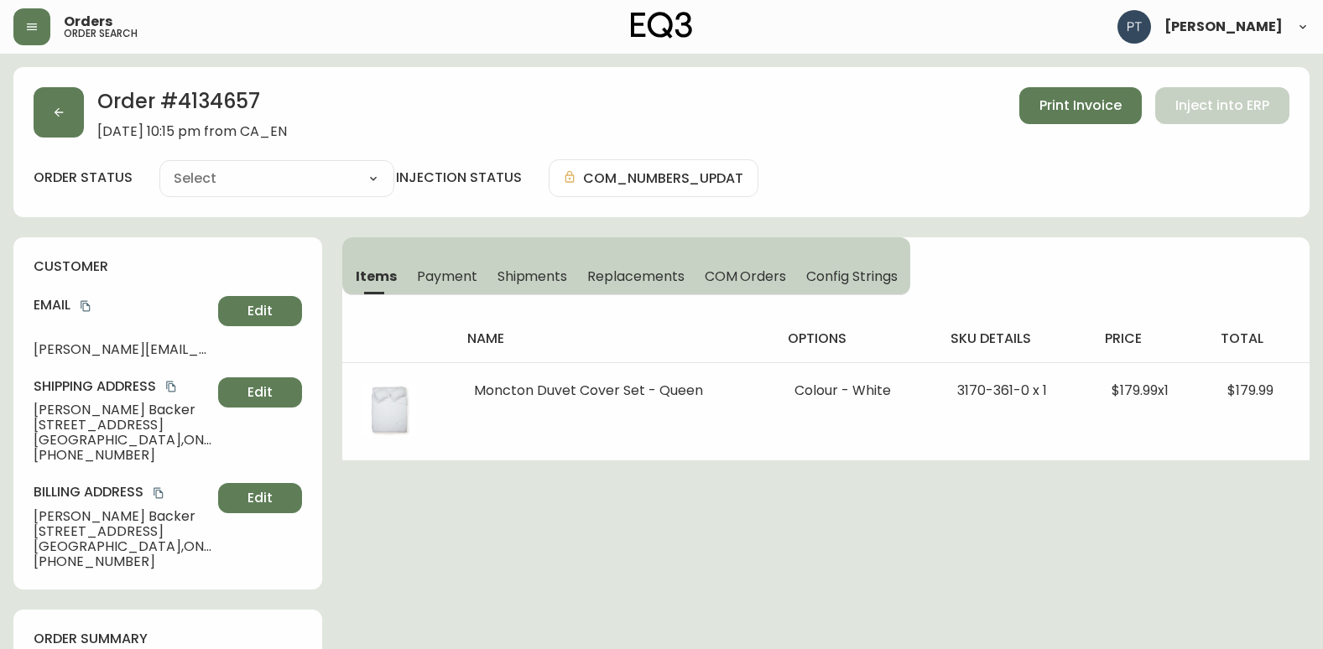
type input "Processing"
select select "PROCESSING"
click at [519, 278] on span "Shipments" at bounding box center [532, 277] width 70 height 18
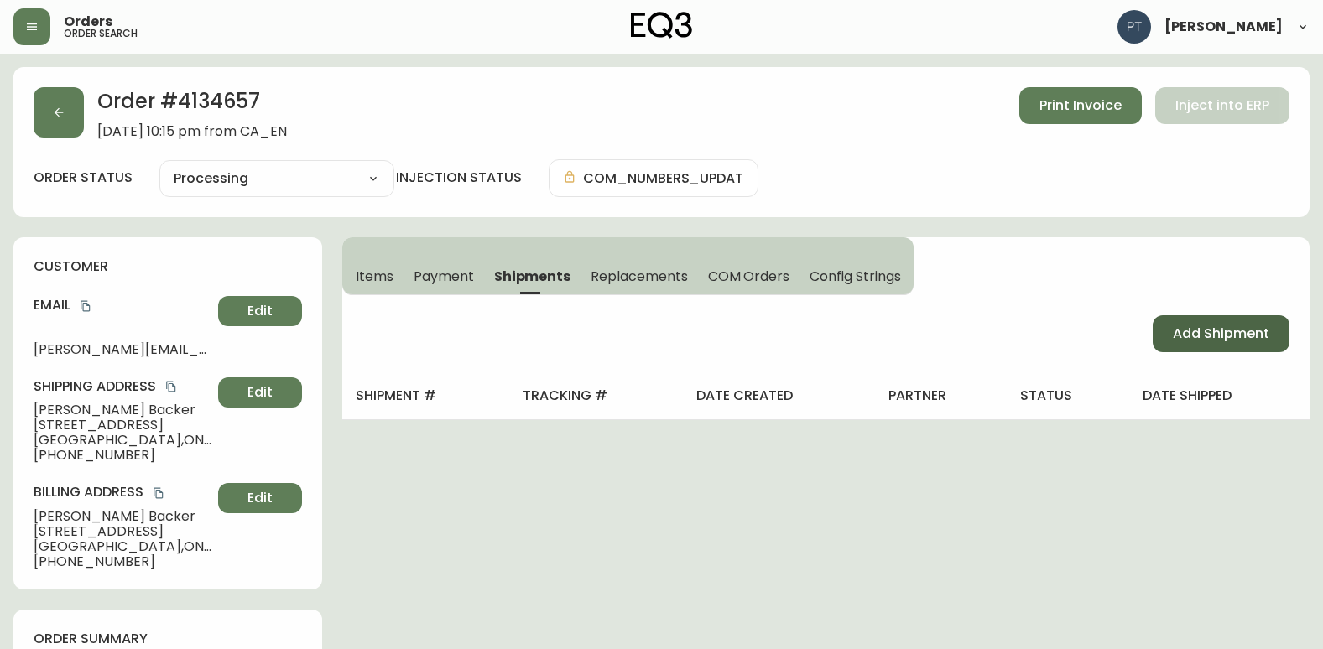
click at [1204, 340] on span "Add Shipment" at bounding box center [1221, 334] width 96 height 18
select select "PENDING"
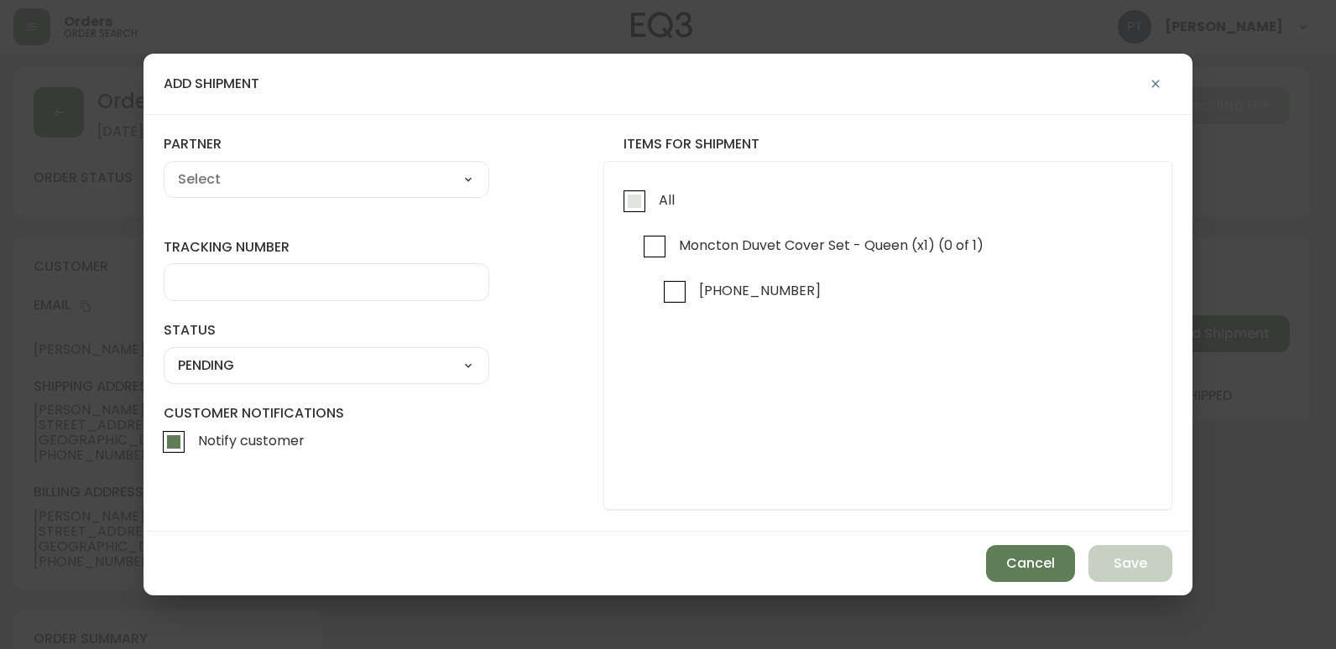
click at [618, 214] on input "All" at bounding box center [634, 201] width 39 height 39
checkbox input "true"
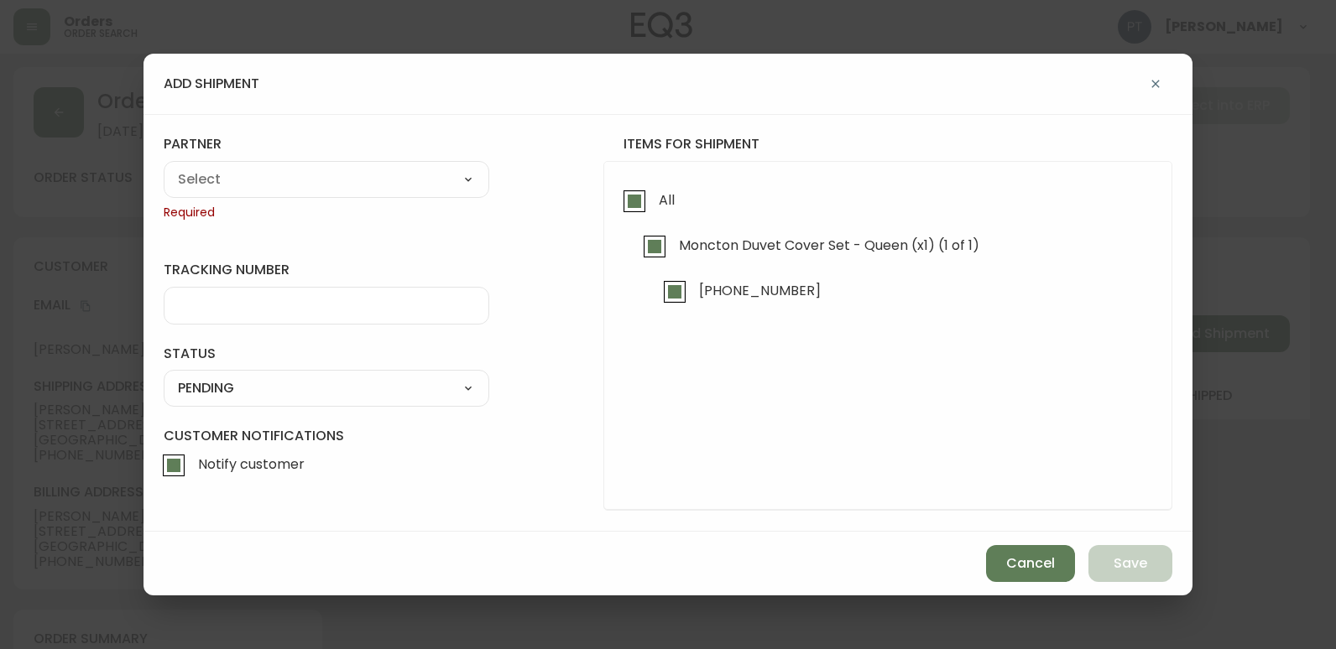
checkbox input "true"
click at [420, 171] on select "A Move to Remember LLC ABF Freight Alero [PERSON_NAME] Canada Post CDS Ceva Log…" at bounding box center [327, 179] width 326 height 25
select select "cjy0a9taa01x001669l98m63c"
click at [164, 167] on select "A Move to Remember LLC ABF Freight Alero [PERSON_NAME] Canada Post CDS Ceva Log…" at bounding box center [327, 179] width 326 height 25
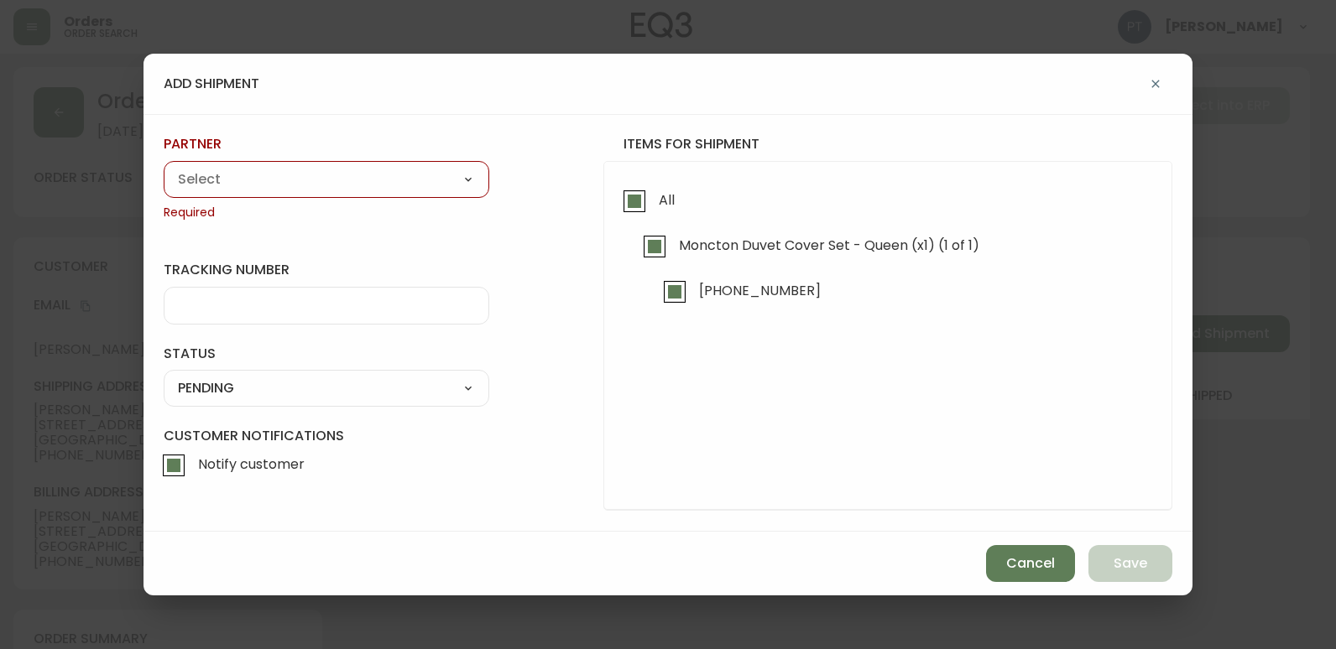
type input "FedEx"
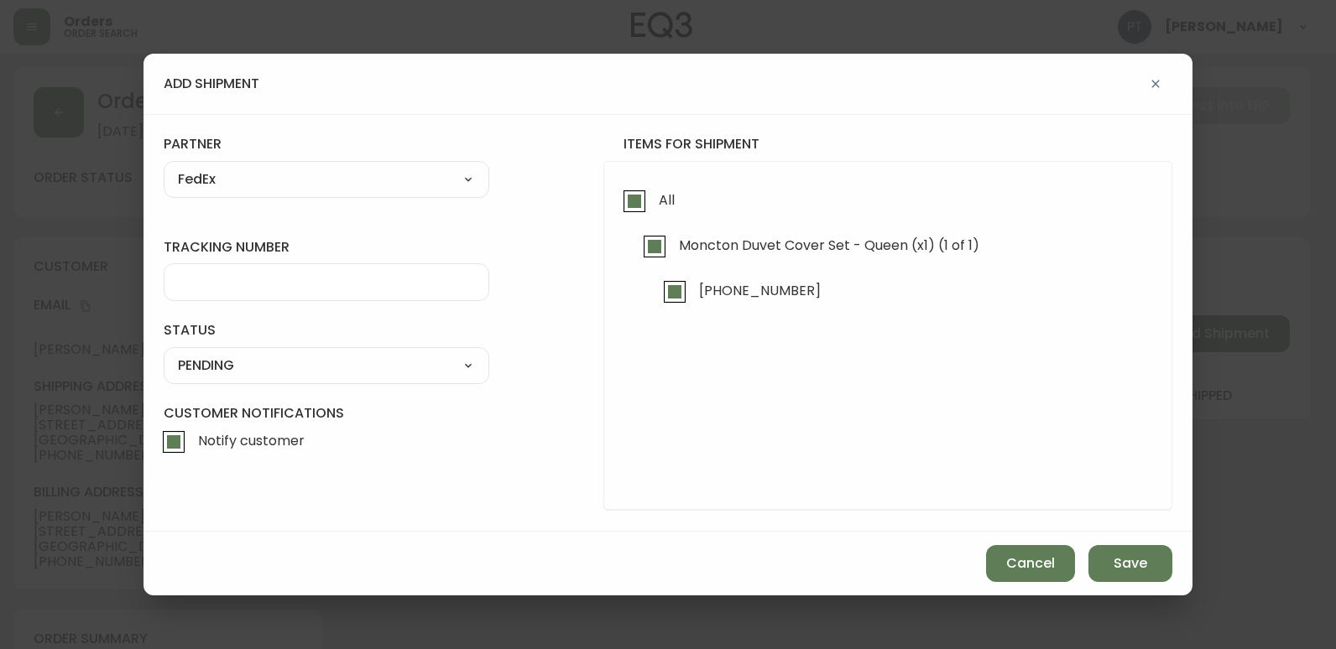
click at [319, 274] on input "tracking number" at bounding box center [326, 282] width 297 height 16
type input "902217262712"
click at [409, 367] on select "SHIPPED PENDING CANCELLED" at bounding box center [327, 365] width 326 height 25
click at [164, 353] on select "SHIPPED PENDING CANCELLED" at bounding box center [327, 365] width 326 height 25
select select "PENDING"
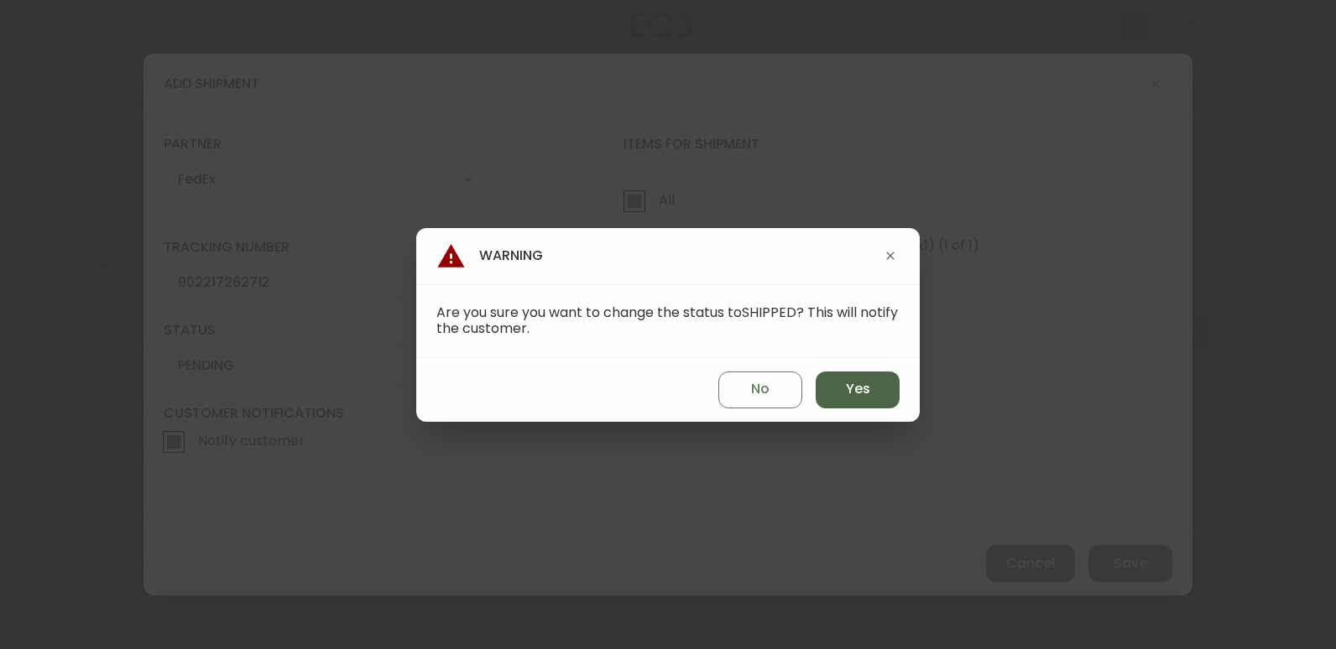
click at [853, 407] on button "Yes" at bounding box center [857, 390] width 84 height 37
type input "SHIPPED"
select select "SHIPPED"
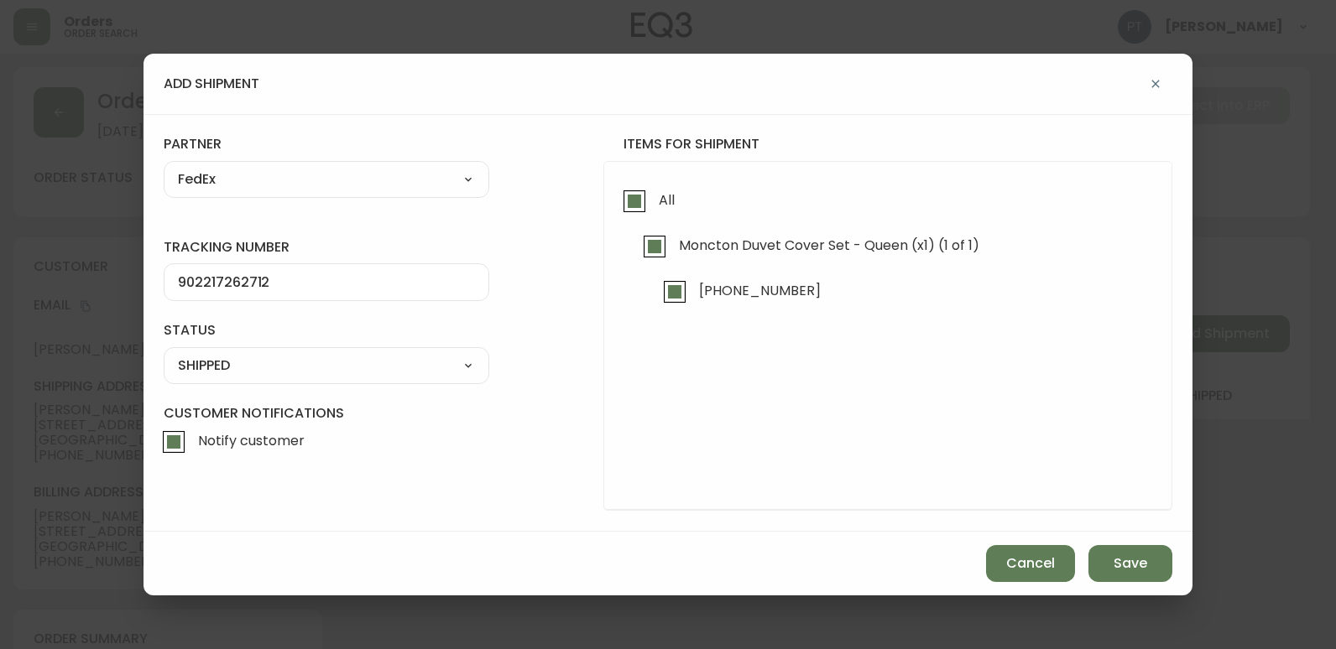
click at [1068, 538] on div "Cancel Save" at bounding box center [667, 564] width 1049 height 64
click at [1106, 549] on button "Save" at bounding box center [1130, 563] width 84 height 37
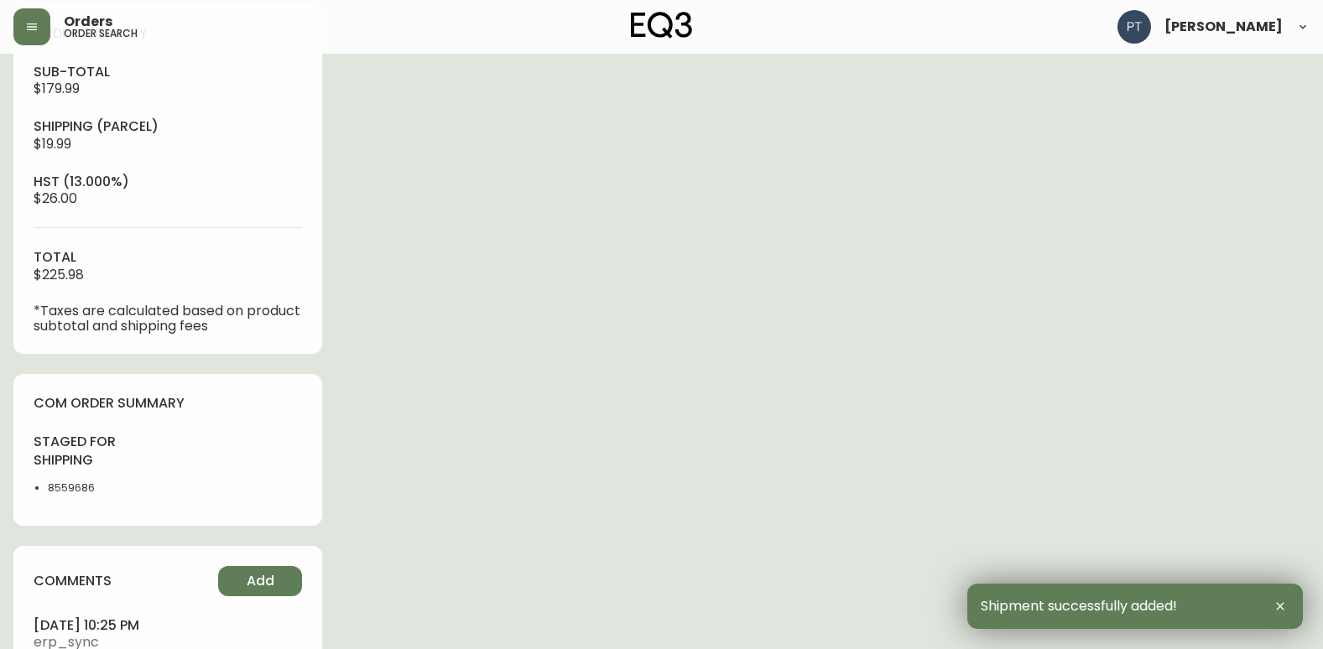
scroll to position [709, 0]
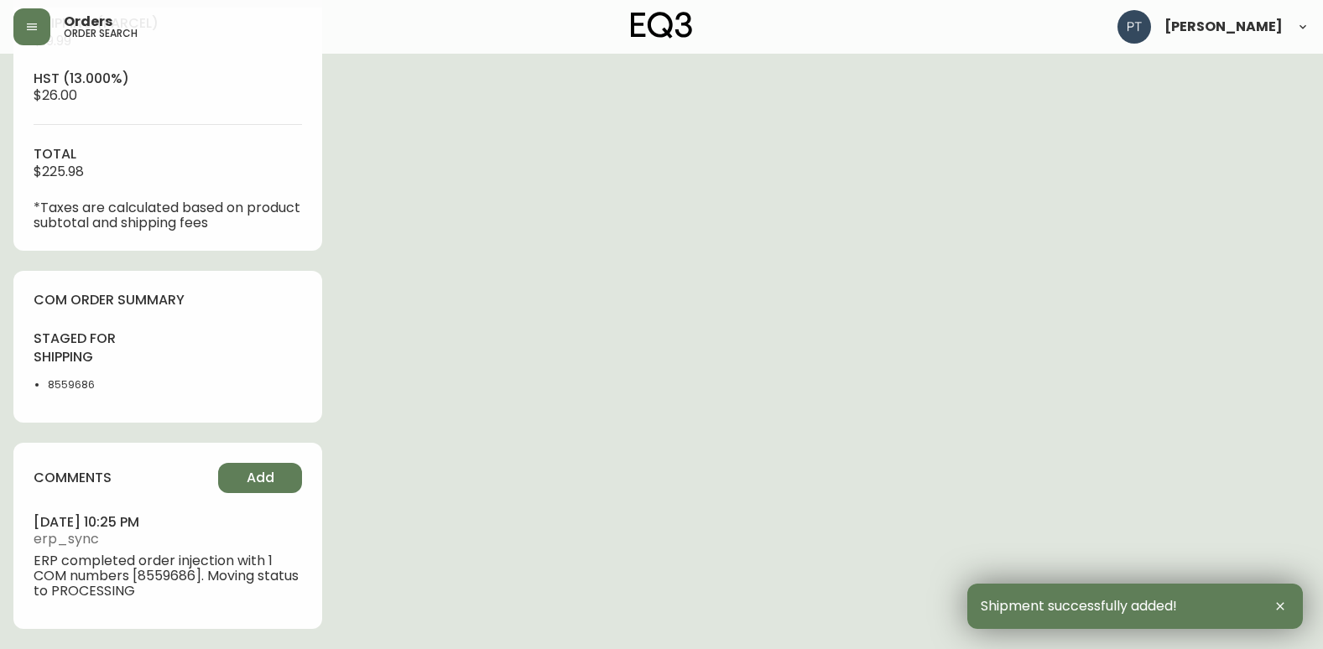
type input "Fully Shipped"
select select "FULLY_SHIPPED"
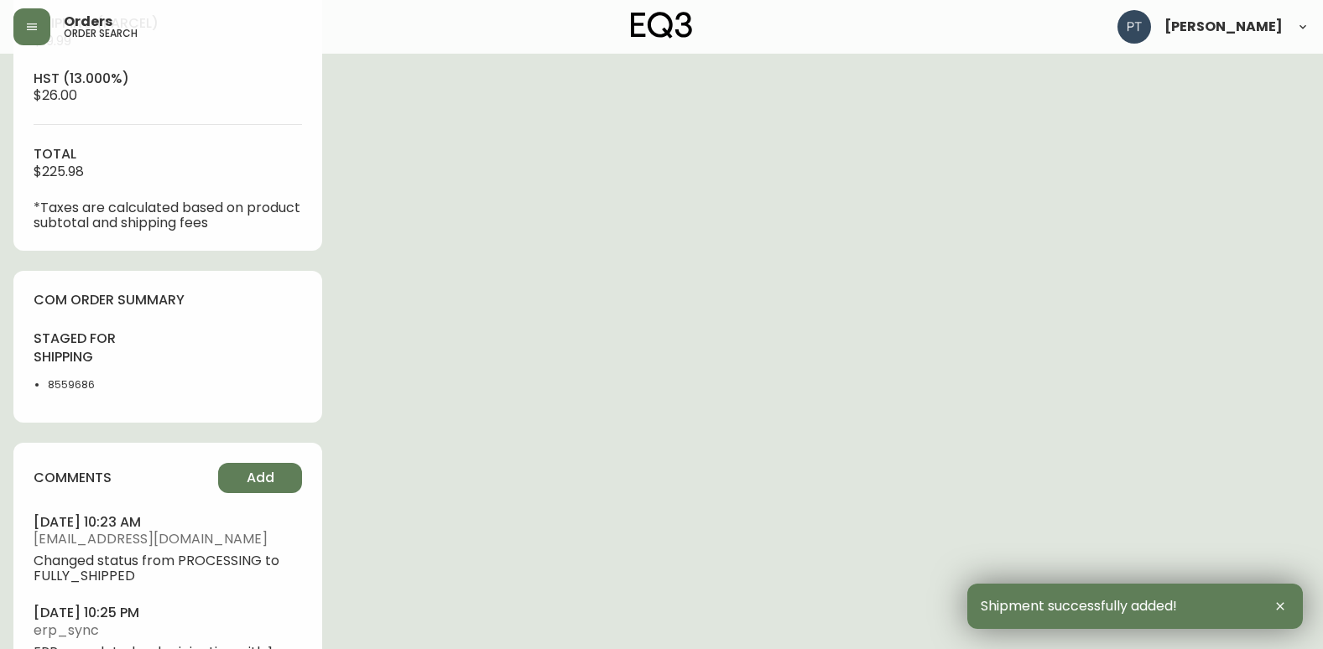
click at [316, 488] on div "comments Add [DATE] 10:23 am [EMAIL_ADDRESS][DOMAIN_NAME] Changed status from P…" at bounding box center [167, 582] width 309 height 278
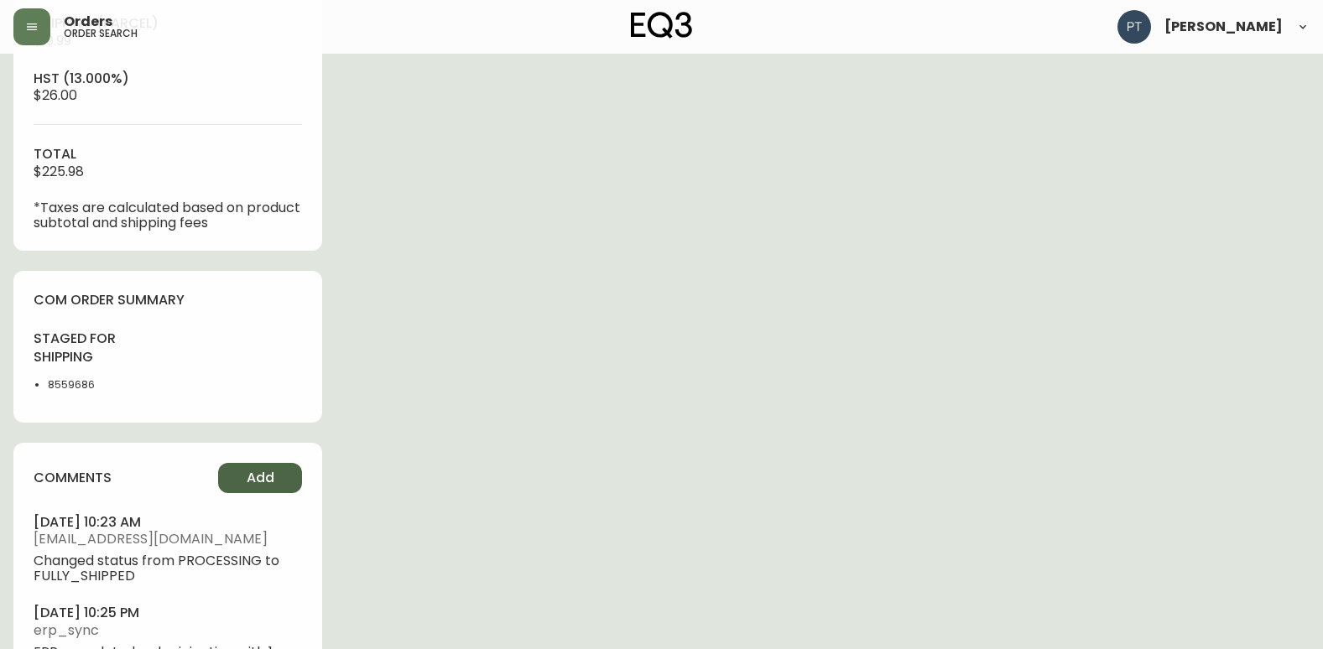
click at [289, 477] on button "Add" at bounding box center [260, 478] width 84 height 30
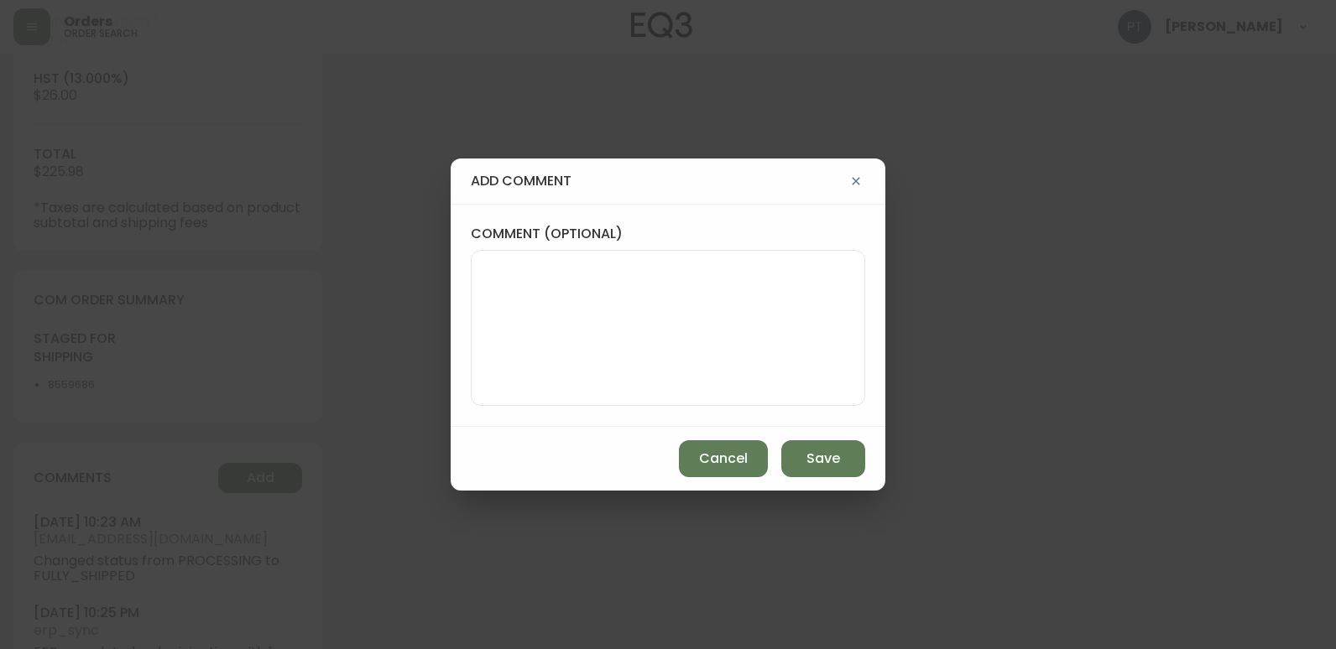
click at [684, 362] on textarea "comment (optional)" at bounding box center [668, 328] width 366 height 134
type textarea "CH"
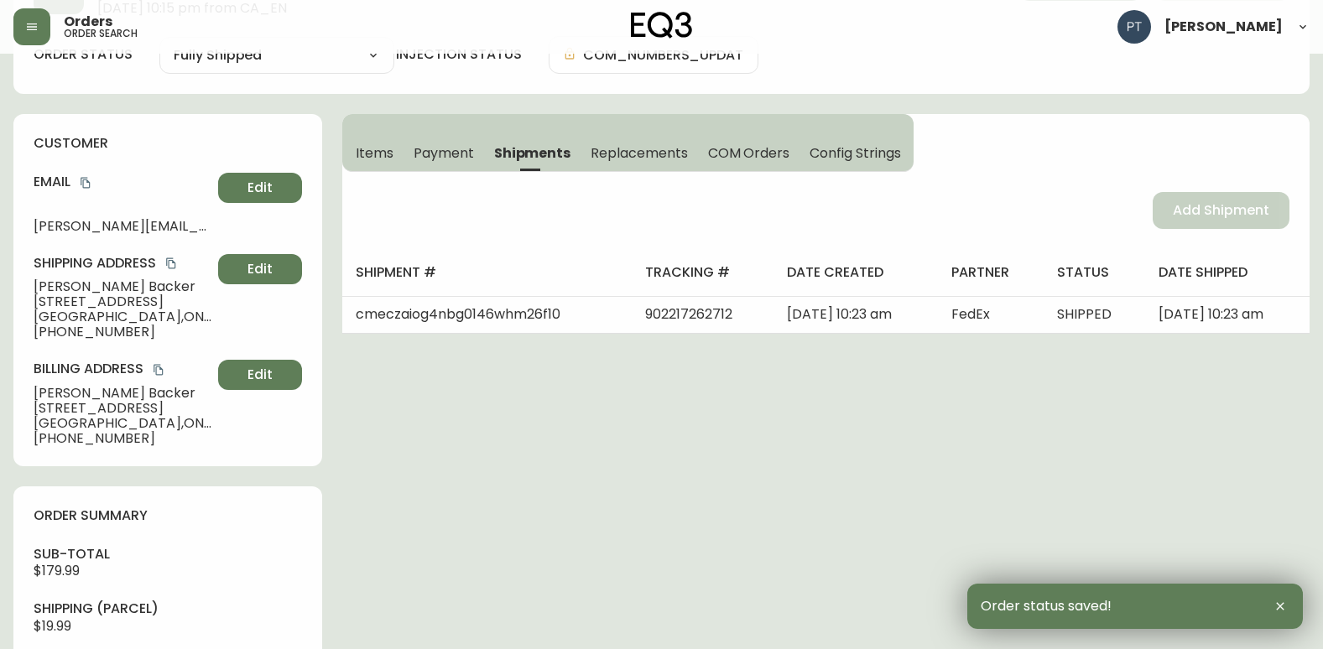
scroll to position [0, 0]
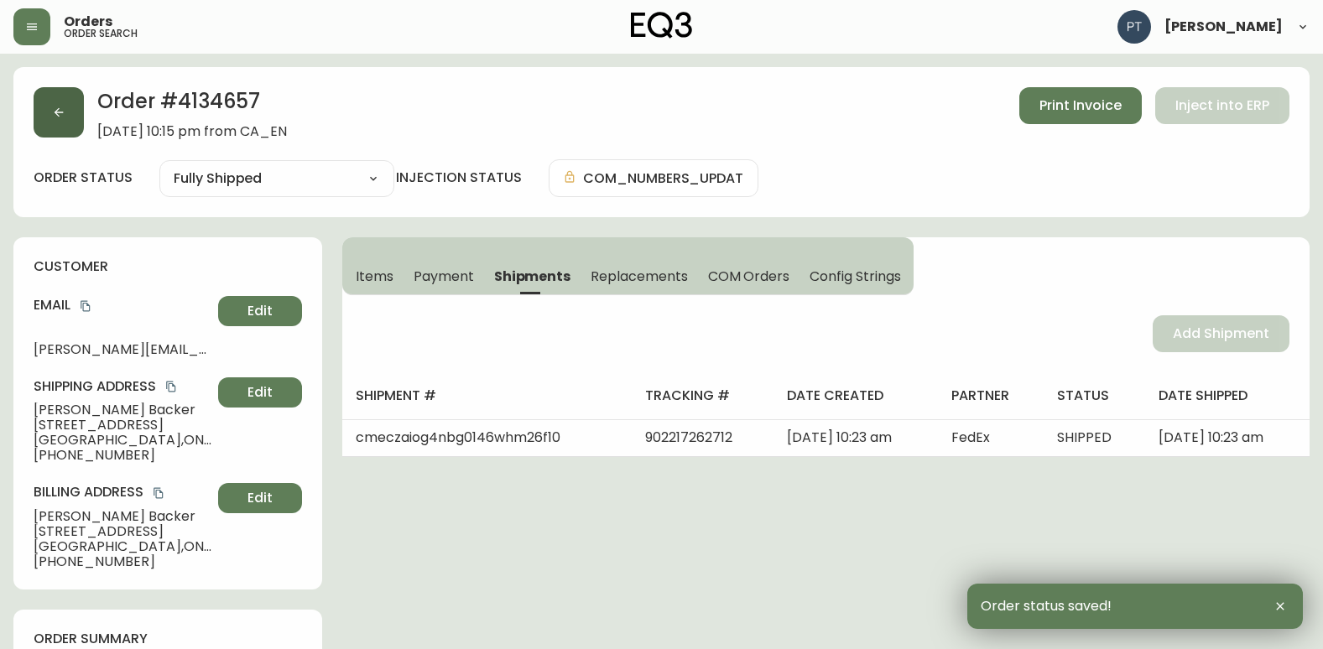
click at [36, 112] on button "button" at bounding box center [59, 112] width 50 height 50
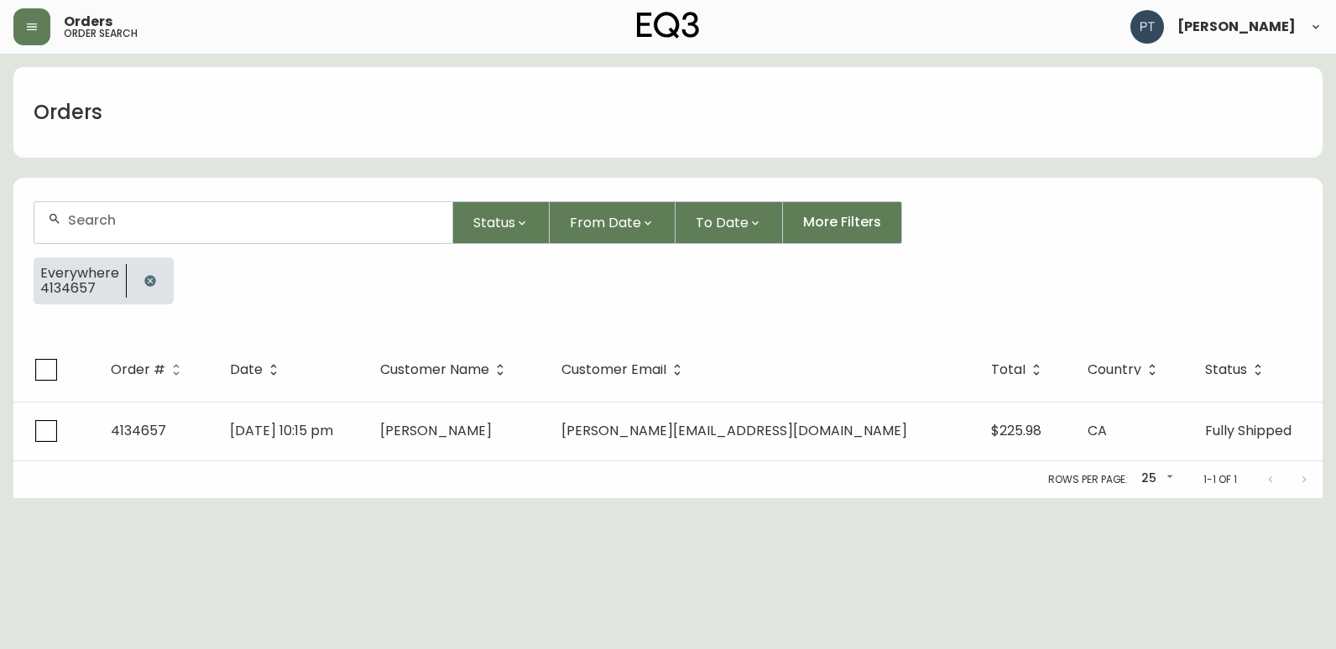
click at [136, 206] on div at bounding box center [243, 222] width 418 height 41
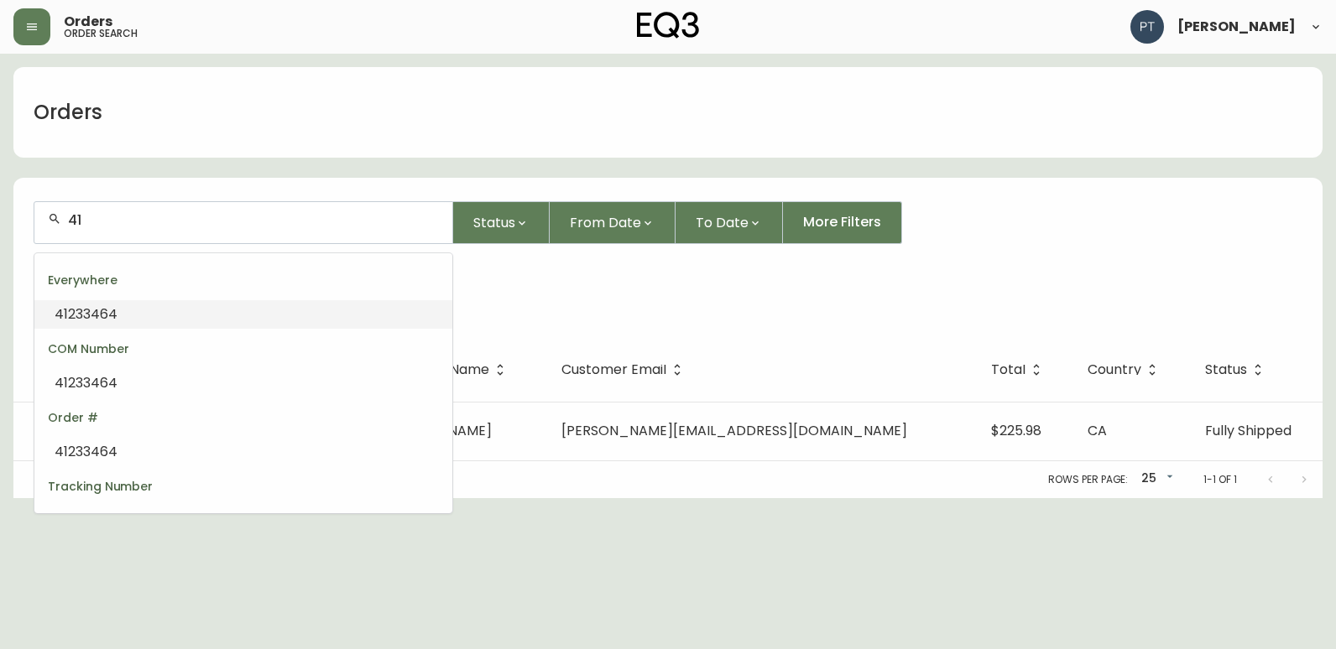
type input "4"
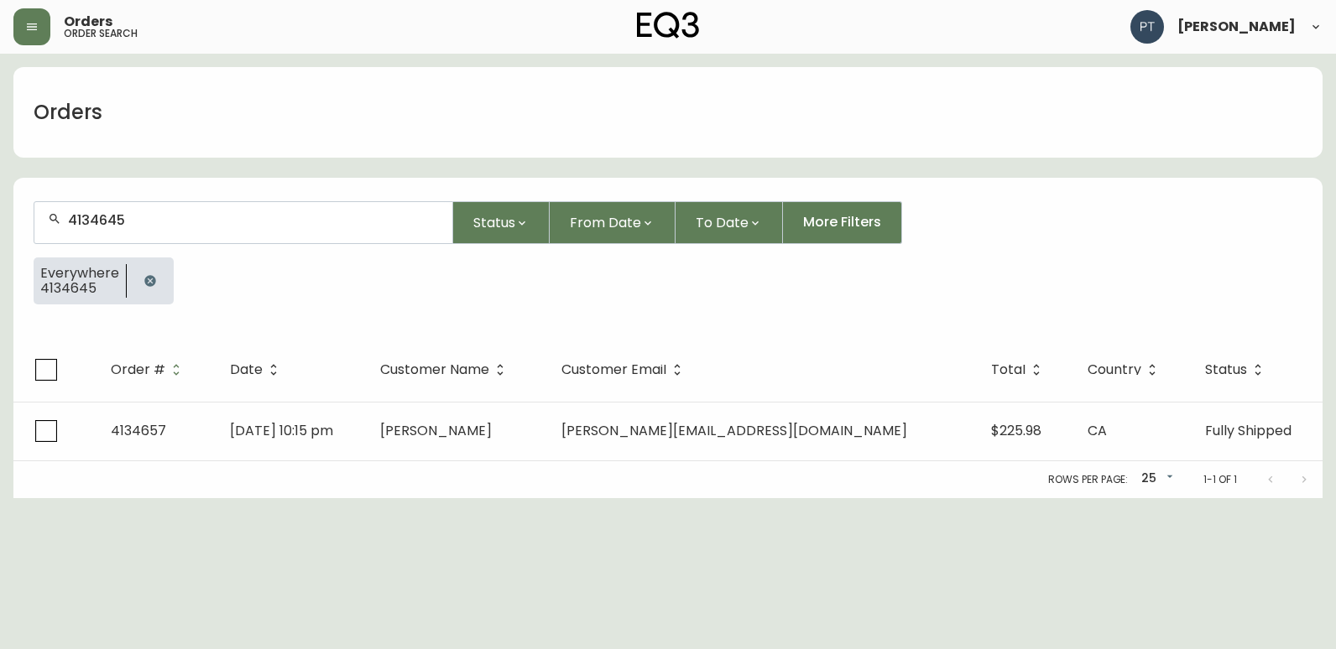
type input "4134645"
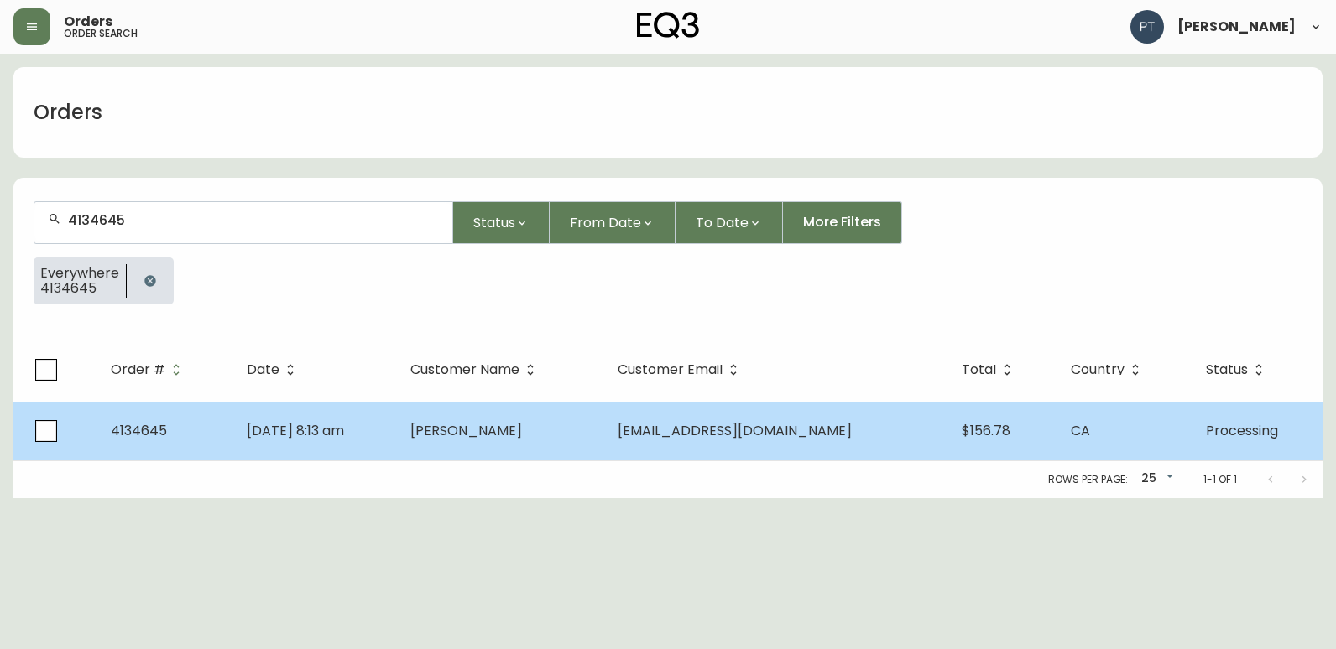
click at [503, 404] on td "[PERSON_NAME]" at bounding box center [501, 431] width 208 height 59
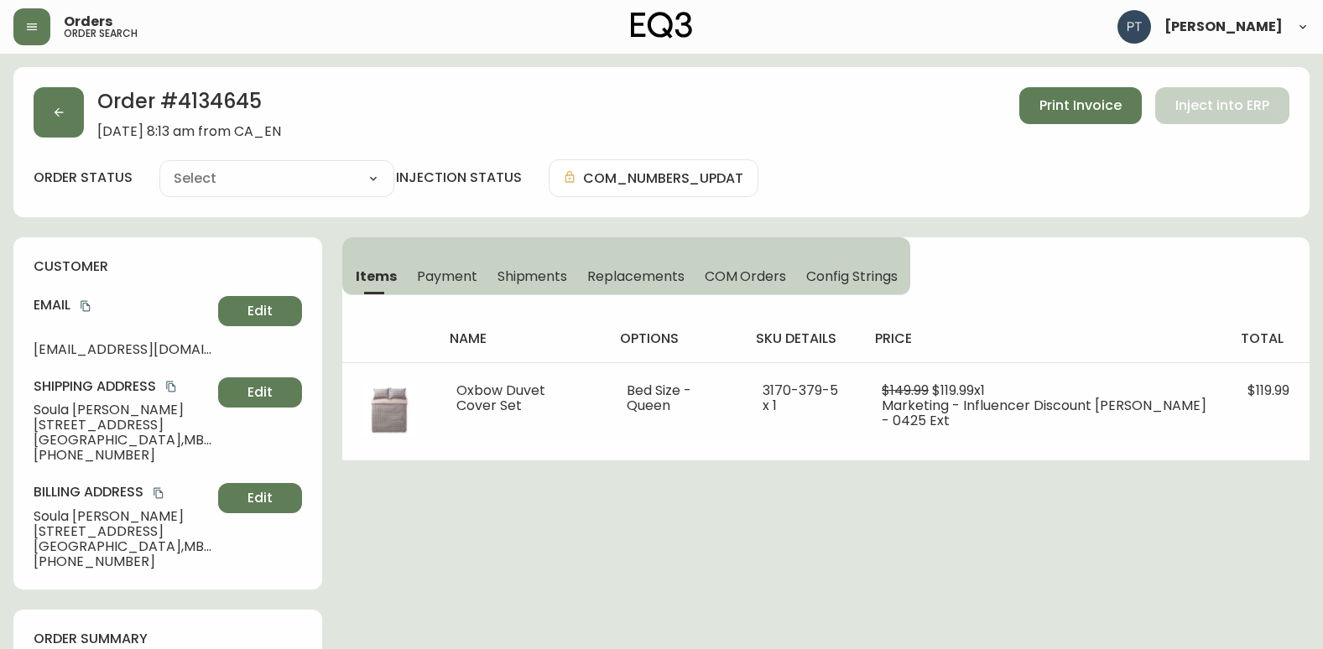
type input "Processing"
select select "PROCESSING"
click at [534, 272] on span "Shipments" at bounding box center [532, 277] width 70 height 18
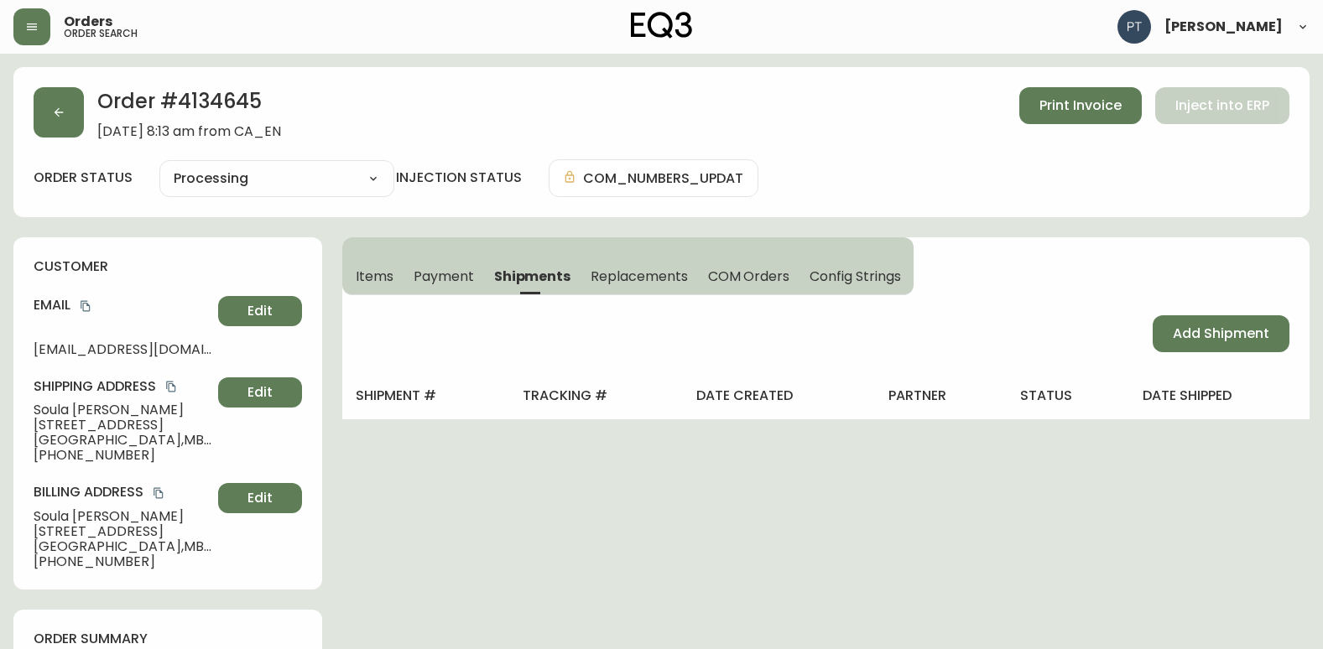
drag, startPoint x: 1237, startPoint y: 351, endPoint x: 1149, endPoint y: 347, distance: 87.3
click at [1231, 357] on div "Add Shipment" at bounding box center [825, 333] width 967 height 77
drag, startPoint x: 1247, startPoint y: 346, endPoint x: 1224, endPoint y: 344, distance: 22.8
click at [1247, 346] on button "Add Shipment" at bounding box center [1221, 333] width 137 height 37
select select "PENDING"
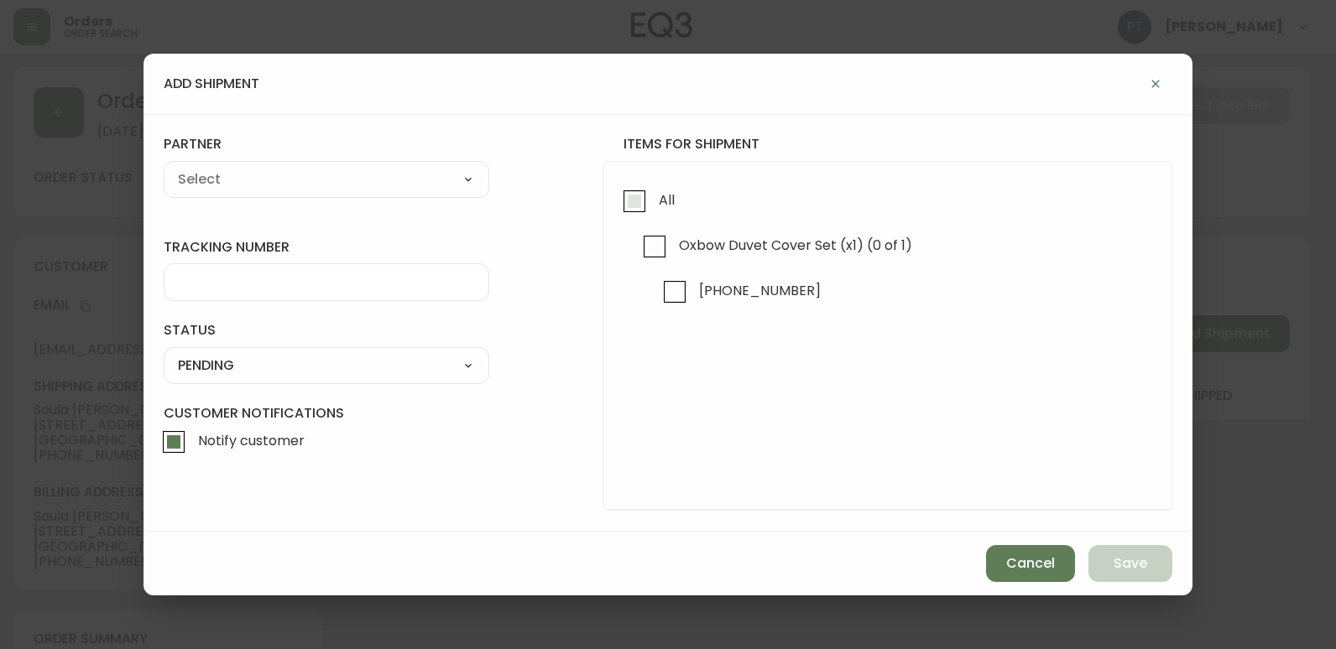
click at [647, 221] on label "All" at bounding box center [645, 204] width 60 height 45
click at [647, 221] on input "All" at bounding box center [634, 201] width 39 height 39
checkbox input "true"
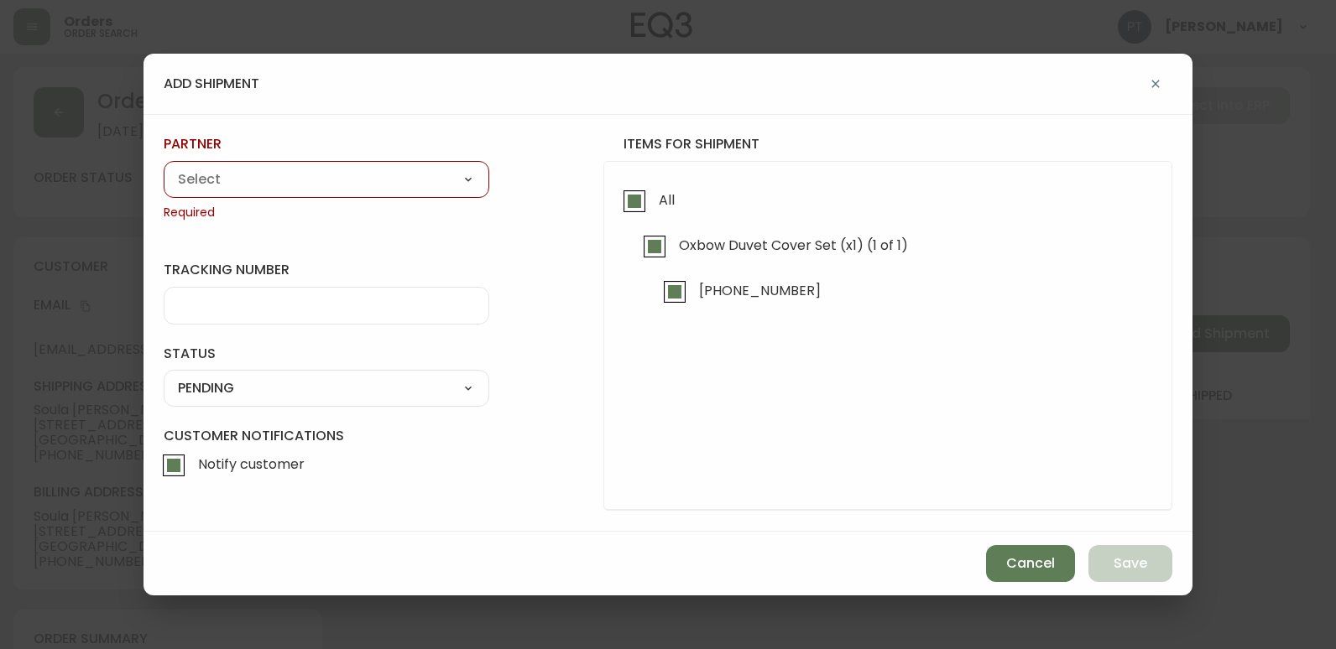
click at [419, 168] on select "A Move to Remember LLC ABF Freight Alero [PERSON_NAME] Canada Post CDS Ceva Log…" at bounding box center [327, 179] width 326 height 25
select select "cjy0a9taa01x001669l98m63c"
click at [164, 167] on select "A Move to Remember LLC ABF Freight Alero [PERSON_NAME] Canada Post CDS Ceva Log…" at bounding box center [327, 179] width 326 height 25
type input "FedEx"
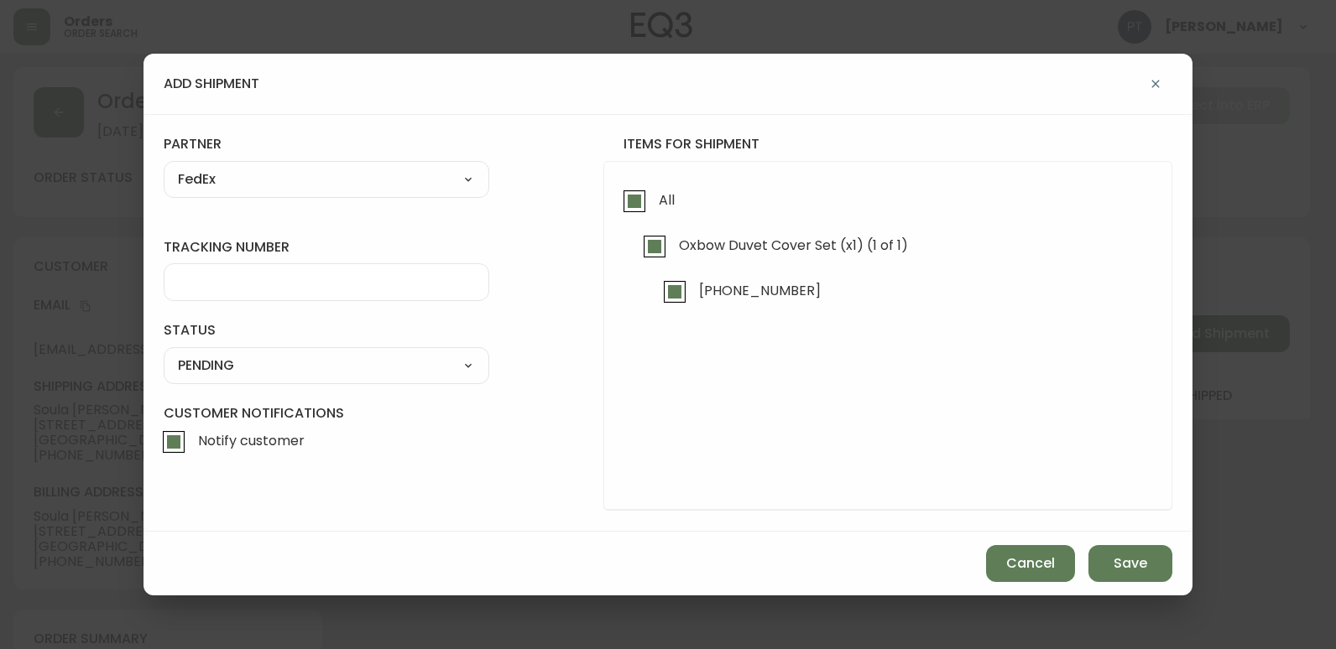
click at [392, 294] on div at bounding box center [327, 282] width 326 height 38
type input "902217262723"
click at [414, 367] on select "SHIPPED PENDING CANCELLED" at bounding box center [327, 365] width 326 height 25
click at [164, 353] on select "SHIPPED PENDING CANCELLED" at bounding box center [327, 365] width 326 height 25
select select "PENDING"
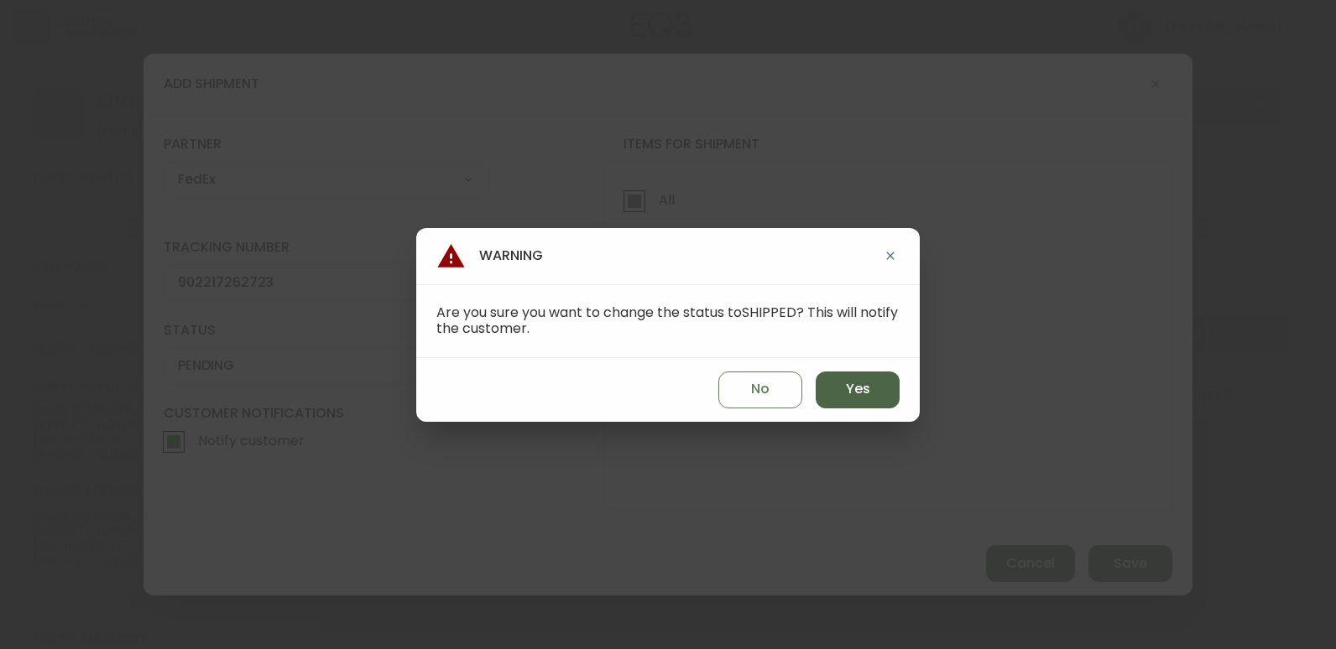
click at [855, 402] on button "Yes" at bounding box center [857, 390] width 84 height 37
type input "SHIPPED"
select select "SHIPPED"
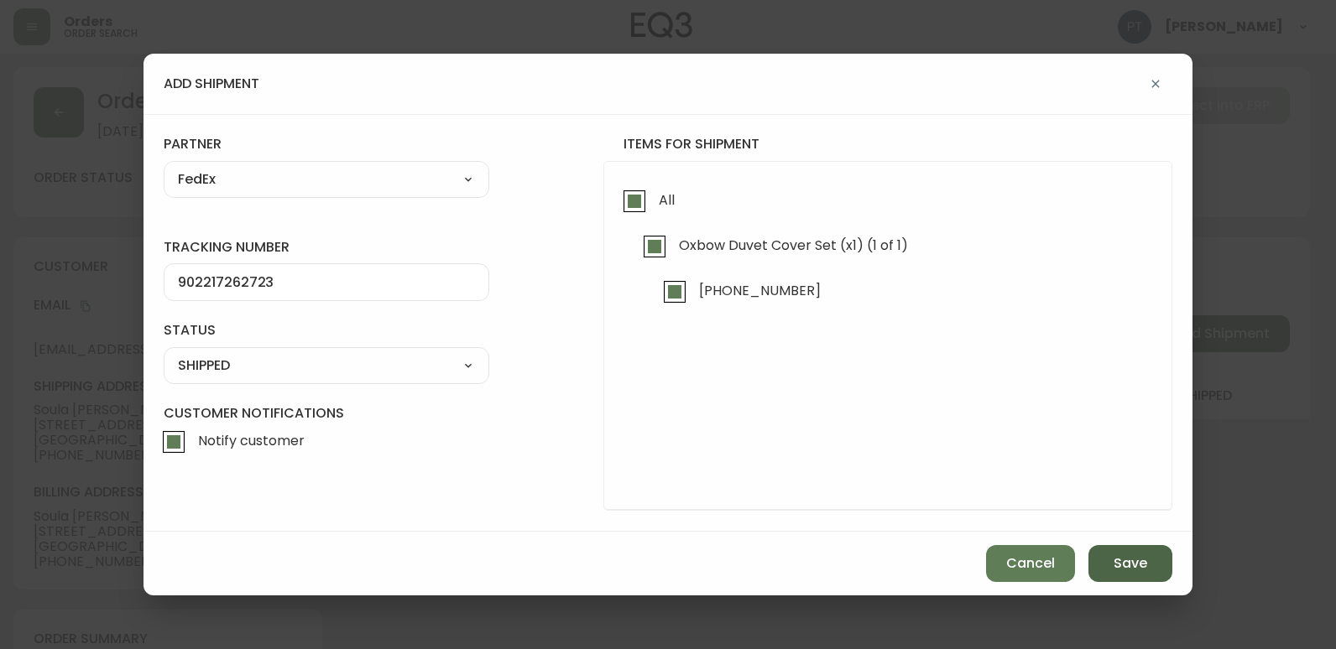
click at [1121, 560] on span "Save" at bounding box center [1130, 564] width 34 height 18
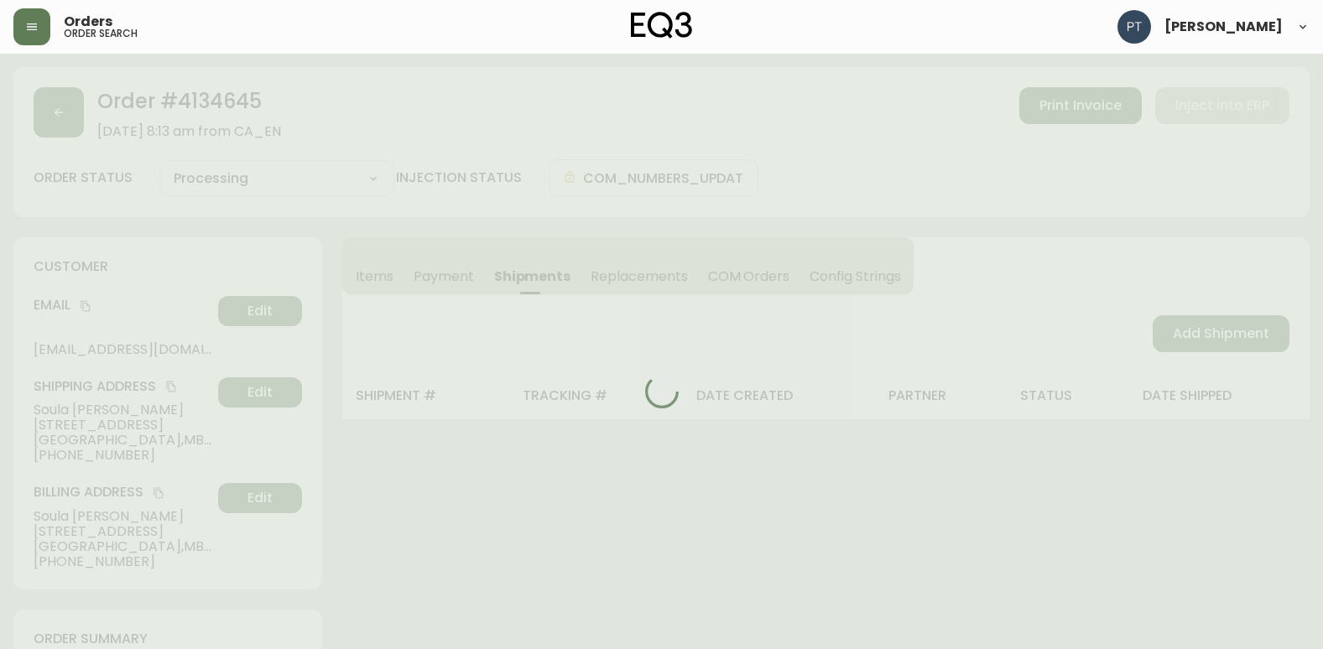
scroll to position [671, 0]
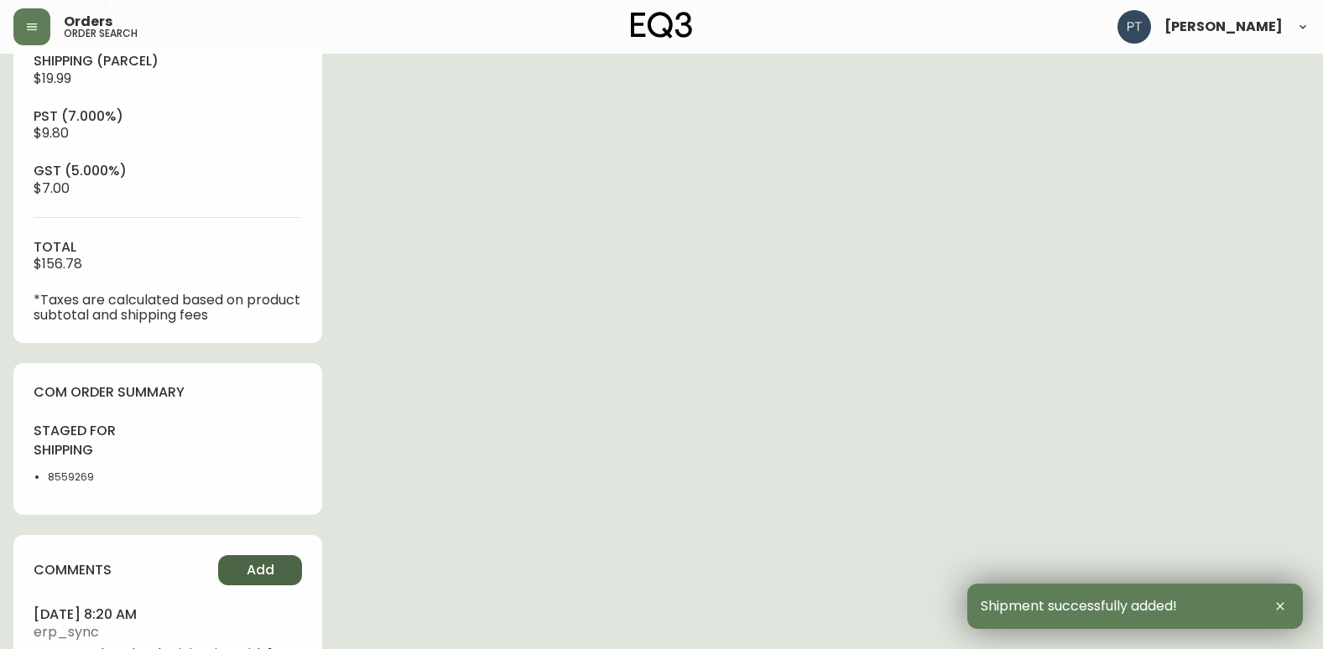
type input "Fully Shipped"
select select "FULLY_SHIPPED"
click at [268, 579] on span "Add" at bounding box center [261, 570] width 28 height 18
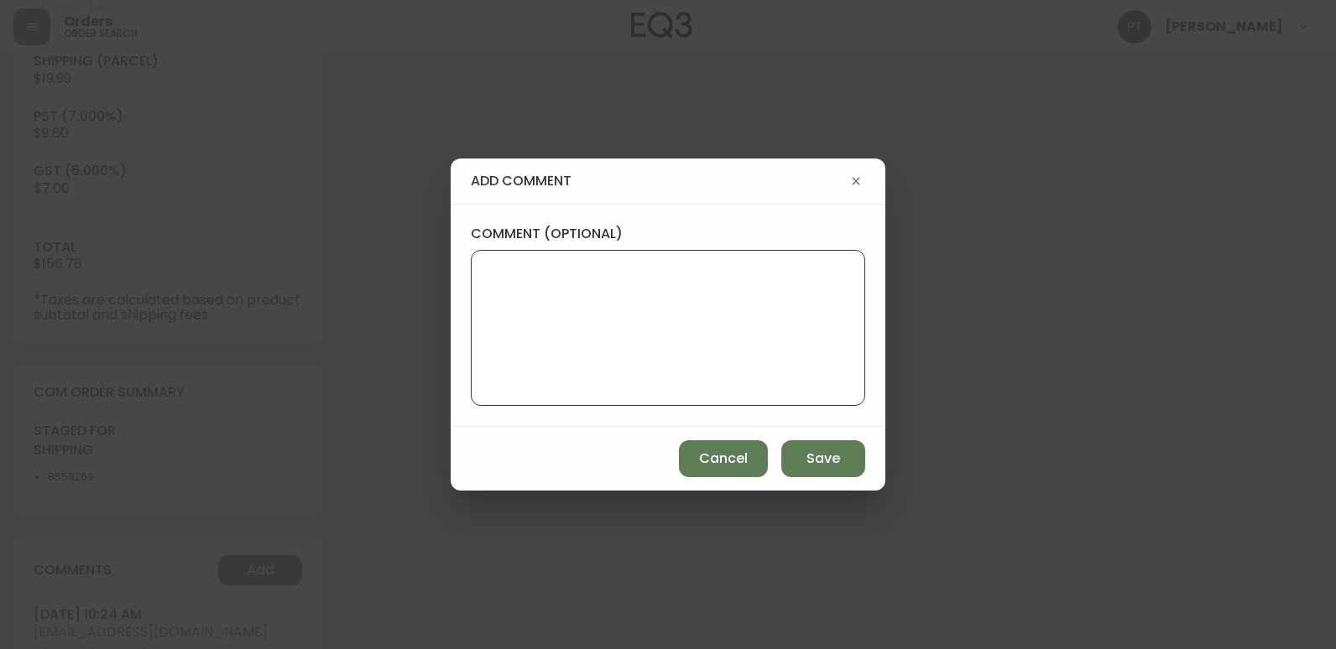
click at [689, 370] on textarea "comment (optional)" at bounding box center [668, 328] width 366 height 134
type textarea "CH"
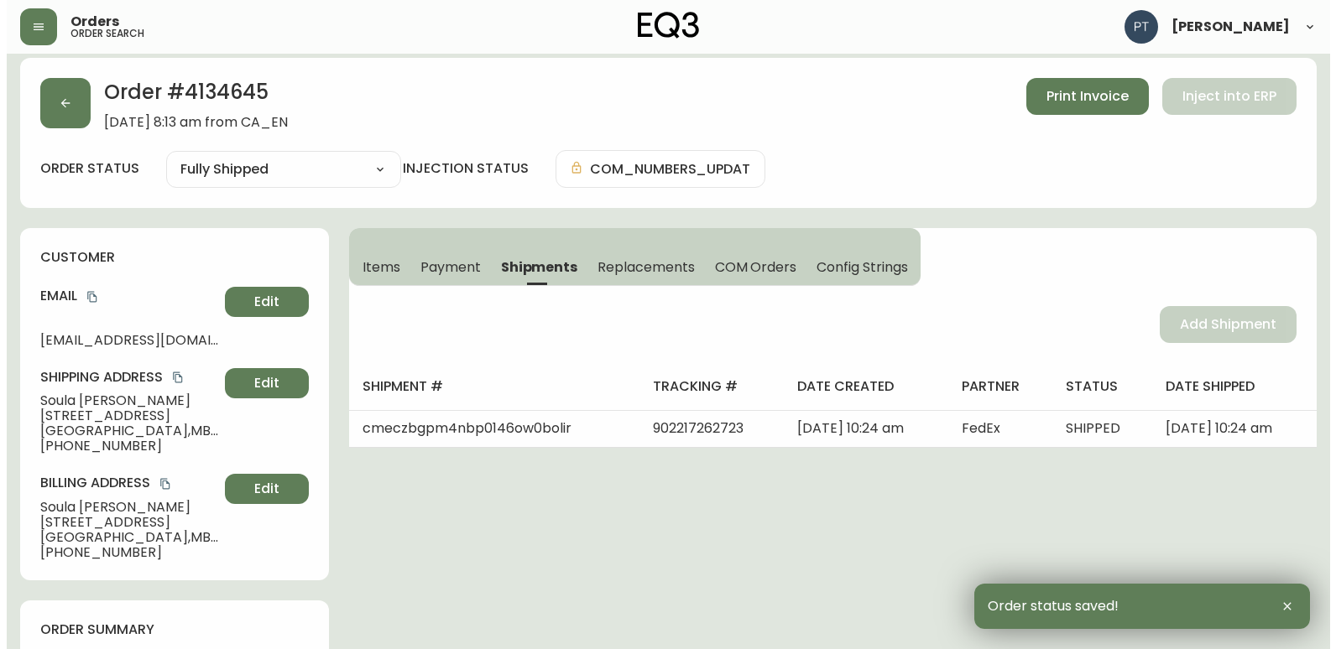
scroll to position [0, 0]
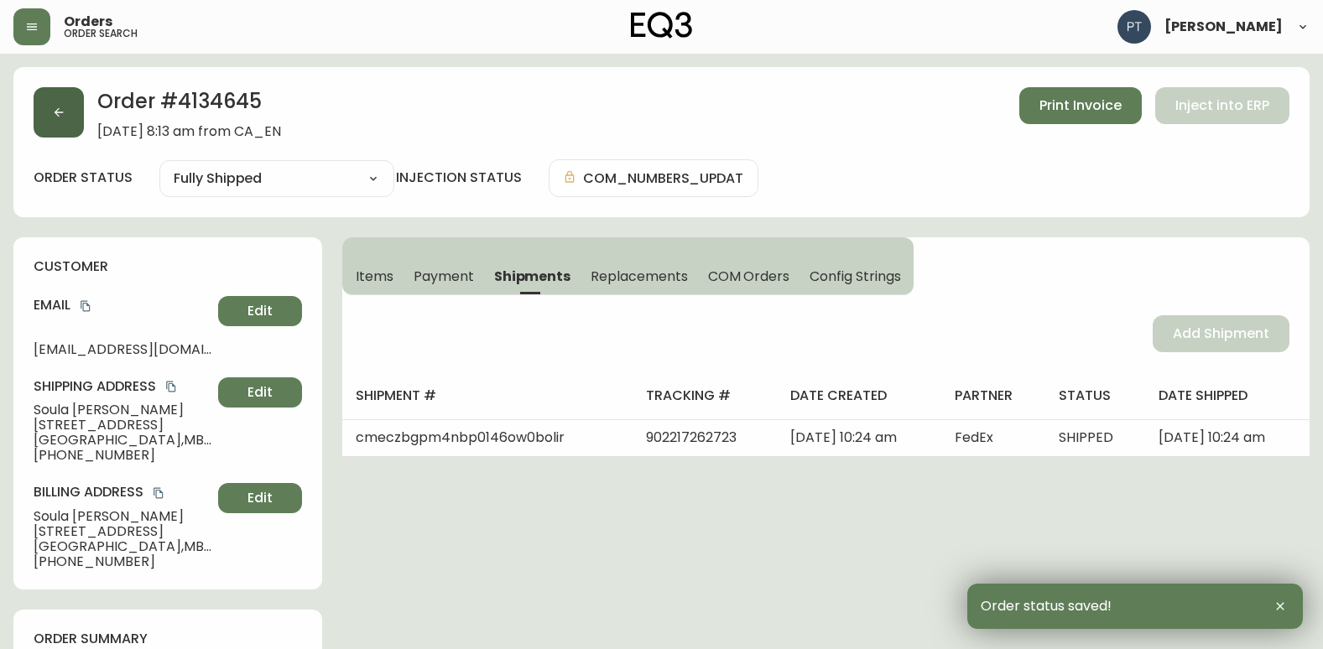
click at [83, 117] on div "Order # 4134645 [DATE] 8:13 am from CA_EN Print Invoice Inject into ERP" at bounding box center [662, 113] width 1256 height 52
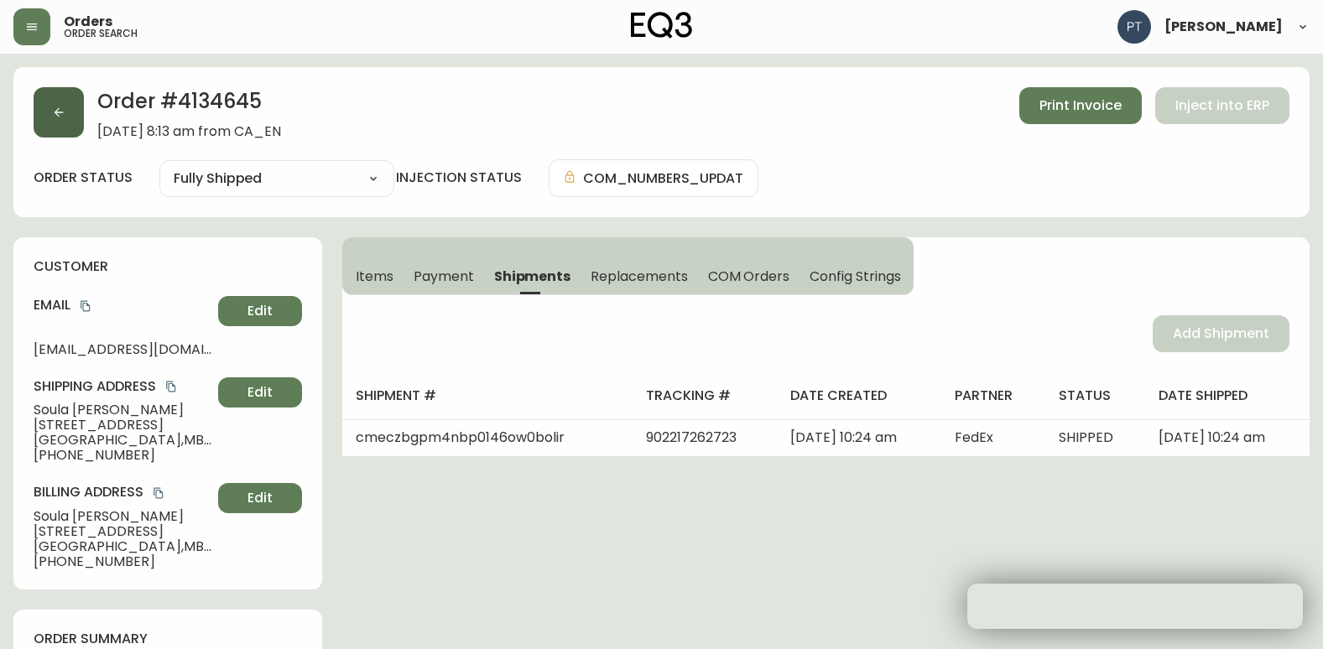
click at [74, 115] on button "button" at bounding box center [59, 112] width 50 height 50
